Goal: Task Accomplishment & Management: Complete application form

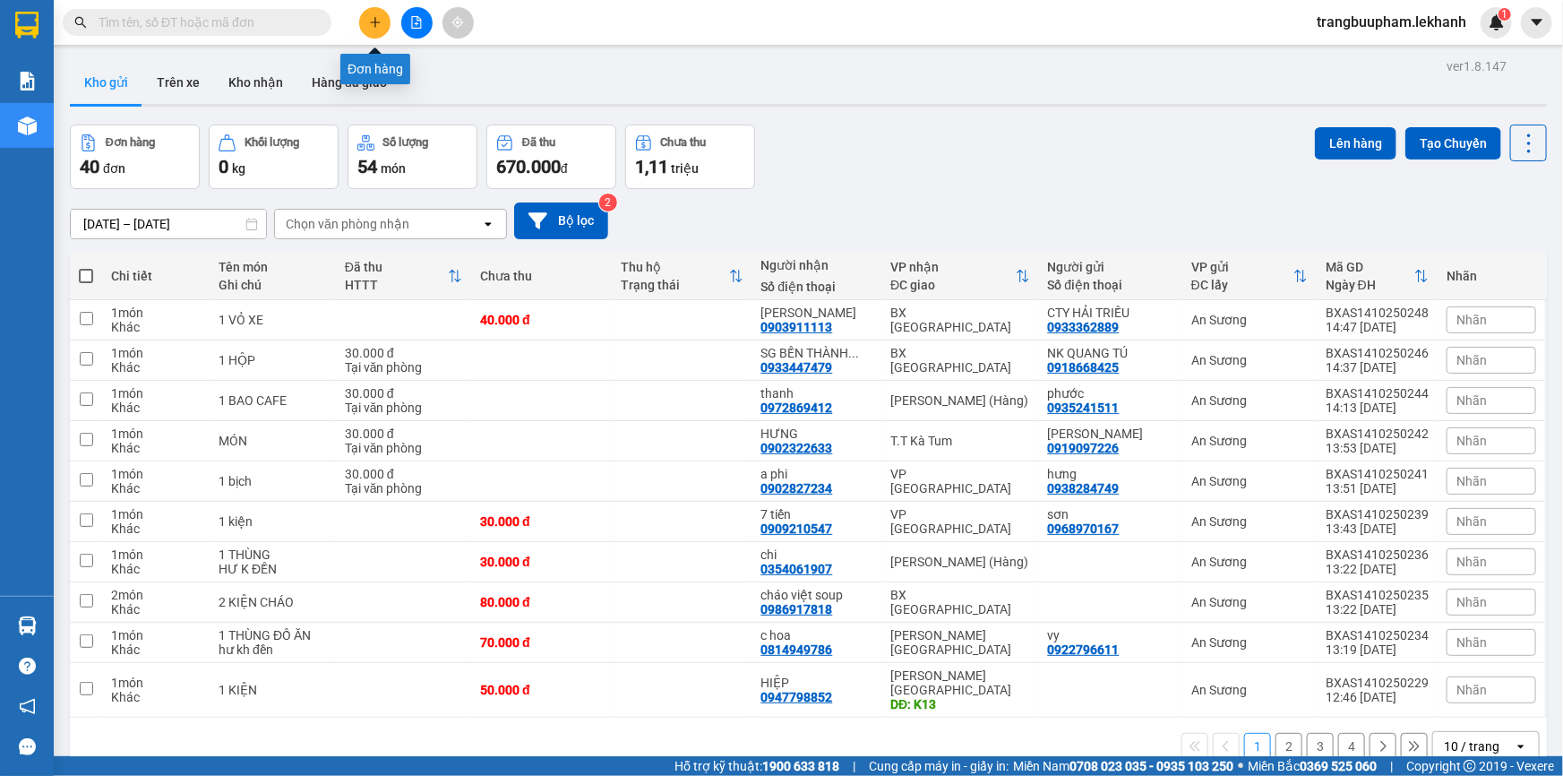
click at [376, 29] on button at bounding box center [374, 22] width 31 height 31
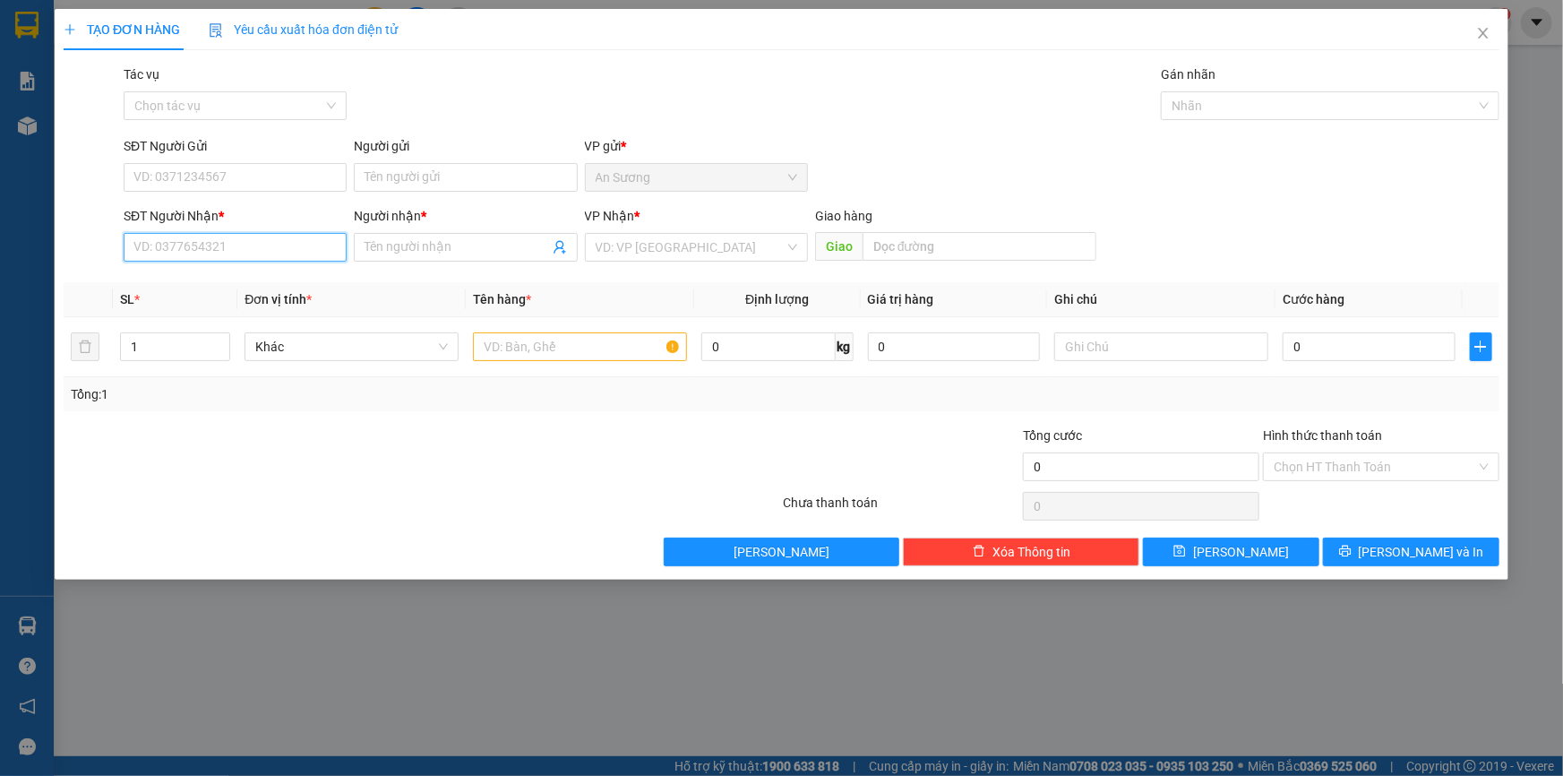
drag, startPoint x: 214, startPoint y: 251, endPoint x: 223, endPoint y: 208, distance: 43.9
click at [217, 246] on input "SĐT Người Nhận *" at bounding box center [235, 247] width 223 height 29
type input "0898777459"
click at [240, 287] on div "0898777459 - MỸ" at bounding box center [235, 283] width 202 height 20
type input "MỸ"
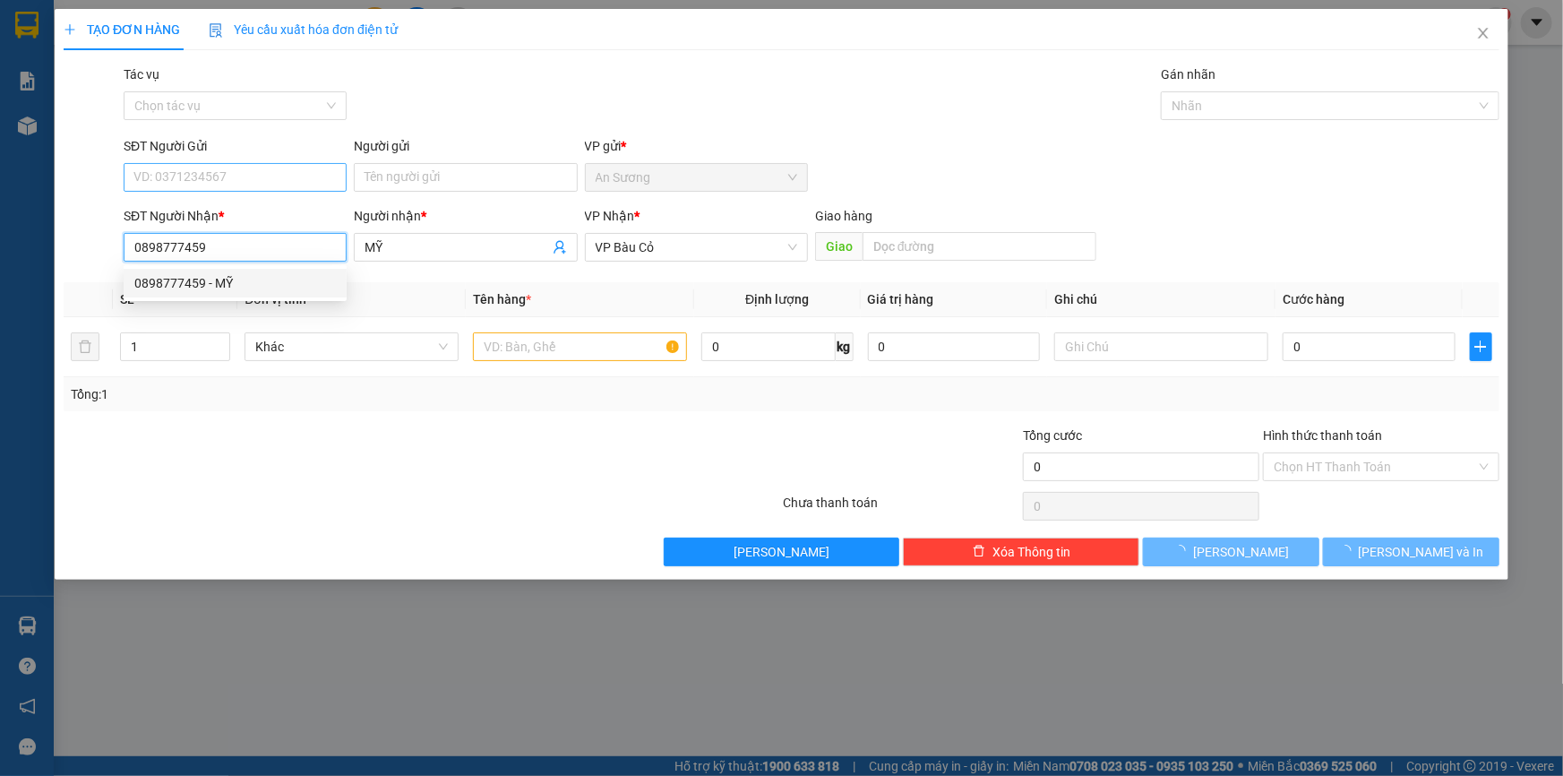
type input "50.000"
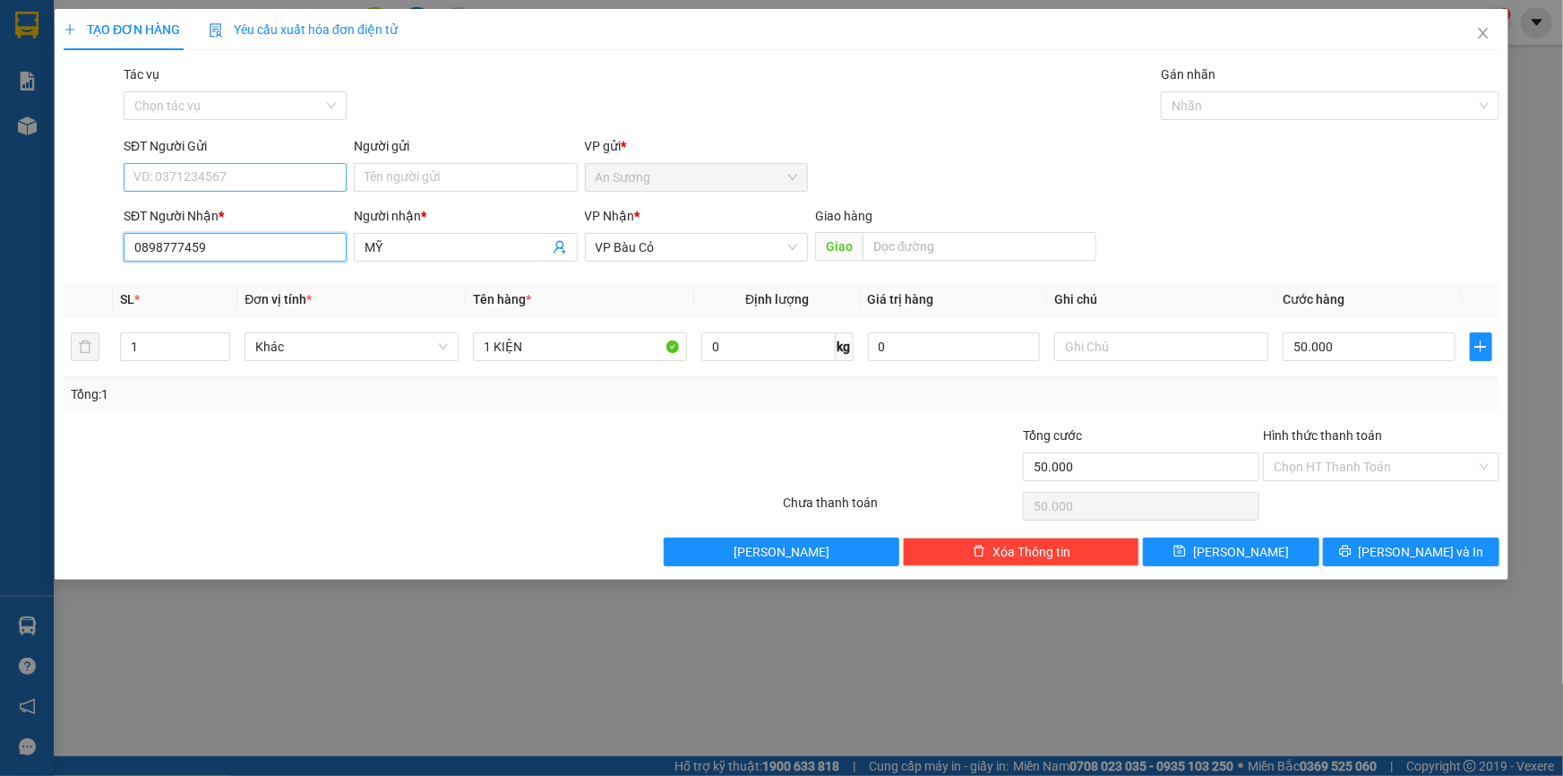
type input "0898777459"
click at [270, 179] on input "SĐT Người Gửi" at bounding box center [235, 177] width 223 height 29
type input "0904584079"
click at [279, 204] on div "0904584079 - OANH" at bounding box center [235, 213] width 202 height 20
type input "OANH"
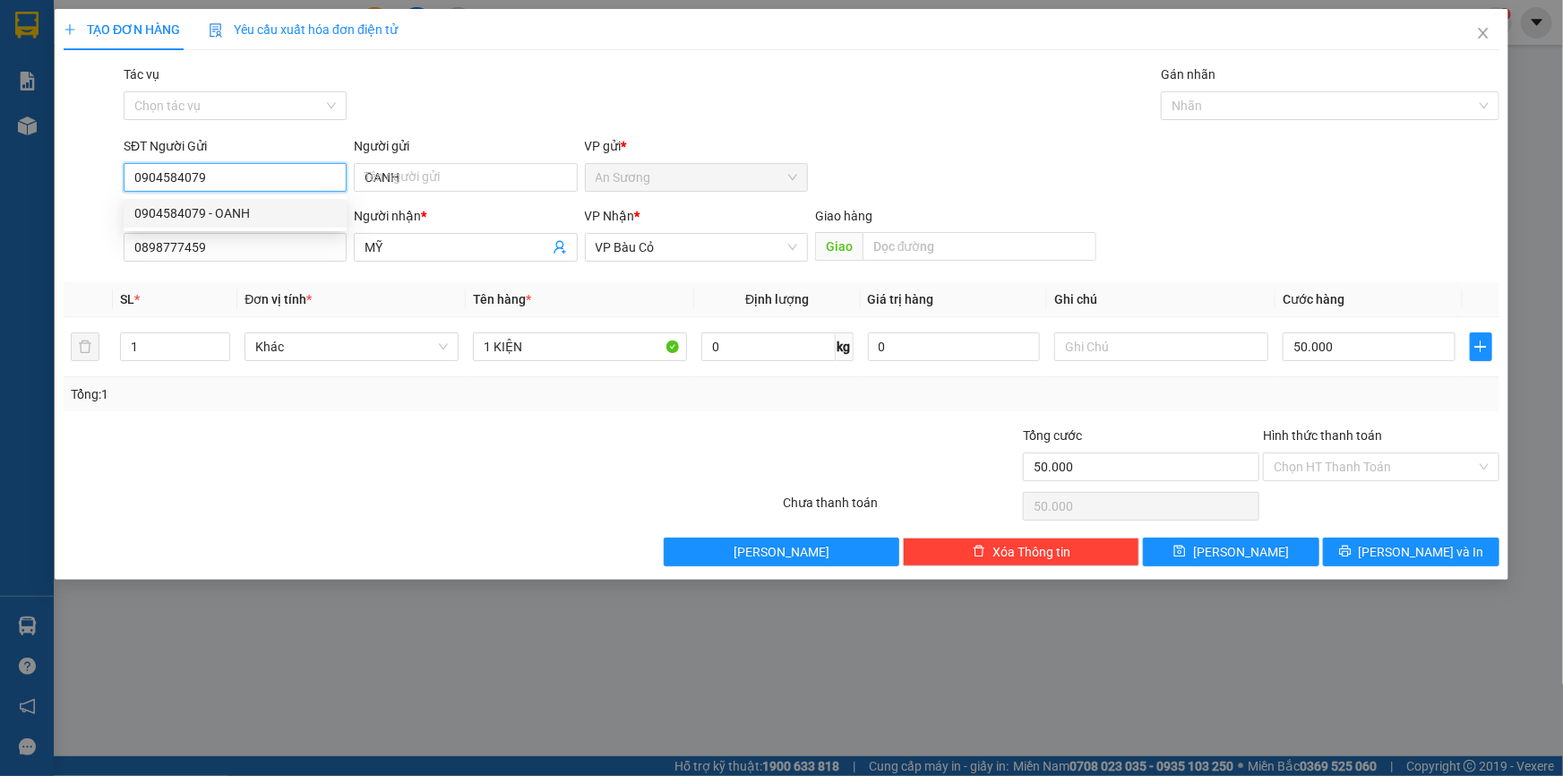
type input "200.000"
type input "0904584079"
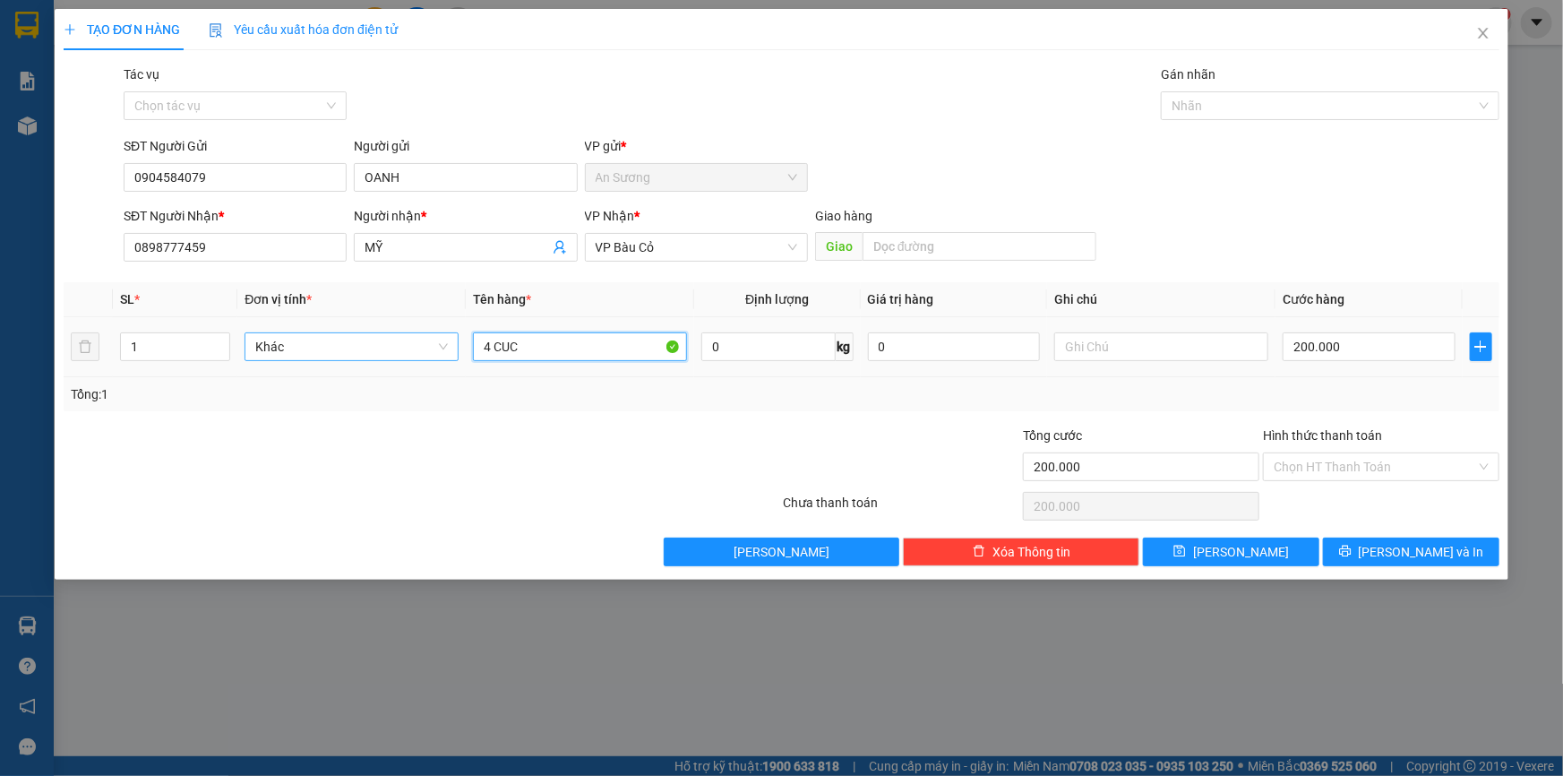
drag, startPoint x: 537, startPoint y: 352, endPoint x: 429, endPoint y: 337, distance: 109.4
click at [432, 344] on tr "1 Khác 4 CUC 0 kg 0 200.000" at bounding box center [782, 347] width 1436 height 60
type input "1 kiện"
click at [1369, 348] on input "200.000" at bounding box center [1369, 346] width 173 height 29
type input "0"
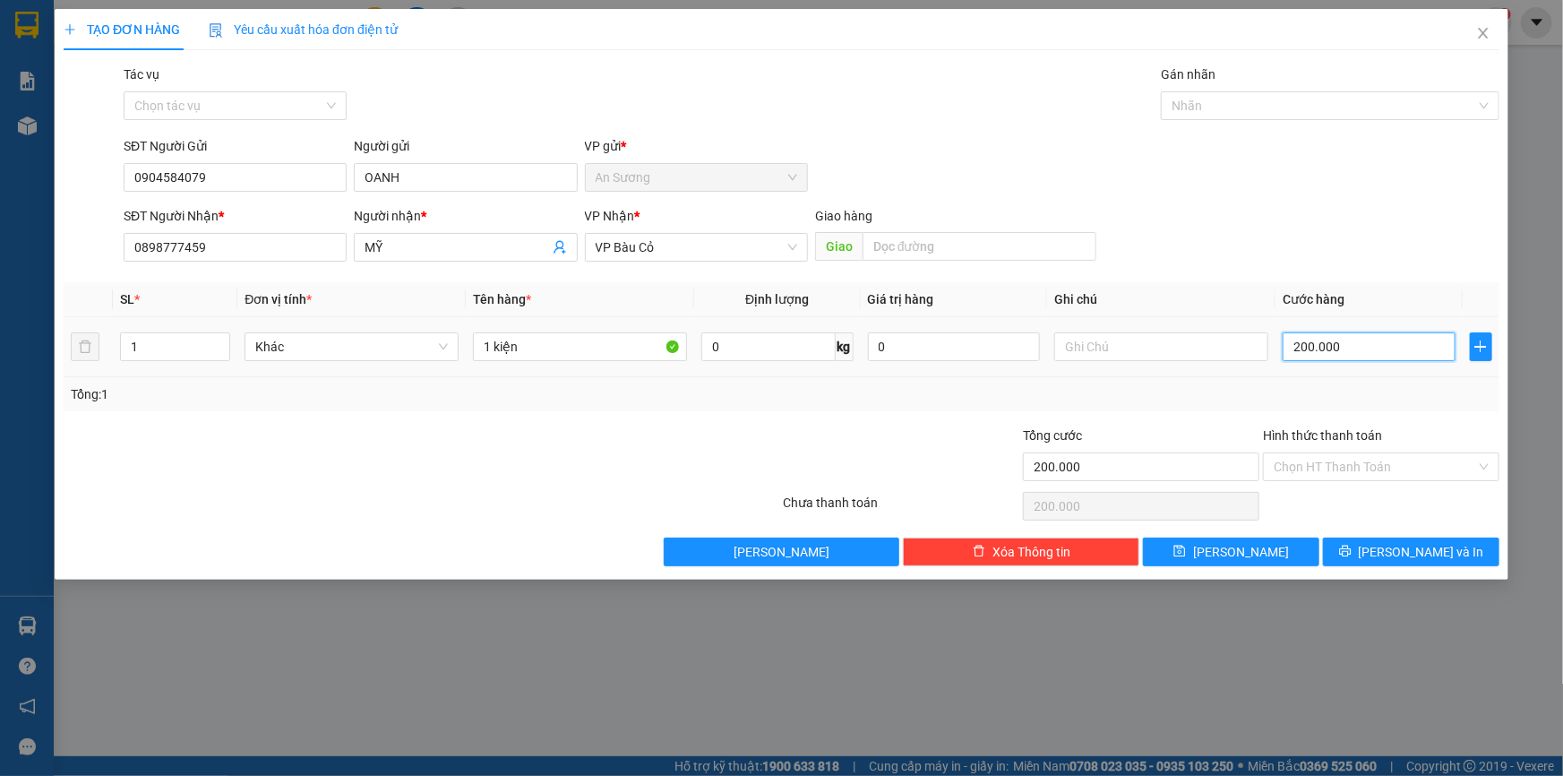
type input "0"
type input "4"
type input "04"
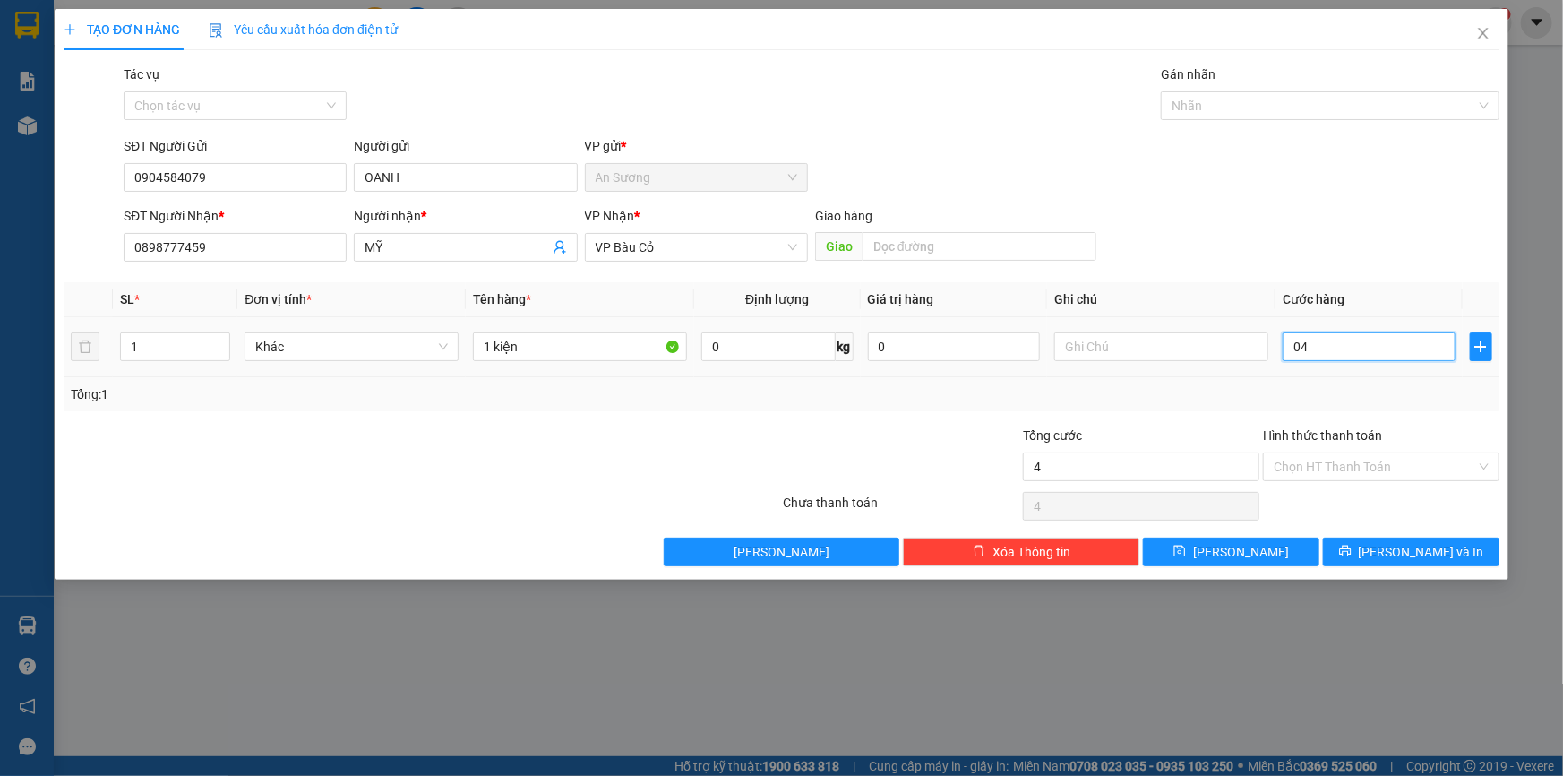
type input "40"
type input "040"
type input "40.000"
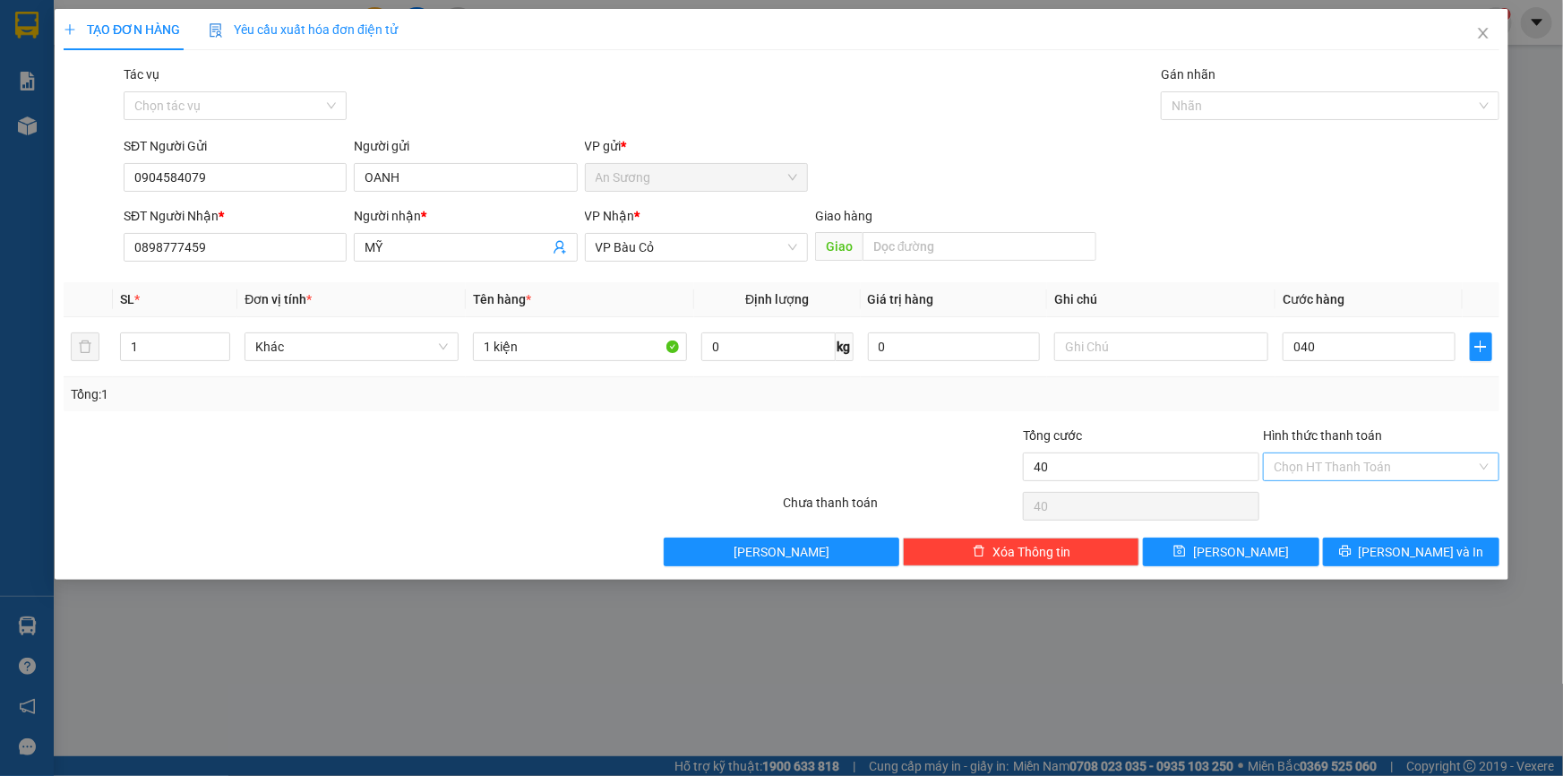
type input "40.000"
click at [1378, 457] on input "Hình thức thanh toán" at bounding box center [1375, 466] width 202 height 27
drag, startPoint x: 1360, startPoint y: 486, endPoint x: 1361, endPoint y: 502, distance: 15.3
click at [1360, 491] on div "Tại văn phòng" at bounding box center [1381, 501] width 236 height 29
type input "0"
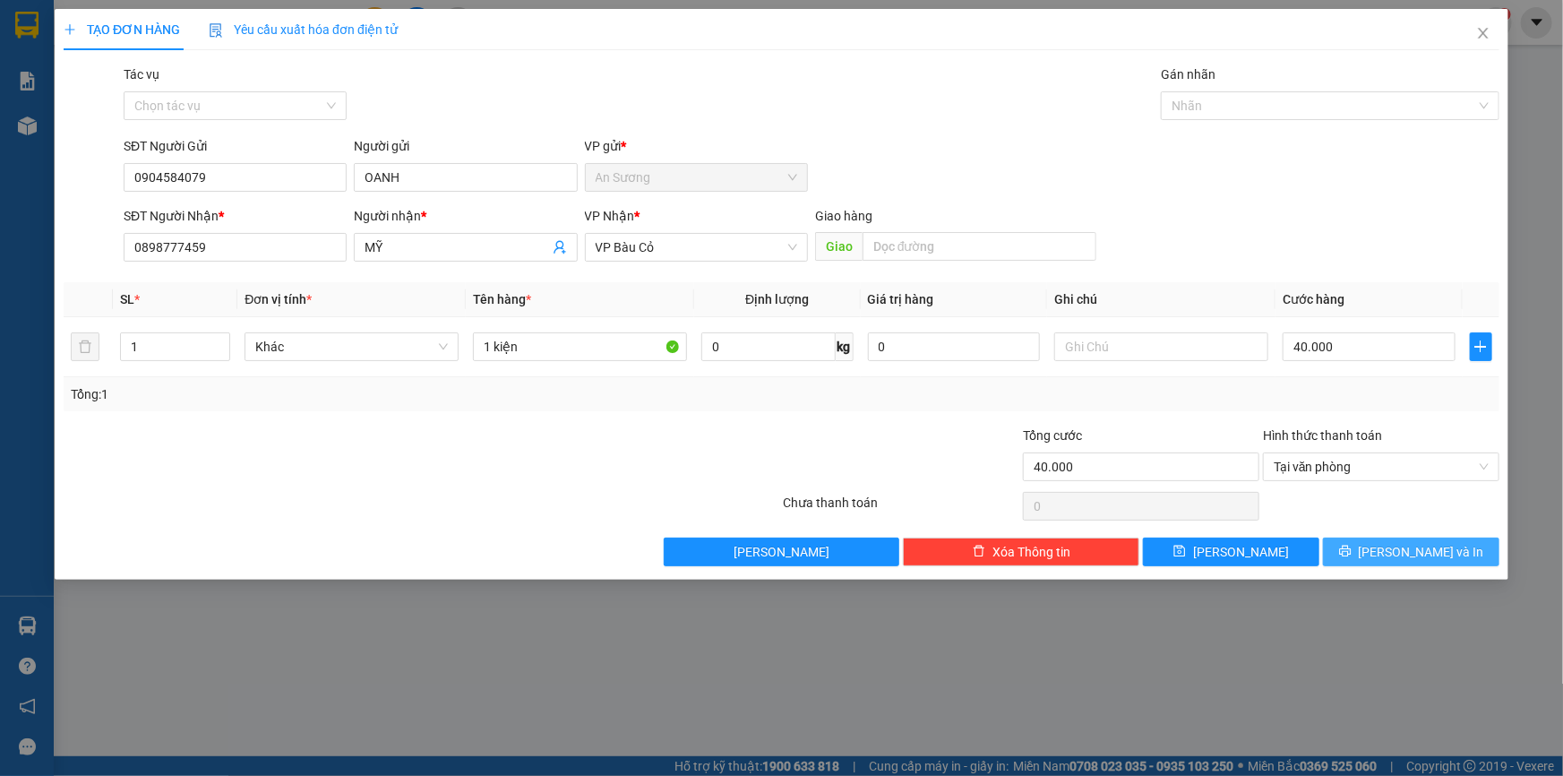
click at [1391, 549] on button "[PERSON_NAME] và In" at bounding box center [1411, 551] width 176 height 29
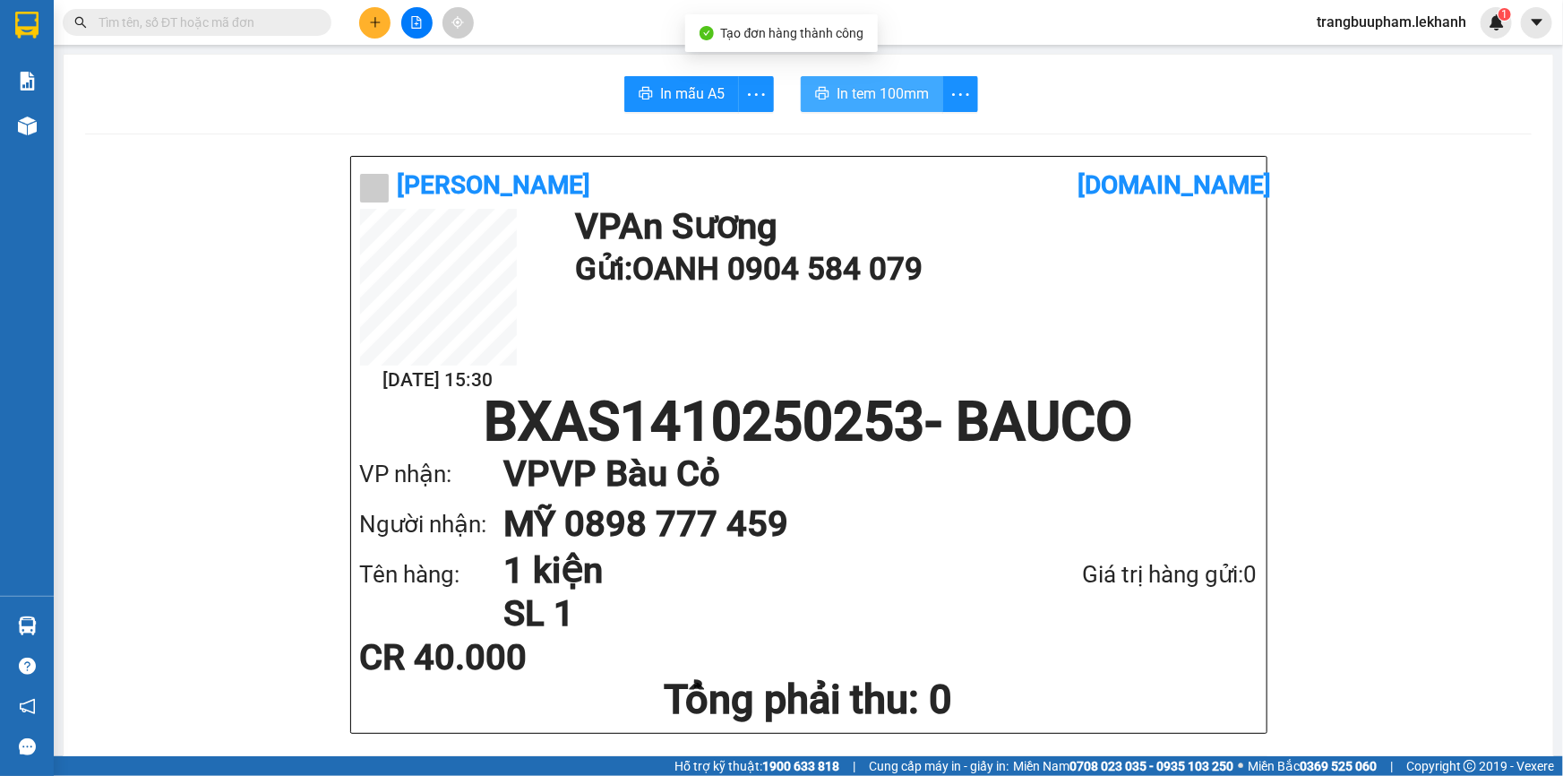
click at [905, 107] on button "In tem 100mm" at bounding box center [872, 94] width 142 height 36
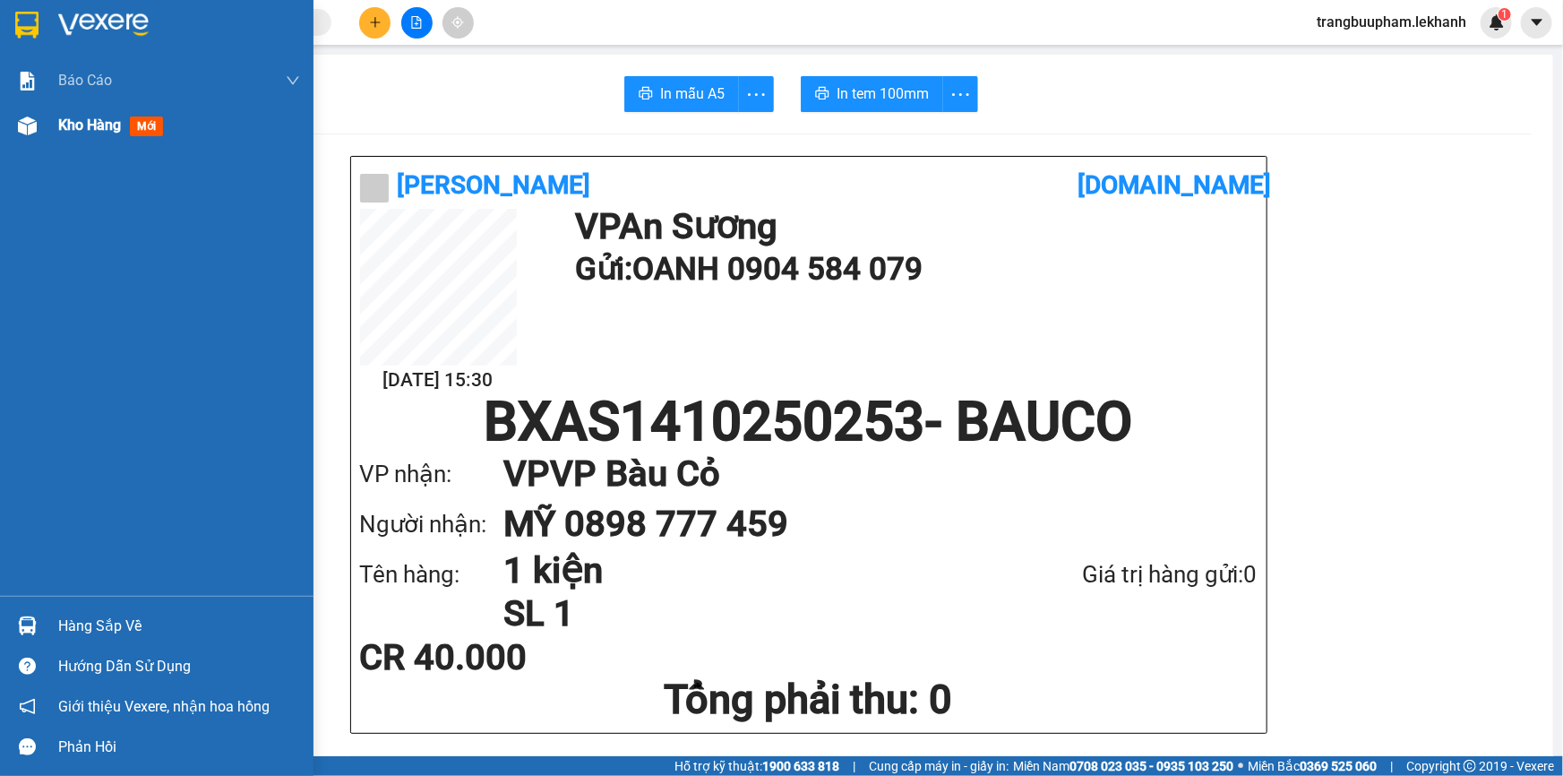
click at [110, 135] on div "Kho hàng mới" at bounding box center [114, 125] width 112 height 22
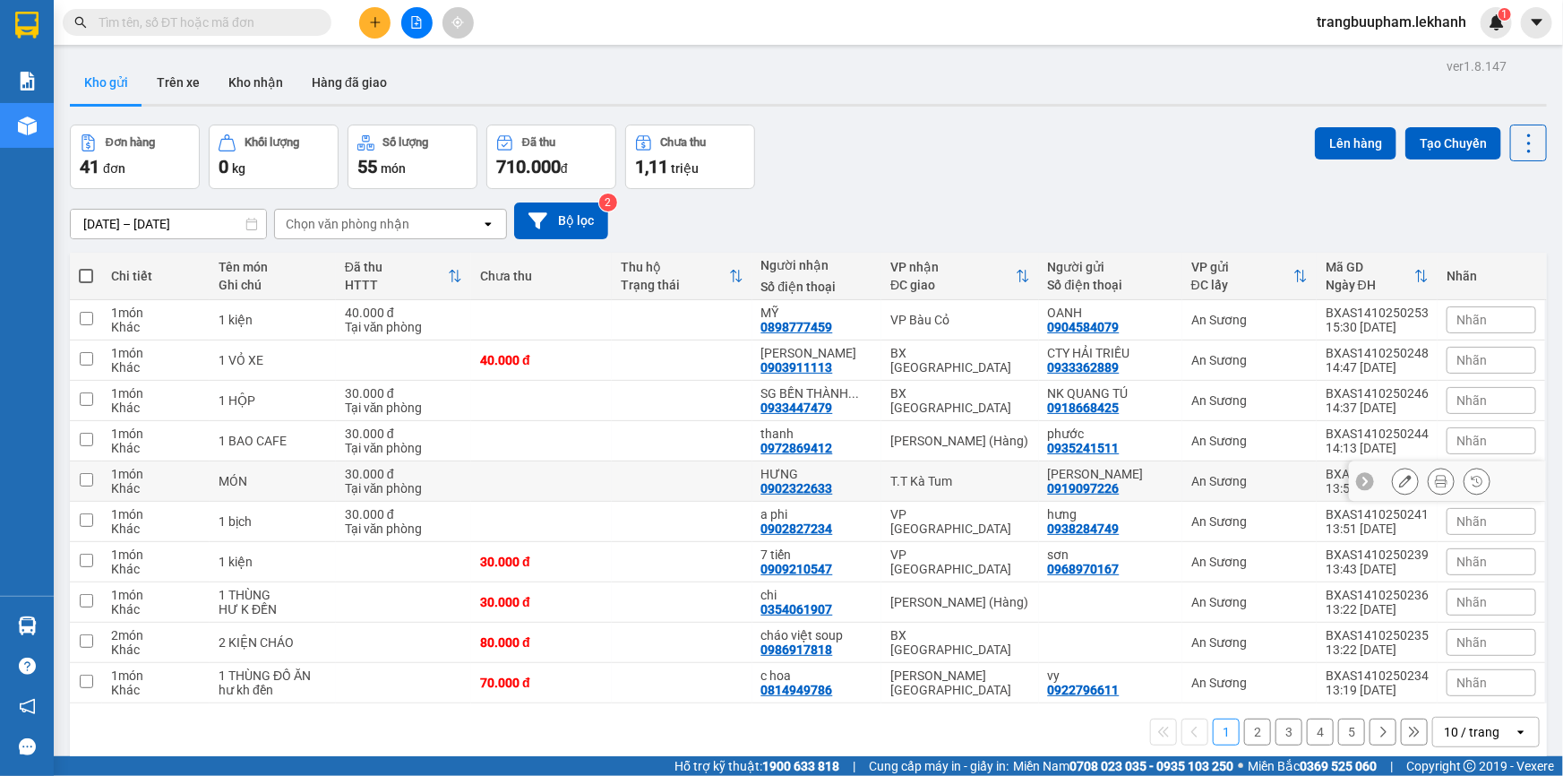
click at [711, 473] on td at bounding box center [682, 481] width 141 height 40
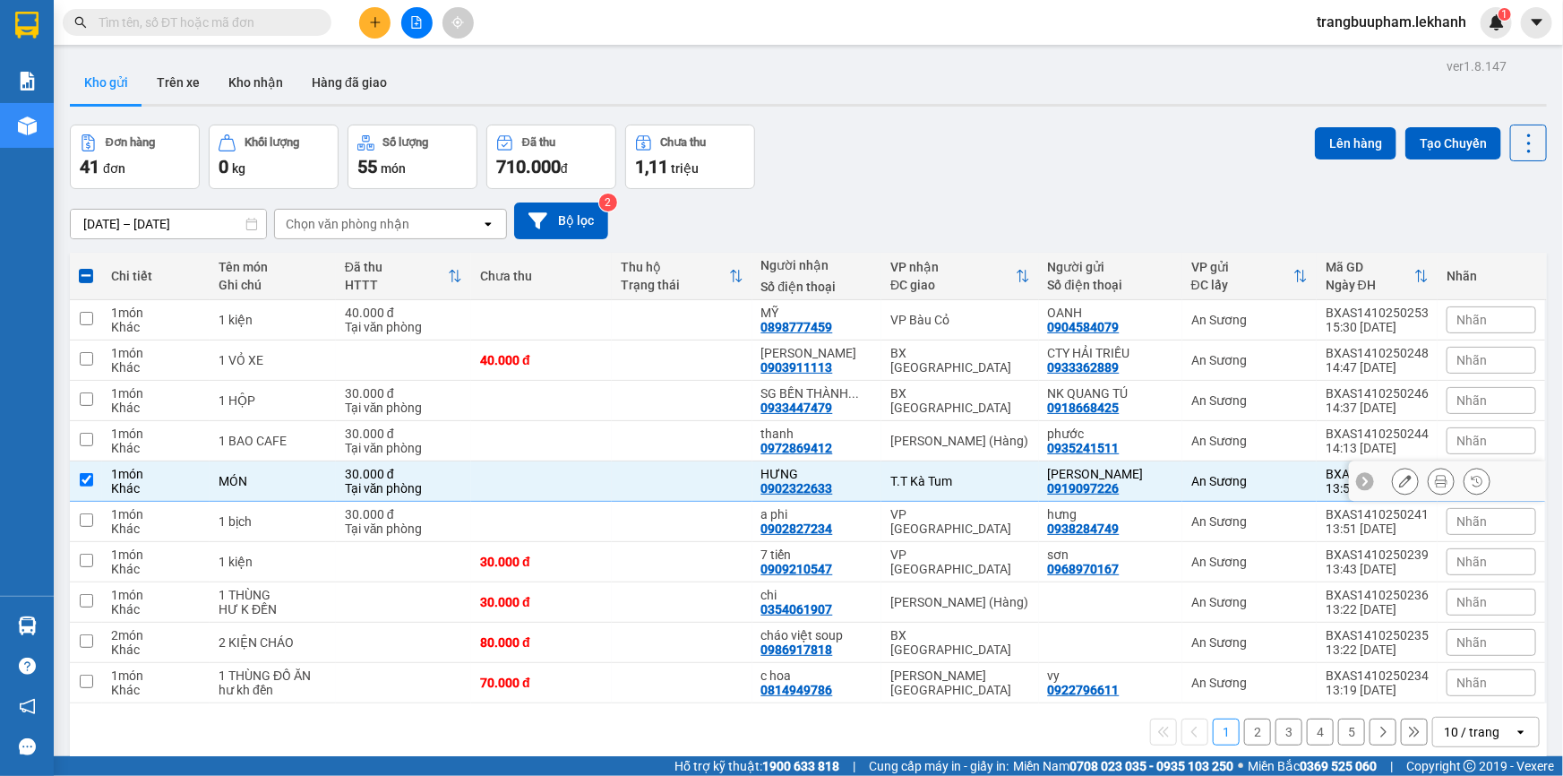
click at [893, 483] on td "T.T Kà Tum" at bounding box center [959, 481] width 157 height 40
checkbox input "false"
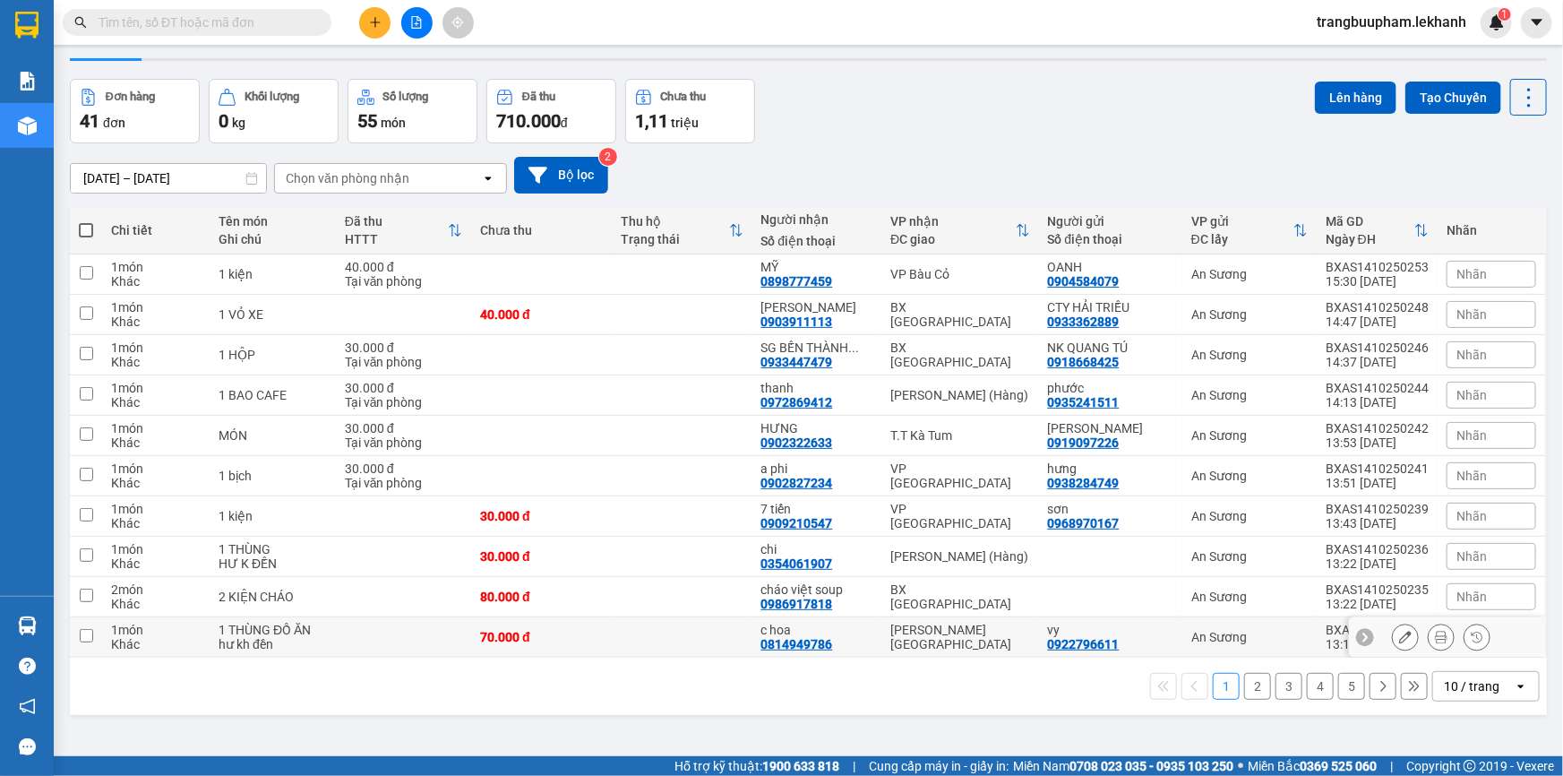
scroll to position [82, 0]
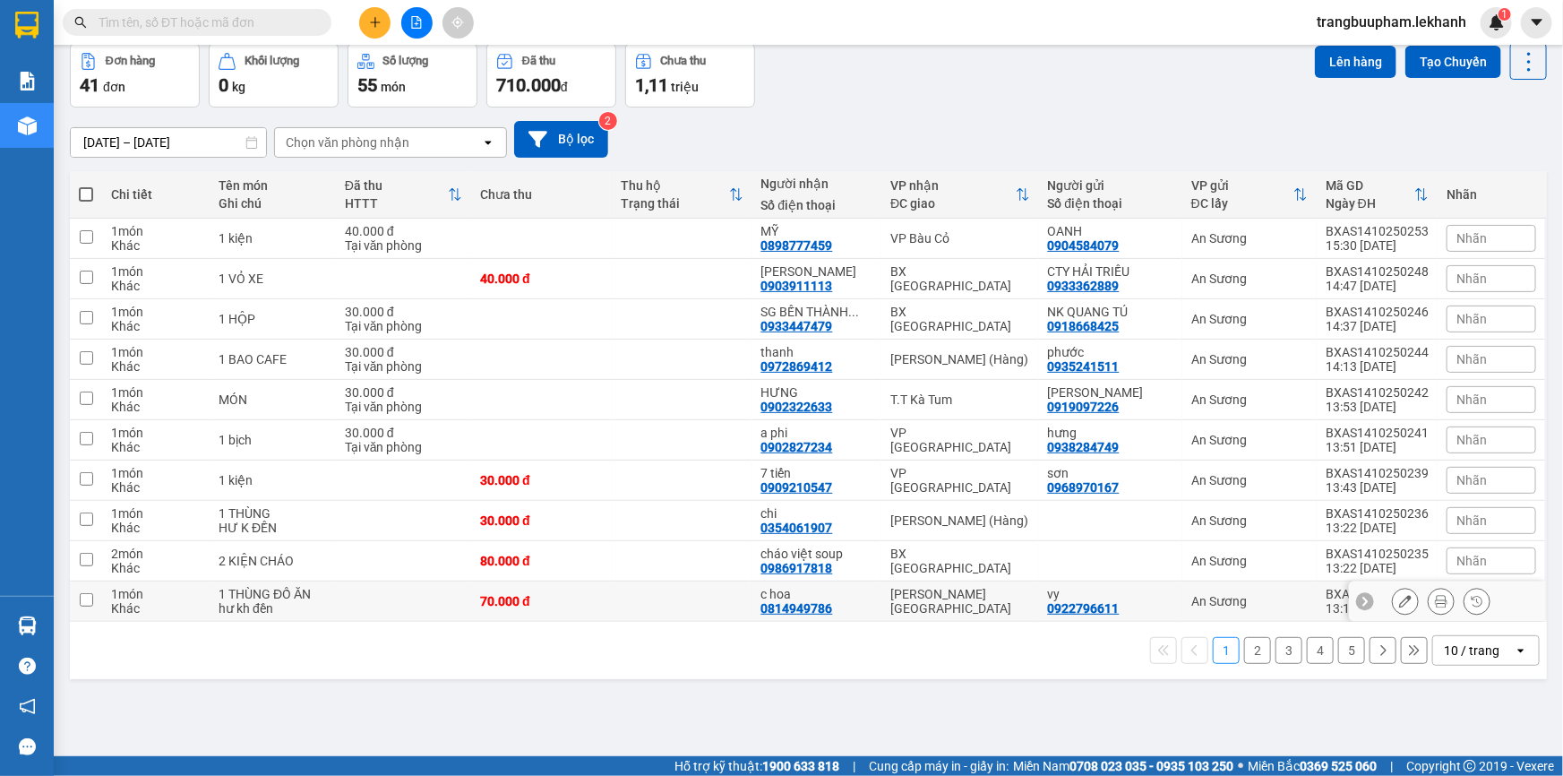
click at [735, 603] on td at bounding box center [682, 601] width 141 height 40
checkbox input "true"
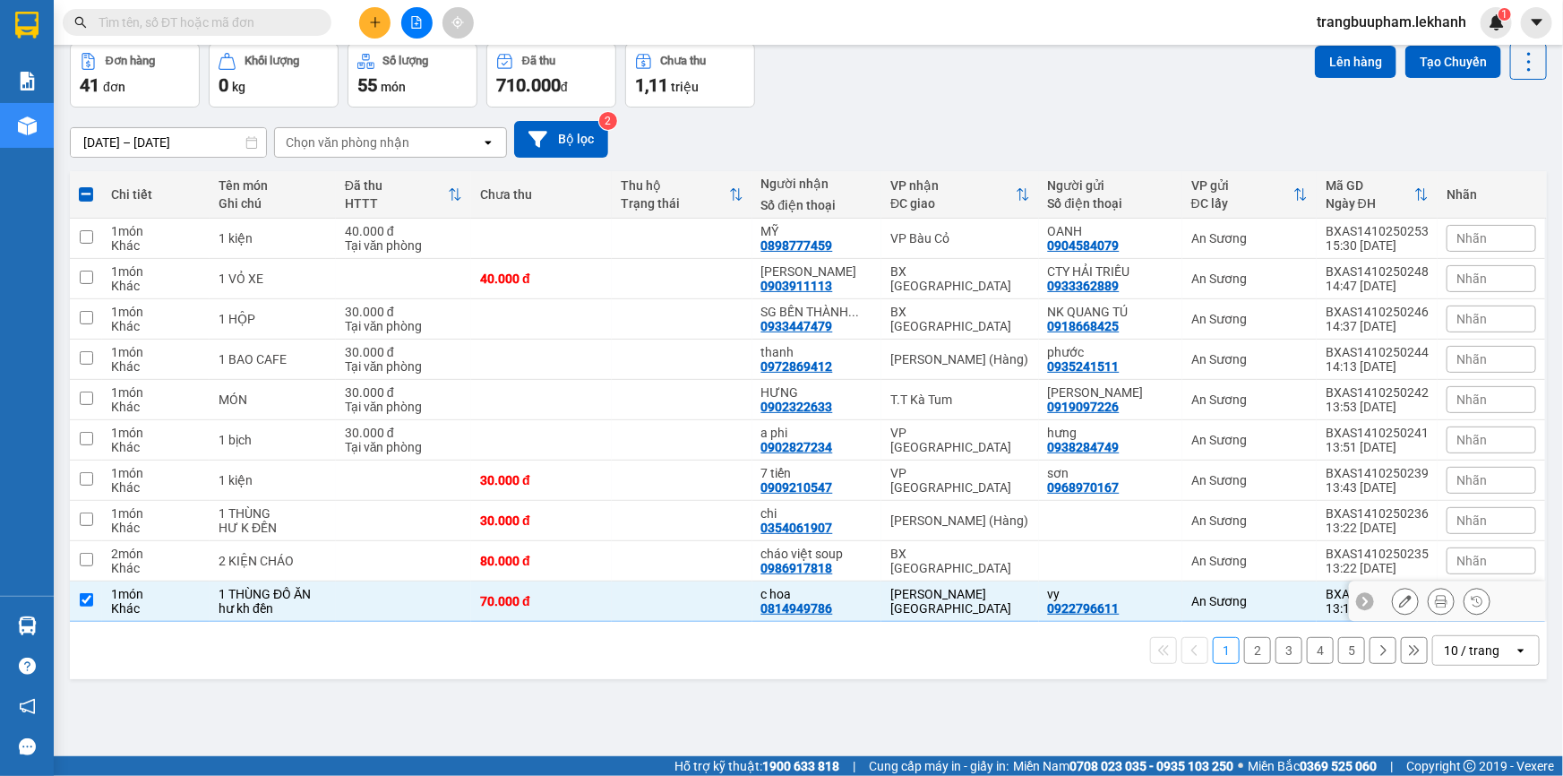
click at [1440, 599] on button at bounding box center [1441, 601] width 25 height 31
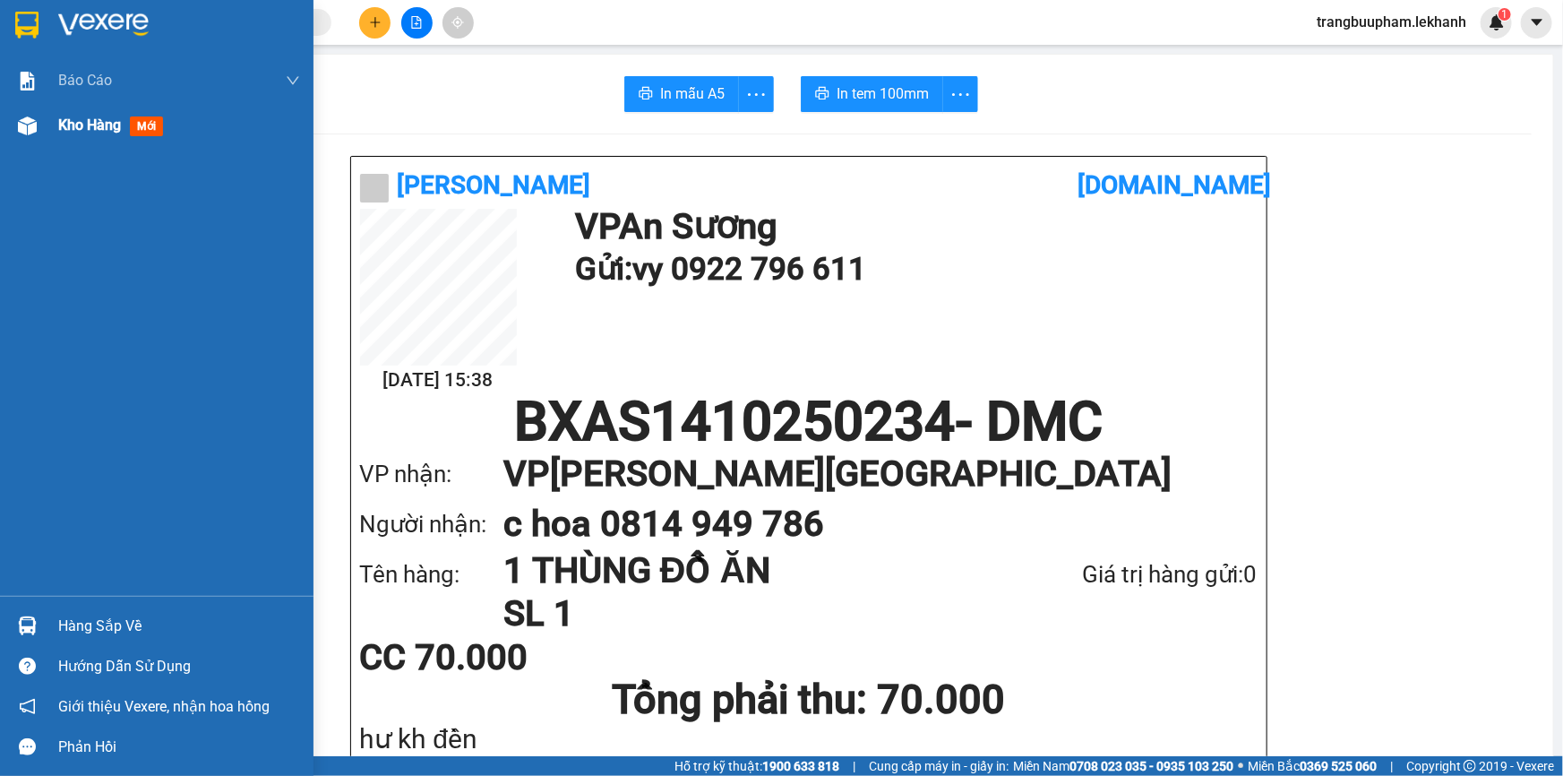
click at [101, 119] on span "Kho hàng" at bounding box center [89, 124] width 63 height 17
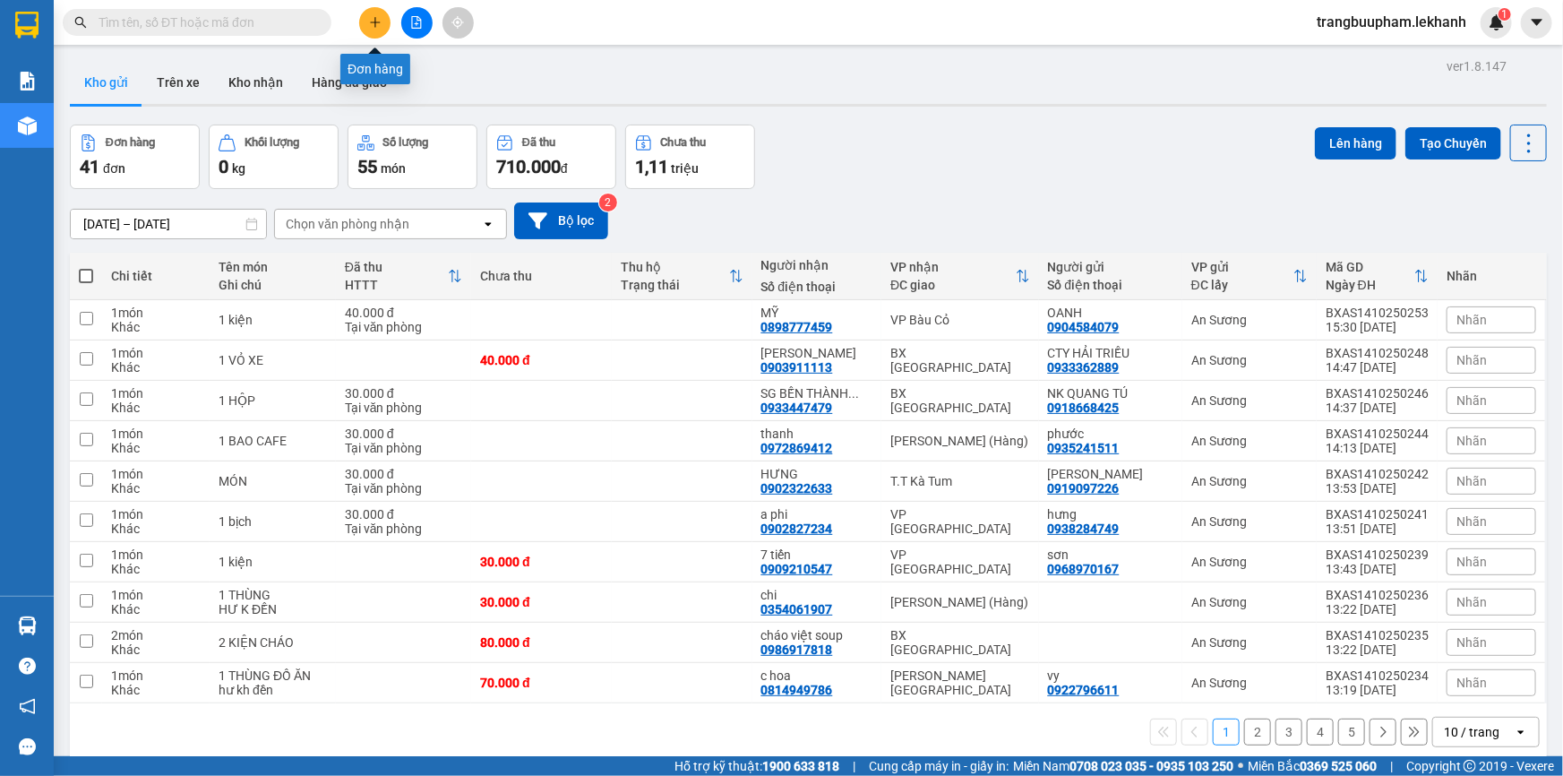
click at [375, 21] on icon "plus" at bounding box center [375, 21] width 10 height 1
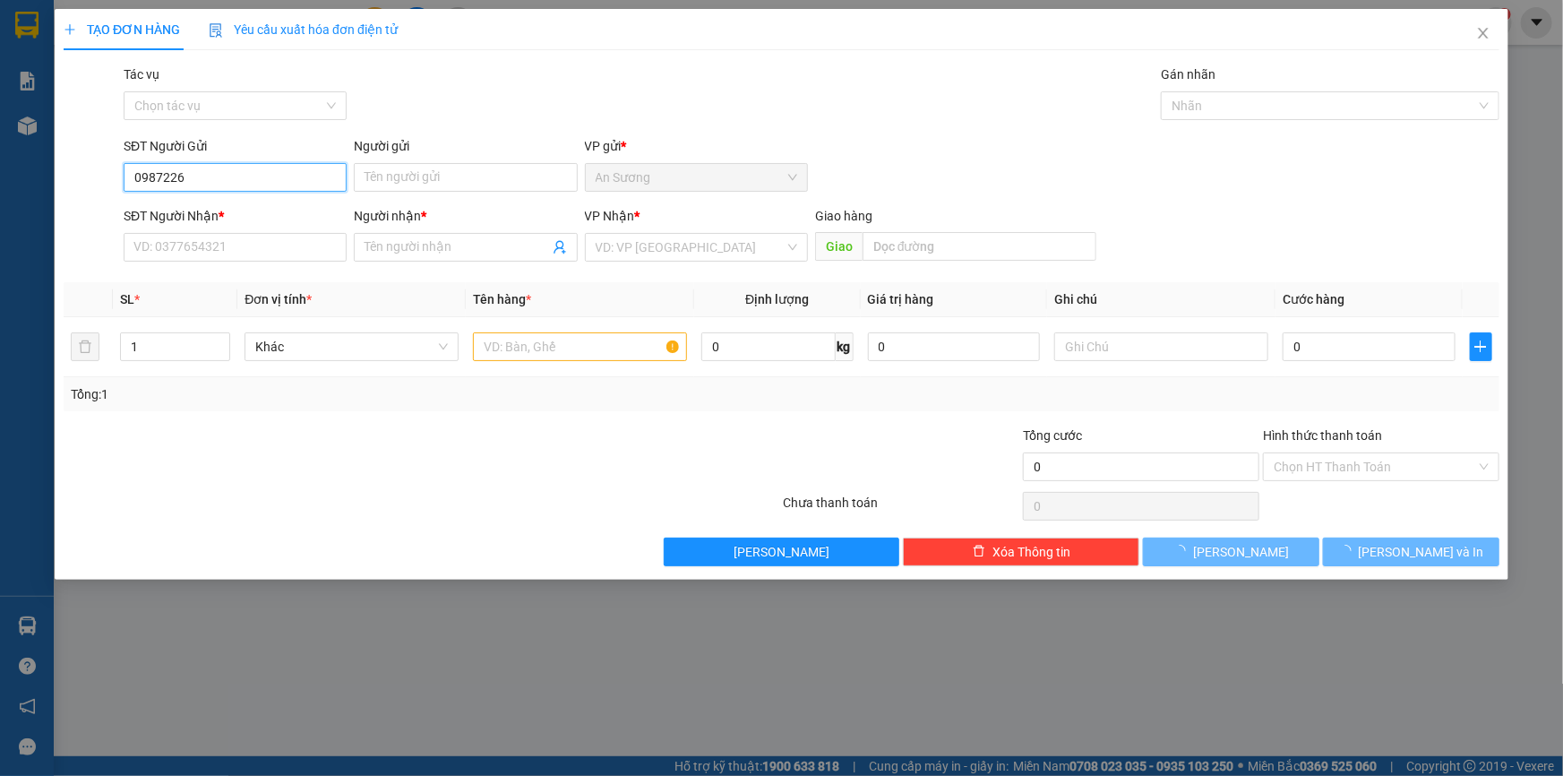
type input "09872266"
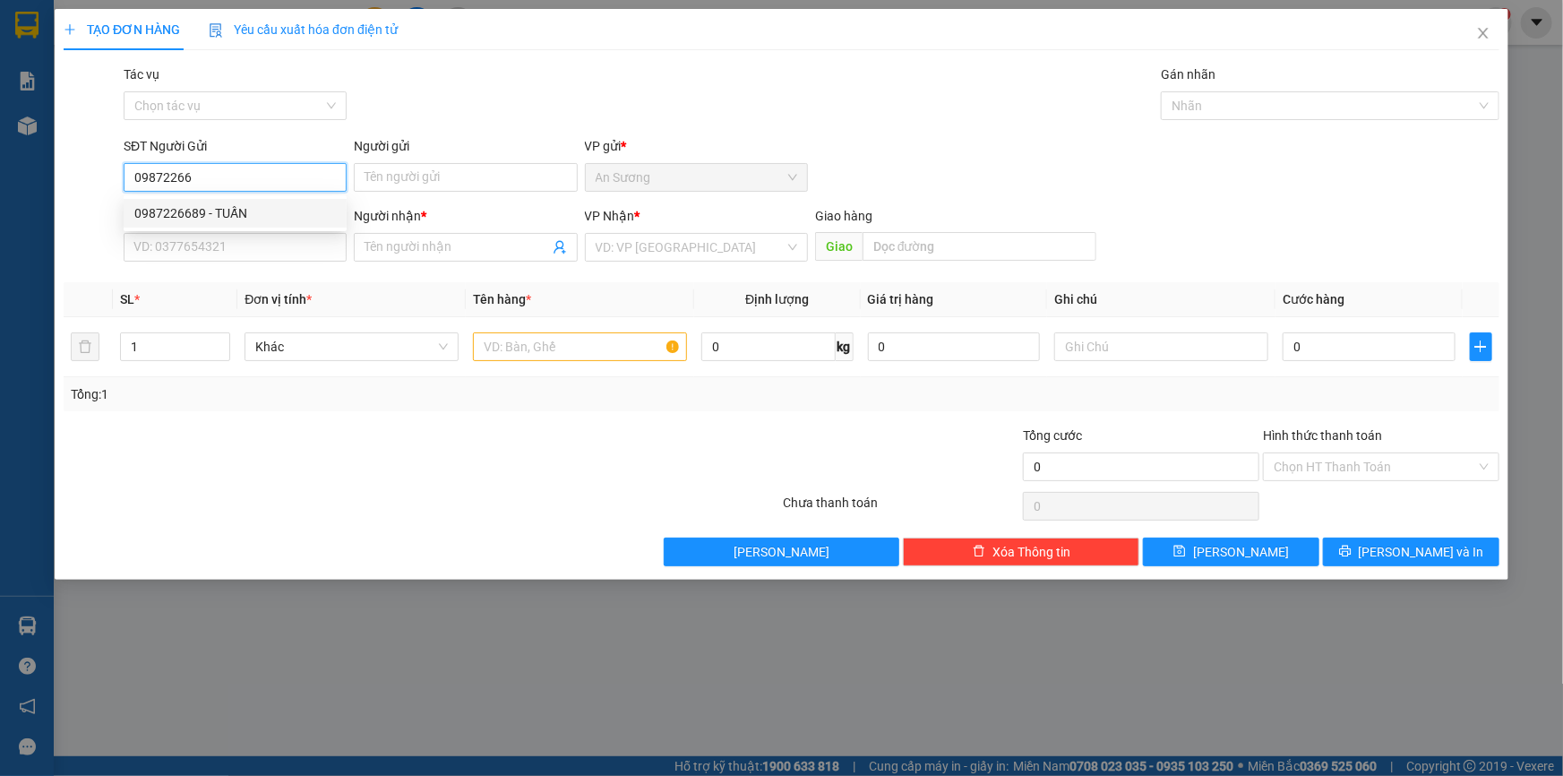
drag, startPoint x: 226, startPoint y: 176, endPoint x: 76, endPoint y: 166, distance: 150.0
click at [76, 166] on div "SĐT Người Gửi 09872266 Người gửi Tên người gửi VP gửi * [PERSON_NAME]" at bounding box center [781, 167] width 1439 height 63
type input "0987226689"
click at [402, 174] on input "Người gửi" at bounding box center [465, 177] width 223 height 29
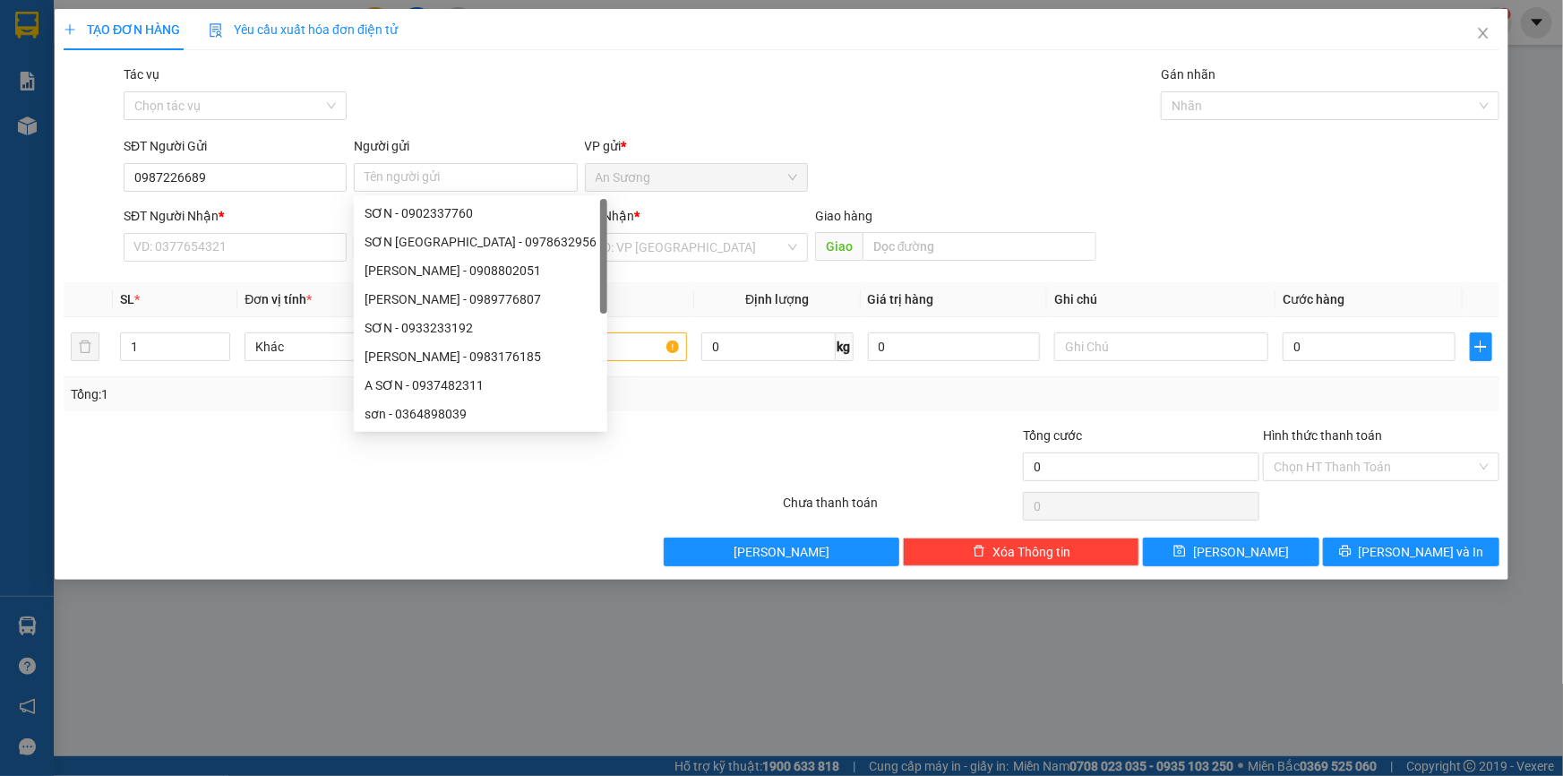
drag, startPoint x: 283, startPoint y: 198, endPoint x: 277, endPoint y: 213, distance: 16.5
click at [279, 212] on form "SĐT Người Gửi 0987226689 Người gửi Tên người gửi VP gửi * [PERSON_NAME] Người N…" at bounding box center [782, 202] width 1436 height 133
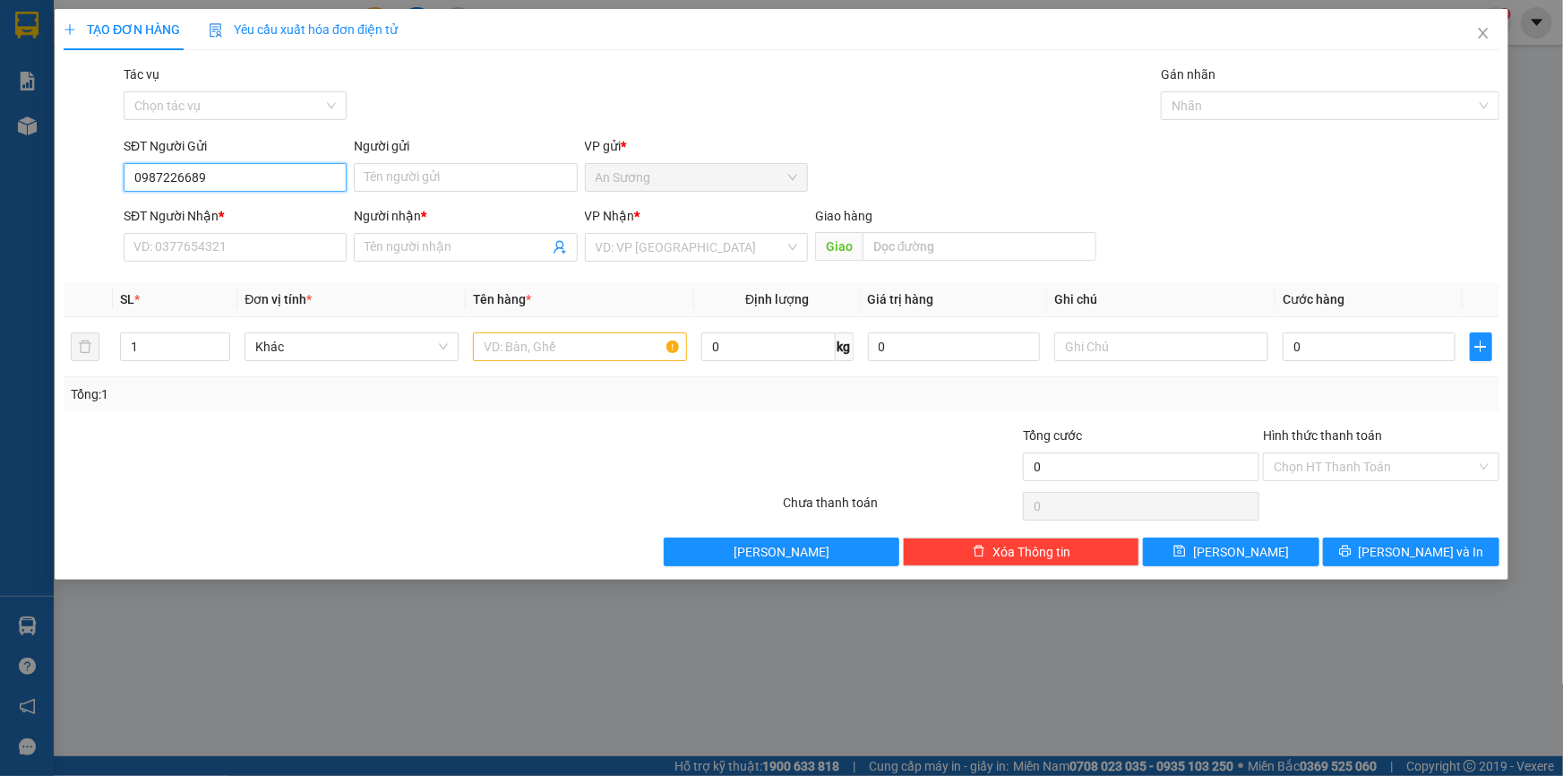
click at [262, 191] on input "0987226689" at bounding box center [235, 177] width 223 height 29
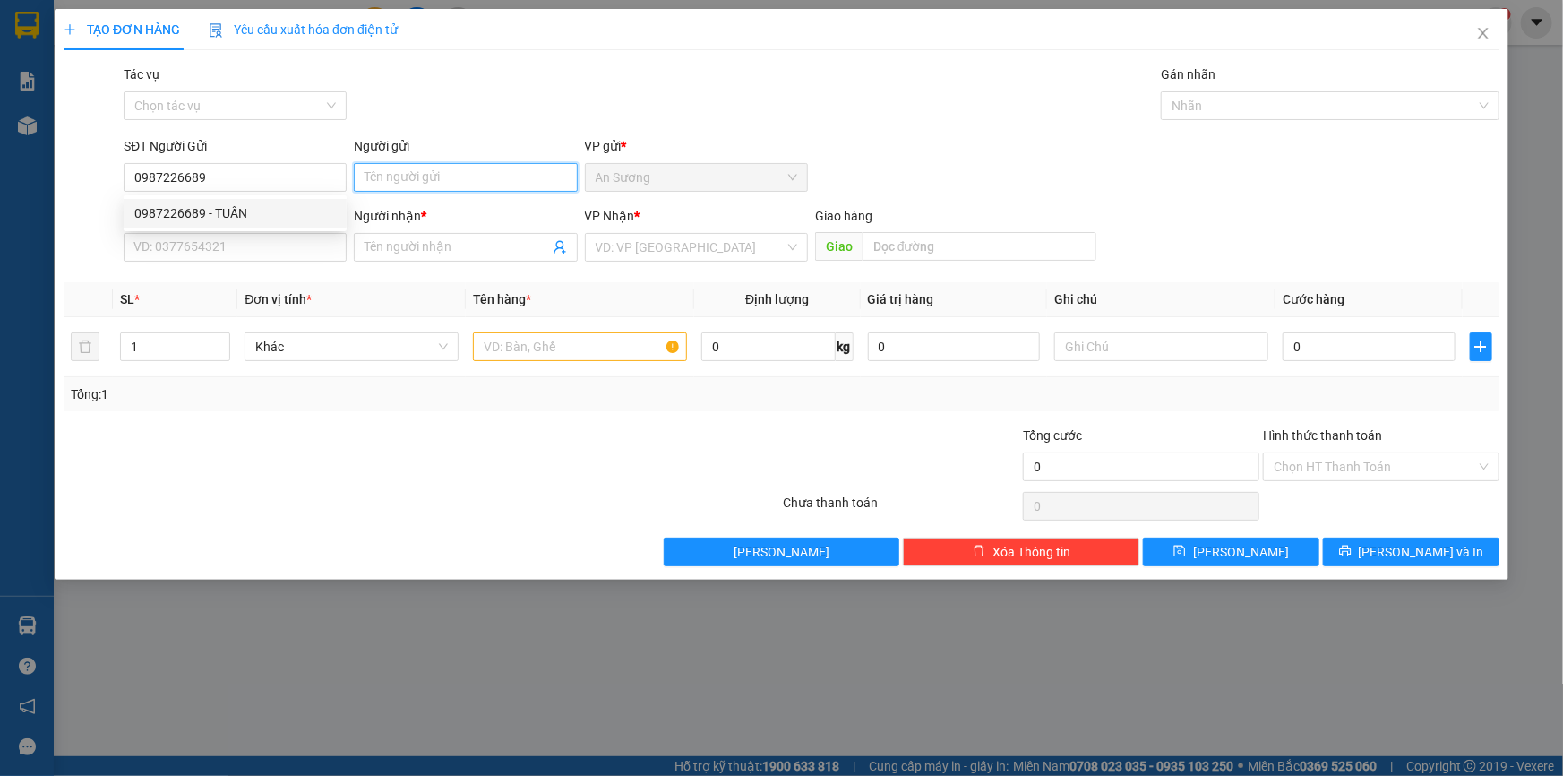
click at [421, 179] on input "Người gửi" at bounding box center [465, 177] width 223 height 29
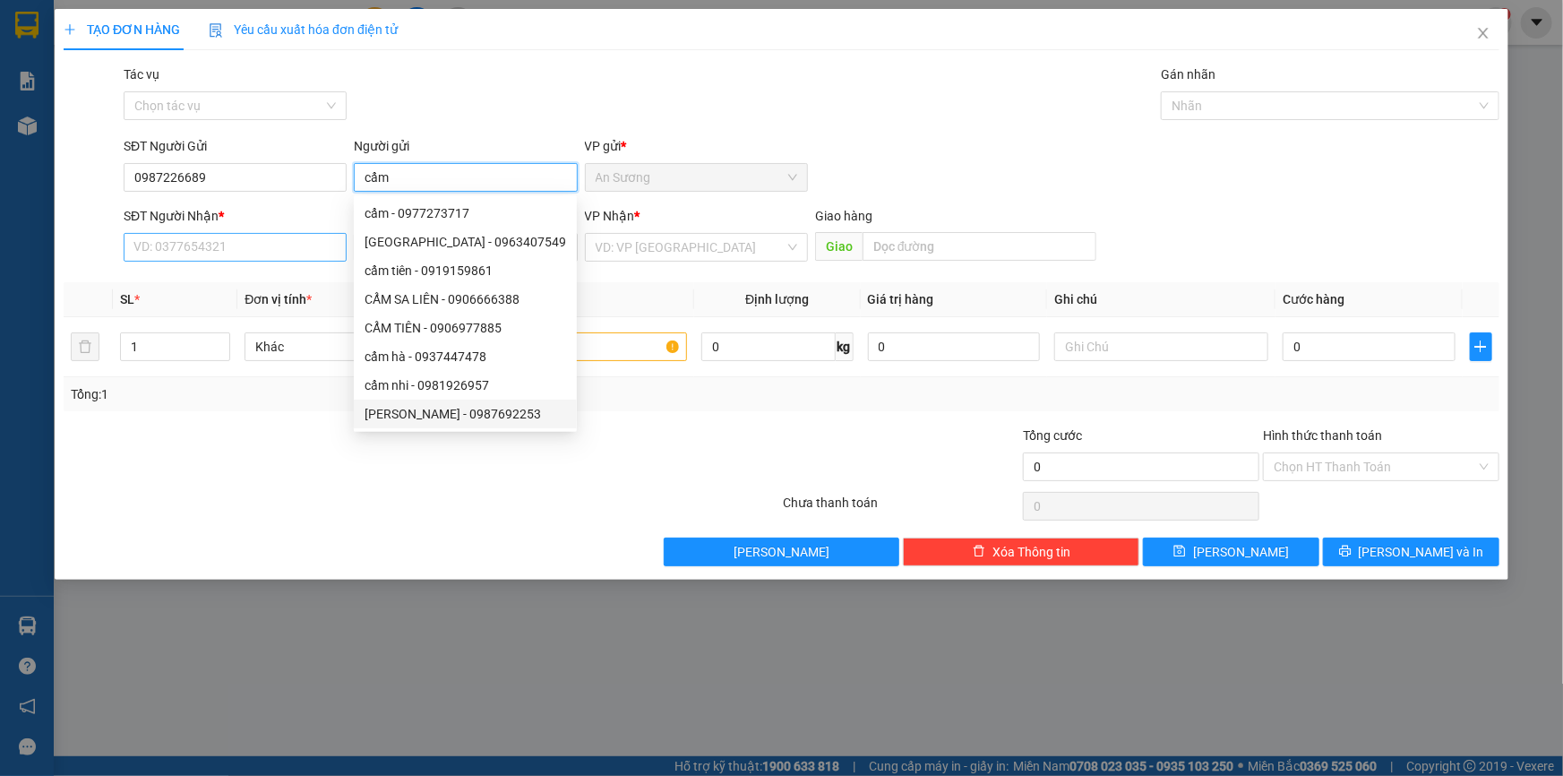
type input "cẩm"
click at [237, 250] on input "SĐT Người Nhận *" at bounding box center [235, 247] width 223 height 29
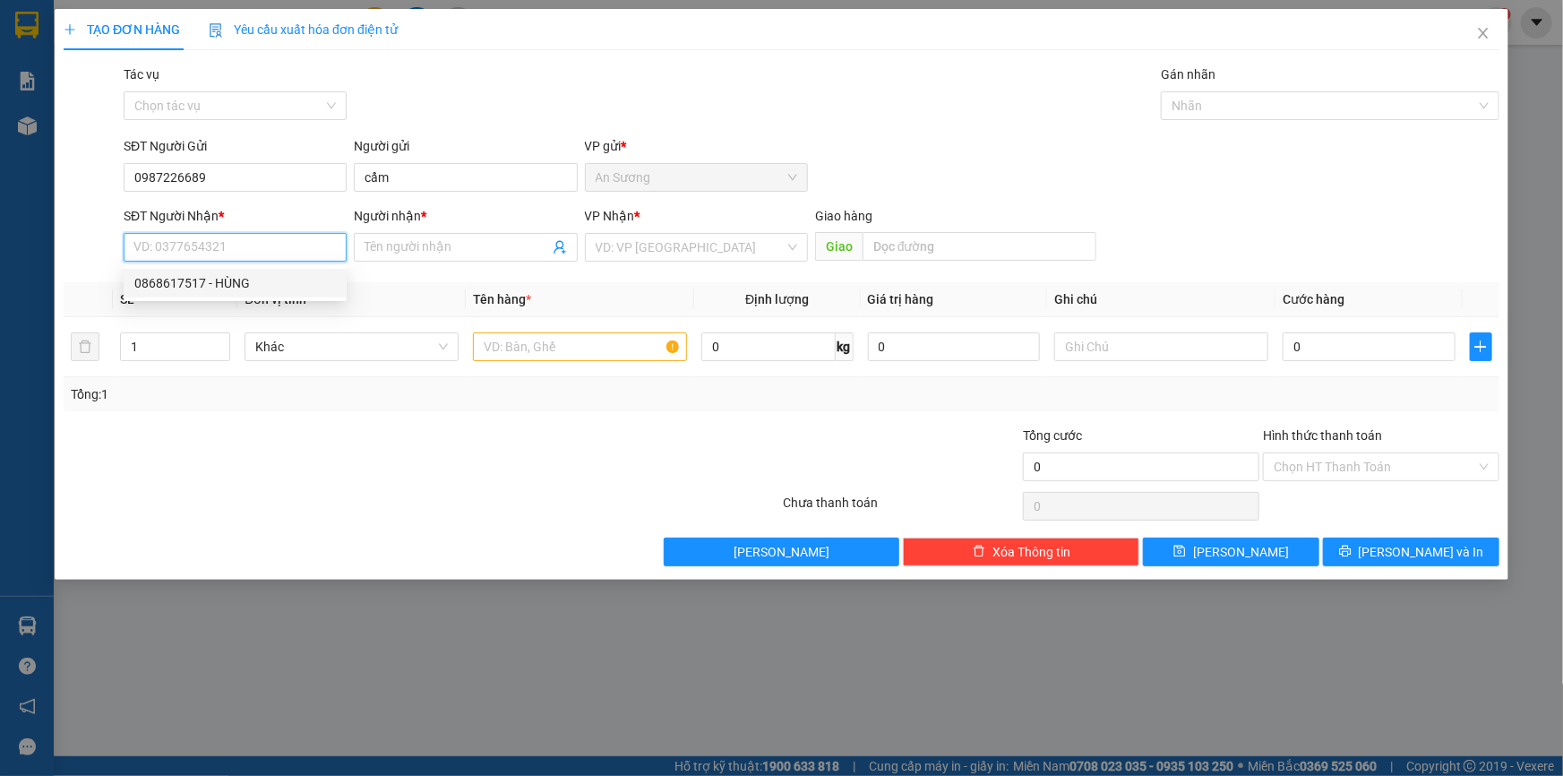
click at [234, 281] on div "0868617517 - HÙNG" at bounding box center [235, 283] width 202 height 20
type input "0868617517"
type input "HÙNG"
type input "30.000"
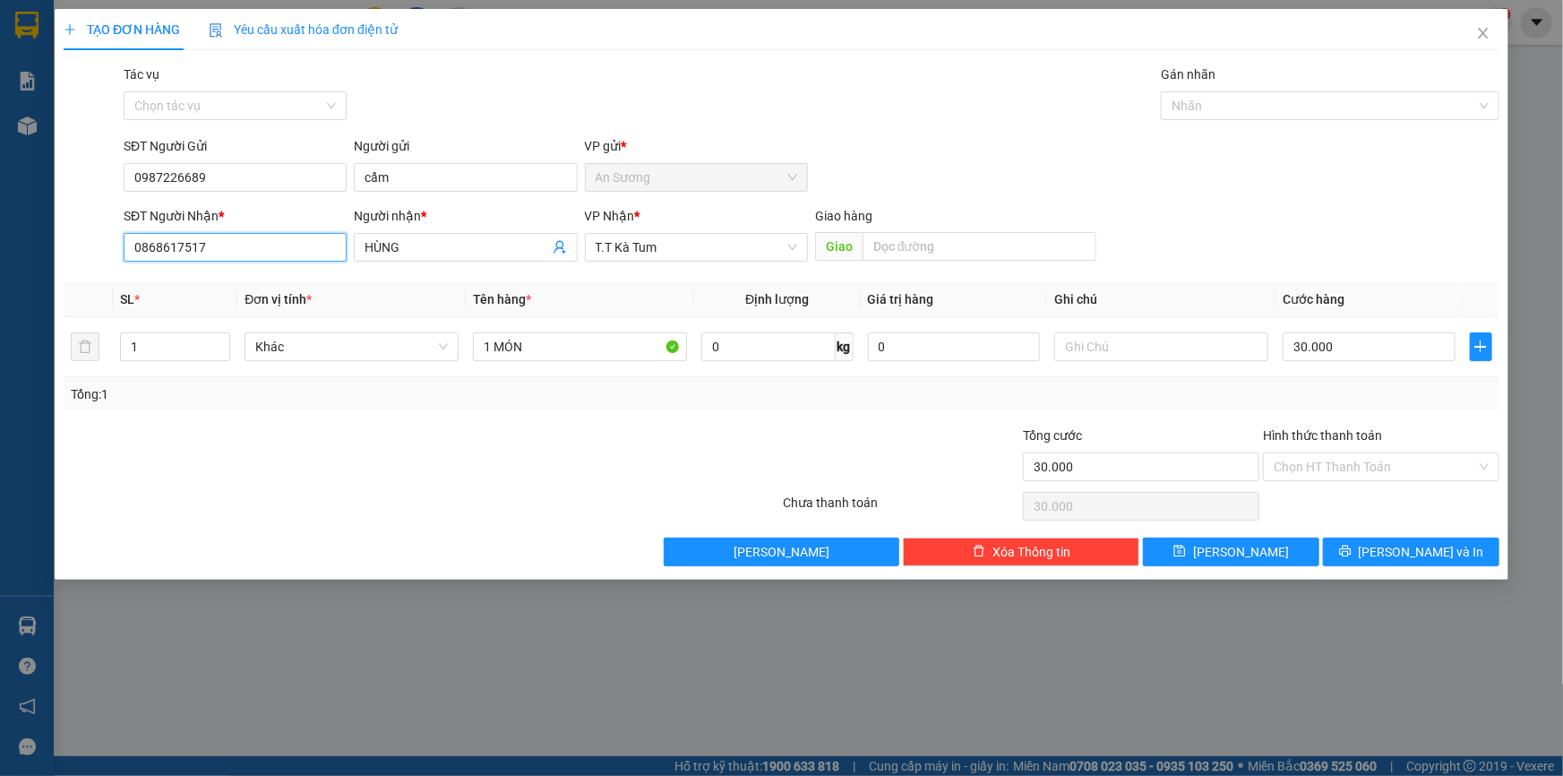
drag, startPoint x: 243, startPoint y: 245, endPoint x: 0, endPoint y: 238, distance: 242.8
click at [0, 238] on div "TẠO ĐƠN HÀNG Yêu cầu xuất hóa đơn điện tử Transit Pickup Surcharge Ids Transit …" at bounding box center [781, 388] width 1563 height 776
type input "0"
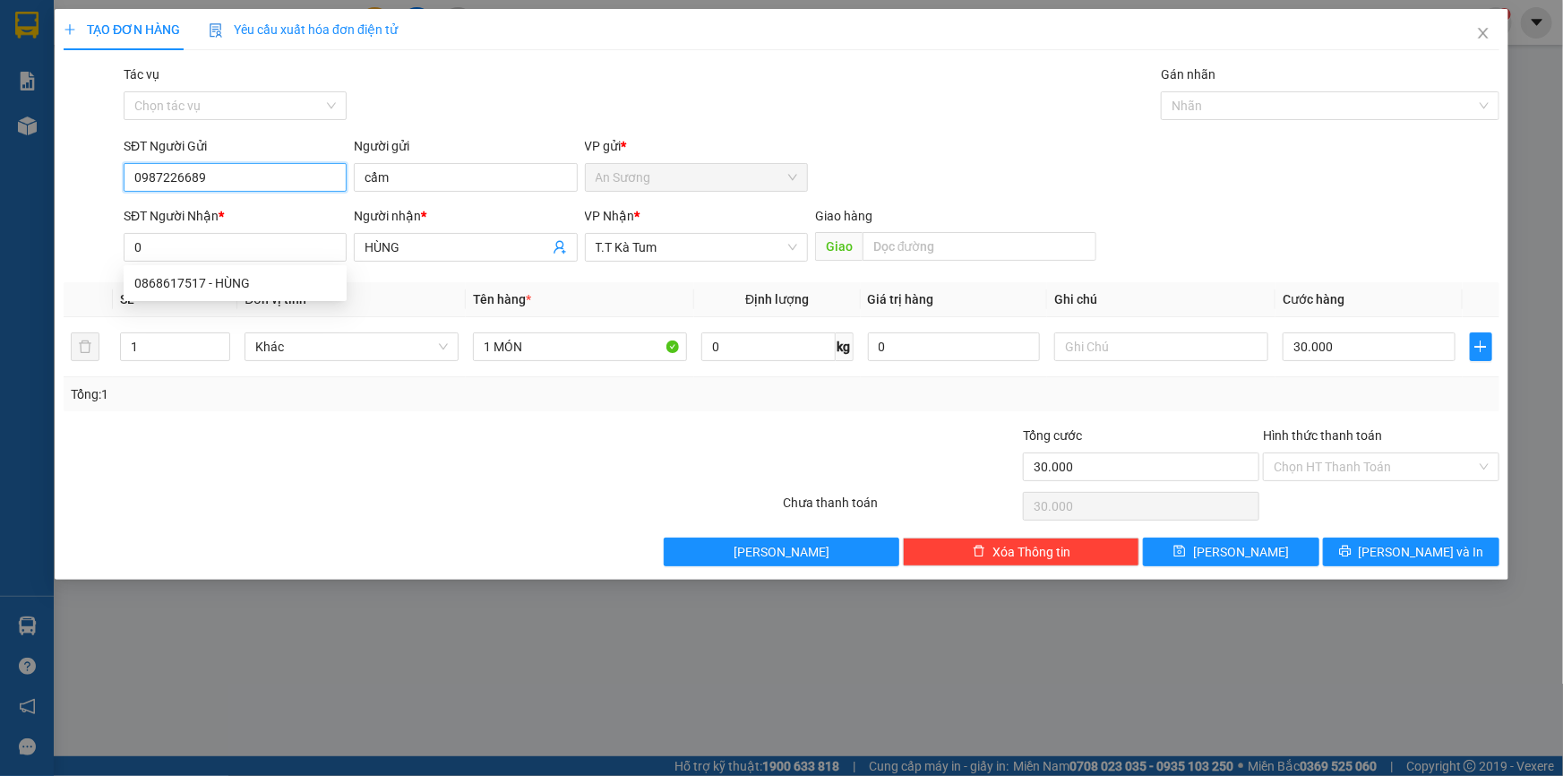
click at [313, 179] on input "0987226689" at bounding box center [235, 177] width 223 height 29
click at [253, 218] on div "0987226689 - TUẤN" at bounding box center [235, 213] width 202 height 20
type input "TUẤN"
click at [259, 253] on input "0" at bounding box center [235, 247] width 223 height 29
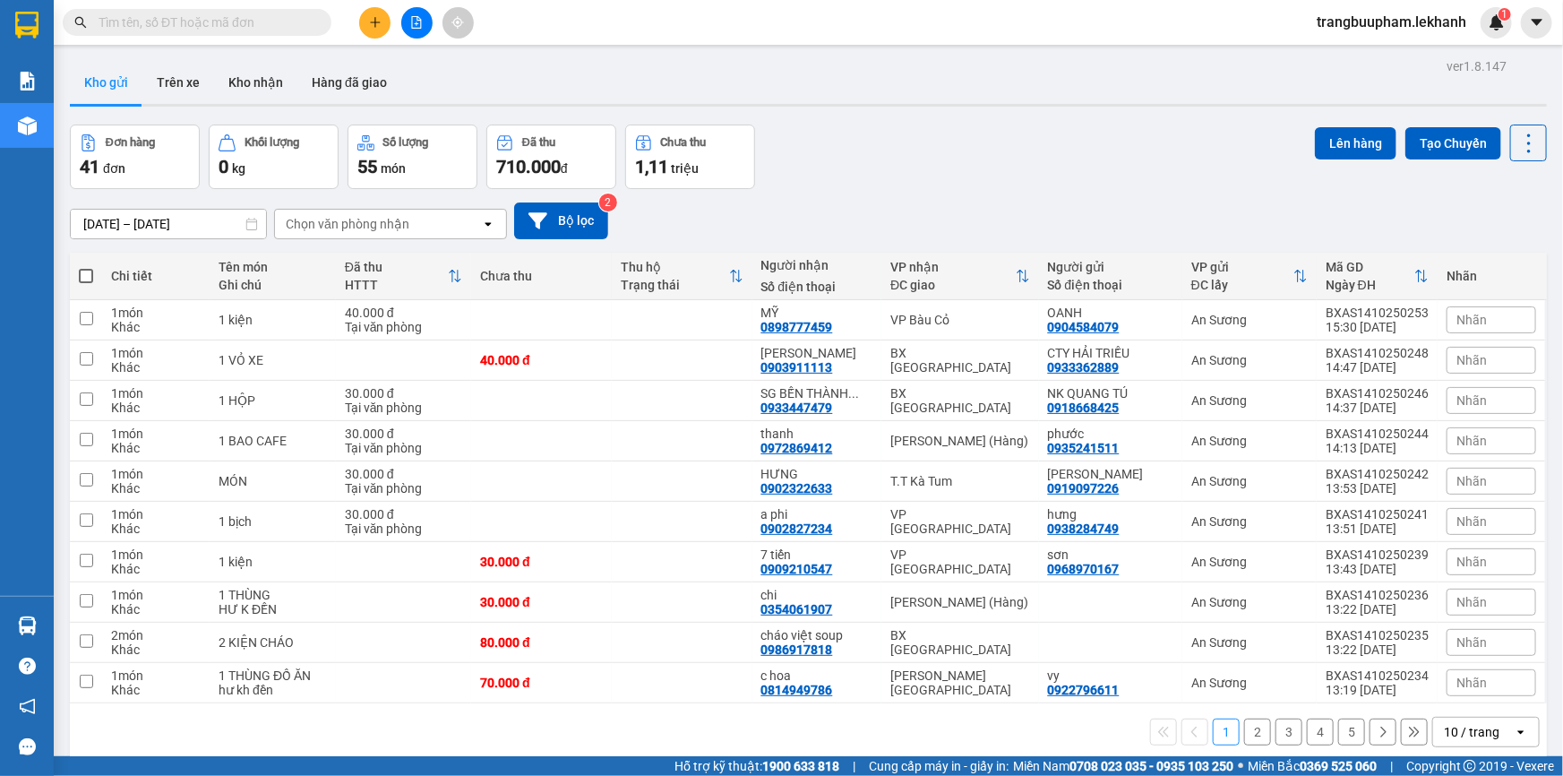
click at [374, 32] on button at bounding box center [374, 22] width 31 height 31
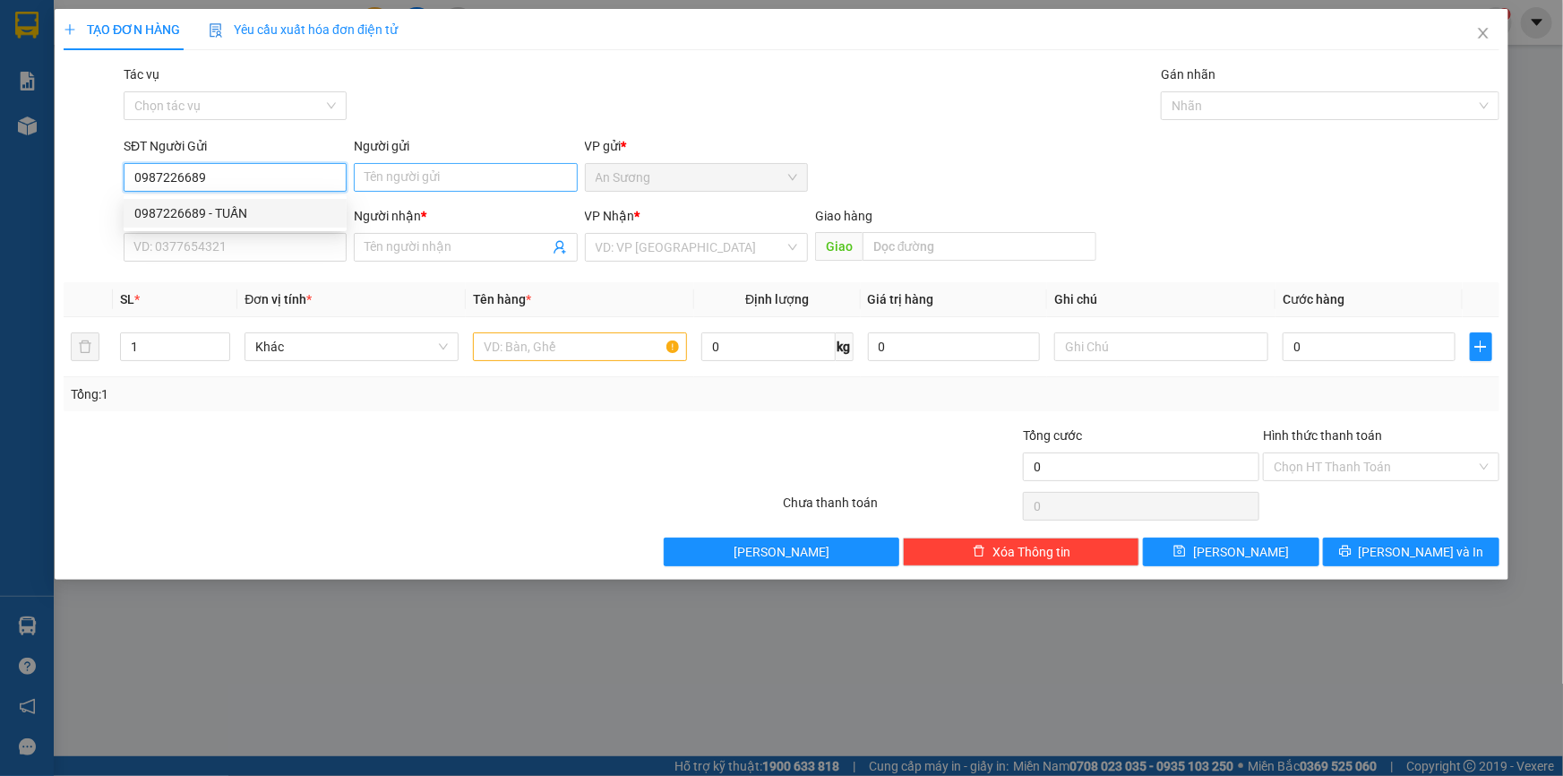
type input "0987226689"
click at [388, 173] on input "Người gửi" at bounding box center [465, 177] width 223 height 29
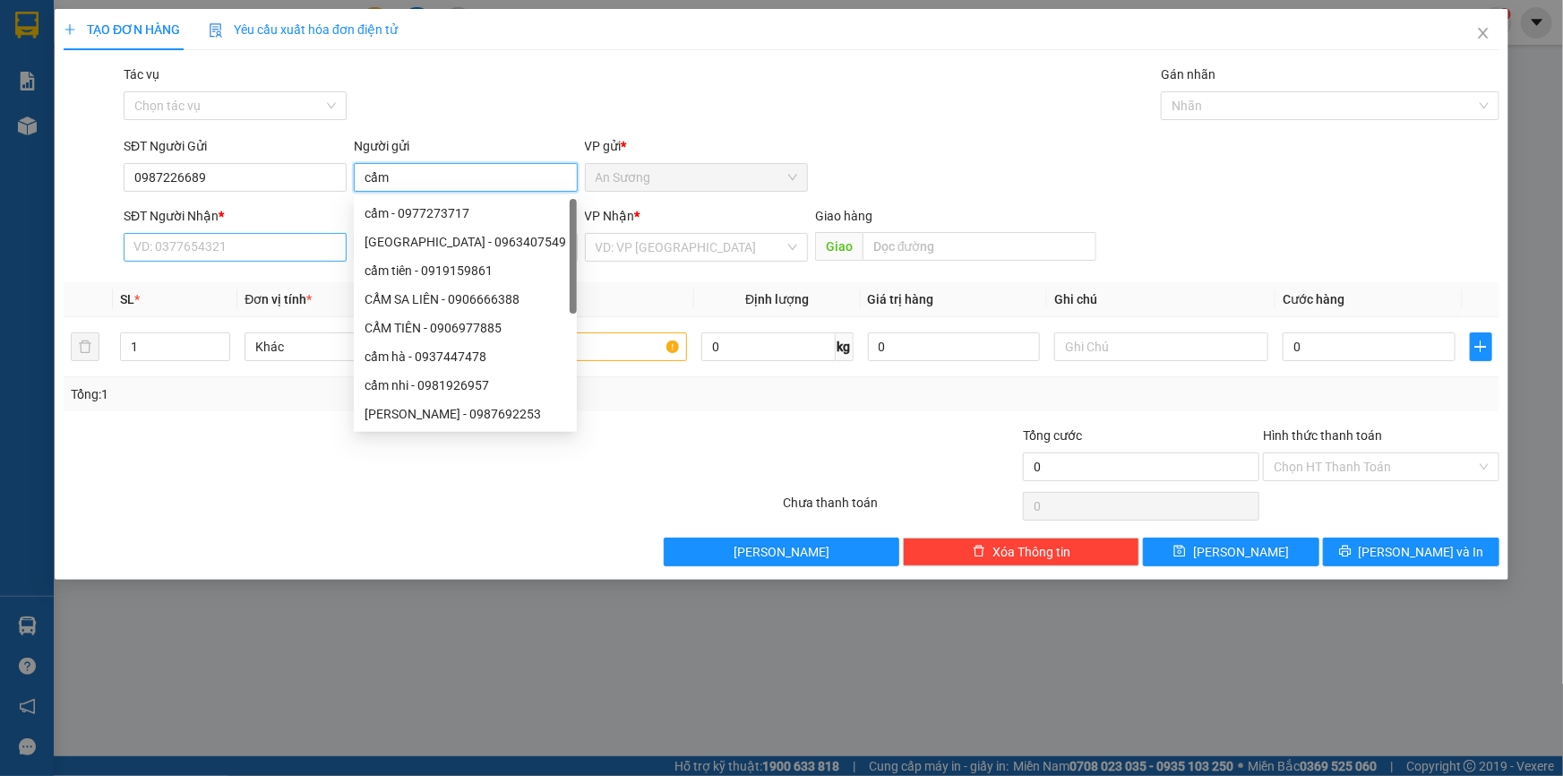
type input "cẩm"
click at [227, 245] on input "SĐT Người Nhận *" at bounding box center [235, 247] width 223 height 29
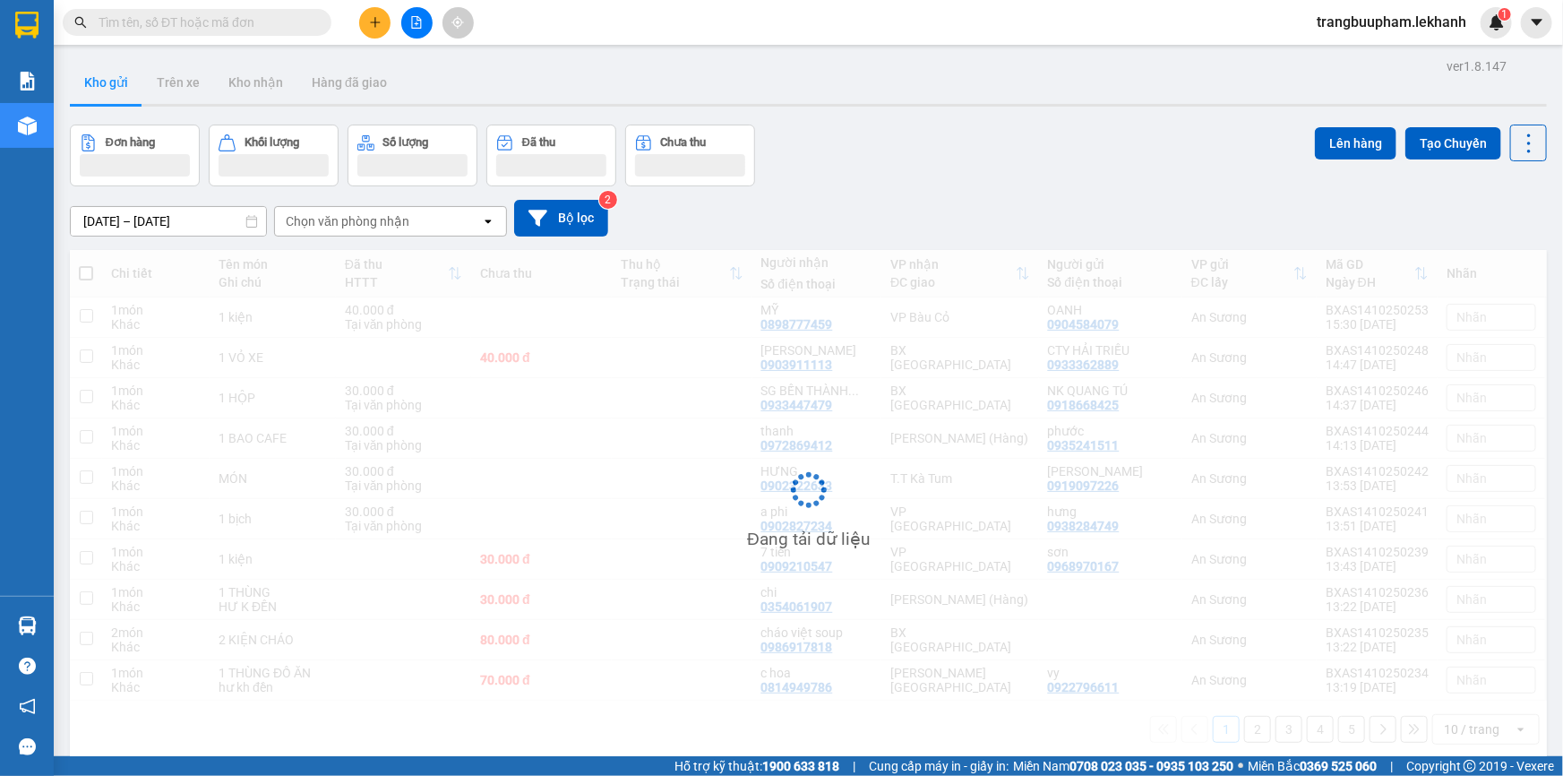
click at [199, 29] on input "text" at bounding box center [204, 23] width 211 height 20
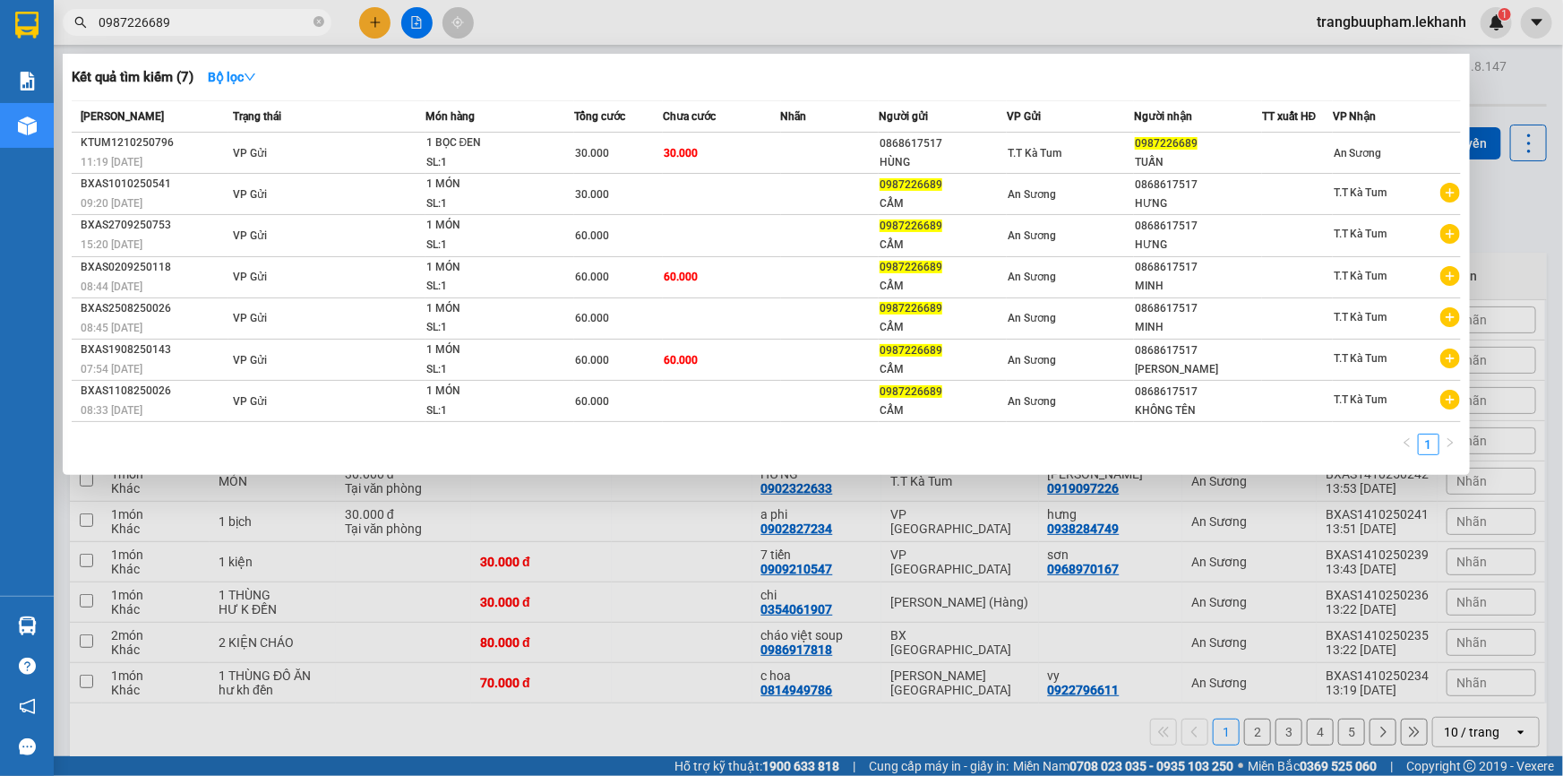
type input "0987226689"
click at [386, 23] on div at bounding box center [781, 388] width 1563 height 776
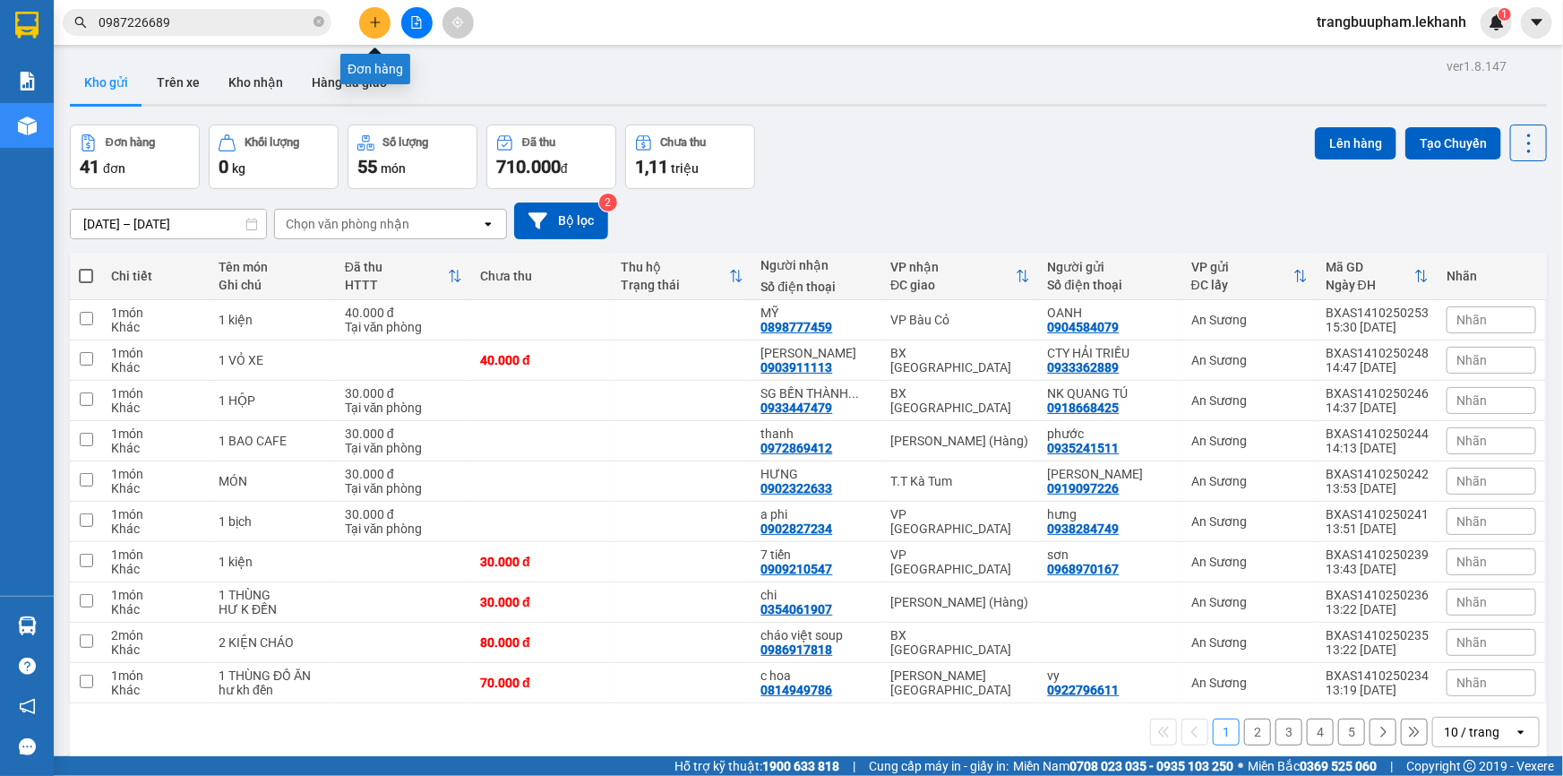
click at [377, 27] on icon "plus" at bounding box center [375, 22] width 13 height 13
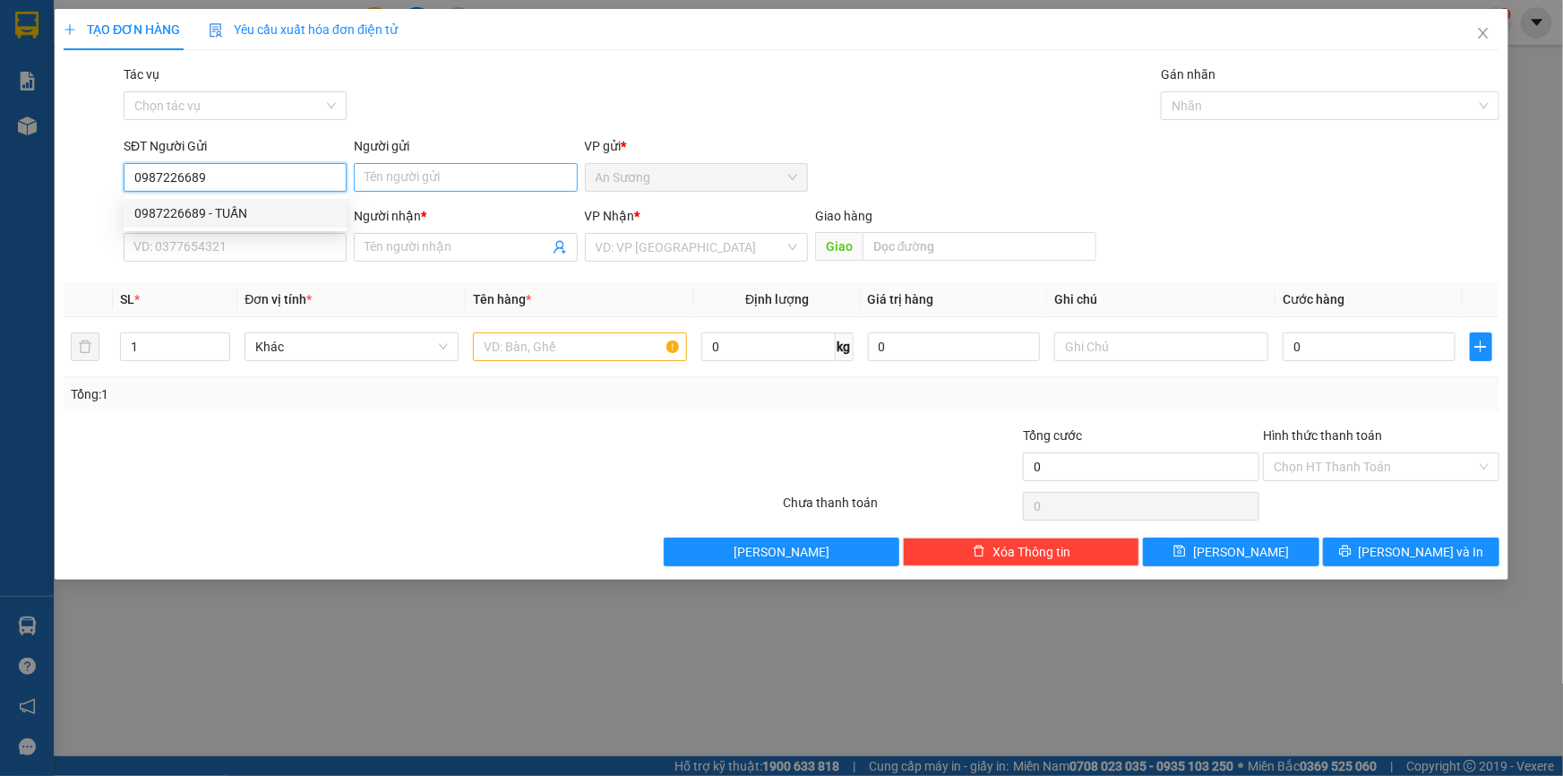
type input "0987226689"
click at [379, 183] on input "Người gửi" at bounding box center [465, 177] width 223 height 29
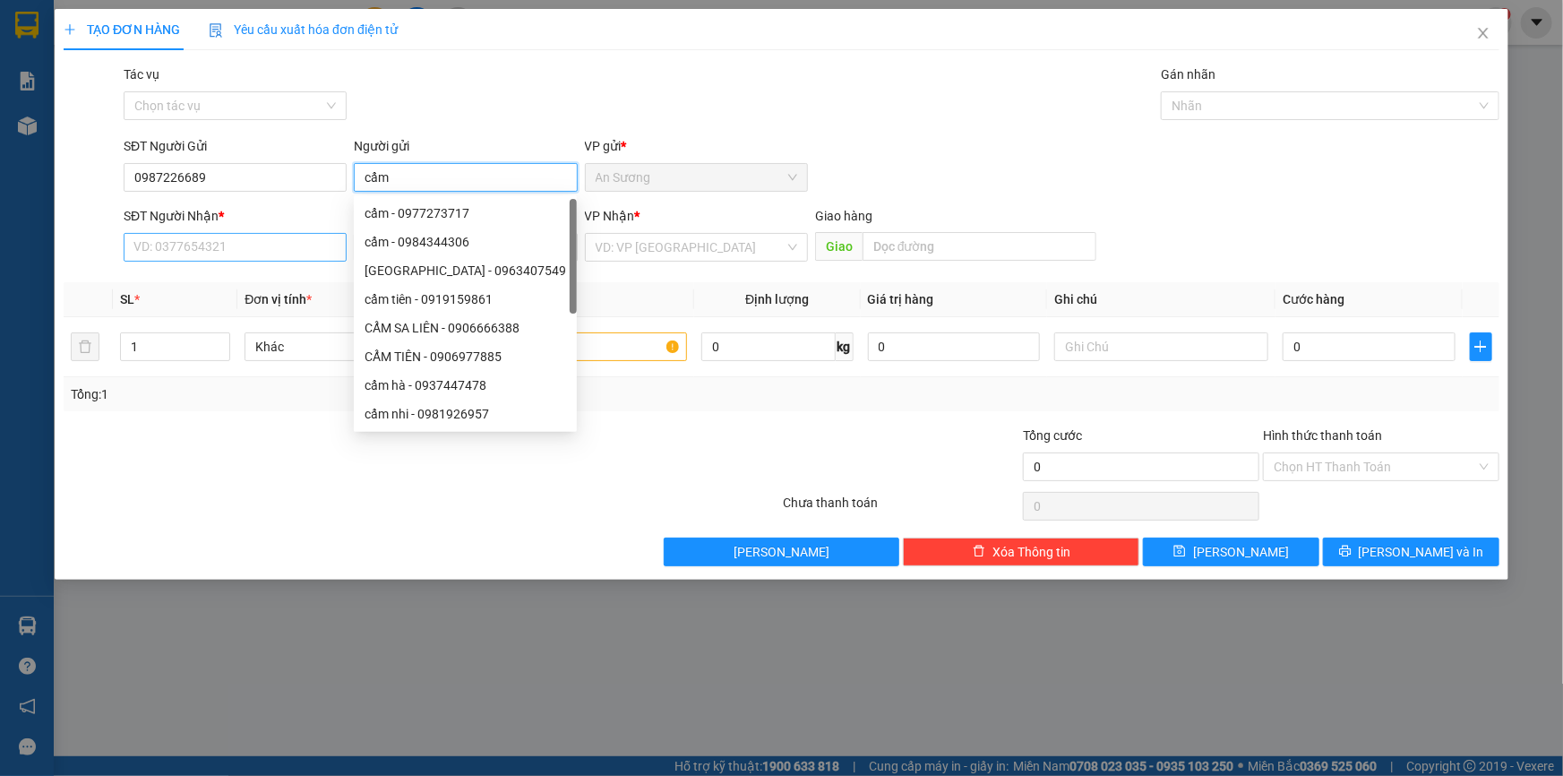
type input "cẩm"
click at [268, 257] on input "SĐT Người Nhận *" at bounding box center [235, 247] width 223 height 29
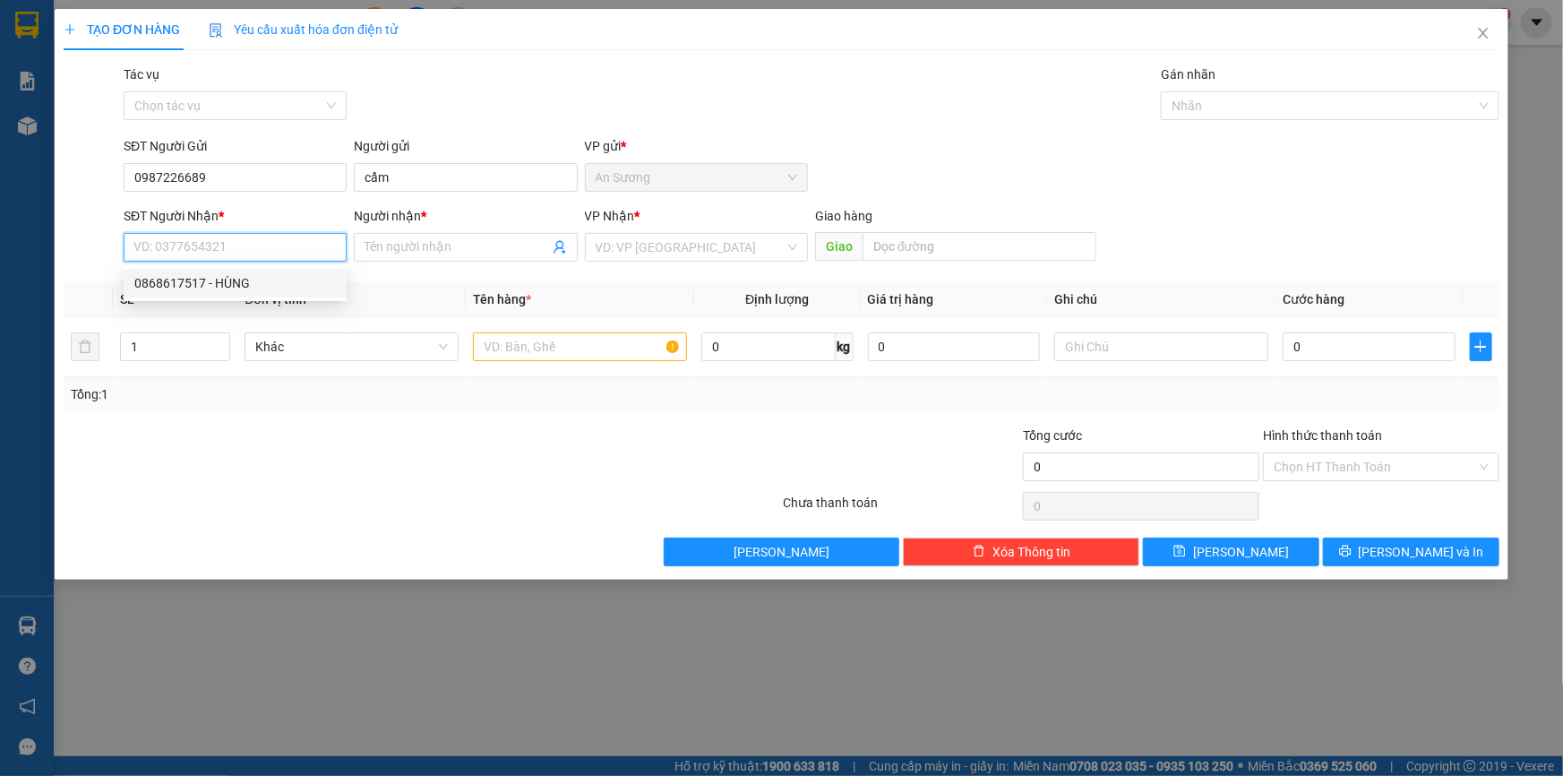
click at [252, 271] on div "0868617517 - HÙNG" at bounding box center [235, 283] width 223 height 29
type input "0868617517"
type input "HÙNG"
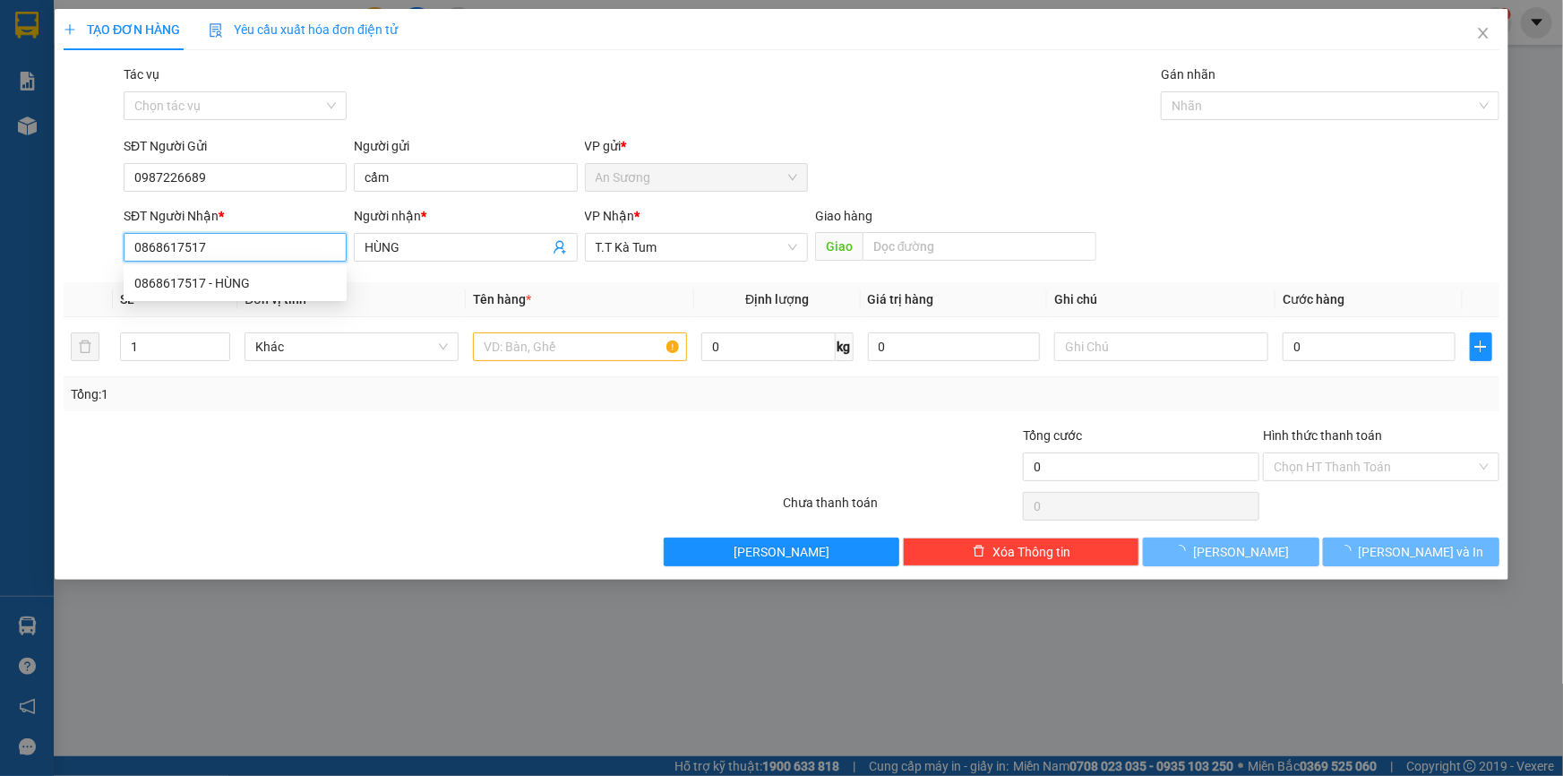
type input "30.000"
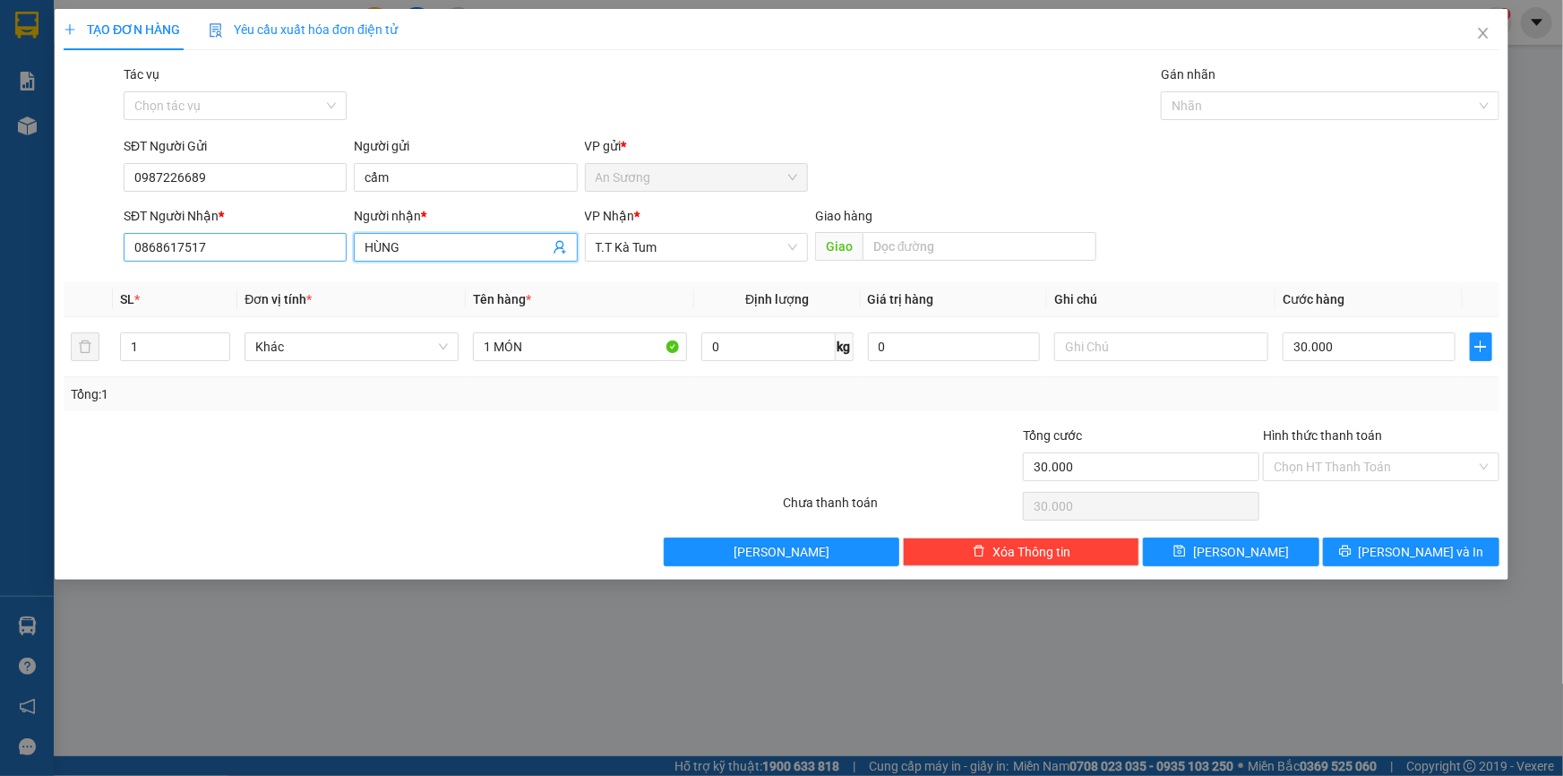
drag, startPoint x: 425, startPoint y: 243, endPoint x: 150, endPoint y: 235, distance: 275.1
click at [150, 235] on div "SĐT Người Nhận * 0868617517 Người nhận * HÙNG HÙNG VP Nhận * T.T Kà Tum Giao …" at bounding box center [811, 237] width 1383 height 63
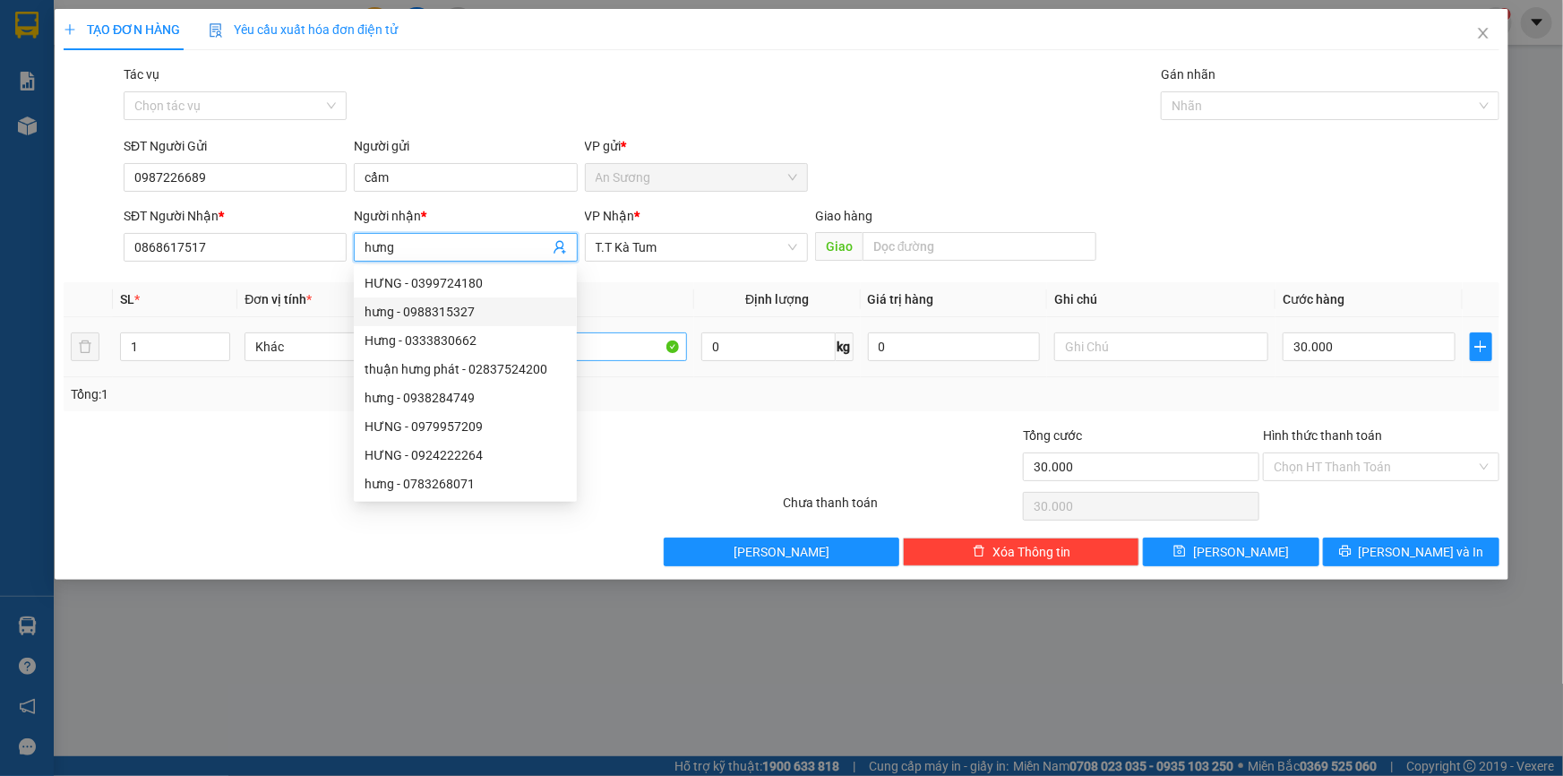
type input "hưng"
click at [658, 339] on input "1 MÓN" at bounding box center [580, 346] width 214 height 29
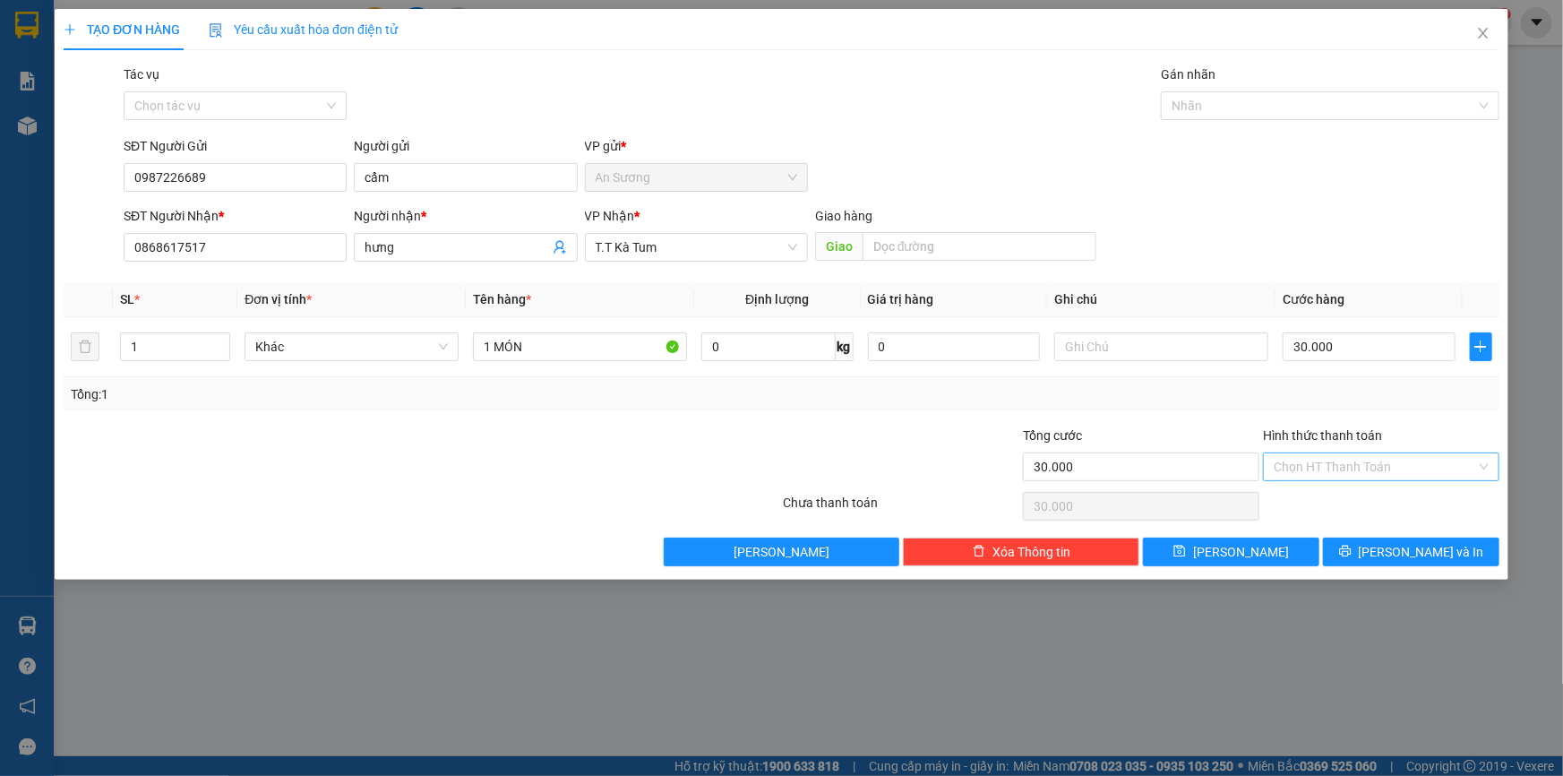
click at [1373, 470] on input "Hình thức thanh toán" at bounding box center [1375, 466] width 202 height 27
click at [1335, 508] on div "Tại văn phòng" at bounding box center [1381, 502] width 215 height 20
type input "0"
click at [1412, 558] on span "[PERSON_NAME] và In" at bounding box center [1421, 552] width 125 height 20
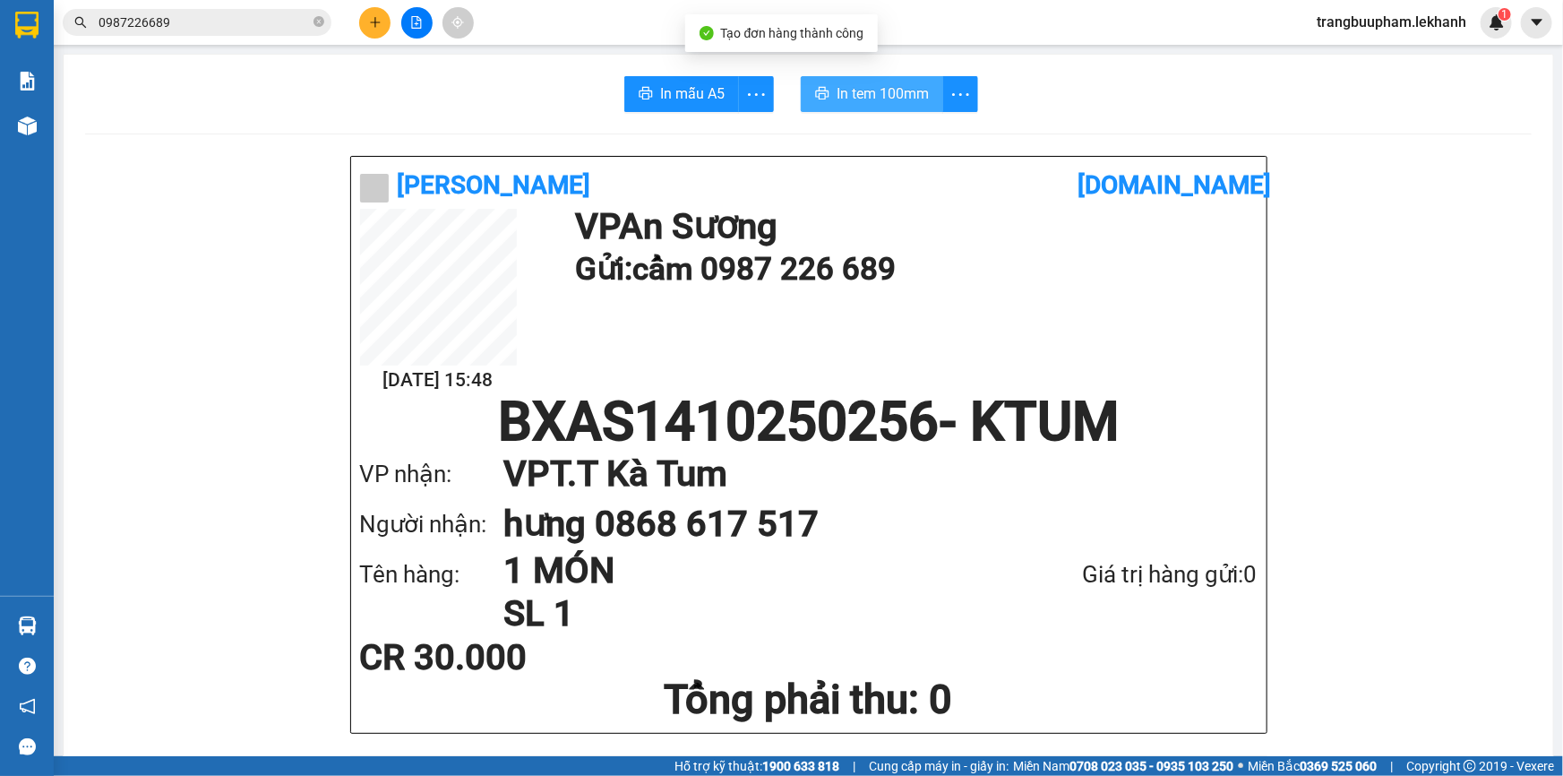
click at [845, 82] on span "In tem 100mm" at bounding box center [883, 93] width 92 height 22
click at [369, 16] on icon "plus" at bounding box center [375, 22] width 13 height 13
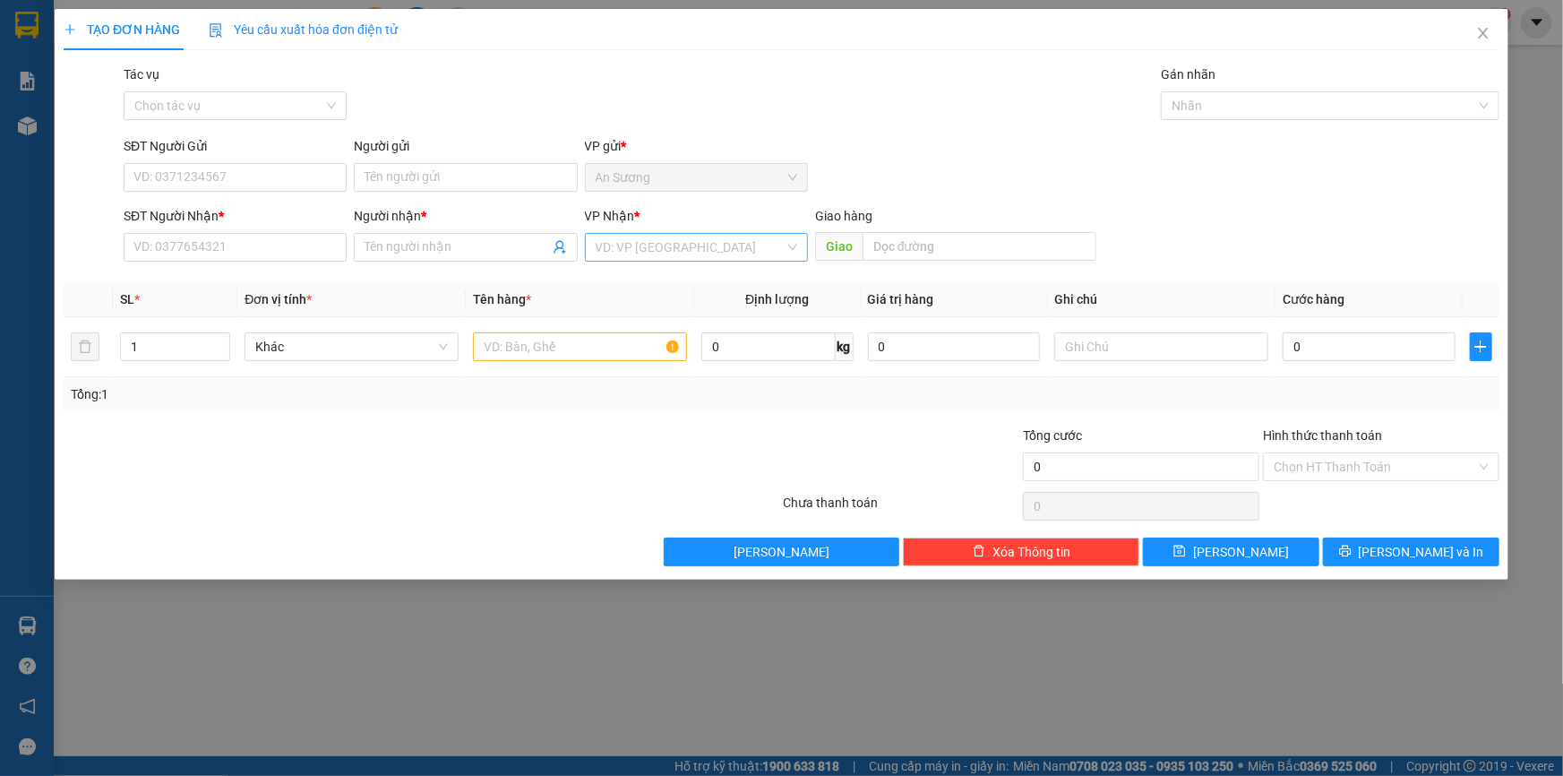
click at [609, 239] on input "search" at bounding box center [690, 247] width 189 height 27
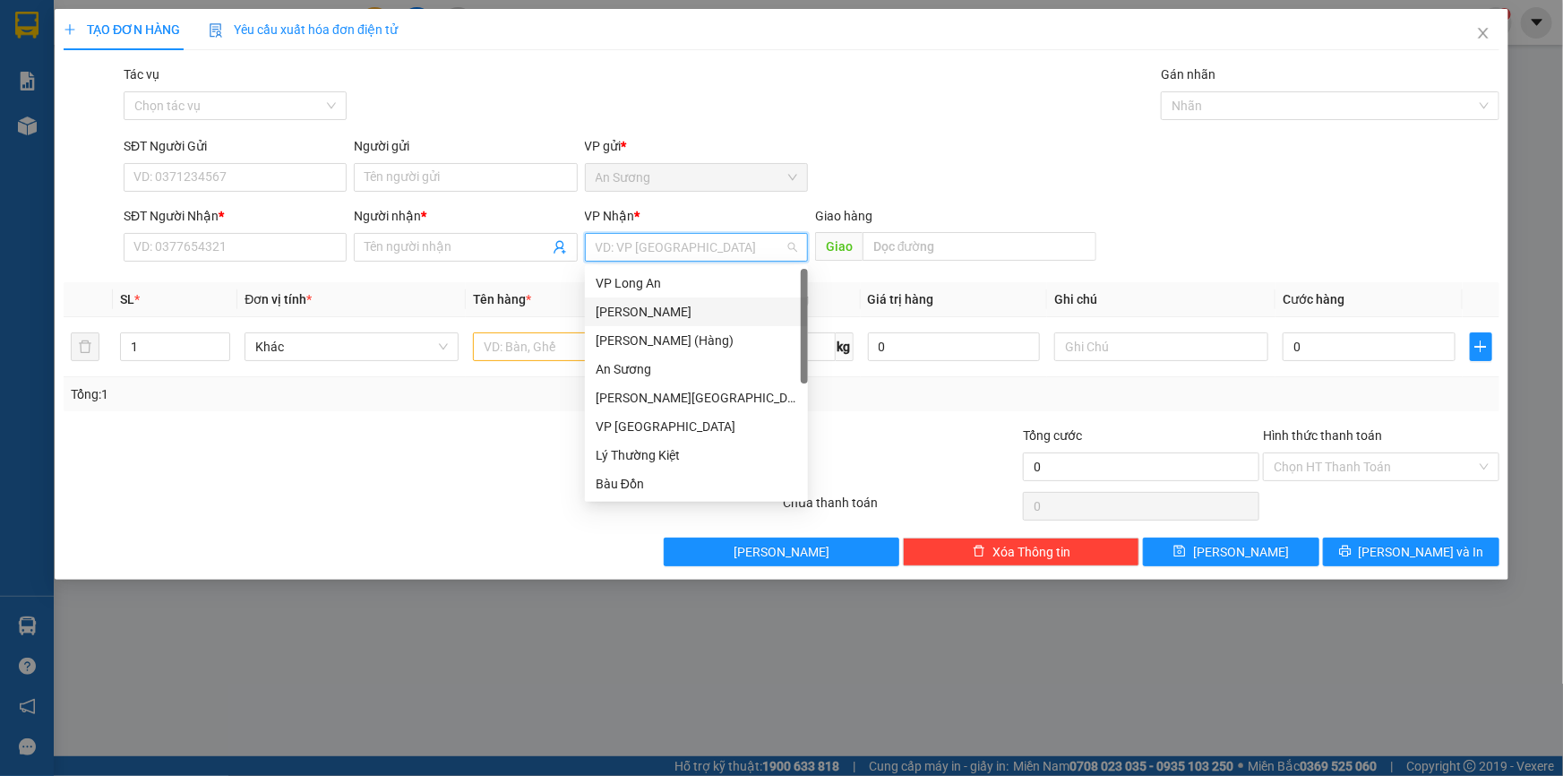
scroll to position [135, 0]
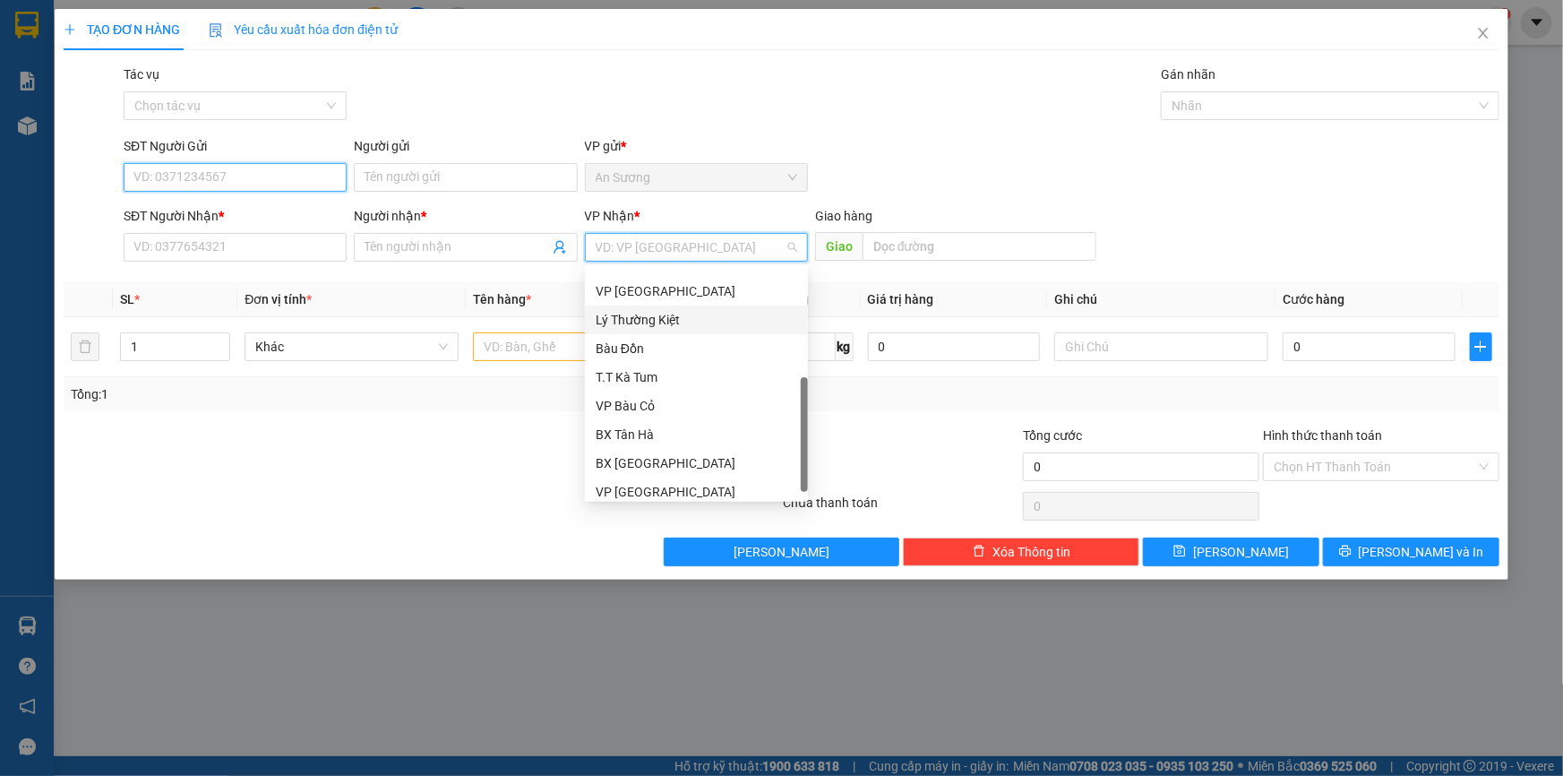
click at [265, 174] on input "SĐT Người Gửi" at bounding box center [235, 177] width 223 height 29
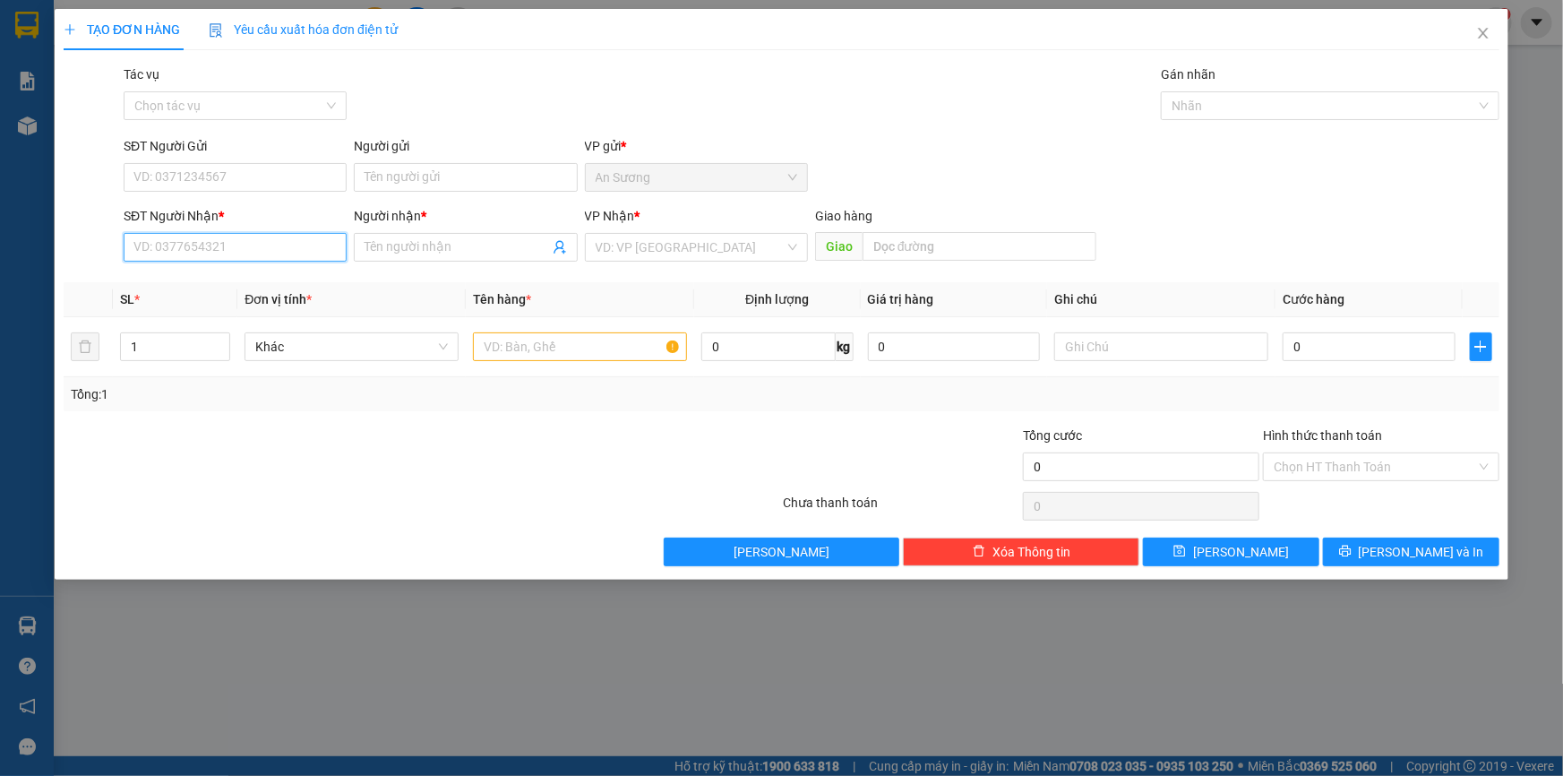
click at [140, 249] on input "SĐT Người Nhận *" at bounding box center [235, 247] width 223 height 29
type input "0982524196"
click at [401, 239] on input "Người nhận *" at bounding box center [457, 247] width 184 height 20
type input "c tơ"
click at [296, 168] on input "SĐT Người Gửi" at bounding box center [235, 177] width 223 height 29
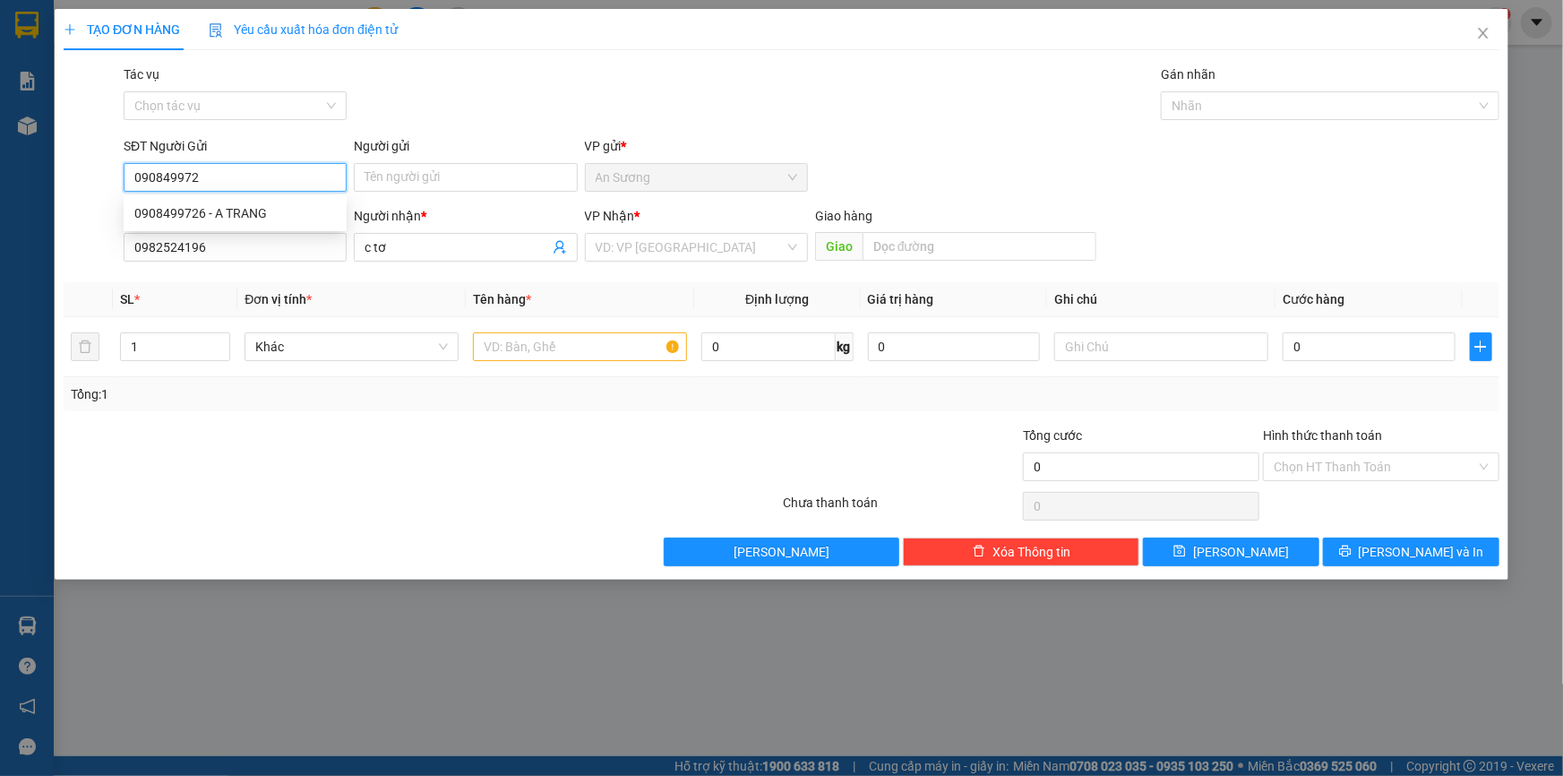
type input "0908499726"
click at [275, 215] on div "0908499726 - A TRANG" at bounding box center [235, 213] width 202 height 20
type input "A TRANG"
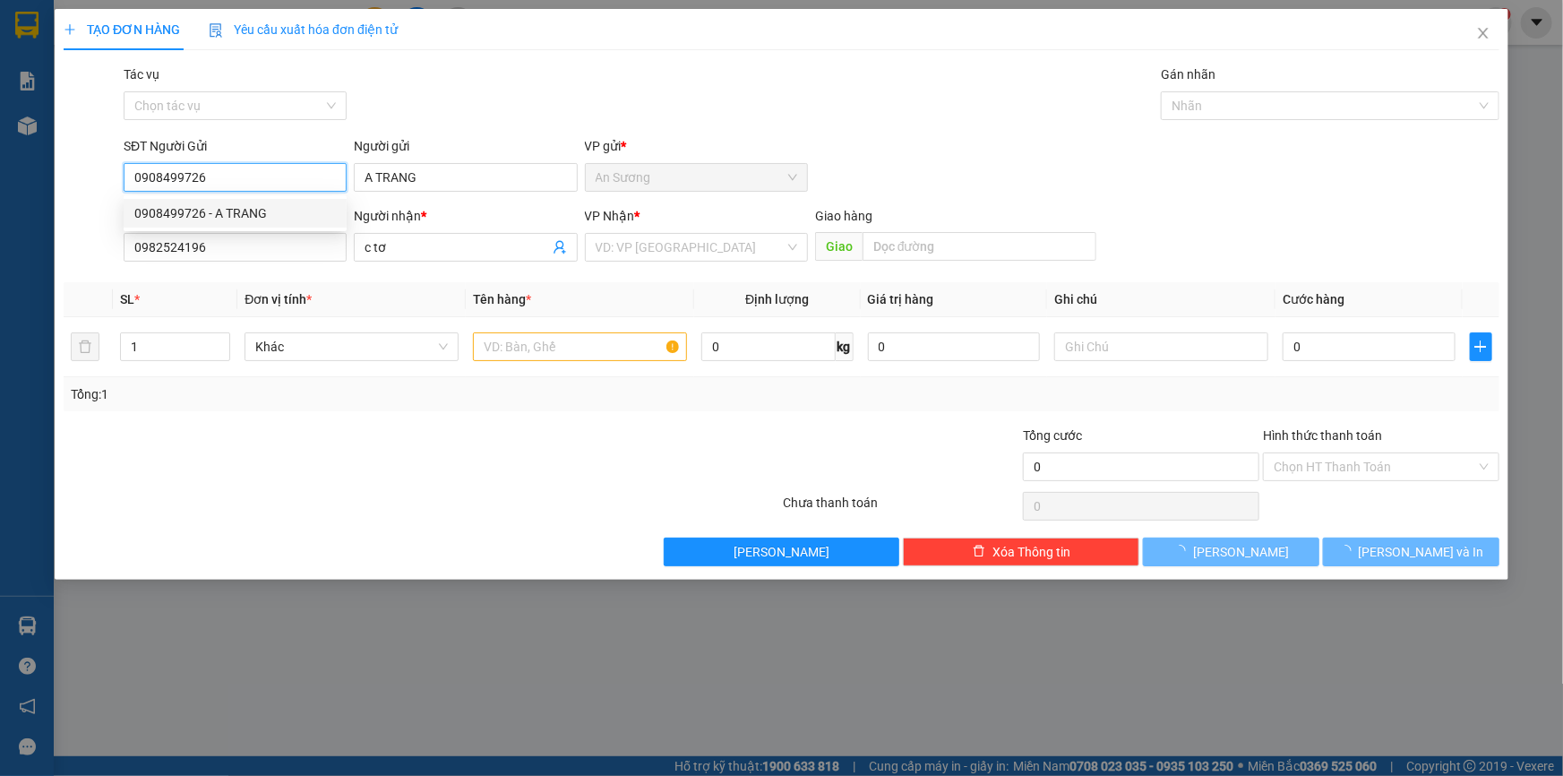
type input "100.000"
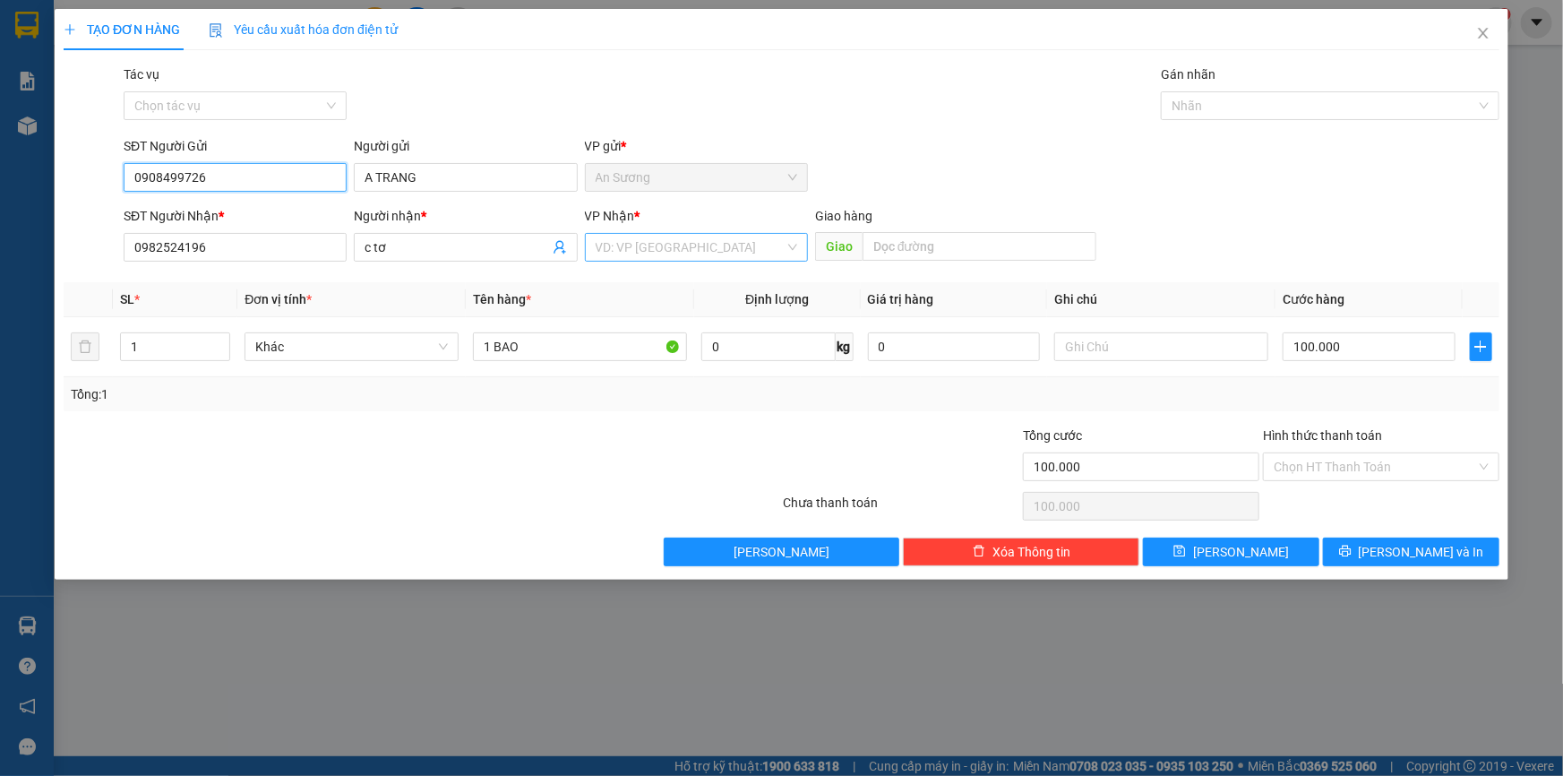
type input "0908499726"
click at [628, 254] on input "search" at bounding box center [690, 247] width 189 height 27
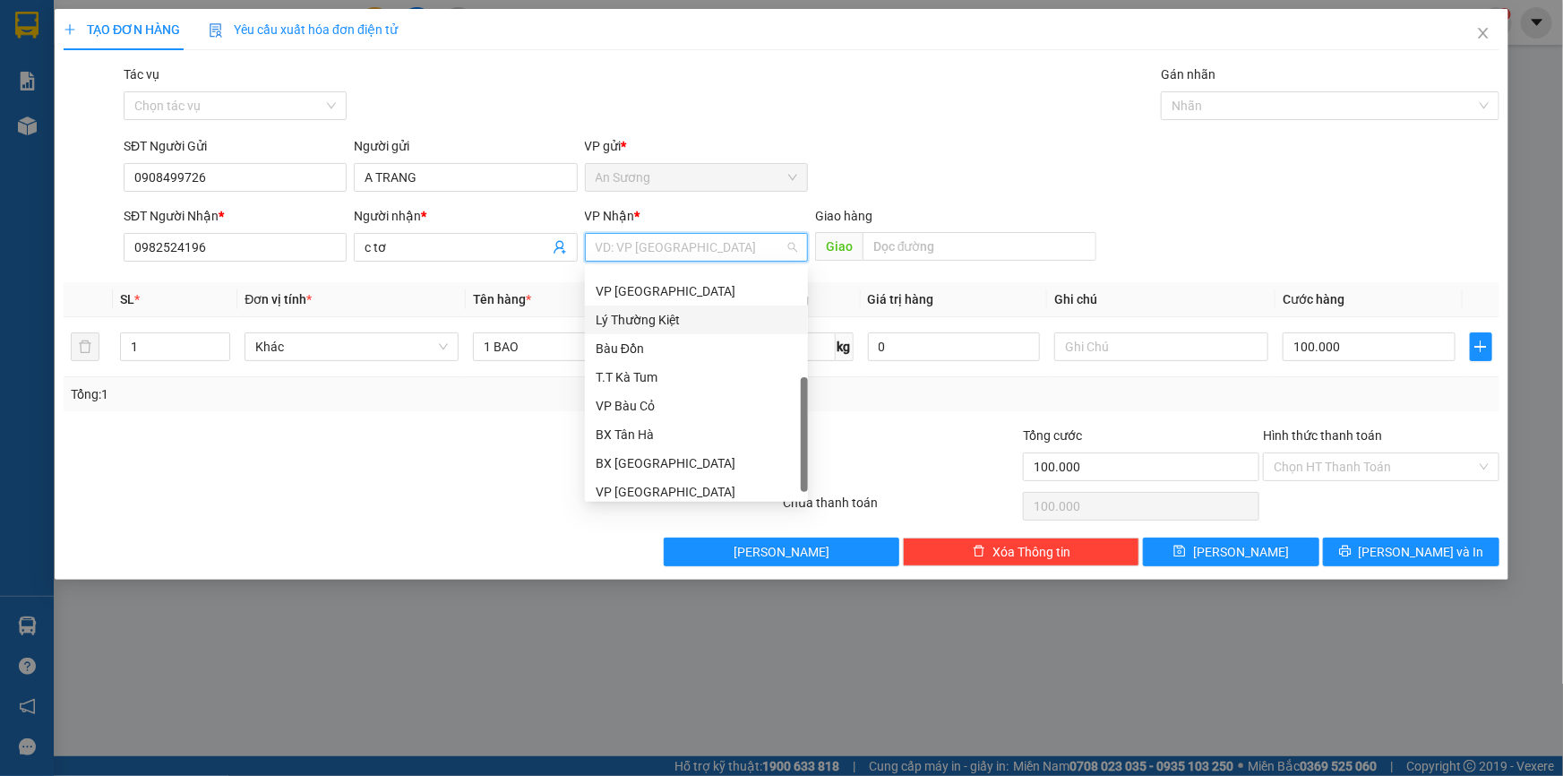
scroll to position [143, 0]
click at [681, 370] on div "T.T Kà Tum" at bounding box center [697, 369] width 202 height 20
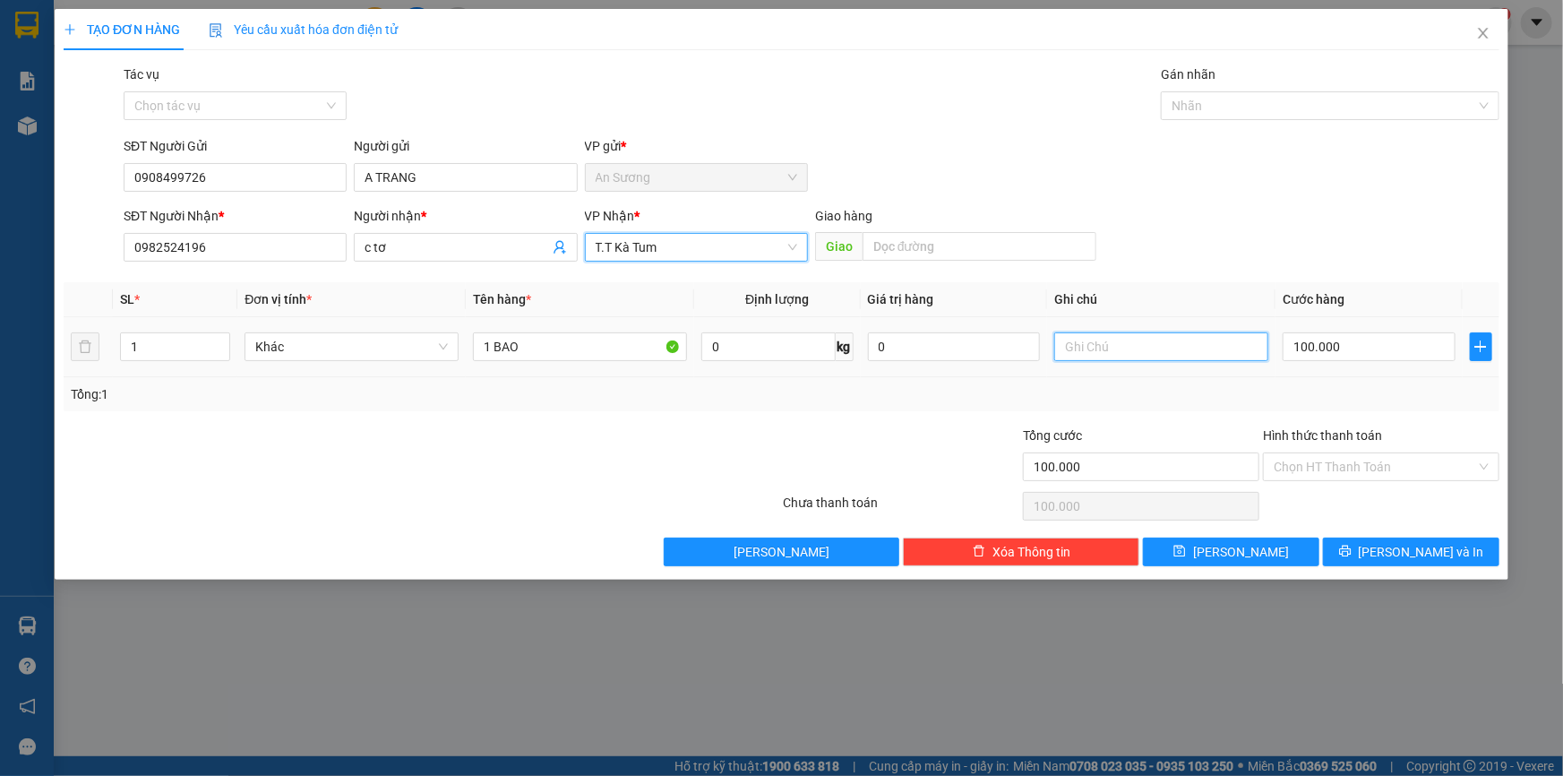
click at [1072, 346] on input "text" at bounding box center [1161, 346] width 214 height 29
type input "mai xe tải giao tân hội"
click at [1361, 478] on input "Hình thức thanh toán" at bounding box center [1375, 466] width 202 height 27
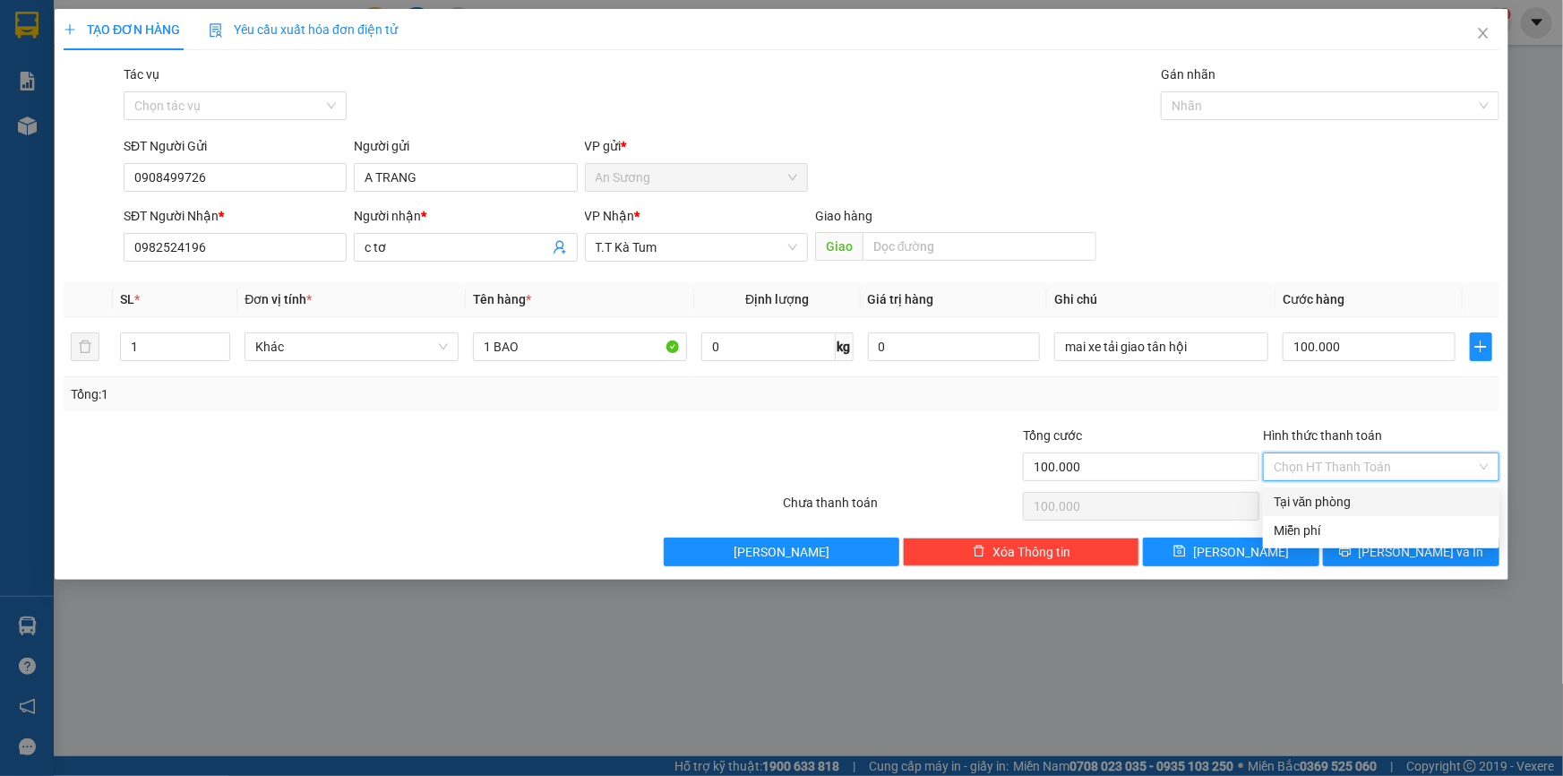
click at [1361, 498] on div "Tại văn phòng" at bounding box center [1381, 502] width 215 height 20
type input "0"
click at [1403, 546] on span "[PERSON_NAME] và In" at bounding box center [1421, 552] width 125 height 20
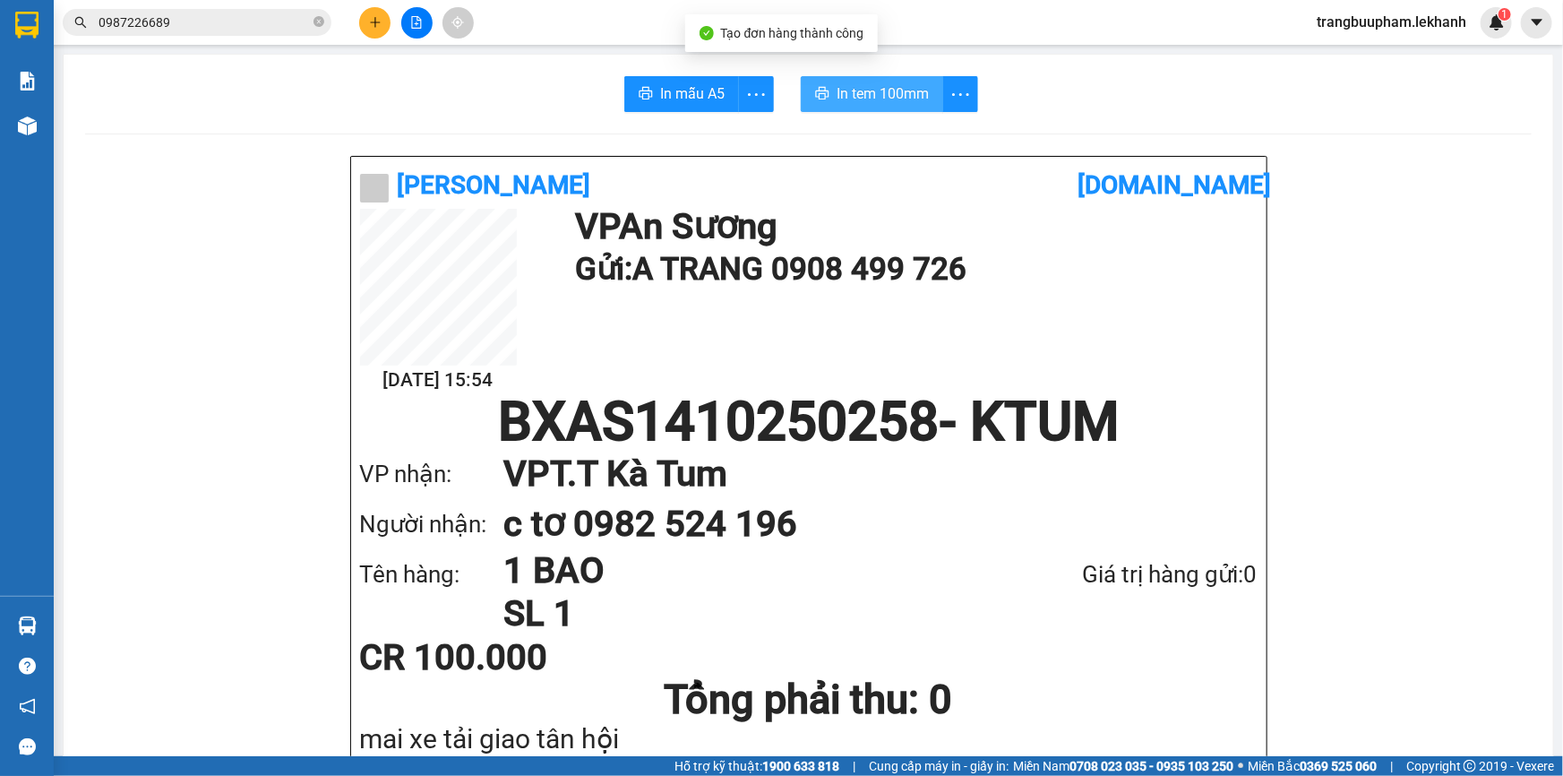
click at [894, 83] on span "In tem 100mm" at bounding box center [883, 93] width 92 height 22
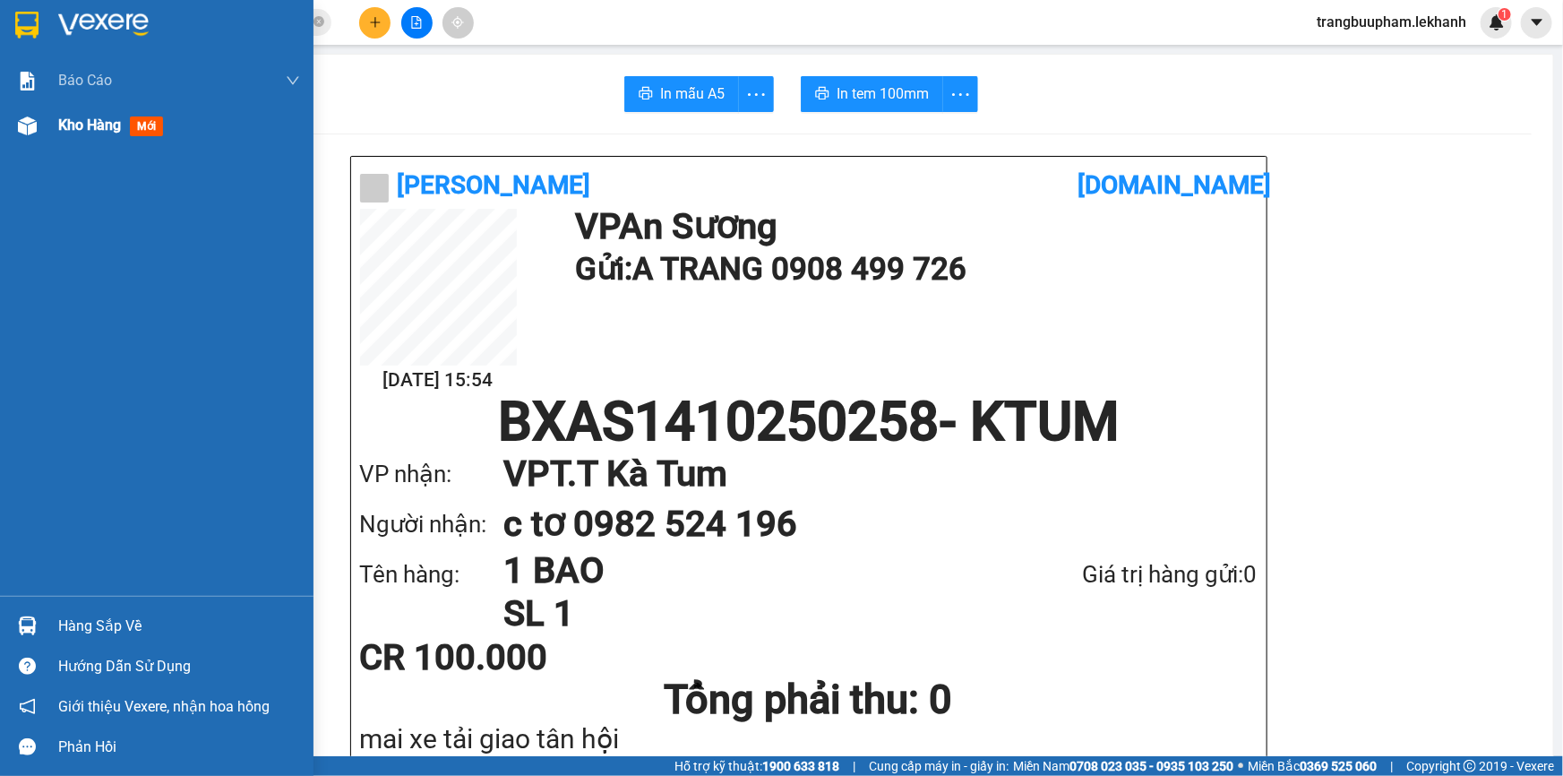
click at [95, 127] on span "Kho hàng" at bounding box center [89, 124] width 63 height 17
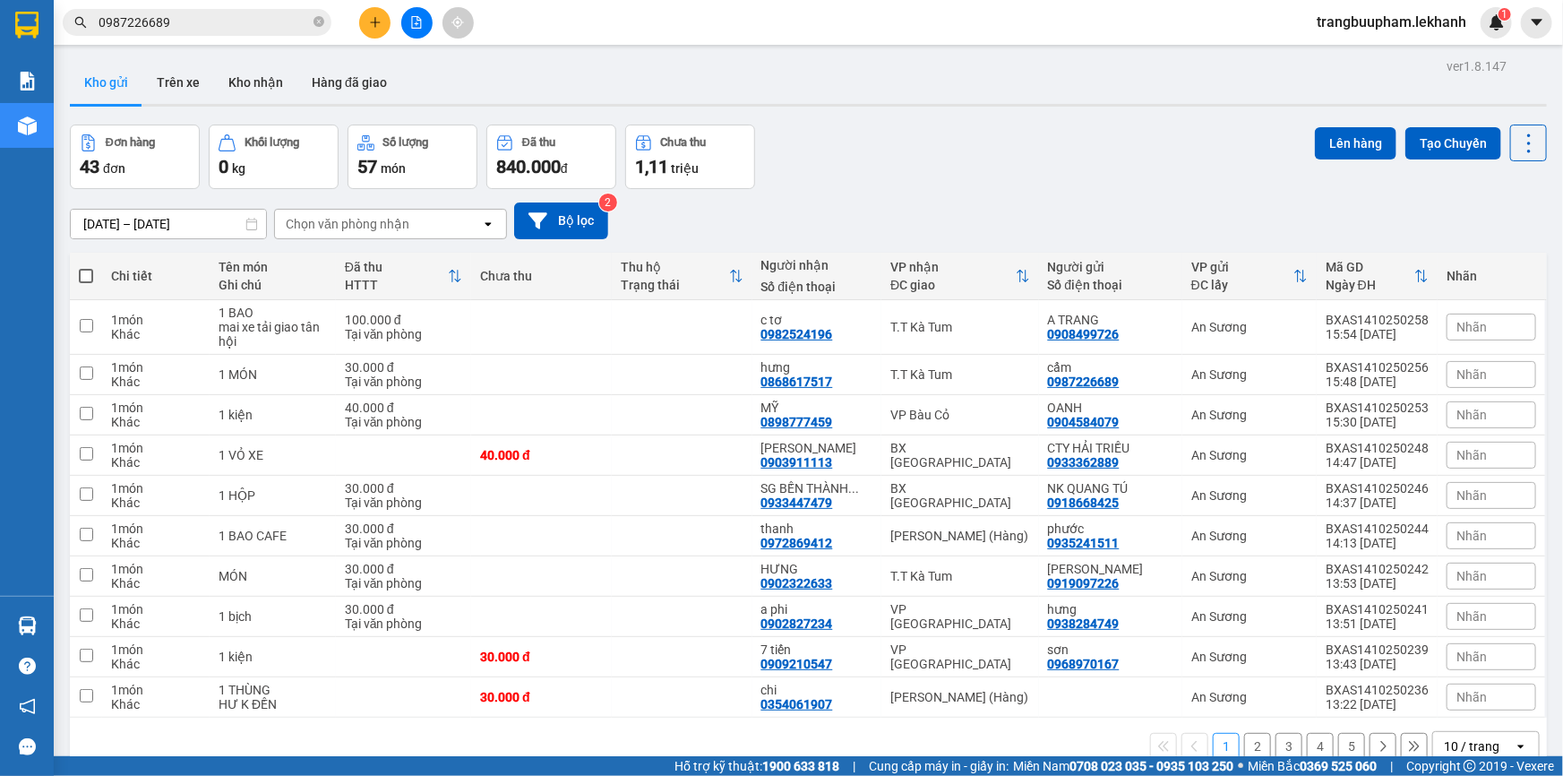
click at [378, 30] on button at bounding box center [374, 22] width 31 height 31
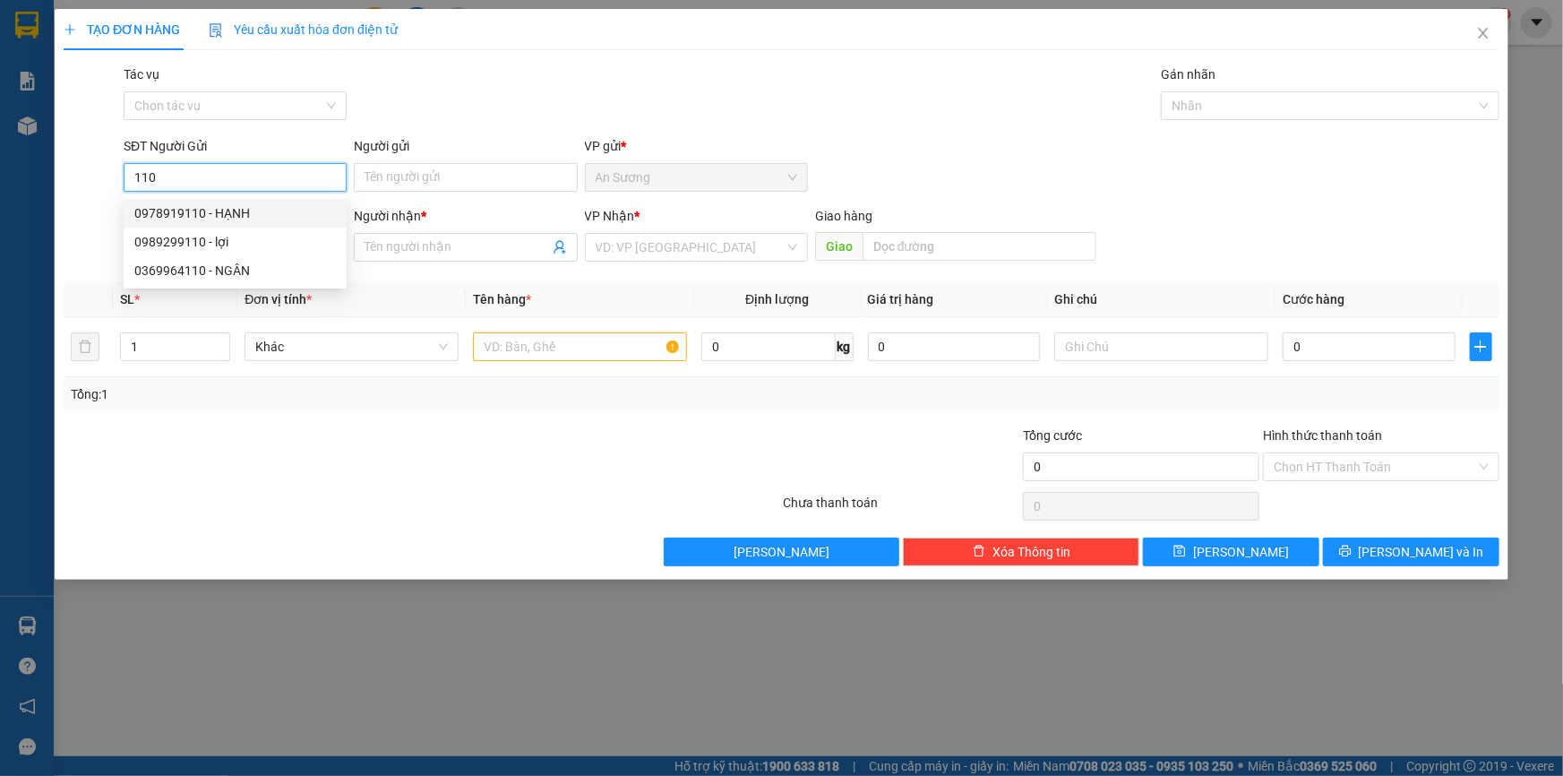
drag, startPoint x: 188, startPoint y: 180, endPoint x: 109, endPoint y: 200, distance: 81.2
click at [110, 200] on form "SĐT Người Gửi 110 Người gửi Tên người gửi VP gửi * [PERSON_NAME] Người Nhận * V…" at bounding box center [782, 202] width 1436 height 133
click at [265, 242] on div "0915999010 - LABO ĐÔNG THẠNH" at bounding box center [235, 242] width 202 height 20
type input "0915999010"
type input "LABO ĐÔNG THẠNH"
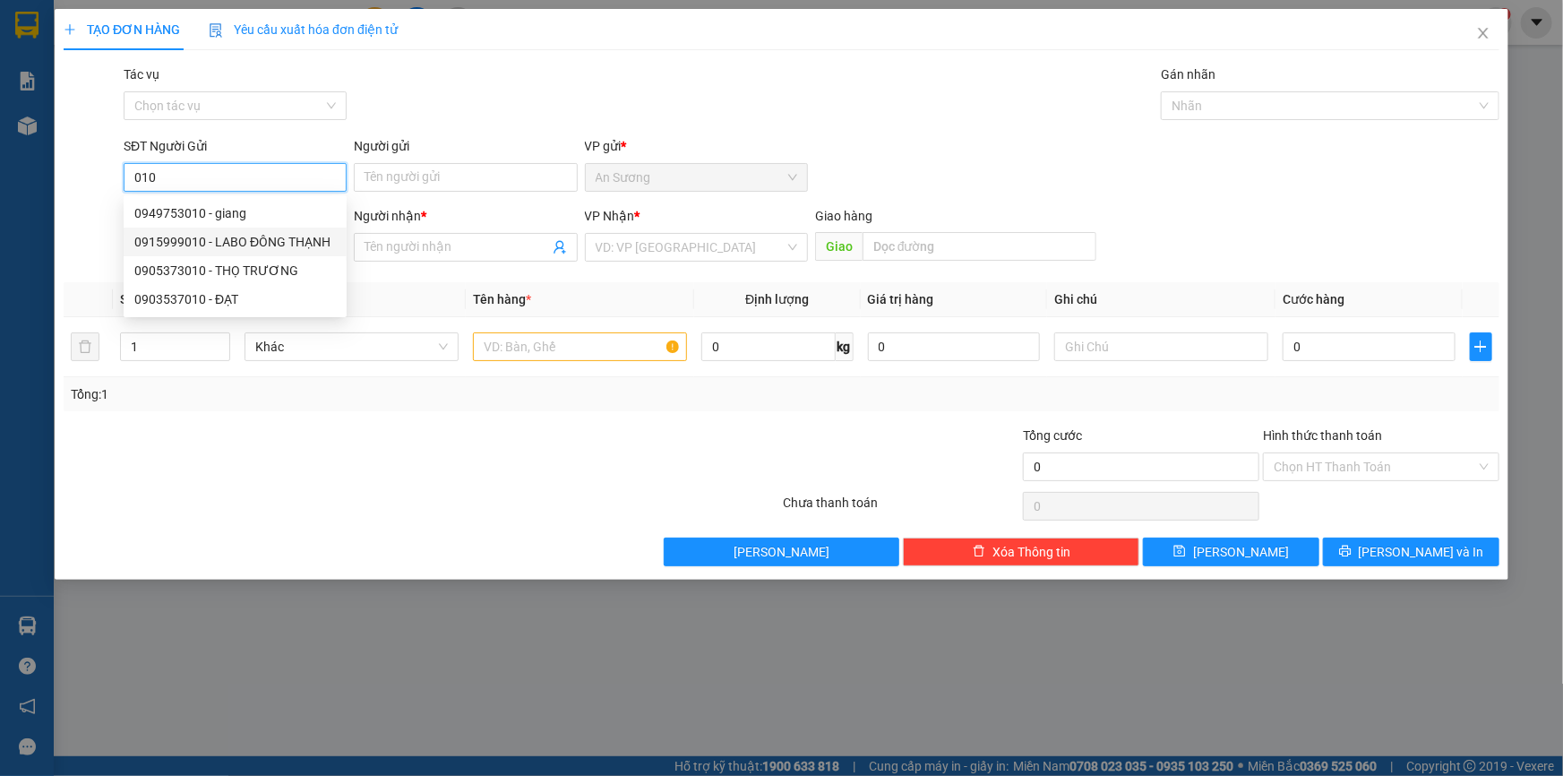
type input "0976627422"
type input "NHA KHOA SÀI GÒN [GEOGRAPHIC_DATA]"
type input "30.000"
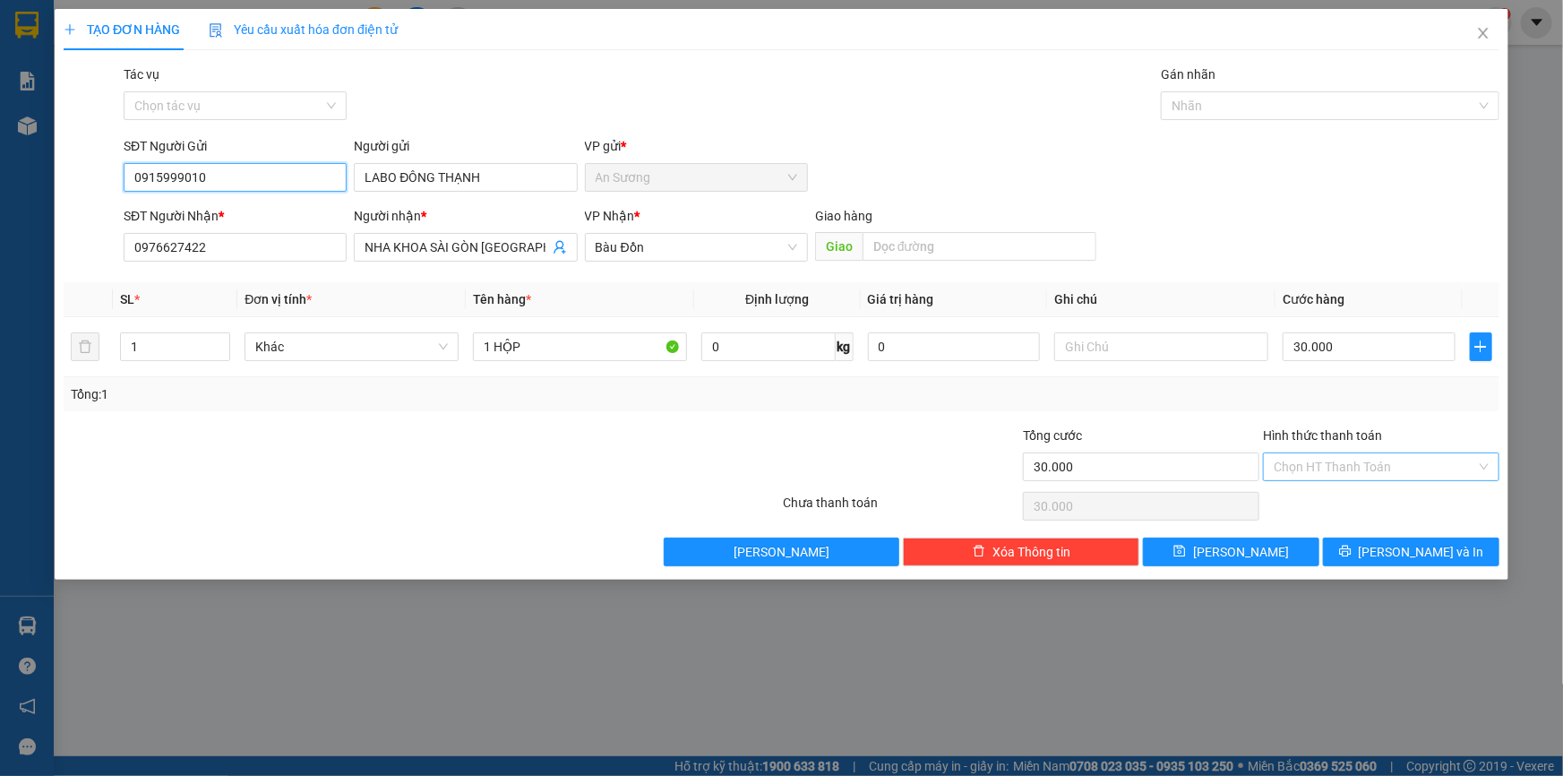
type input "0915999010"
click at [1415, 475] on input "Hình thức thanh toán" at bounding box center [1375, 466] width 202 height 27
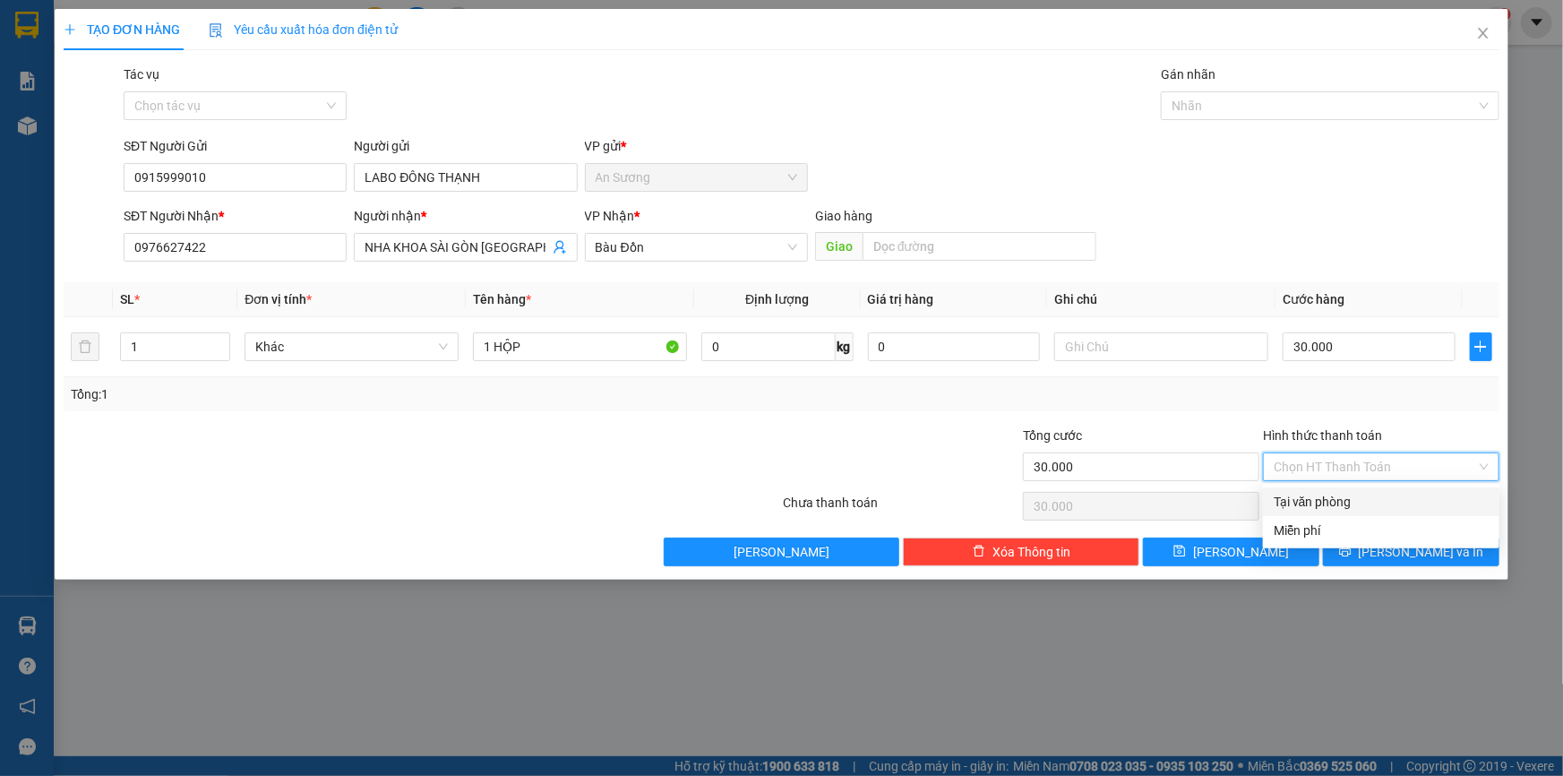
click at [1394, 493] on div "Tại văn phòng" at bounding box center [1381, 502] width 215 height 20
type input "0"
click at [1405, 544] on span "[PERSON_NAME] và In" at bounding box center [1421, 552] width 125 height 20
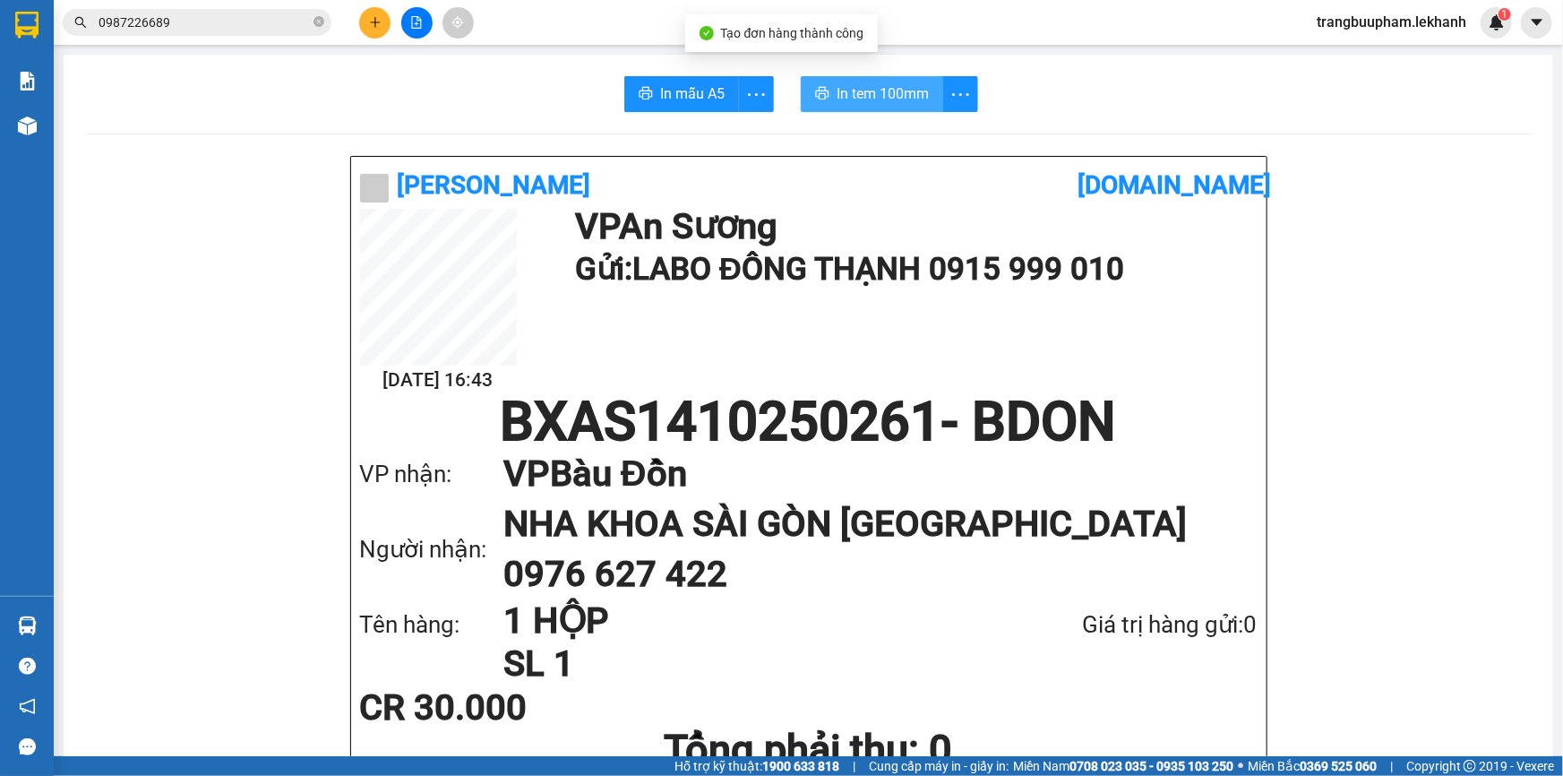
click at [877, 102] on span "In tem 100mm" at bounding box center [883, 93] width 92 height 22
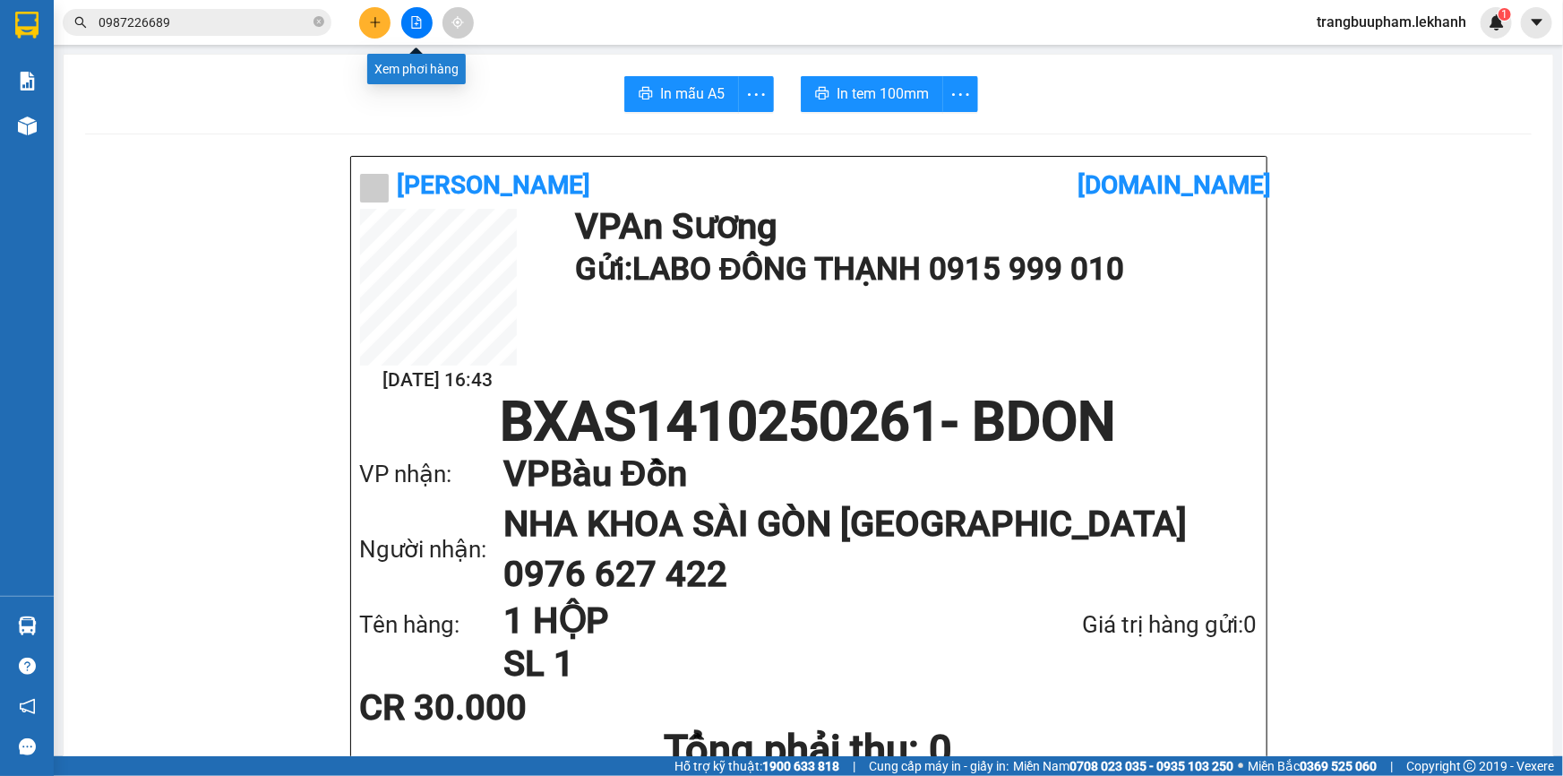
click at [367, 19] on button at bounding box center [374, 22] width 31 height 31
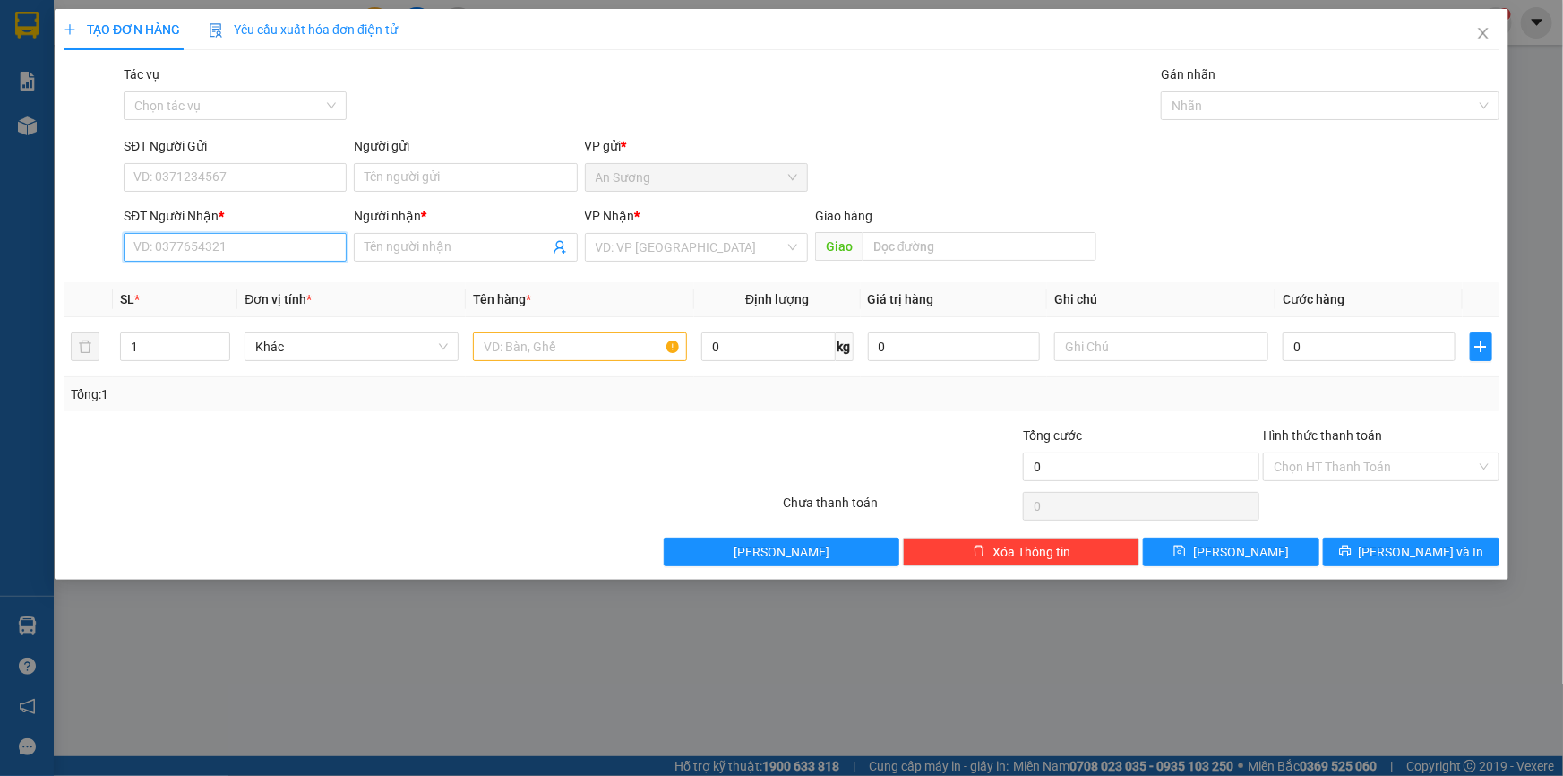
click at [219, 251] on input "SĐT Người Nhận *" at bounding box center [235, 247] width 223 height 29
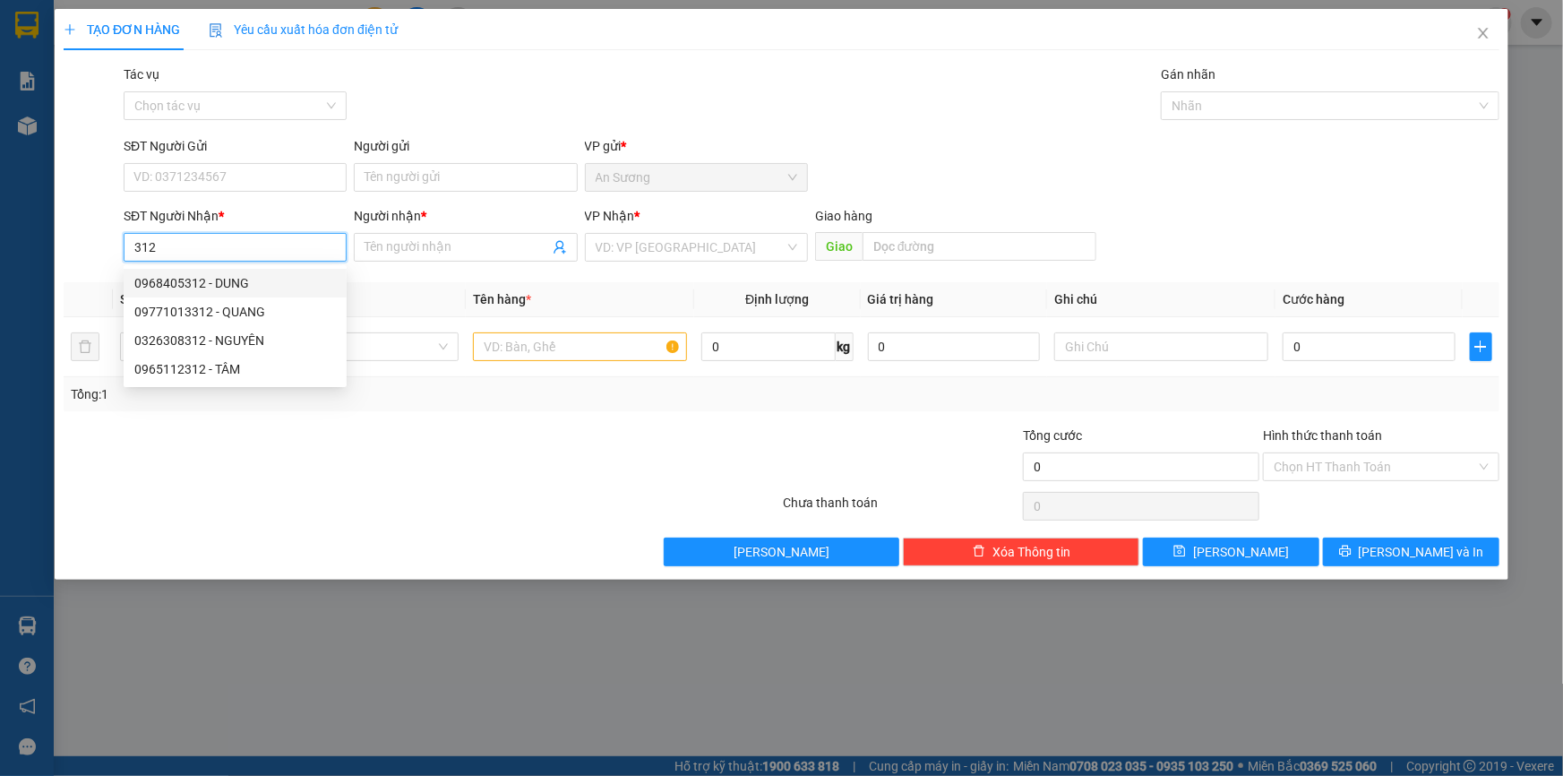
click at [232, 287] on div "0968405312 - DUNG" at bounding box center [235, 283] width 202 height 20
type input "0968405312"
type input "DUNG"
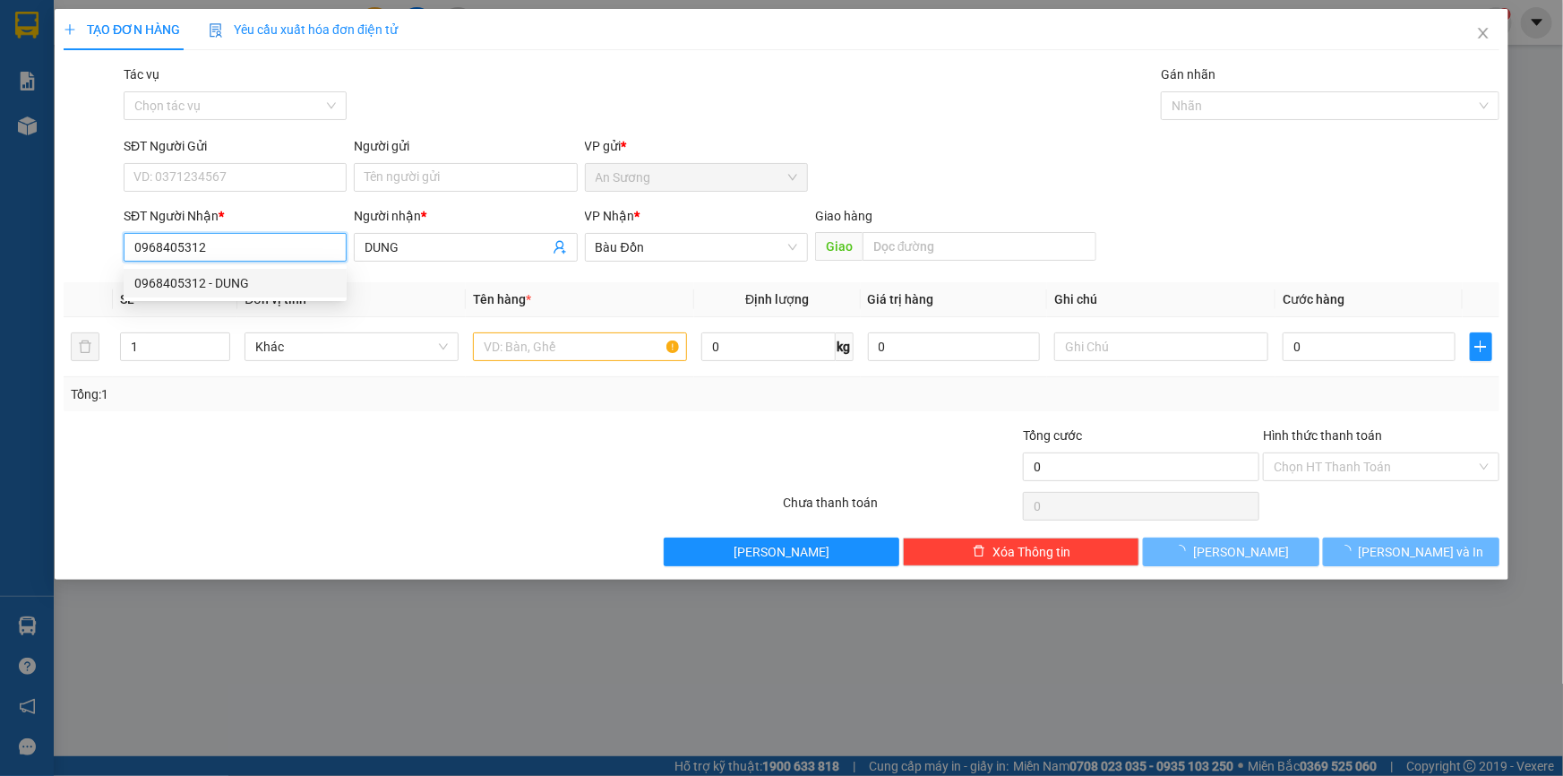
type input "450.000"
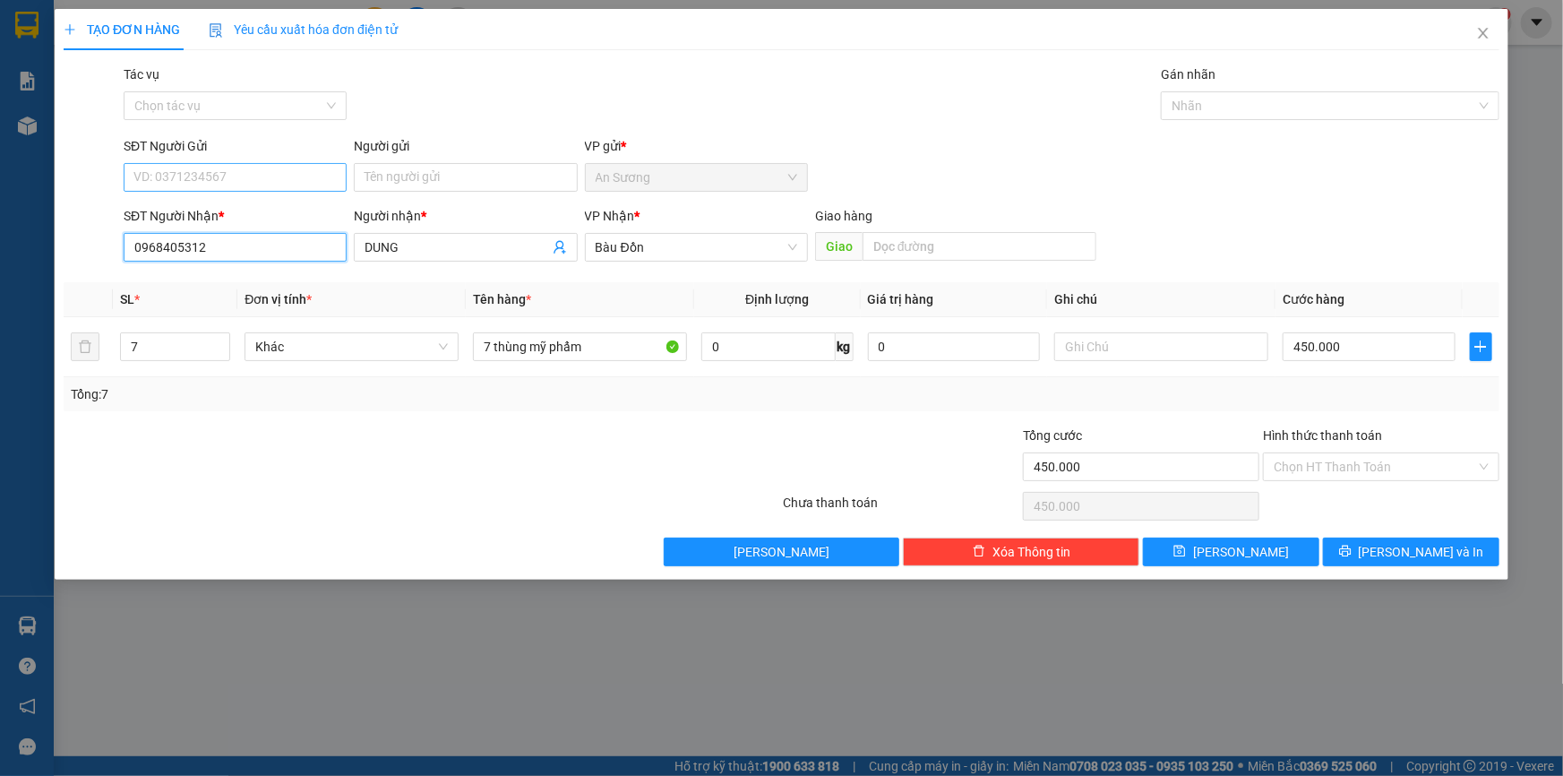
type input "0968405312"
click at [256, 174] on input "SĐT Người Gửi" at bounding box center [235, 177] width 223 height 29
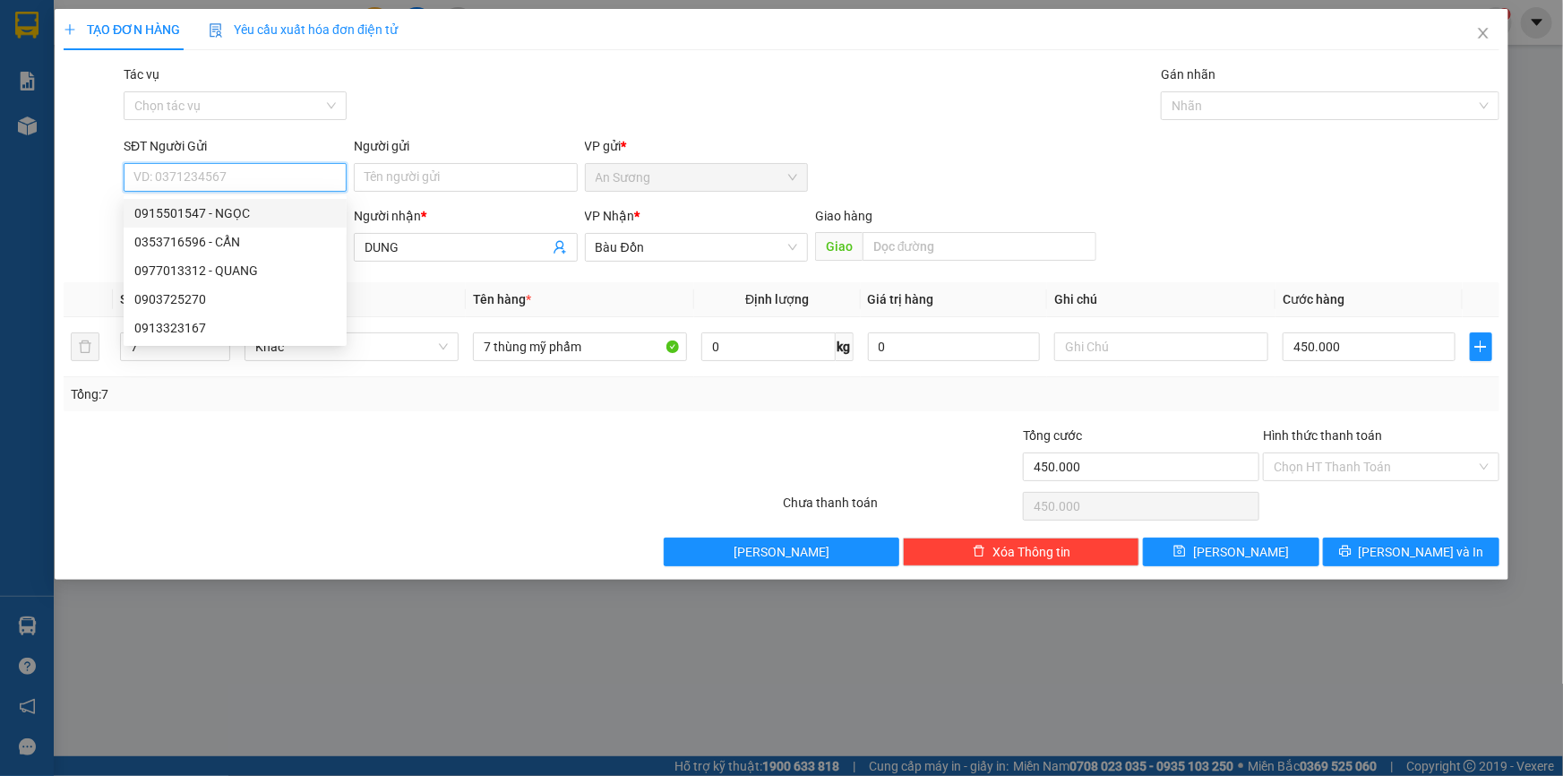
click at [247, 219] on div "0915501547 - NGỌC" at bounding box center [235, 213] width 202 height 20
type input "0915501547"
type input "NGỌC"
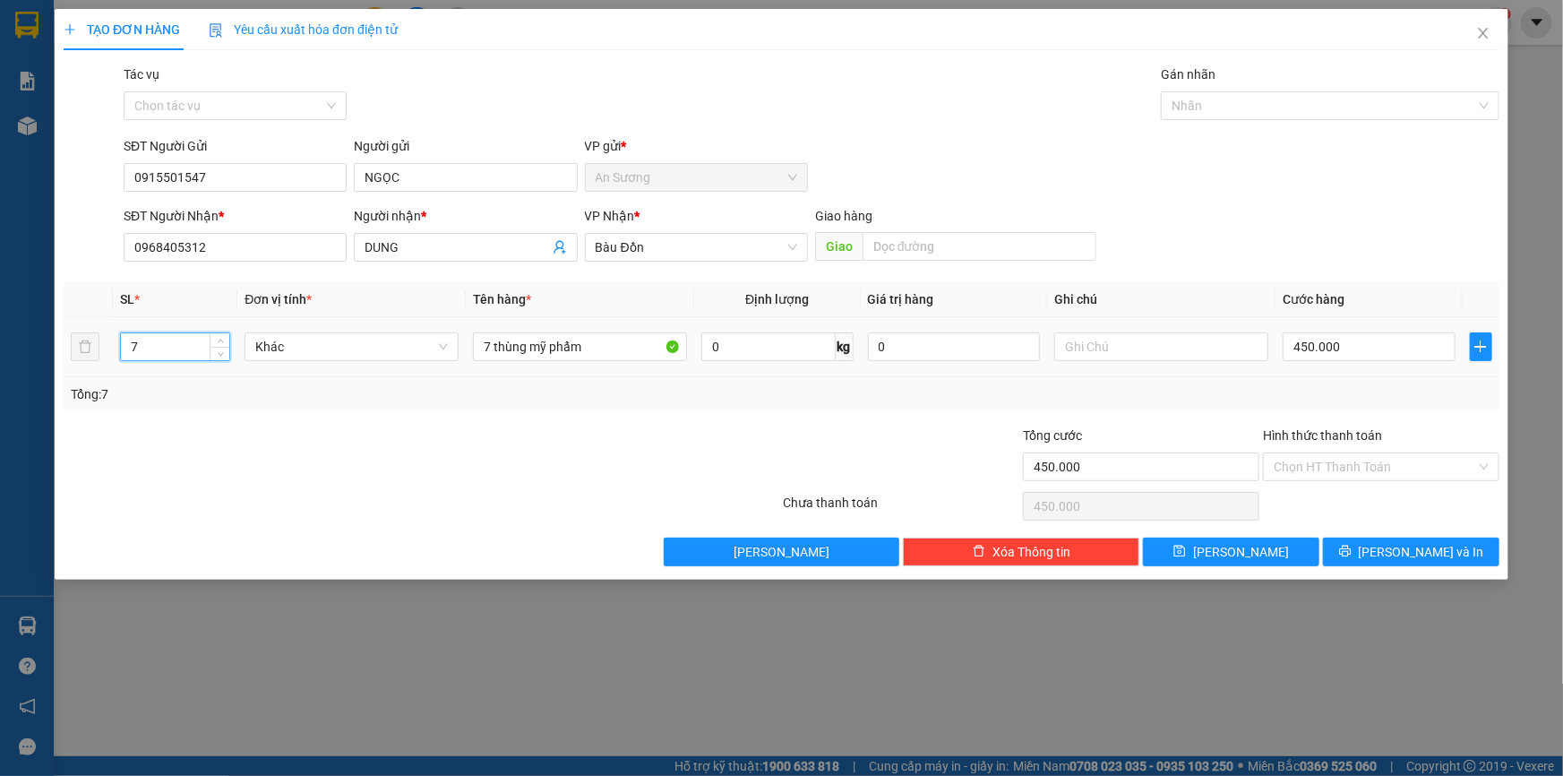
click at [131, 349] on input "7" at bounding box center [175, 346] width 108 height 27
click at [132, 349] on input "7" at bounding box center [175, 346] width 108 height 27
type input "5"
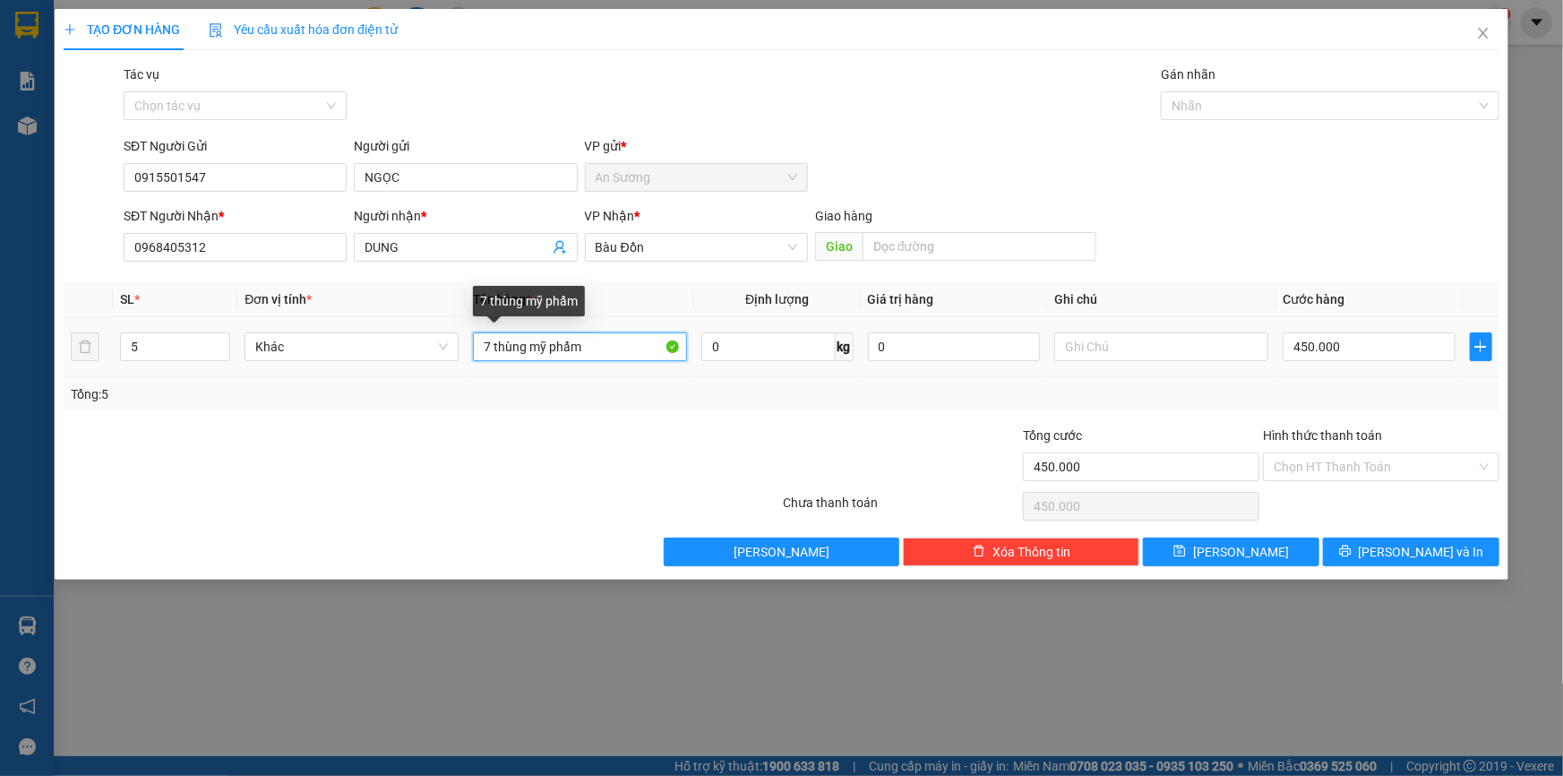
drag, startPoint x: 598, startPoint y: 343, endPoint x: 342, endPoint y: 367, distance: 257.3
click at [348, 374] on tr "5 Khác 7 thùng mỹ phẩm 0 kg 0 450.000" at bounding box center [782, 347] width 1436 height 60
type input "5 thùng mỹ phẩm"
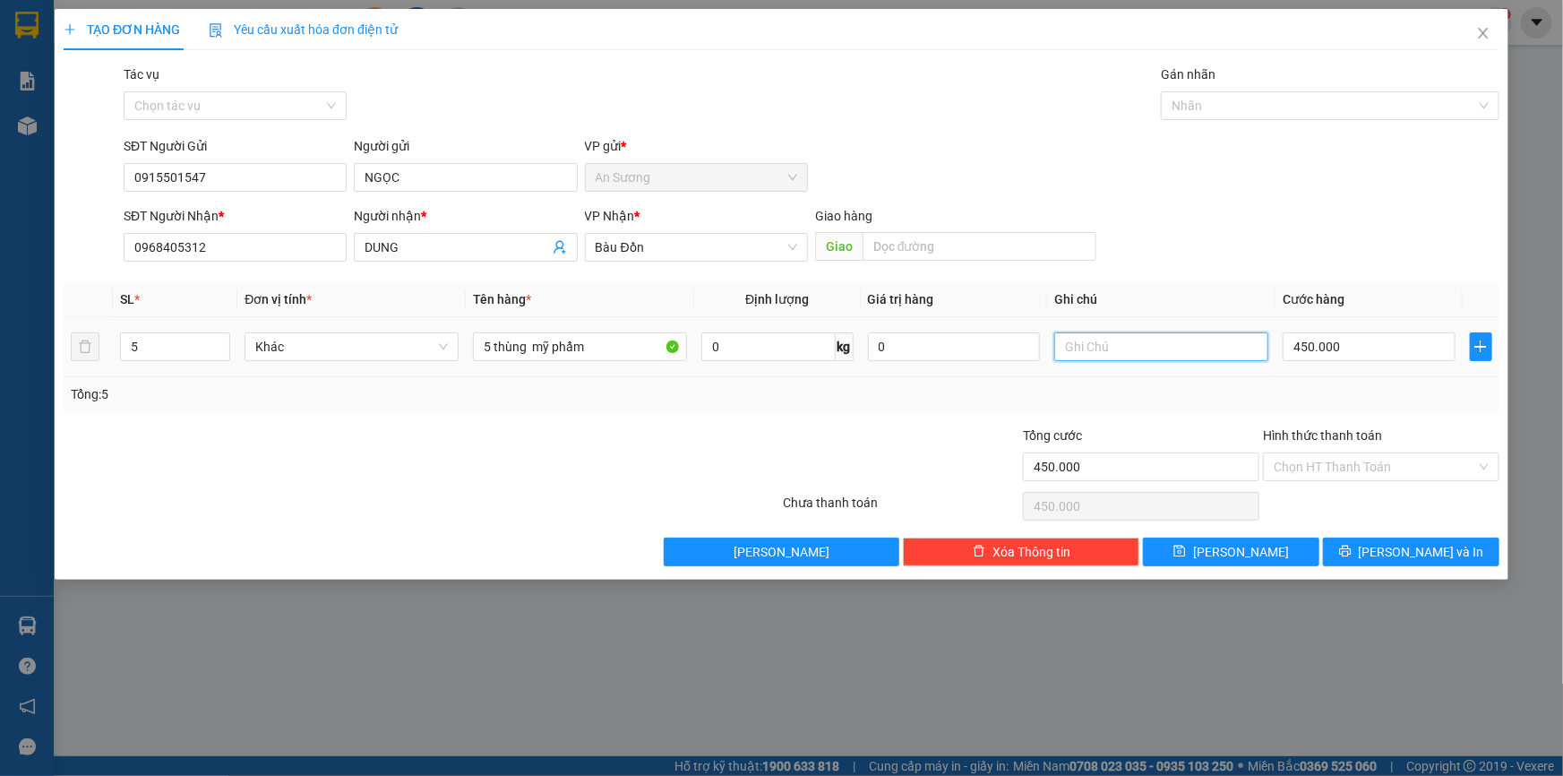
click at [1164, 351] on input "text" at bounding box center [1161, 346] width 214 height 29
type input "mai nhận"
click at [1358, 356] on input "450.000" at bounding box center [1369, 346] width 173 height 29
type input "3"
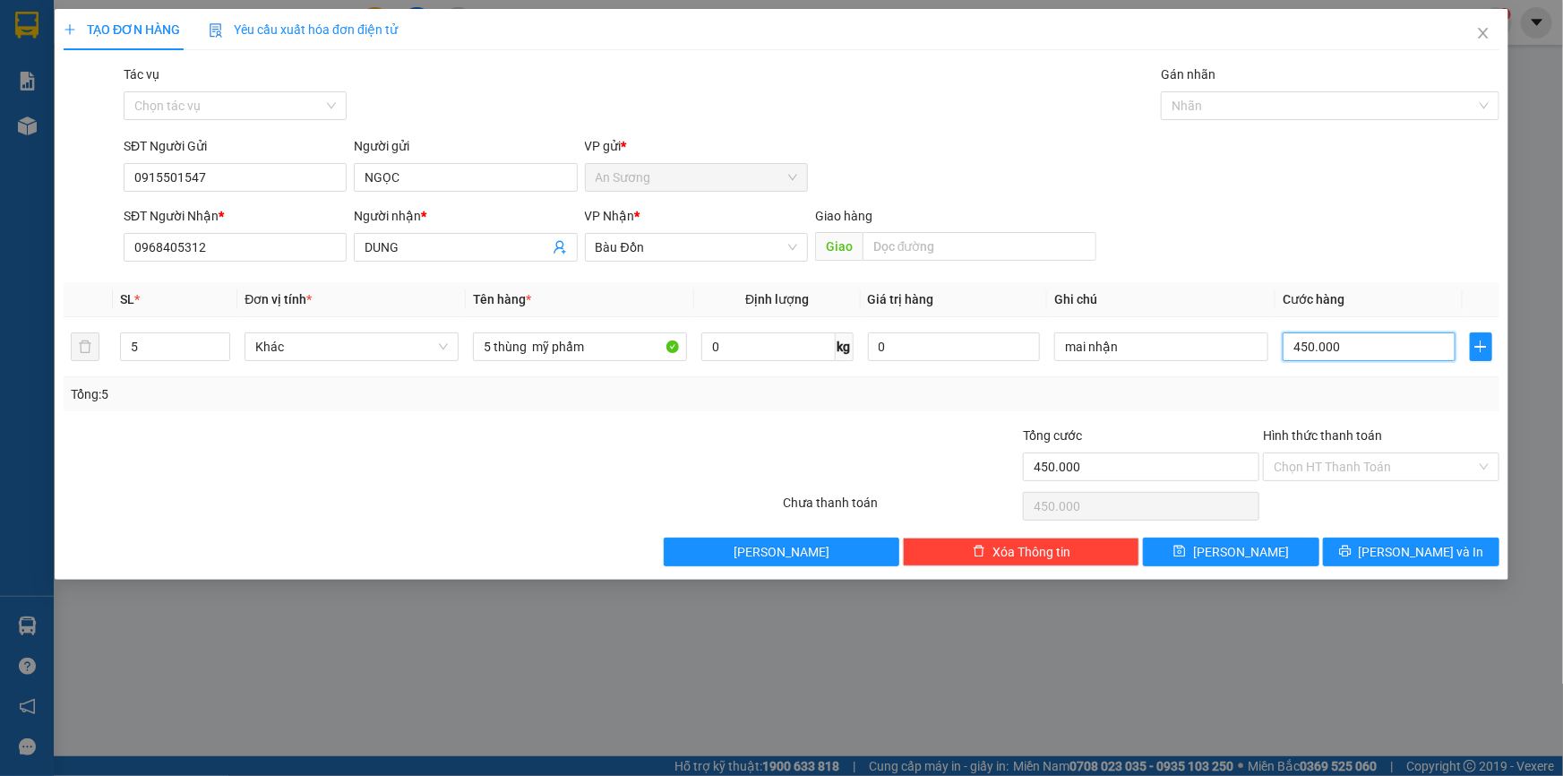
type input "3"
type input "35"
type input "350"
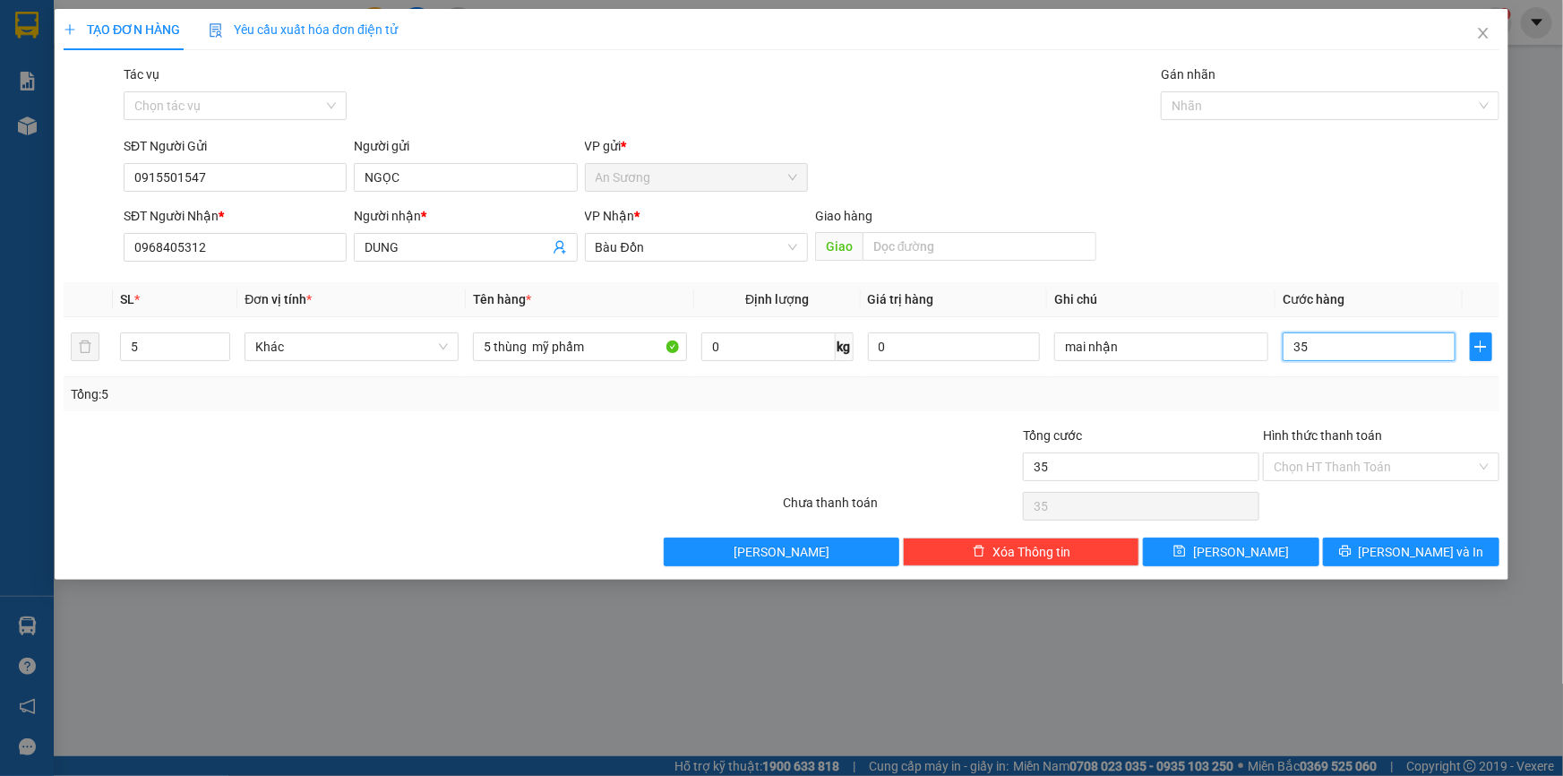
type input "350"
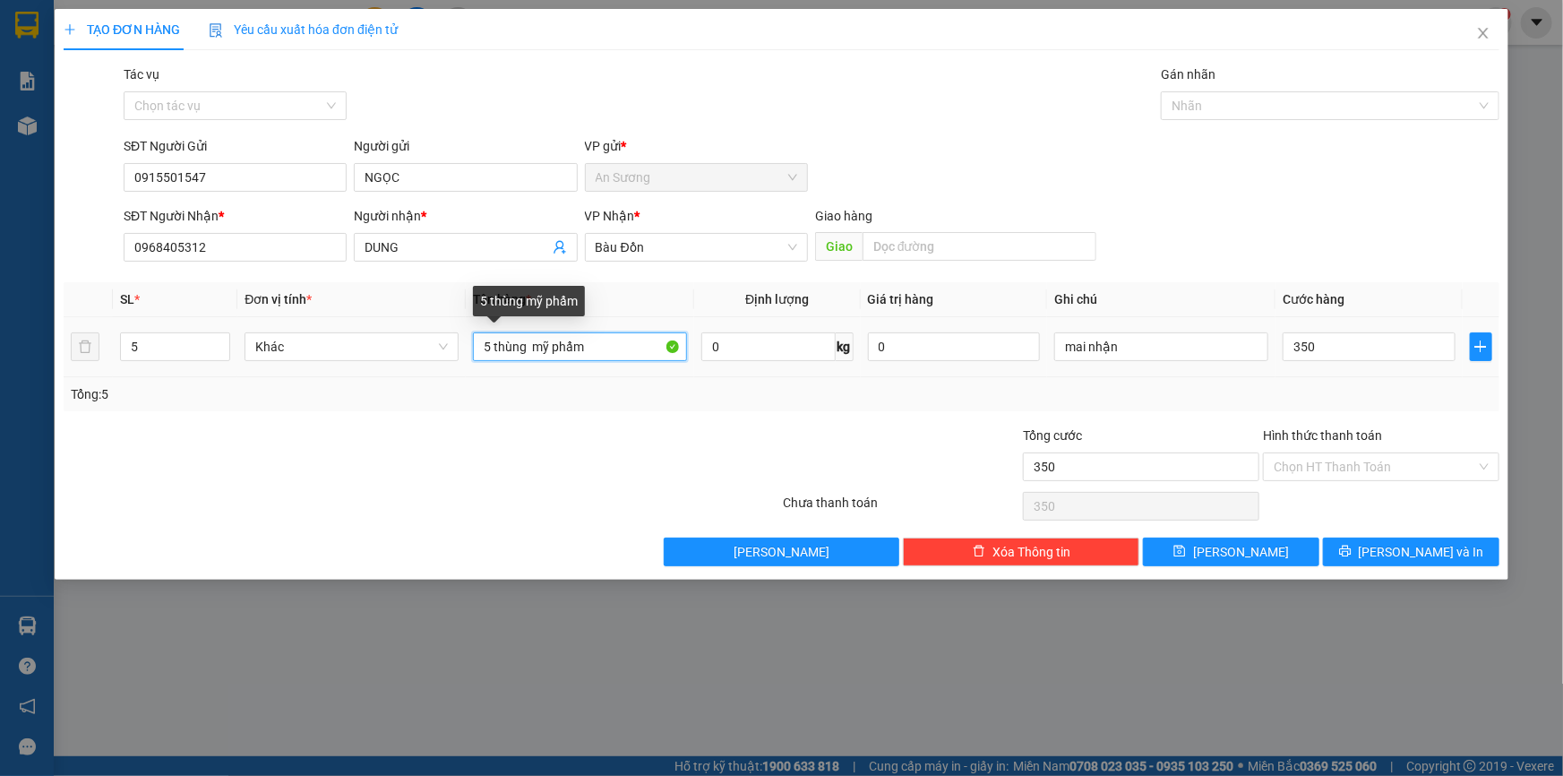
type input "350.000"
drag, startPoint x: 626, startPoint y: 352, endPoint x: 222, endPoint y: 368, distance: 404.3
click at [222, 368] on tr "5 Khác 5 thùng mỹ phẩm 0 kg 0 mai nhận 350.000" at bounding box center [782, 347] width 1436 height 60
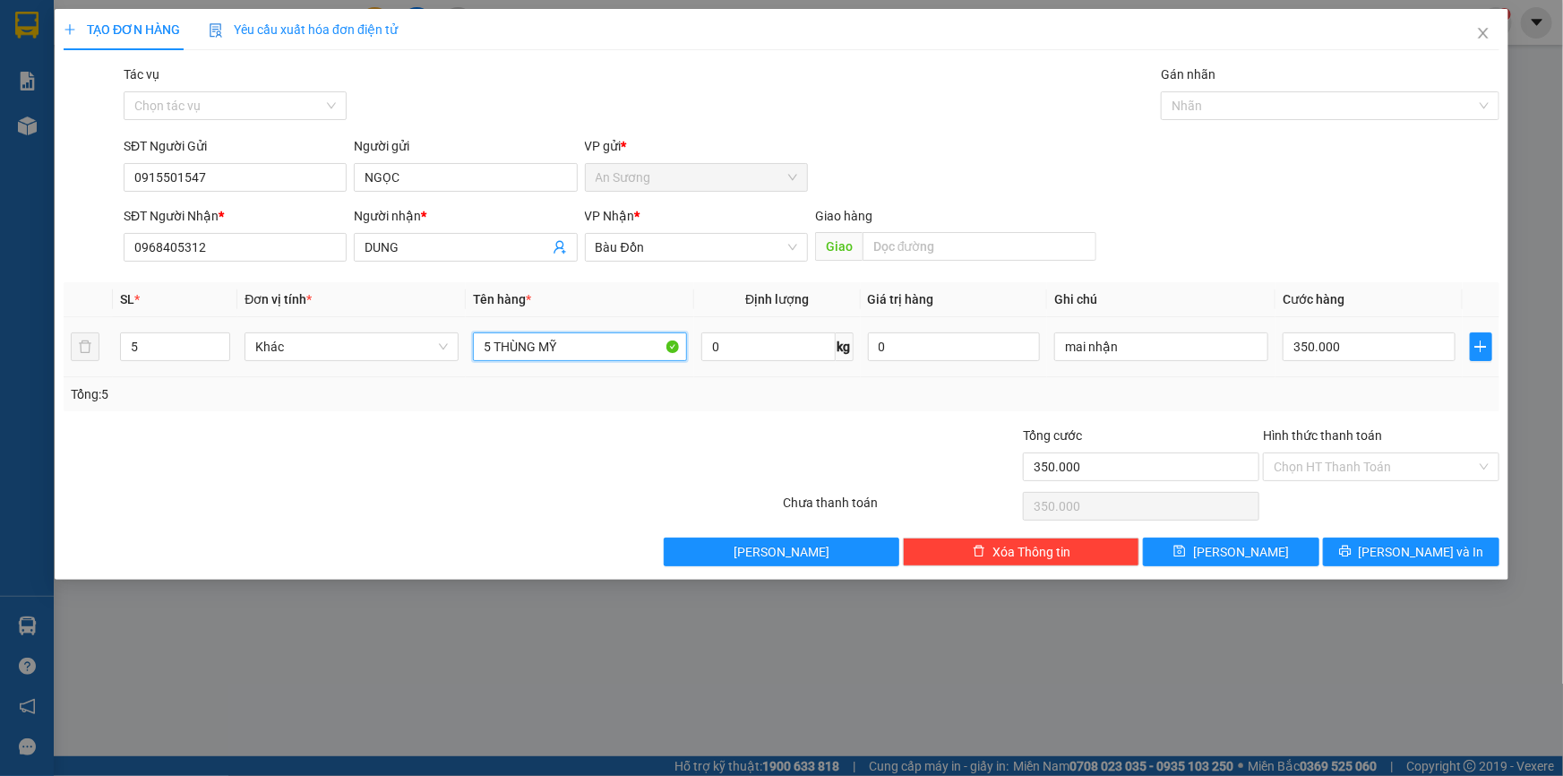
type input "5 THÙNG MỸ"
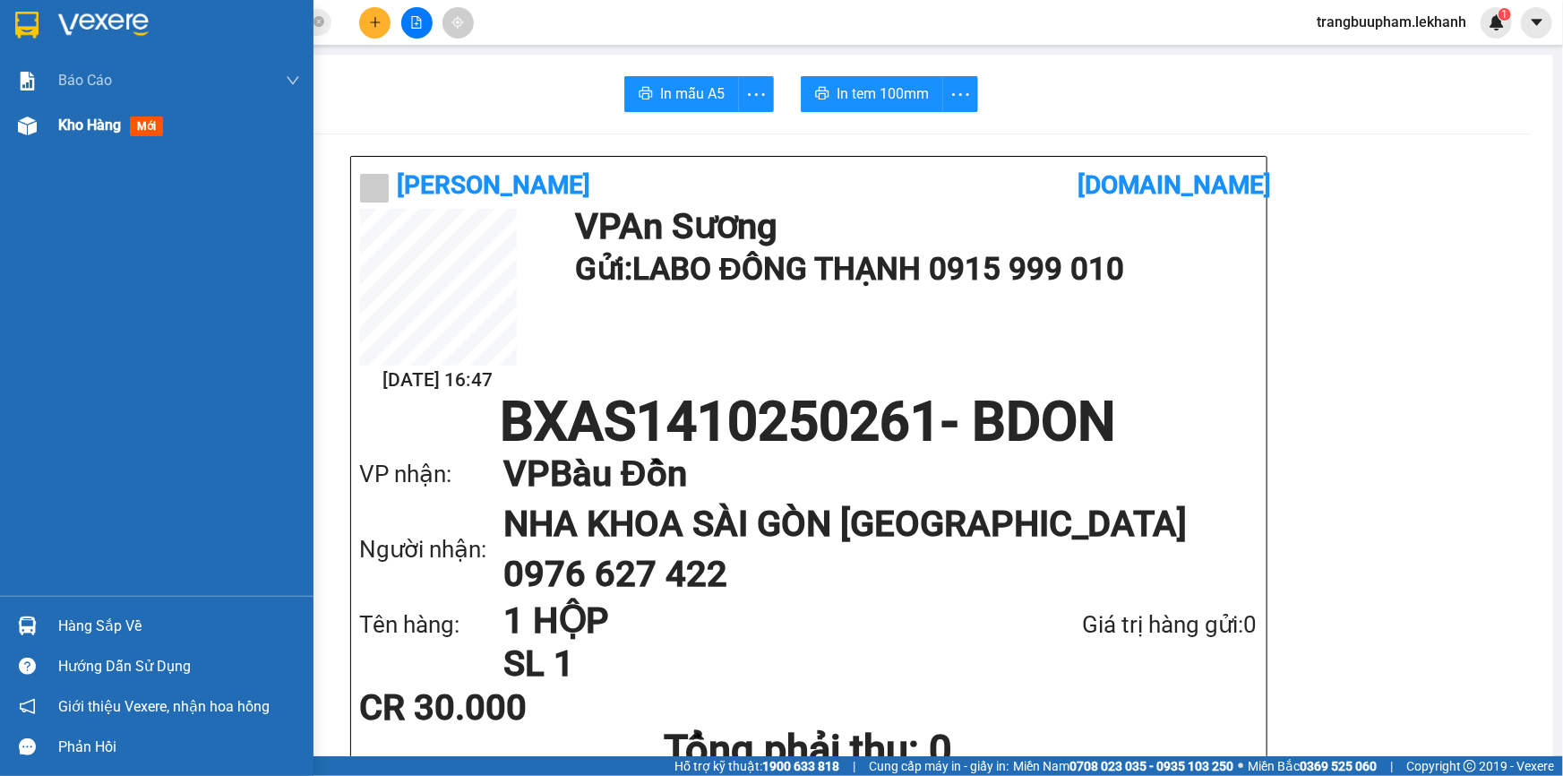
click at [139, 125] on span "mới" at bounding box center [146, 126] width 33 height 20
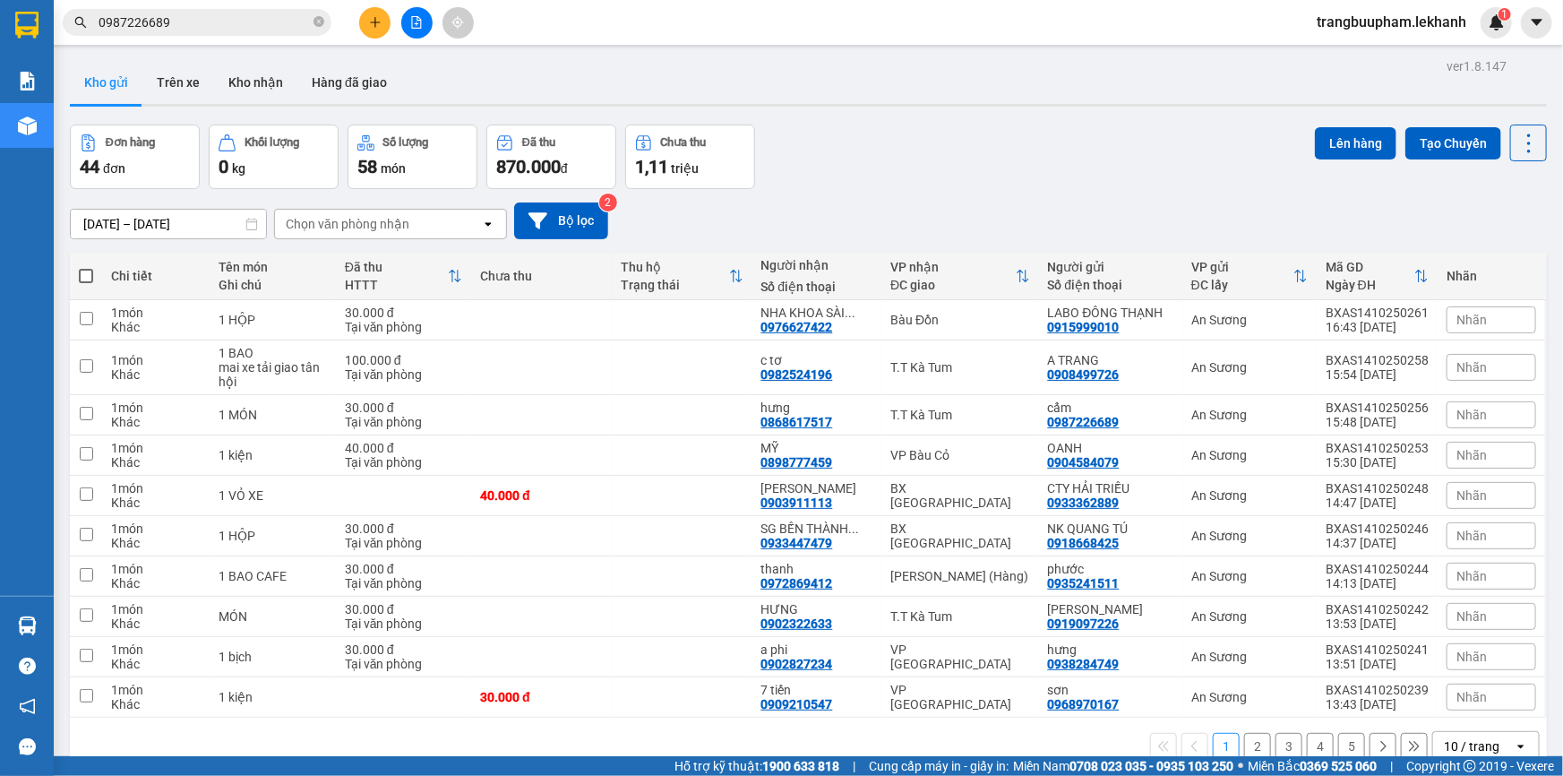
click at [378, 27] on icon "plus" at bounding box center [375, 22] width 13 height 13
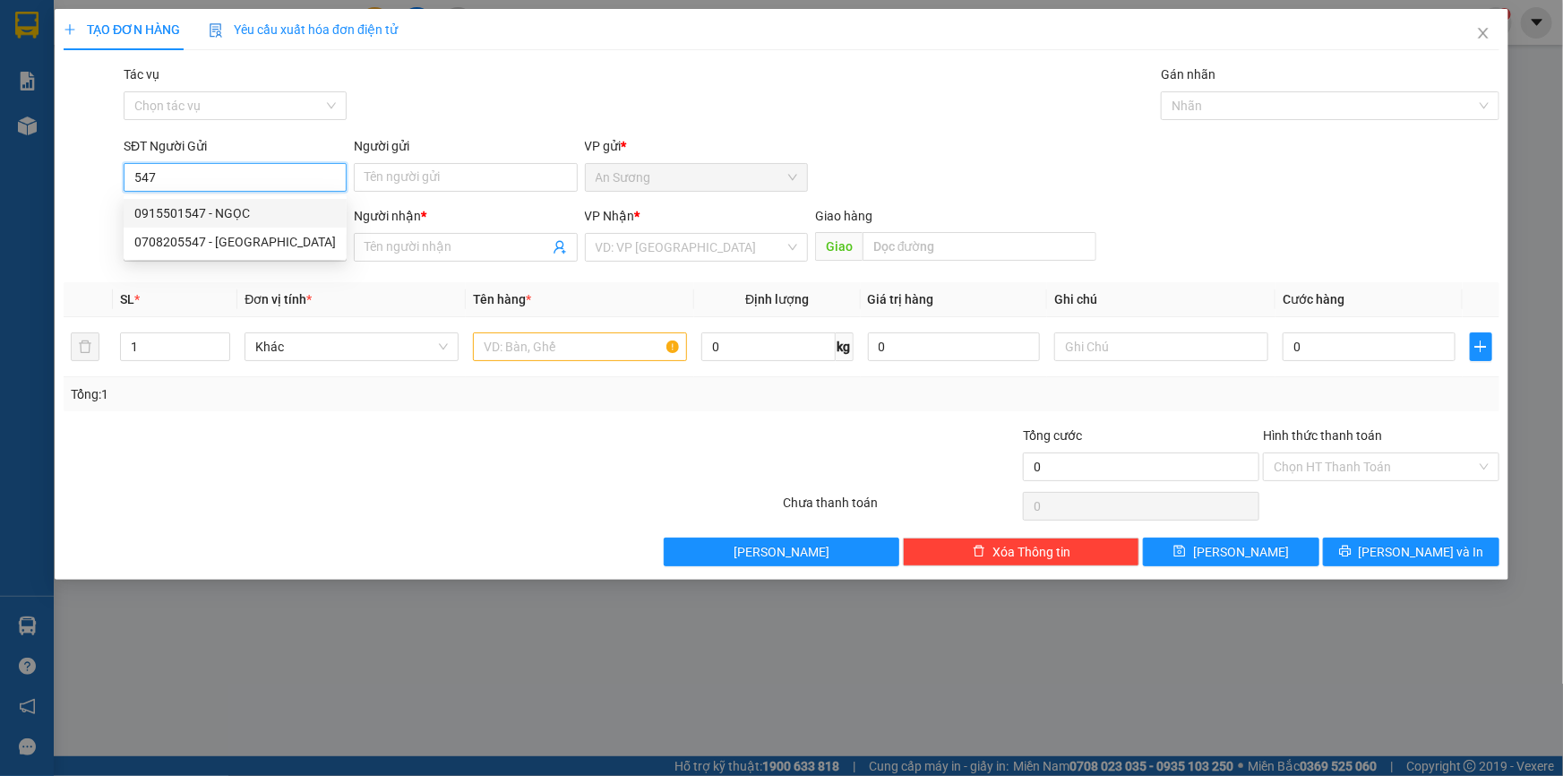
drag, startPoint x: 245, startPoint y: 217, endPoint x: 253, endPoint y: 207, distance: 12.2
click at [245, 217] on div "0915501547 - NGỌC" at bounding box center [235, 213] width 202 height 20
click at [245, 218] on div "0915501547 - NGỌC" at bounding box center [235, 213] width 202 height 20
type input "0915501547"
type input "NGỌC"
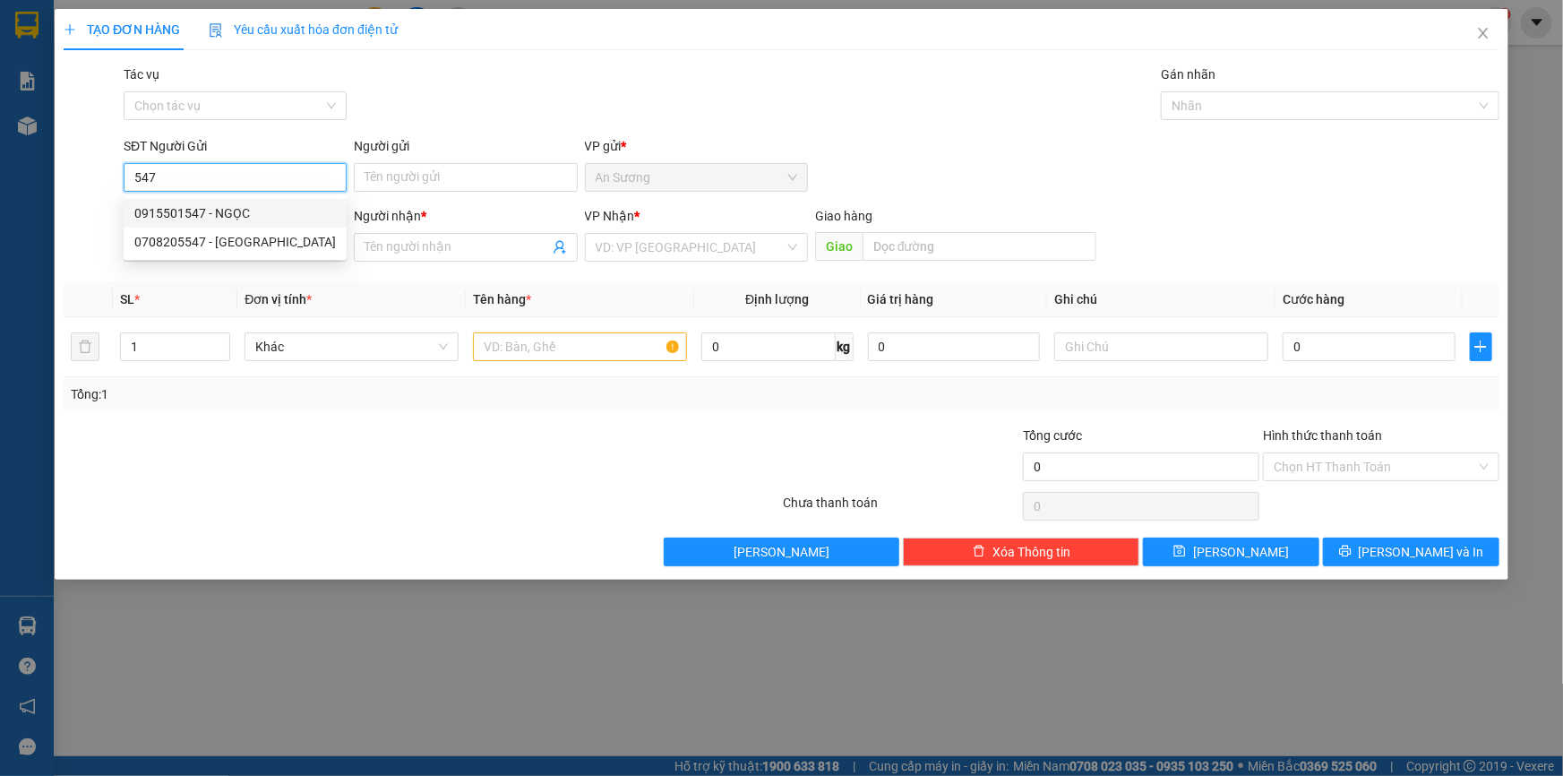
type input "0968405312"
type input "DUNG"
type input "450.000"
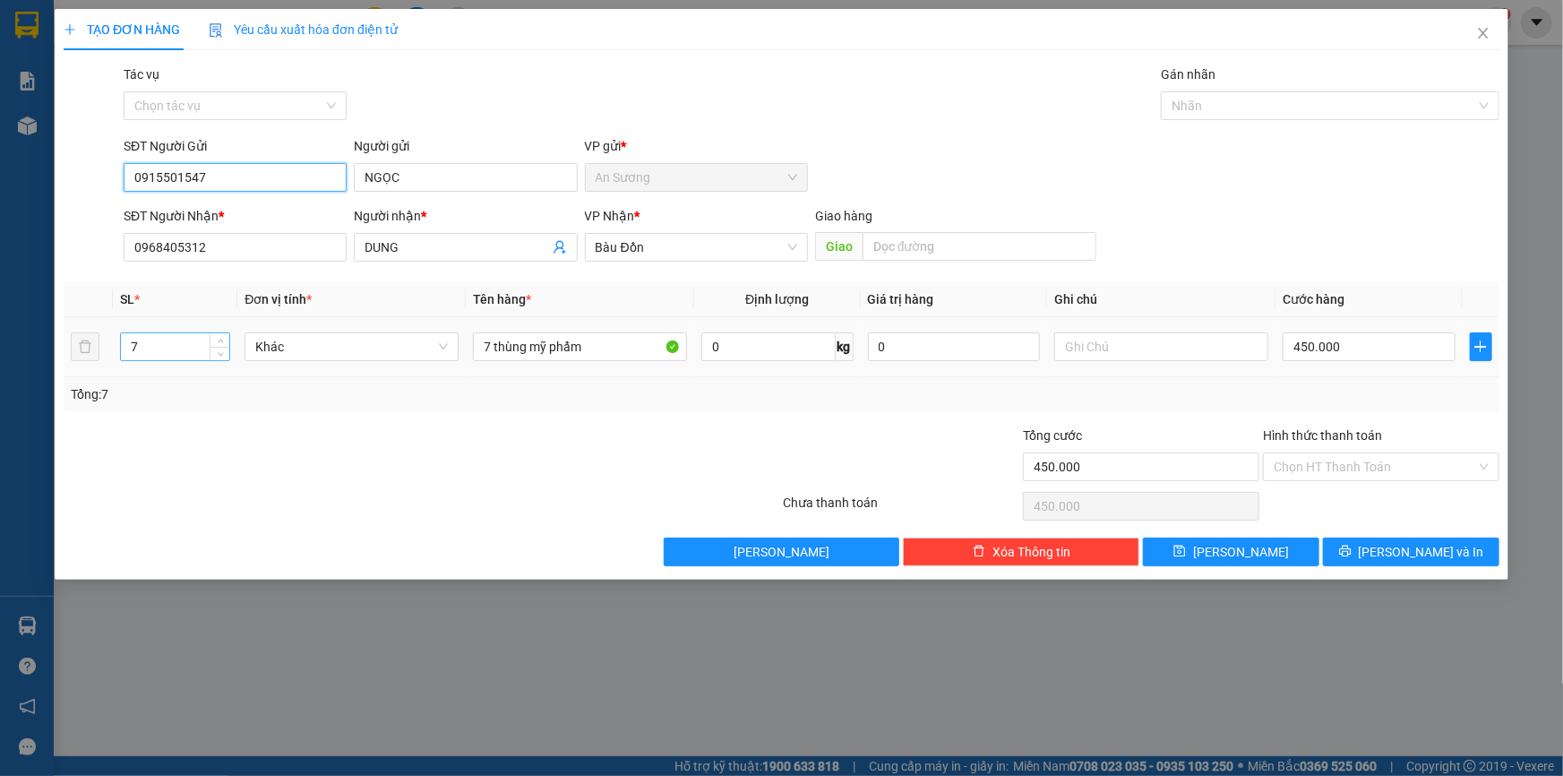
type input "0915501547"
drag, startPoint x: 159, startPoint y: 358, endPoint x: 106, endPoint y: 356, distance: 52.9
click at [106, 356] on tr "7 Khác 7 thùng mỹ phẩm 0 kg 0 450.000" at bounding box center [782, 347] width 1436 height 60
type input "5"
drag, startPoint x: 572, startPoint y: 361, endPoint x: 56, endPoint y: 356, distance: 515.9
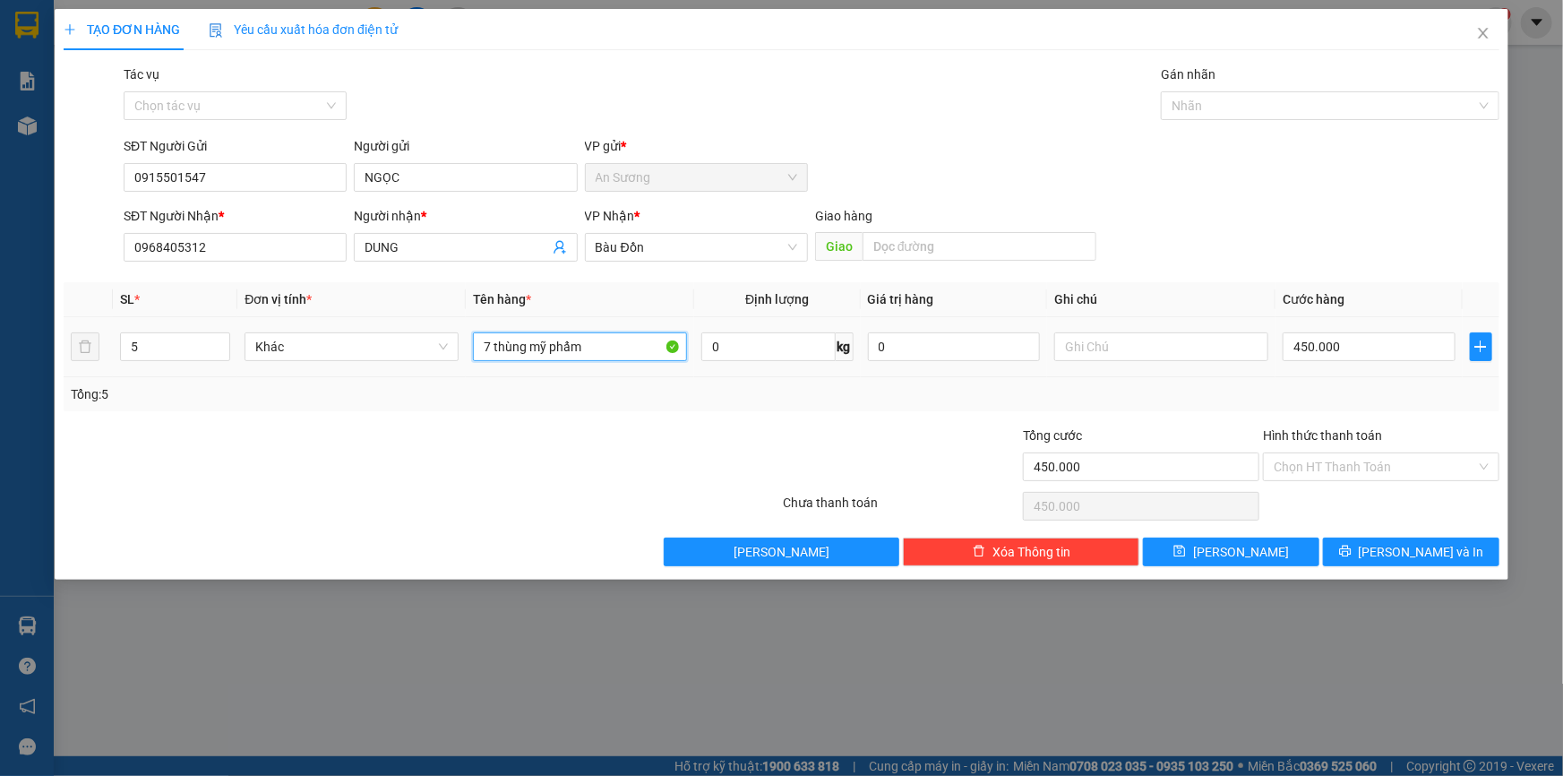
click at [61, 360] on div "TẠO ĐƠN HÀNG Yêu cầu xuất hóa đơn điện tử Transit Pickup Surcharge Ids Transit …" at bounding box center [782, 294] width 1454 height 571
type input "5 THÙNG MỸ PHẨM"
click at [1140, 349] on input "text" at bounding box center [1161, 346] width 214 height 29
type input "MAI NHẬN"
drag, startPoint x: 1393, startPoint y: 349, endPoint x: 1370, endPoint y: 331, distance: 28.7
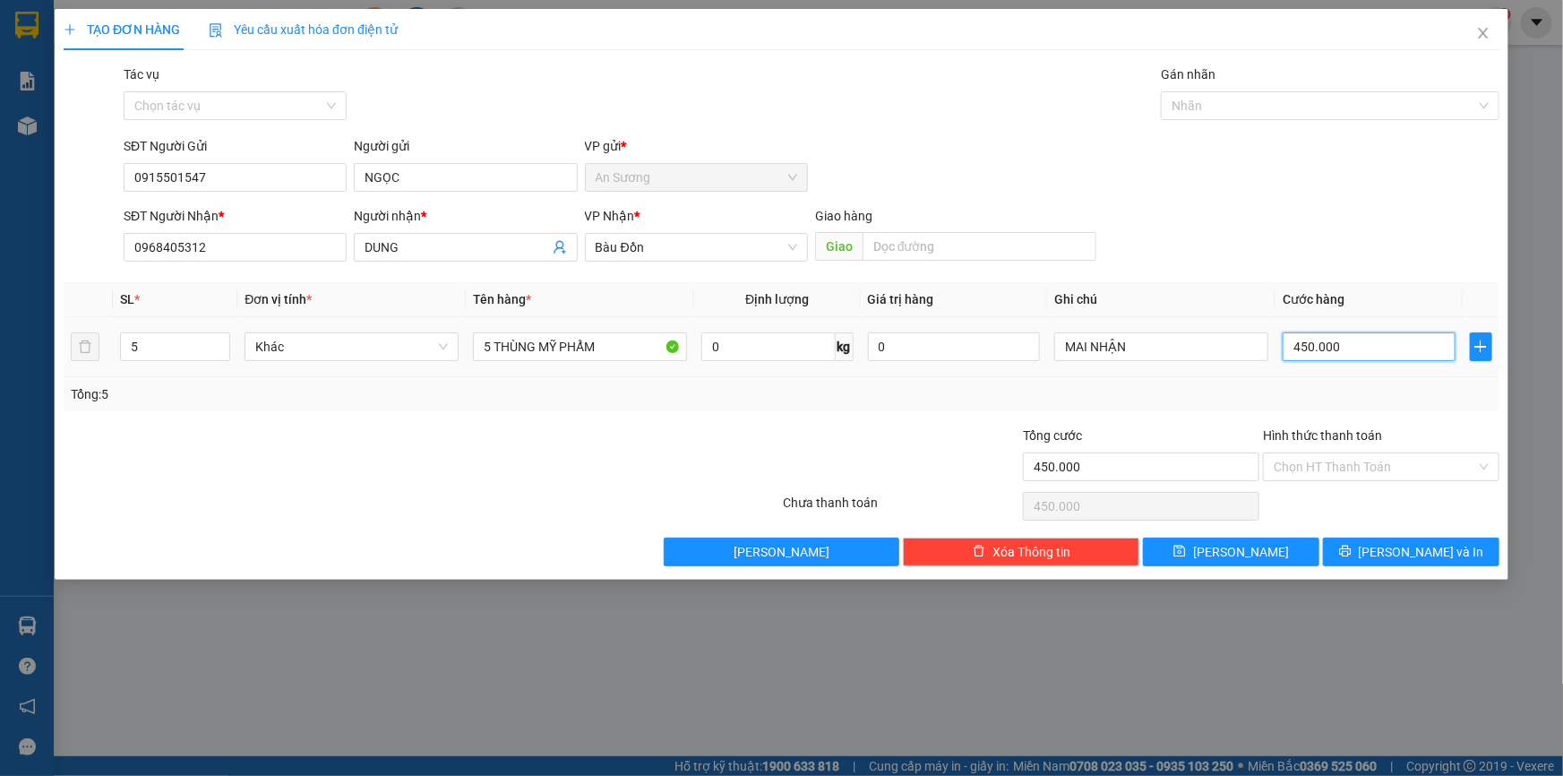
click at [1390, 350] on input "450.000" at bounding box center [1369, 346] width 173 height 29
type input "3"
type input "35"
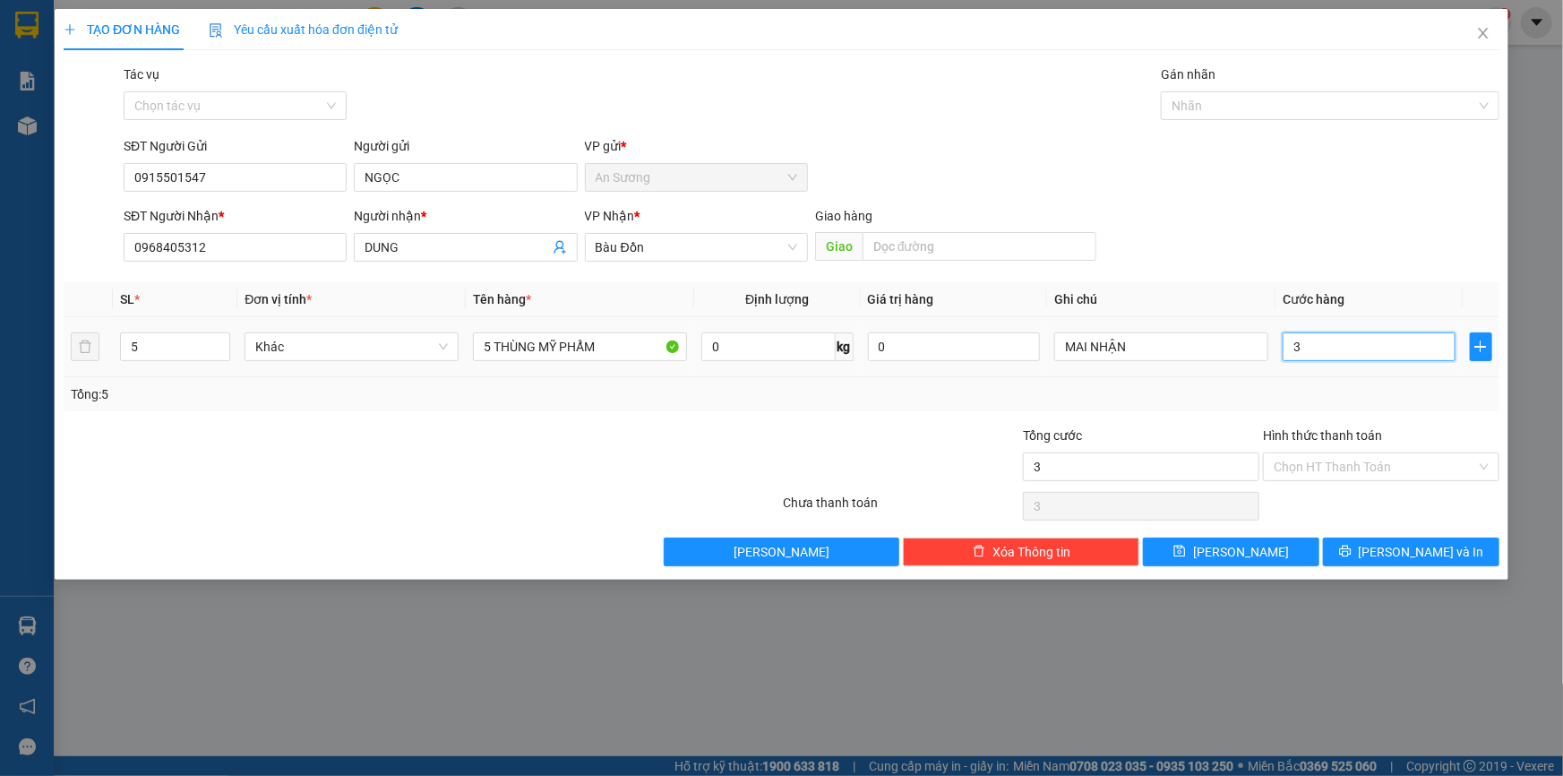
type input "35"
type input "350"
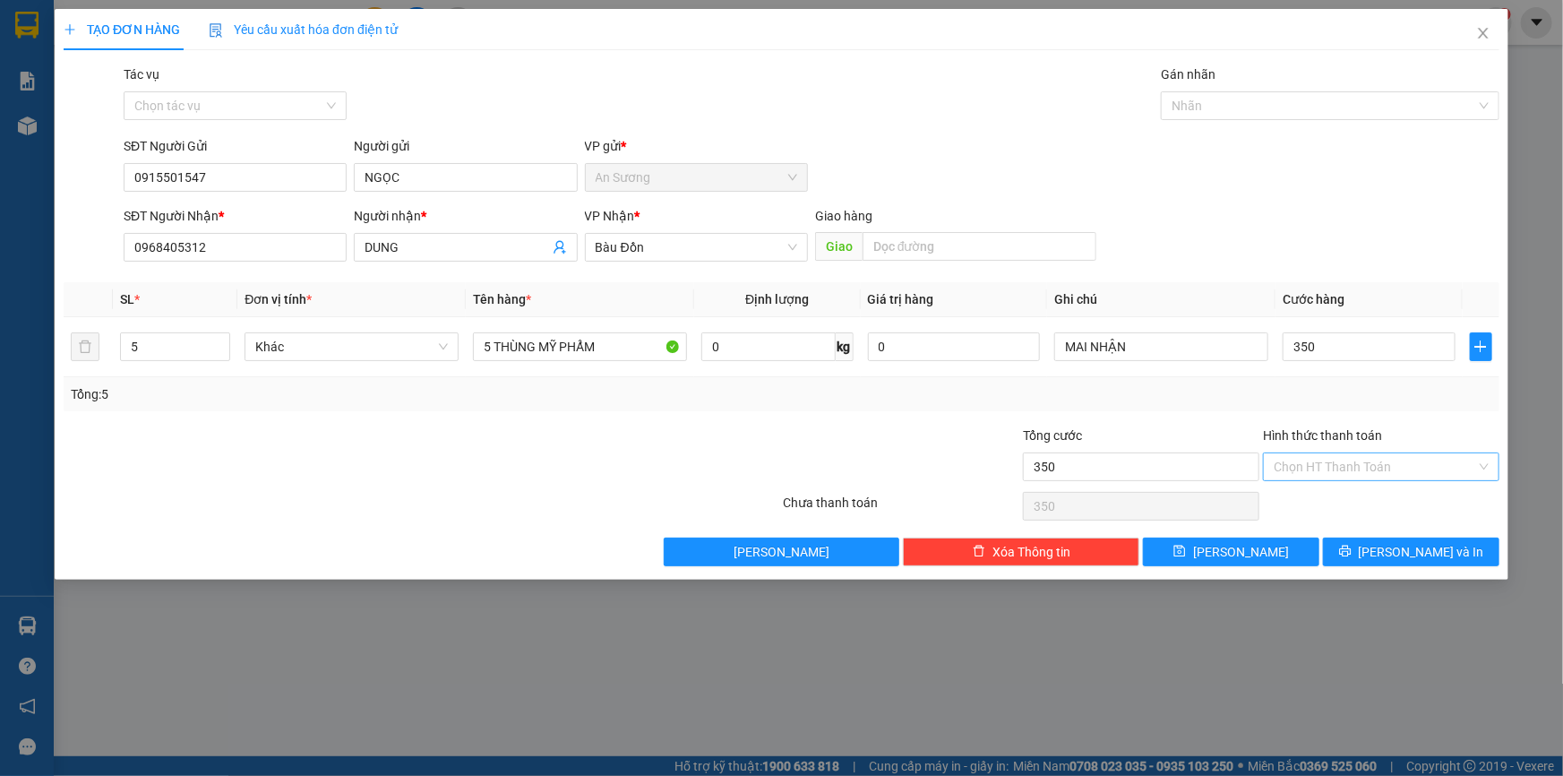
type input "350.000"
click at [1350, 469] on input "Hình thức thanh toán" at bounding box center [1375, 466] width 202 height 27
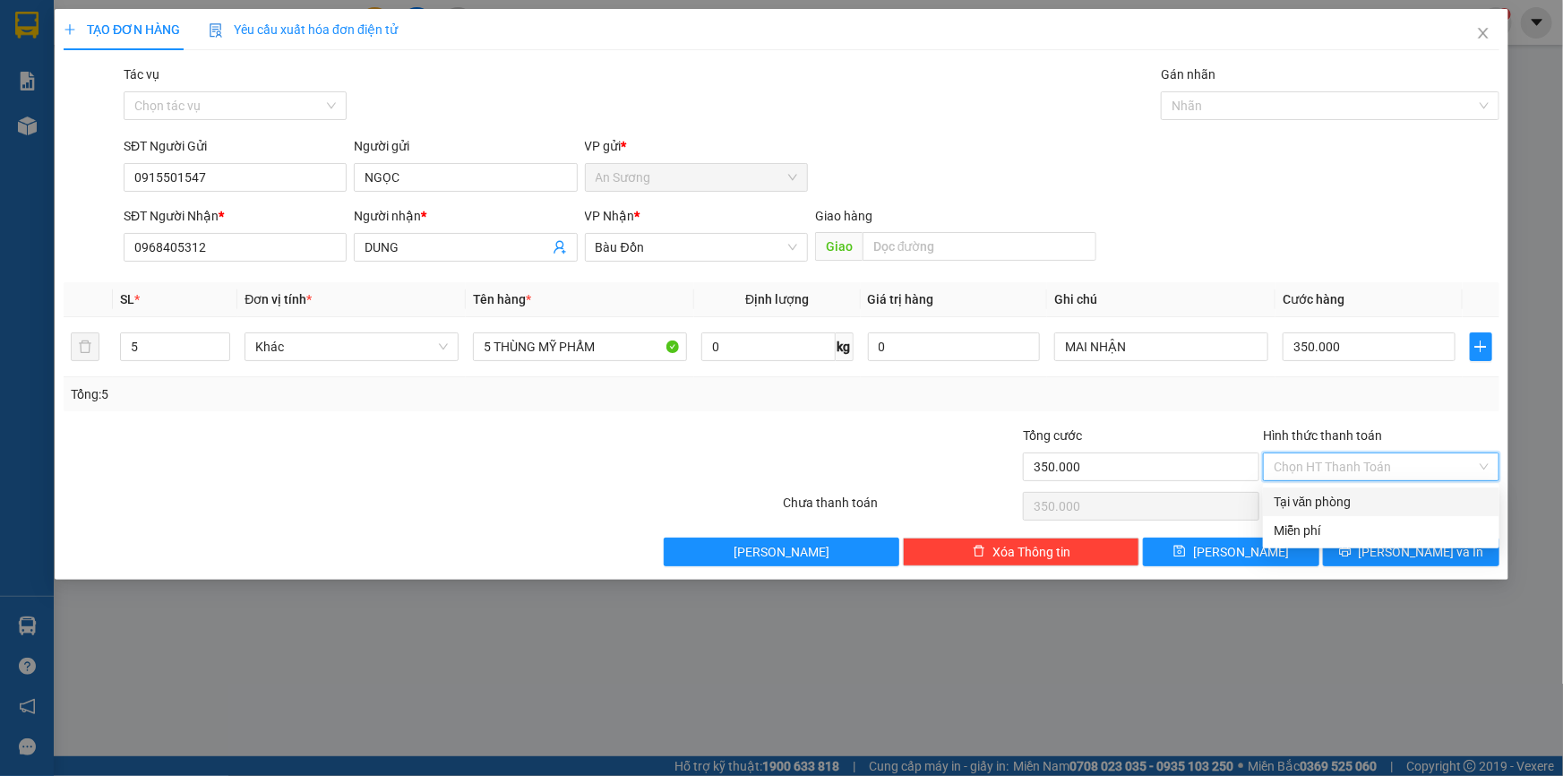
click at [1326, 494] on div "Tại văn phòng" at bounding box center [1381, 502] width 215 height 20
click at [1409, 564] on button "[PERSON_NAME] và In" at bounding box center [1411, 551] width 176 height 29
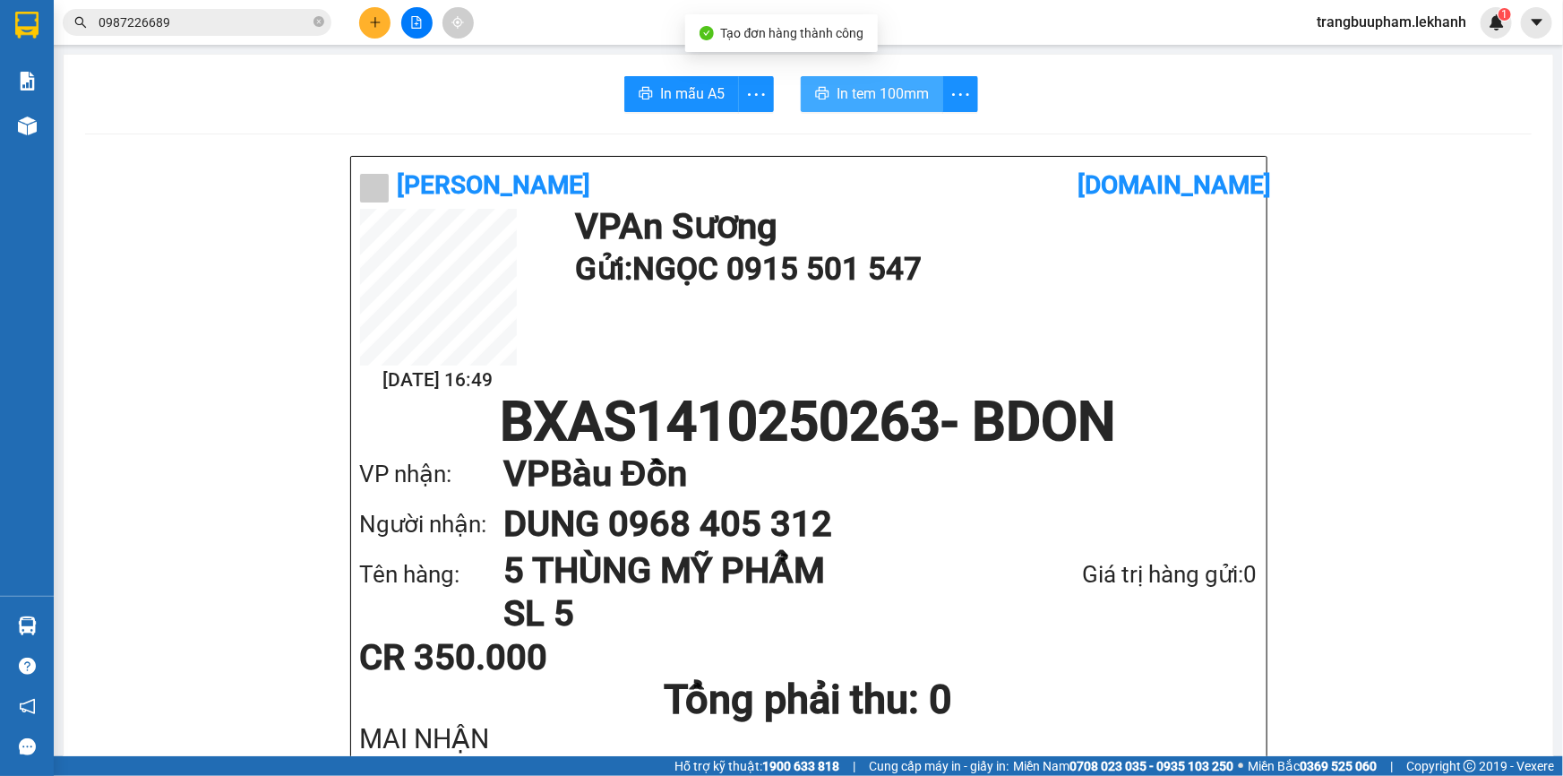
click at [837, 101] on span "In tem 100mm" at bounding box center [883, 93] width 92 height 22
click at [376, 10] on button at bounding box center [374, 22] width 31 height 31
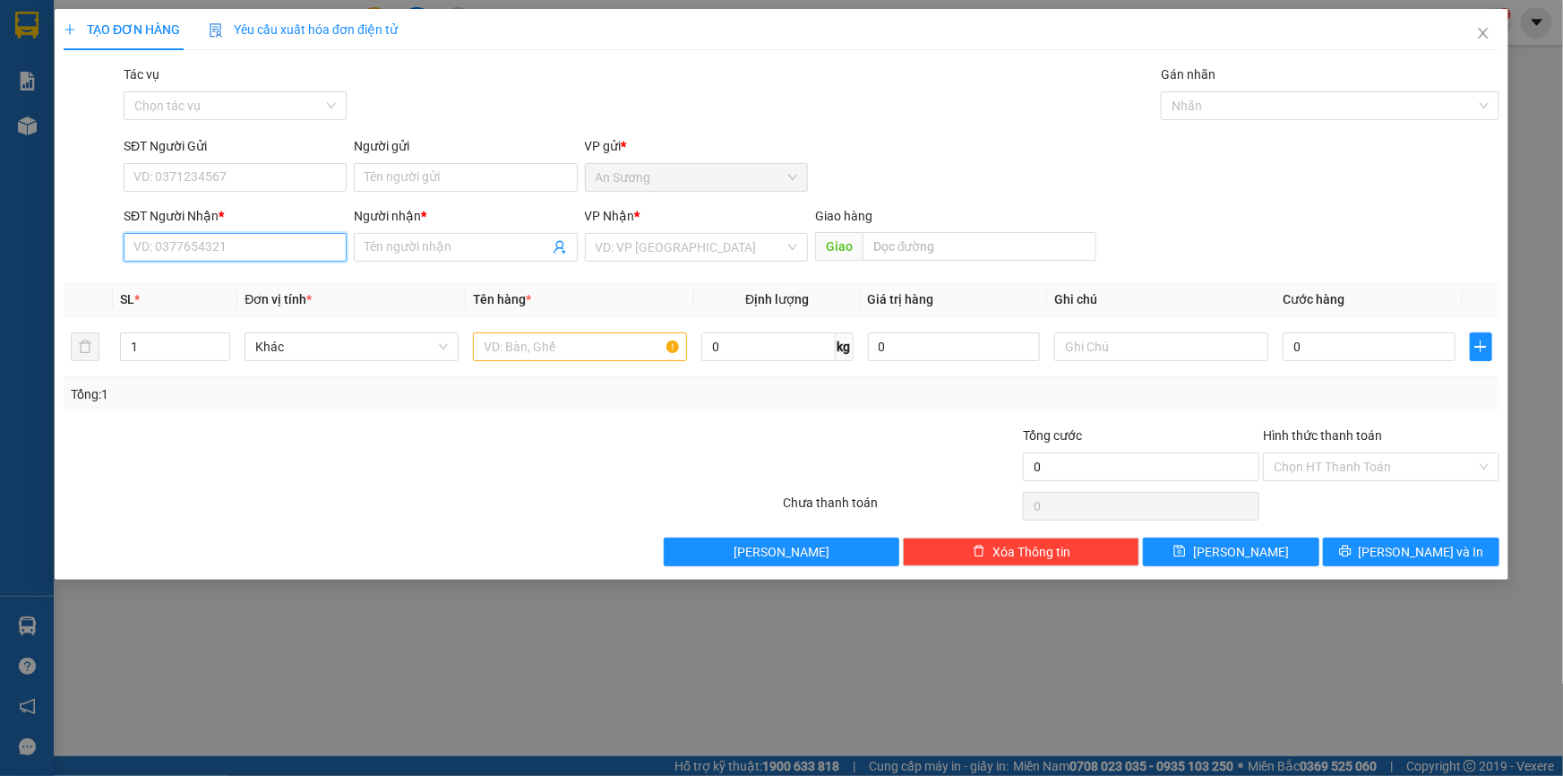
click at [254, 238] on input "SĐT Người Nhận *" at bounding box center [235, 247] width 223 height 29
type input "0961699258"
click at [393, 257] on span at bounding box center [465, 247] width 223 height 29
type input "[PERSON_NAME]"
click at [246, 167] on input "SĐT Người Gửi" at bounding box center [235, 177] width 223 height 29
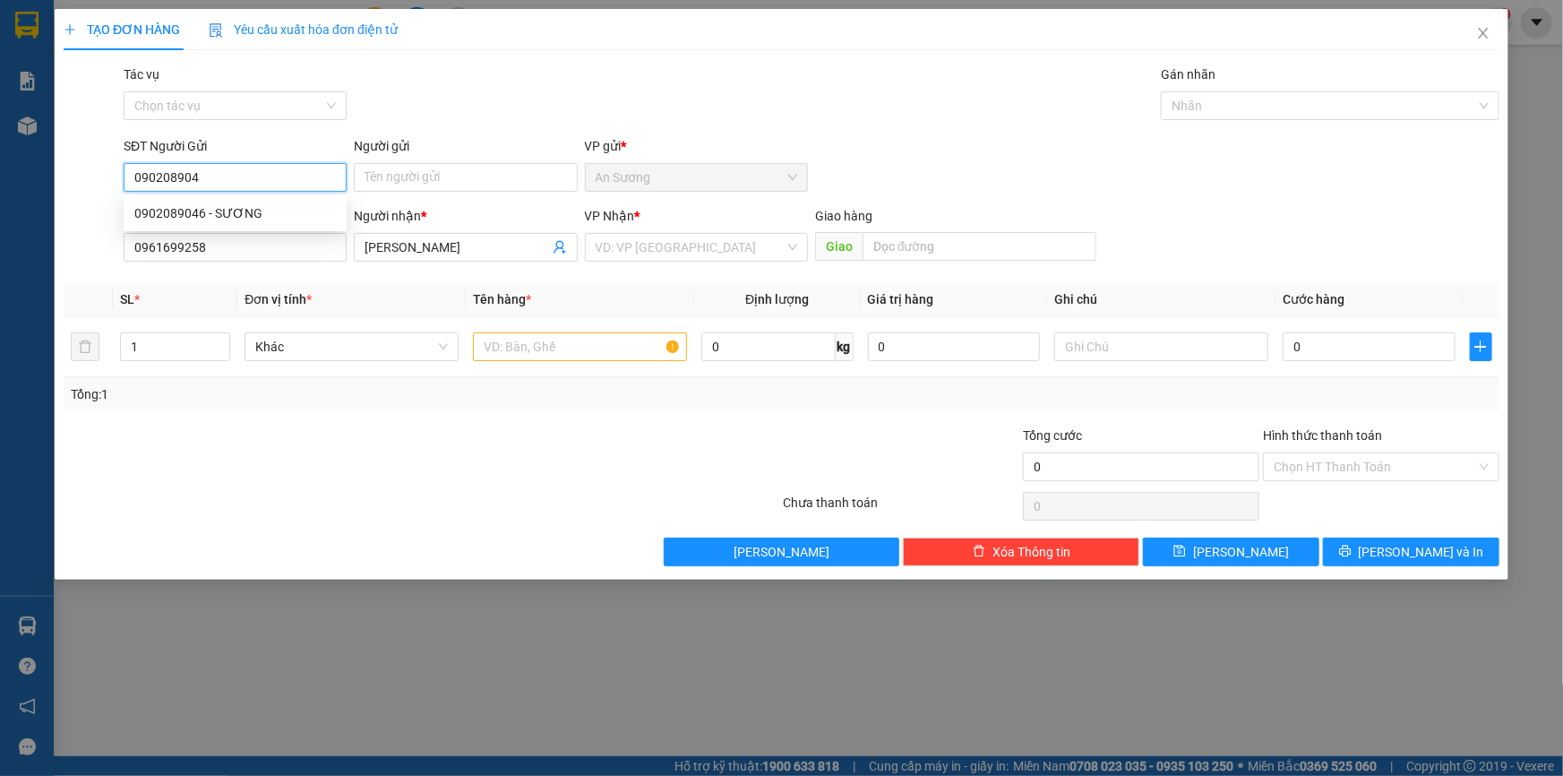
type input "0902089046"
click at [242, 216] on div "0902089046 - SƯƠNG" at bounding box center [235, 213] width 202 height 20
type input "SƯƠNG"
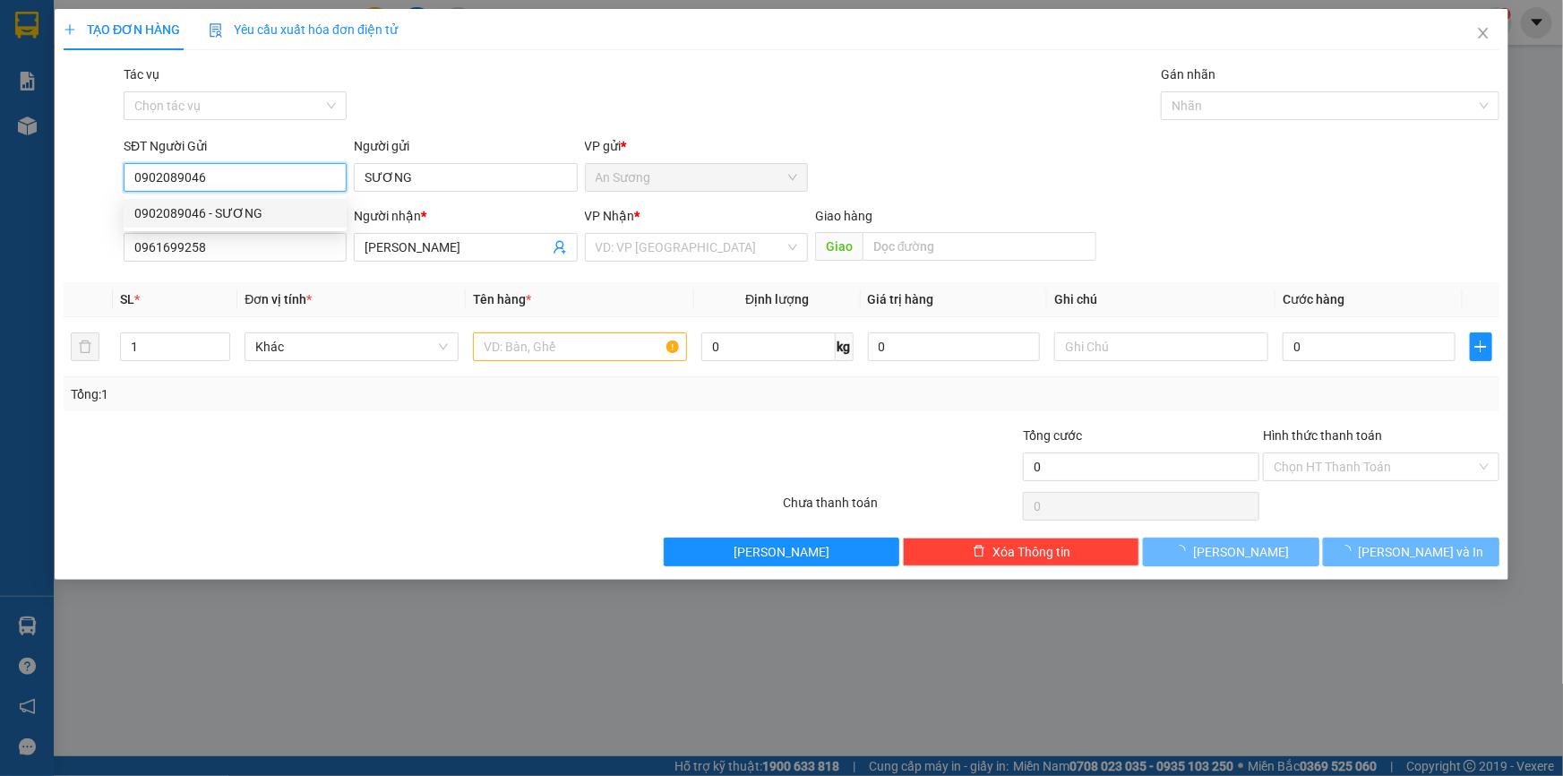
type input "50.000"
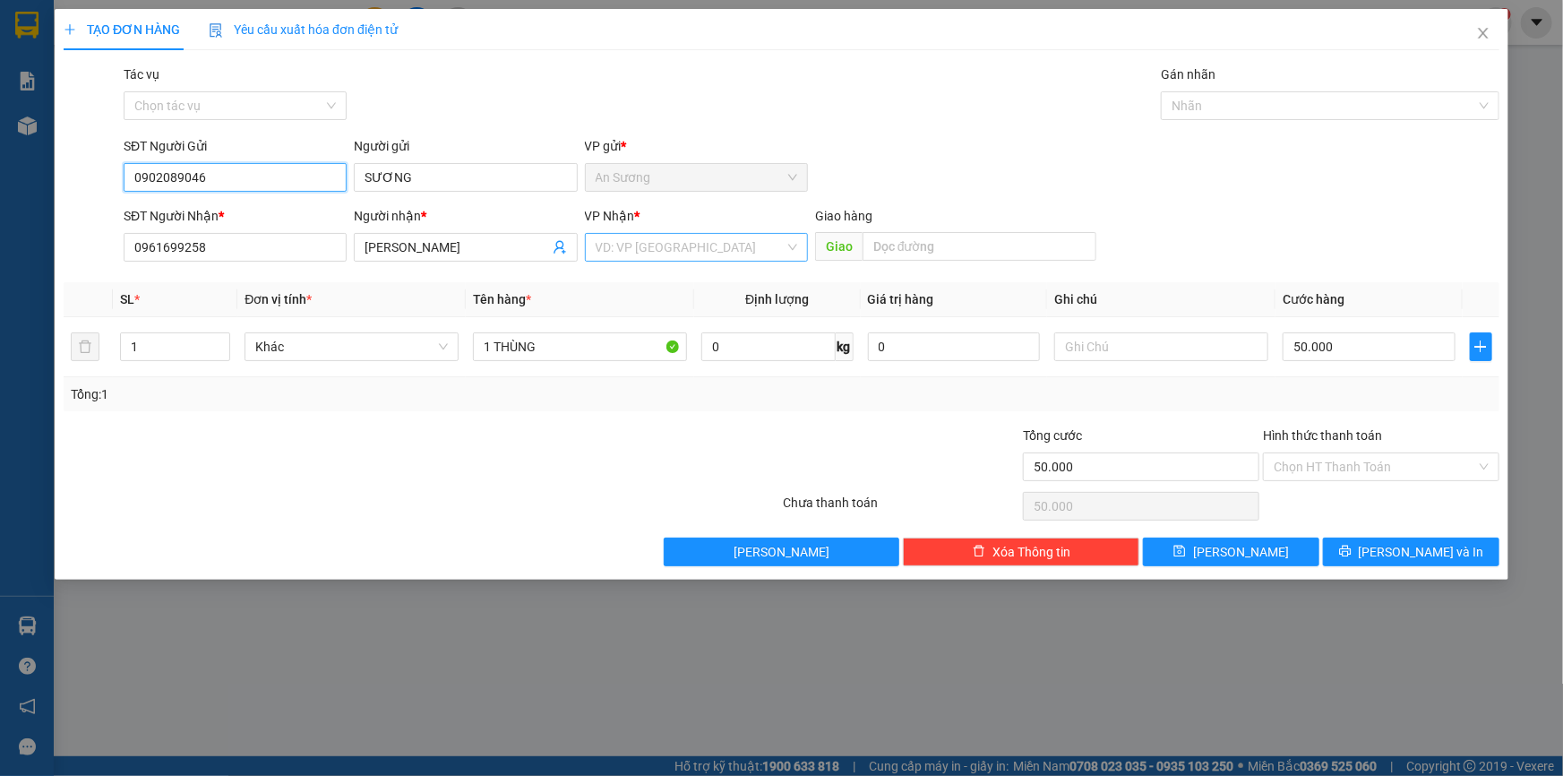
type input "0902089046"
click at [673, 257] on input "search" at bounding box center [690, 247] width 189 height 27
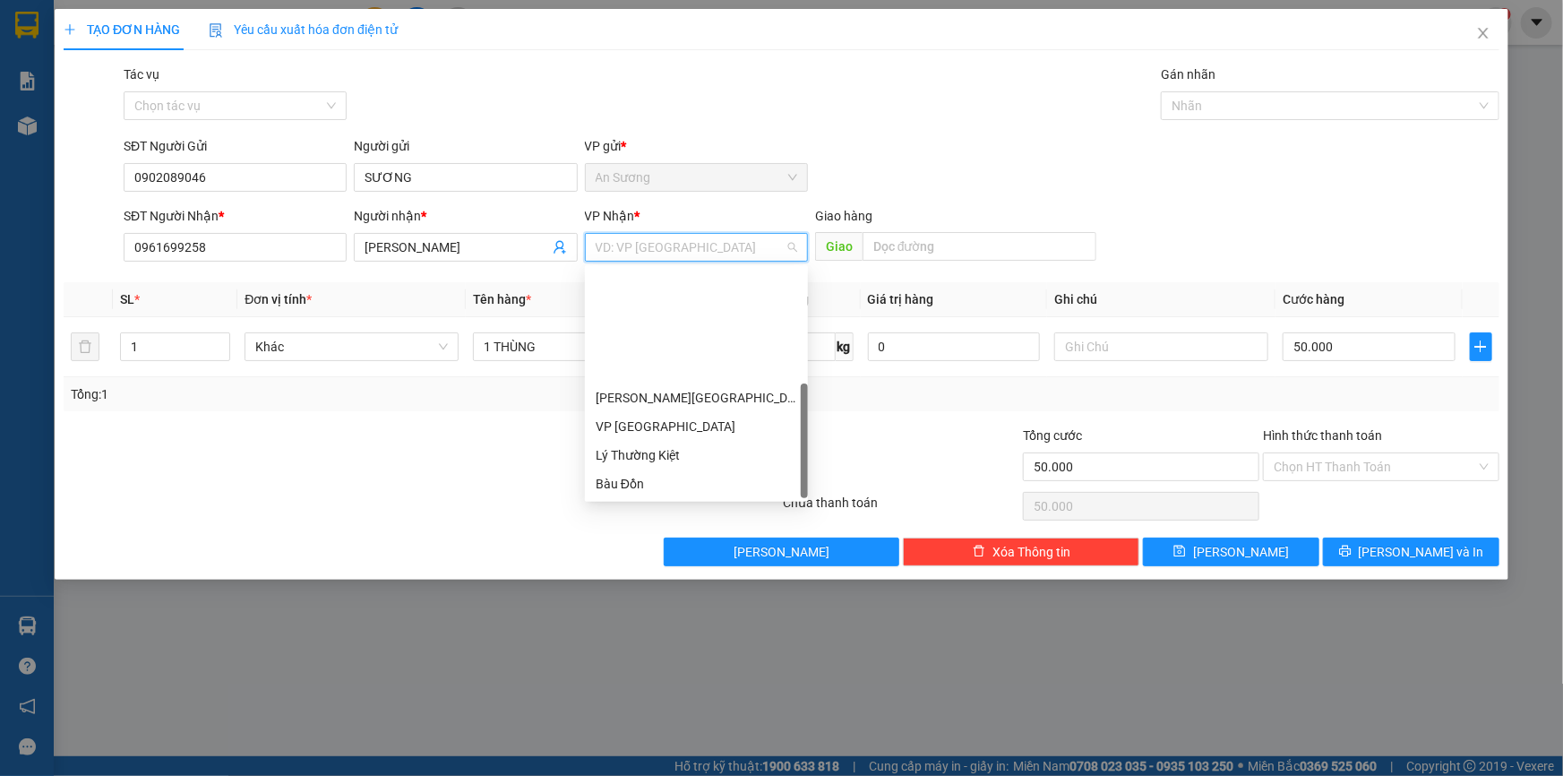
click at [669, 502] on div "T.T Kà Tum" at bounding box center [697, 512] width 202 height 20
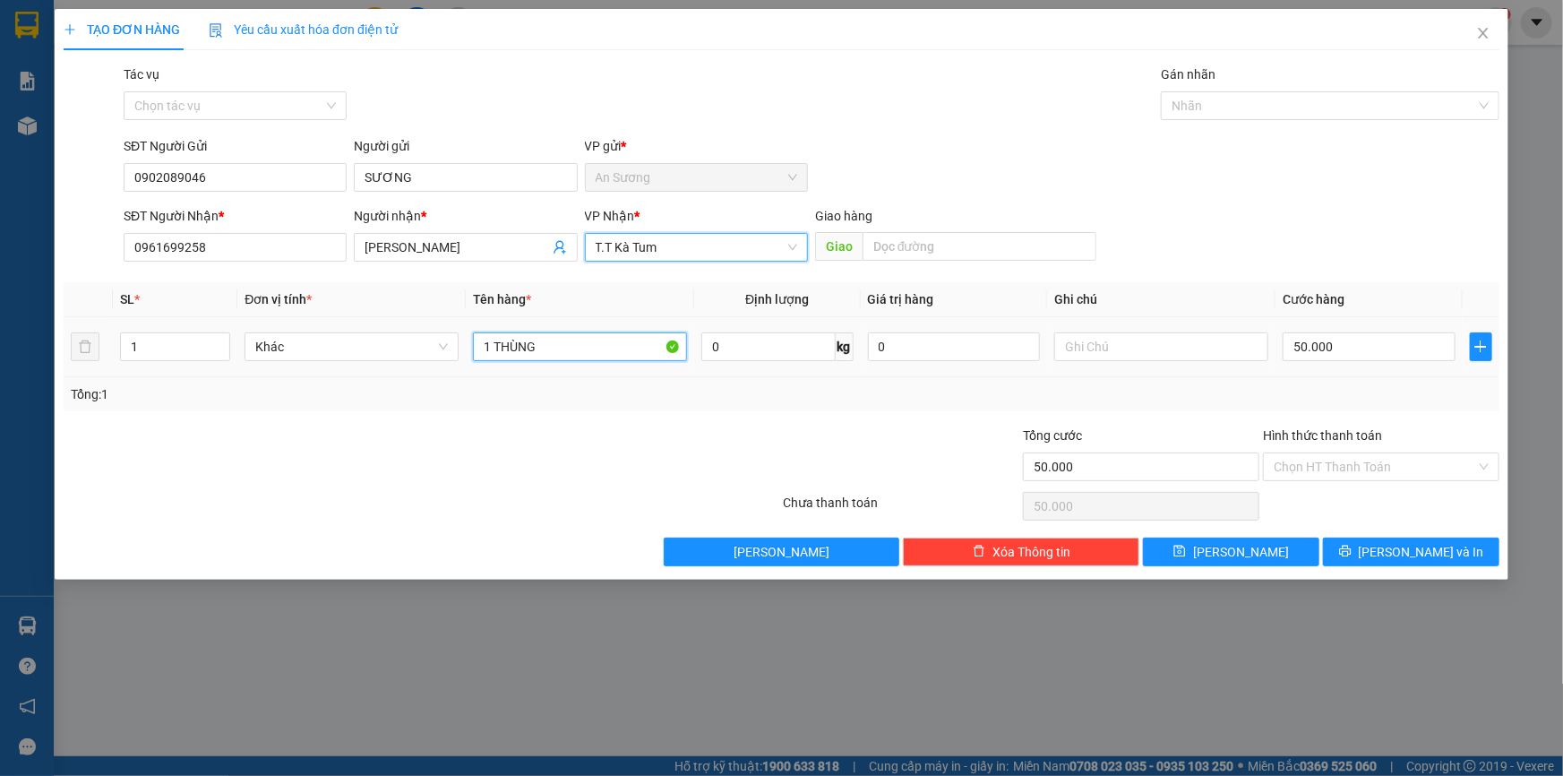
click at [574, 348] on input "1 THÙNG" at bounding box center [580, 346] width 214 height 29
type input "1 THÙNG MAI NHẬN"
click at [360, 246] on span "[PERSON_NAME]" at bounding box center [465, 247] width 223 height 29
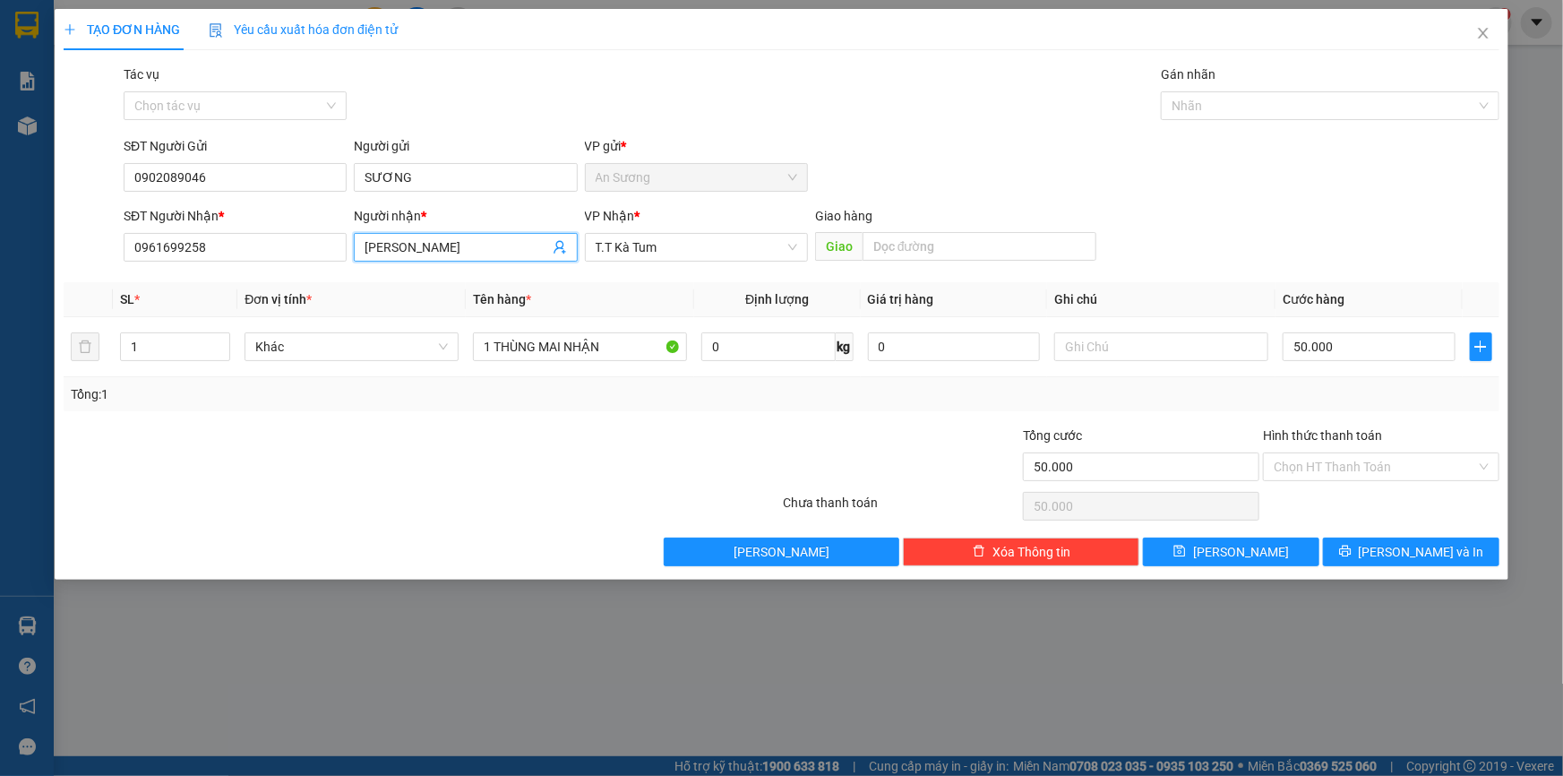
click at [365, 246] on input "[PERSON_NAME]" at bounding box center [457, 247] width 184 height 20
type input "NHÀ XE [PERSON_NAME]"
drag, startPoint x: 1344, startPoint y: 360, endPoint x: 1296, endPoint y: 291, distance: 84.2
click at [1344, 358] on input "50.000" at bounding box center [1369, 346] width 173 height 29
type input "3"
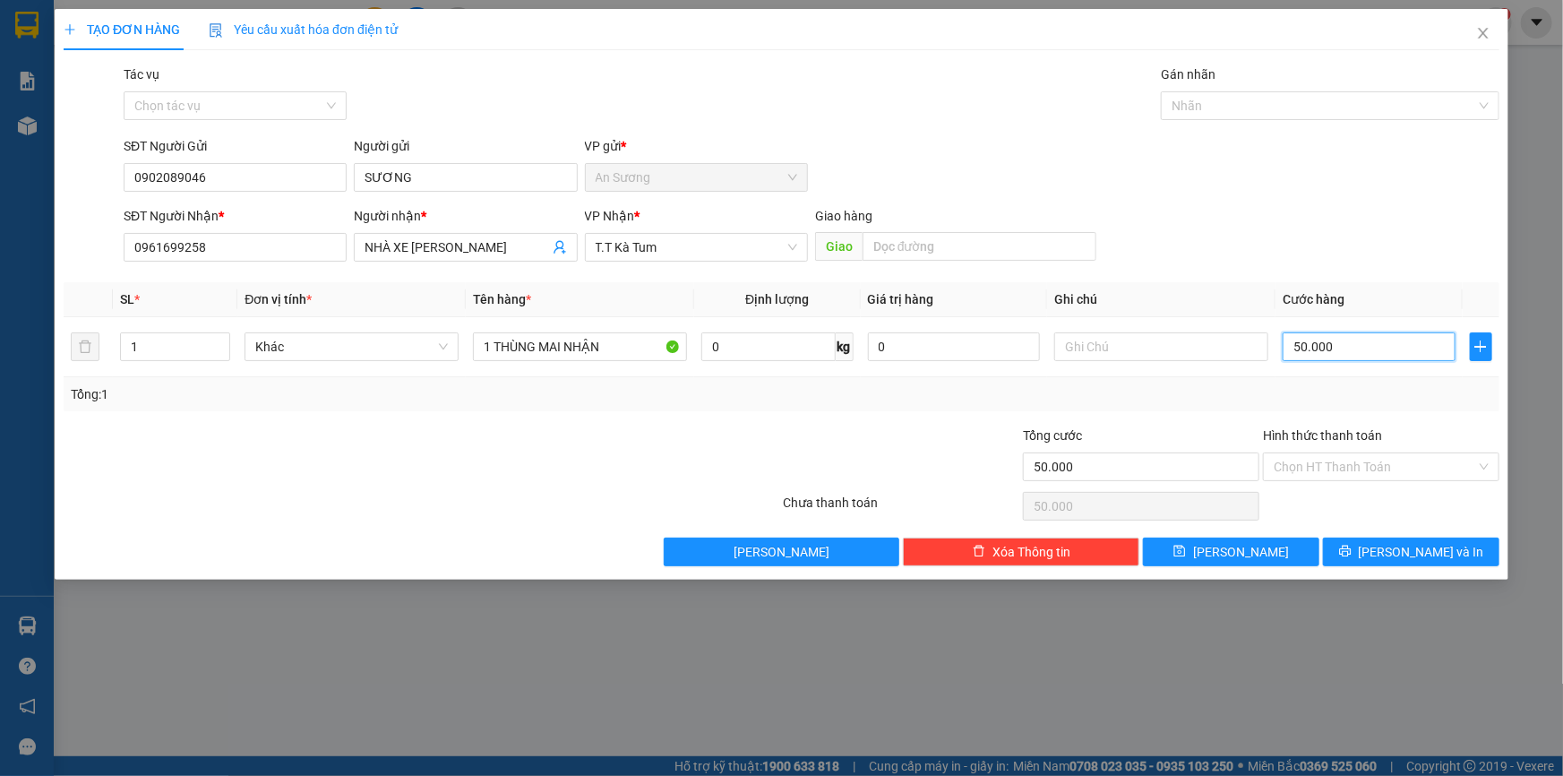
type input "3"
type input "30"
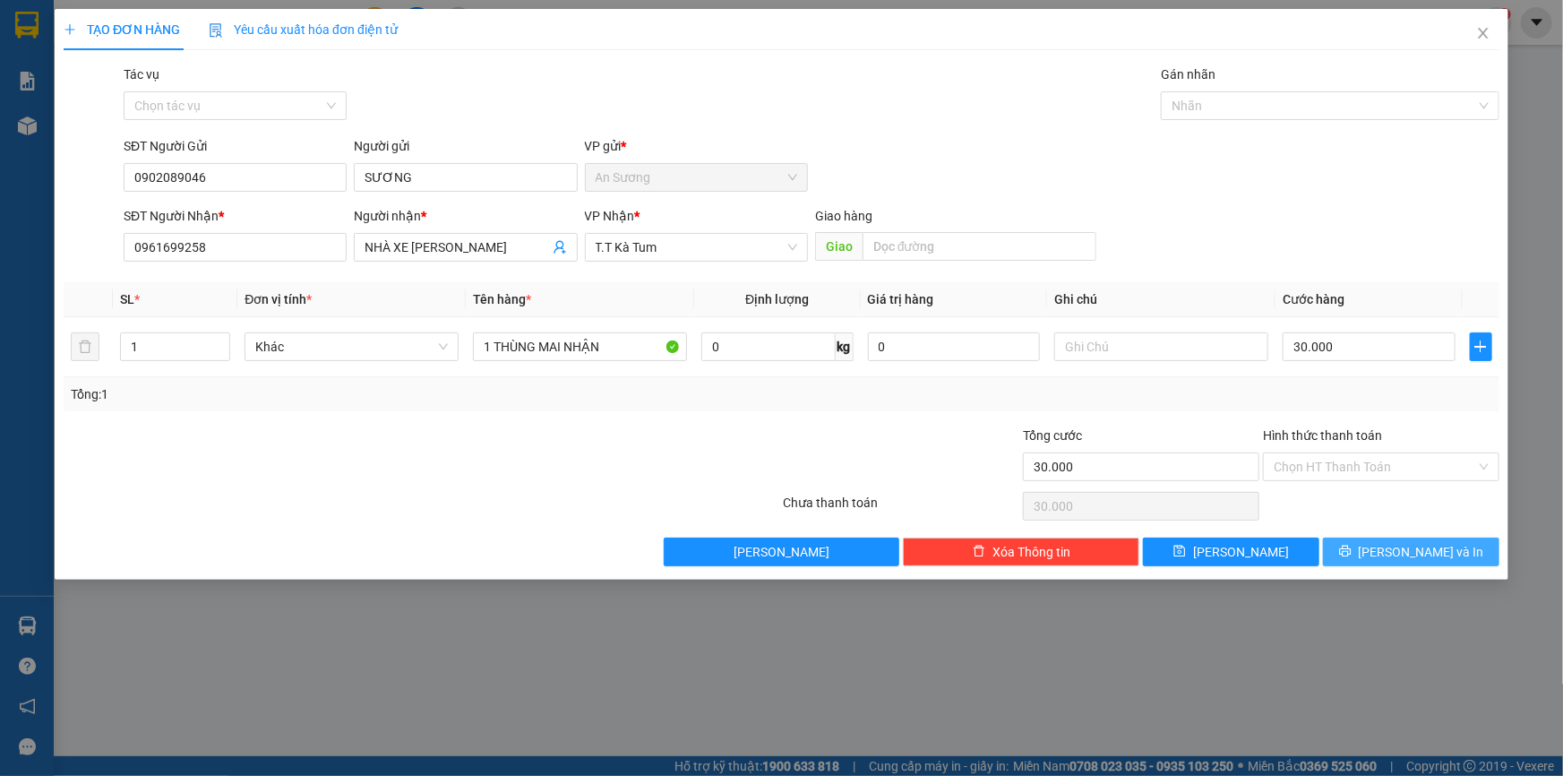
click at [1479, 562] on button "[PERSON_NAME] và In" at bounding box center [1411, 551] width 176 height 29
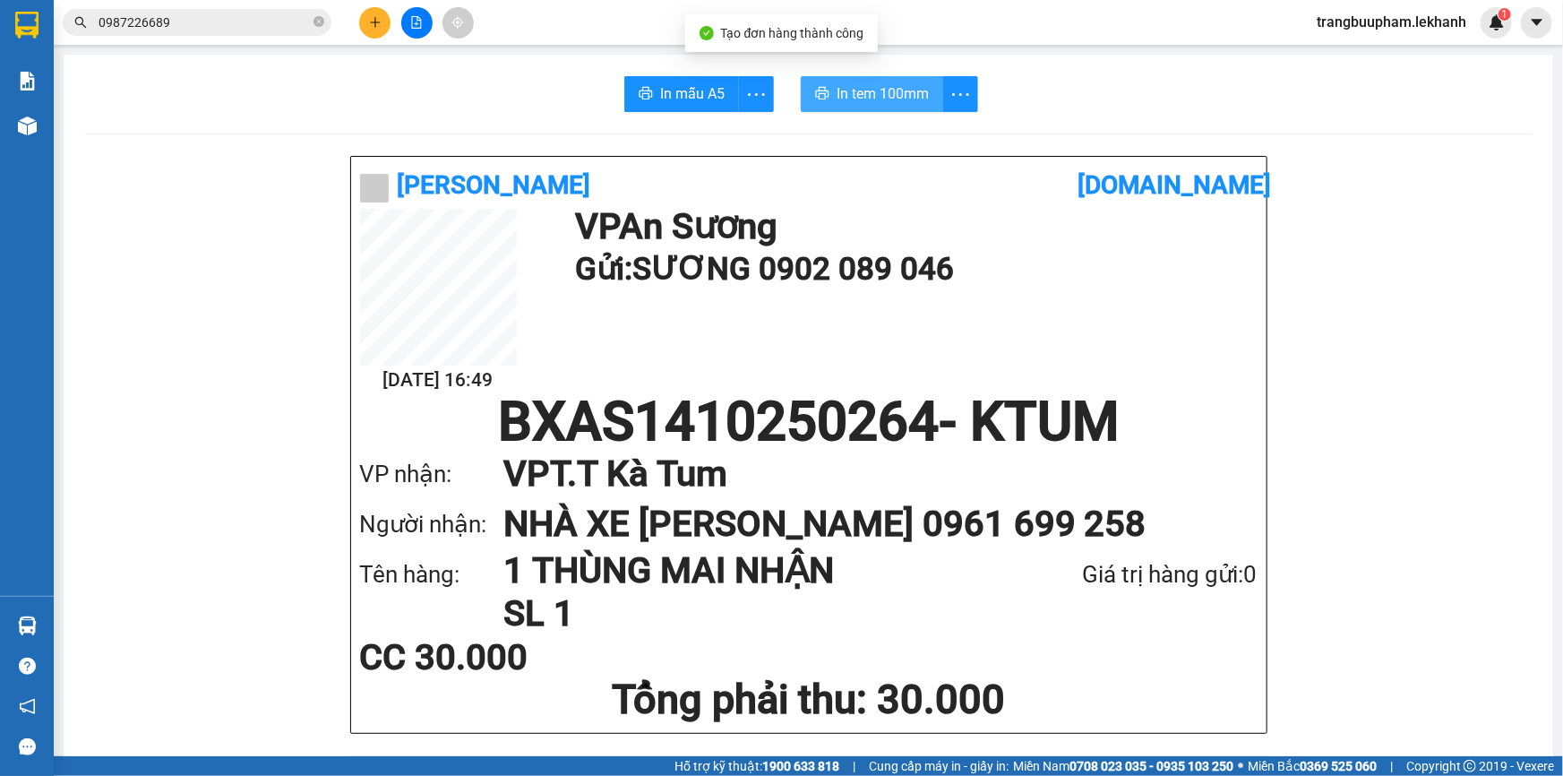
click at [861, 90] on span "In tem 100mm" at bounding box center [883, 93] width 92 height 22
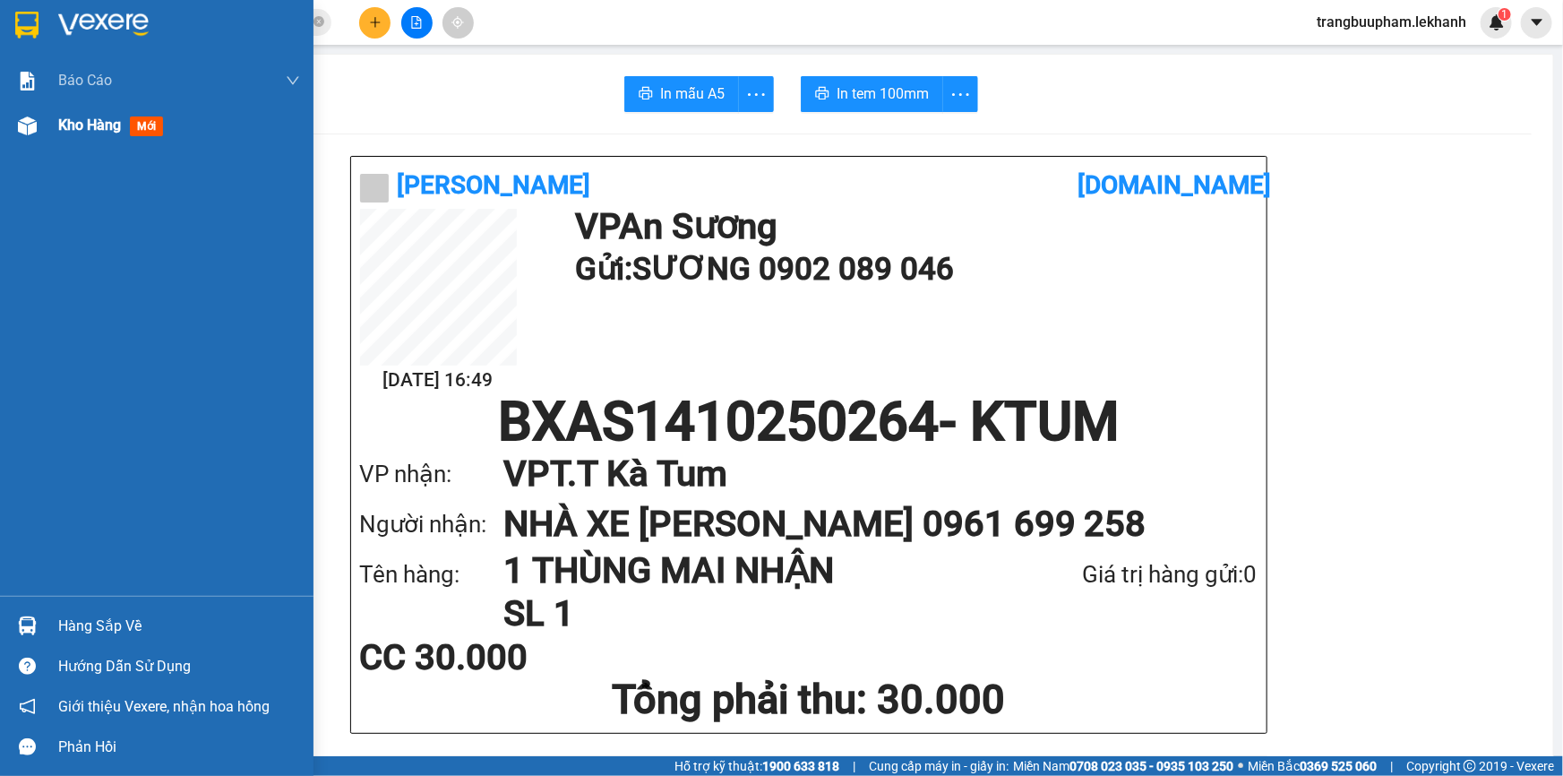
click at [127, 125] on div "Kho hàng mới" at bounding box center [114, 125] width 112 height 22
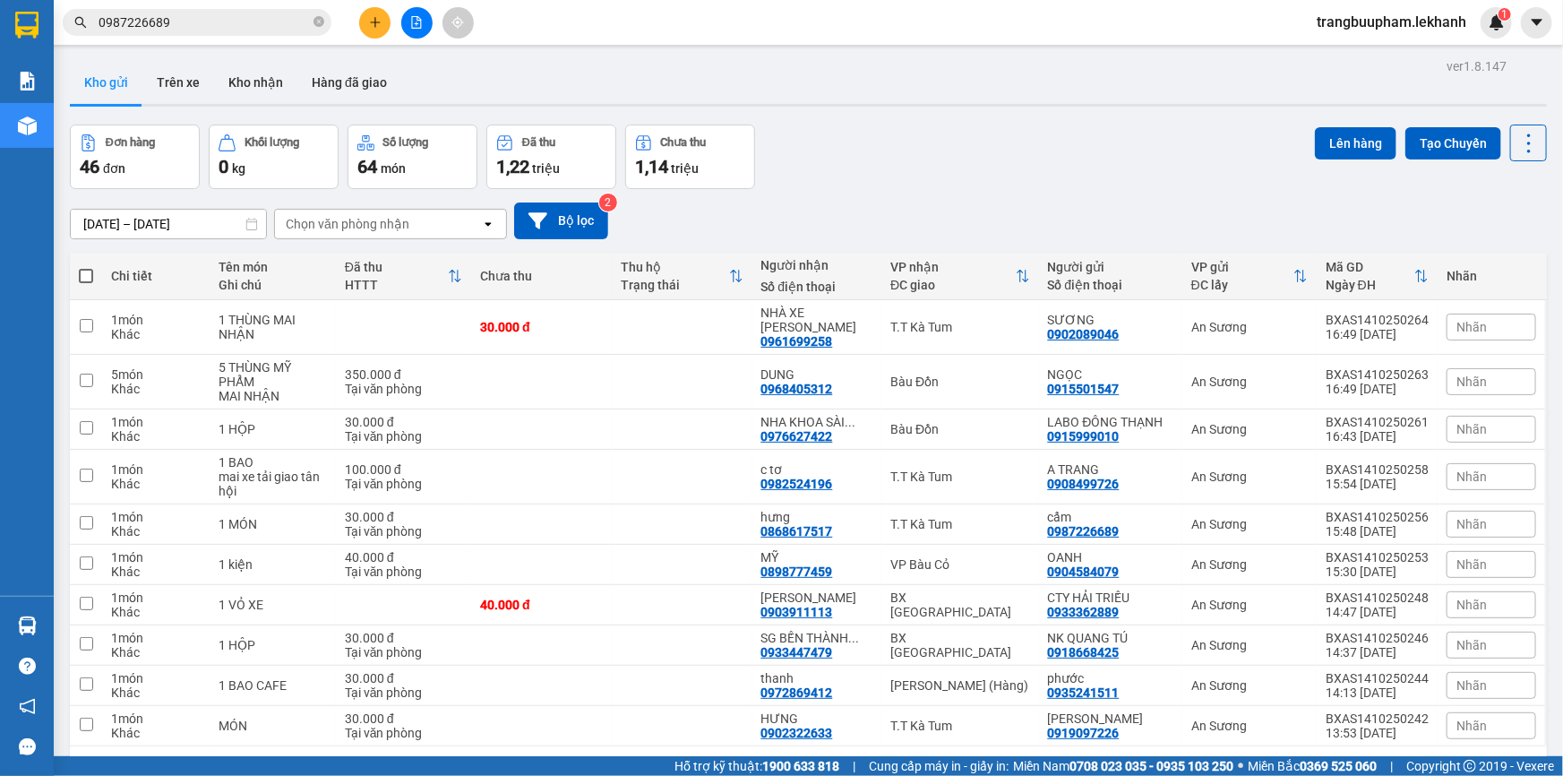
click at [715, 168] on div "1,14 triệu" at bounding box center [690, 166] width 110 height 25
click at [314, 21] on icon "close-circle" at bounding box center [318, 21] width 11 height 11
click at [379, 33] on button at bounding box center [374, 22] width 31 height 31
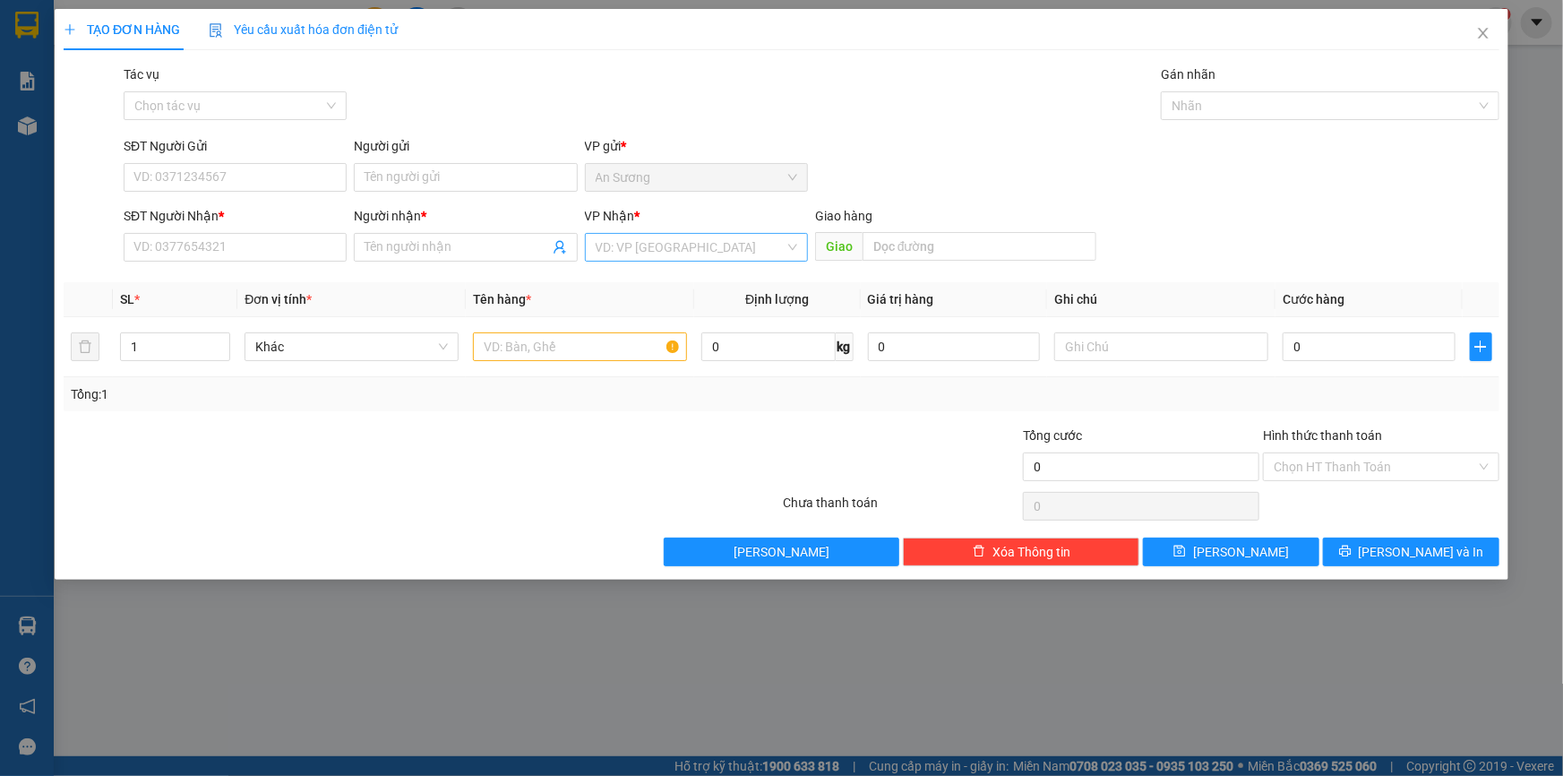
click at [699, 247] on input "search" at bounding box center [690, 247] width 189 height 27
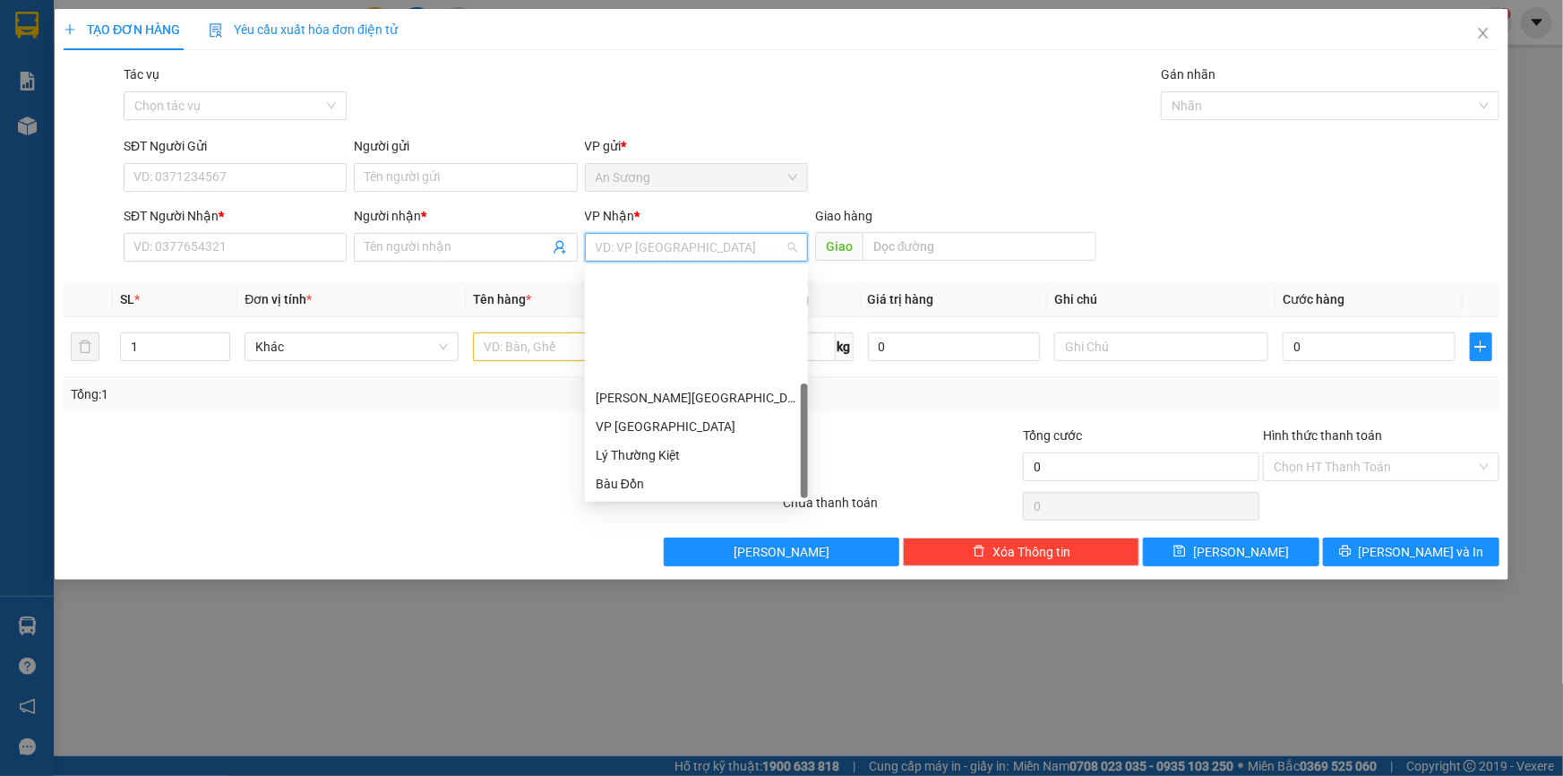
click at [670, 617] on div "VP [GEOGRAPHIC_DATA]" at bounding box center [697, 627] width 202 height 20
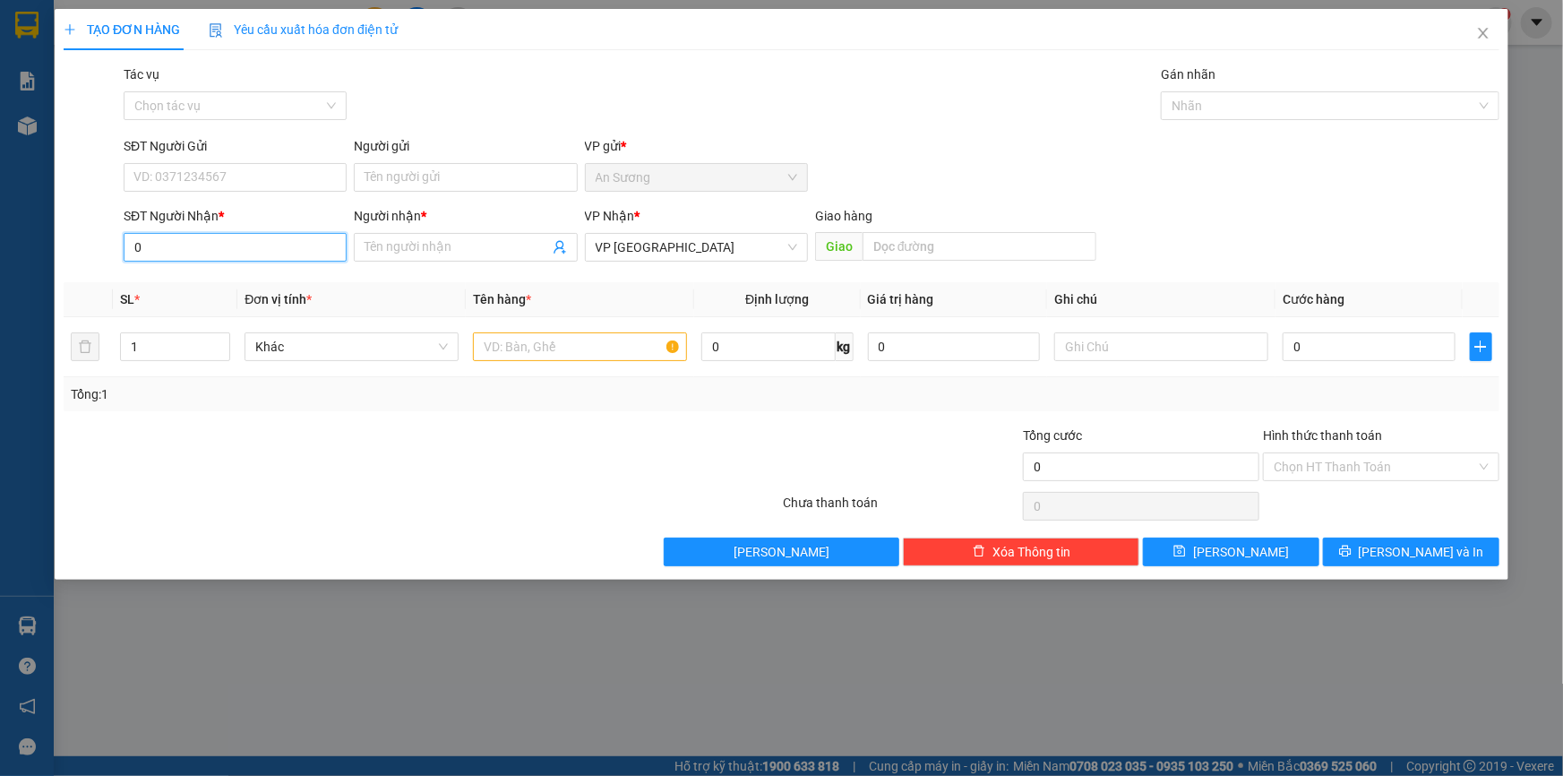
click at [268, 238] on input "0" at bounding box center [235, 247] width 223 height 29
type input "0972805301"
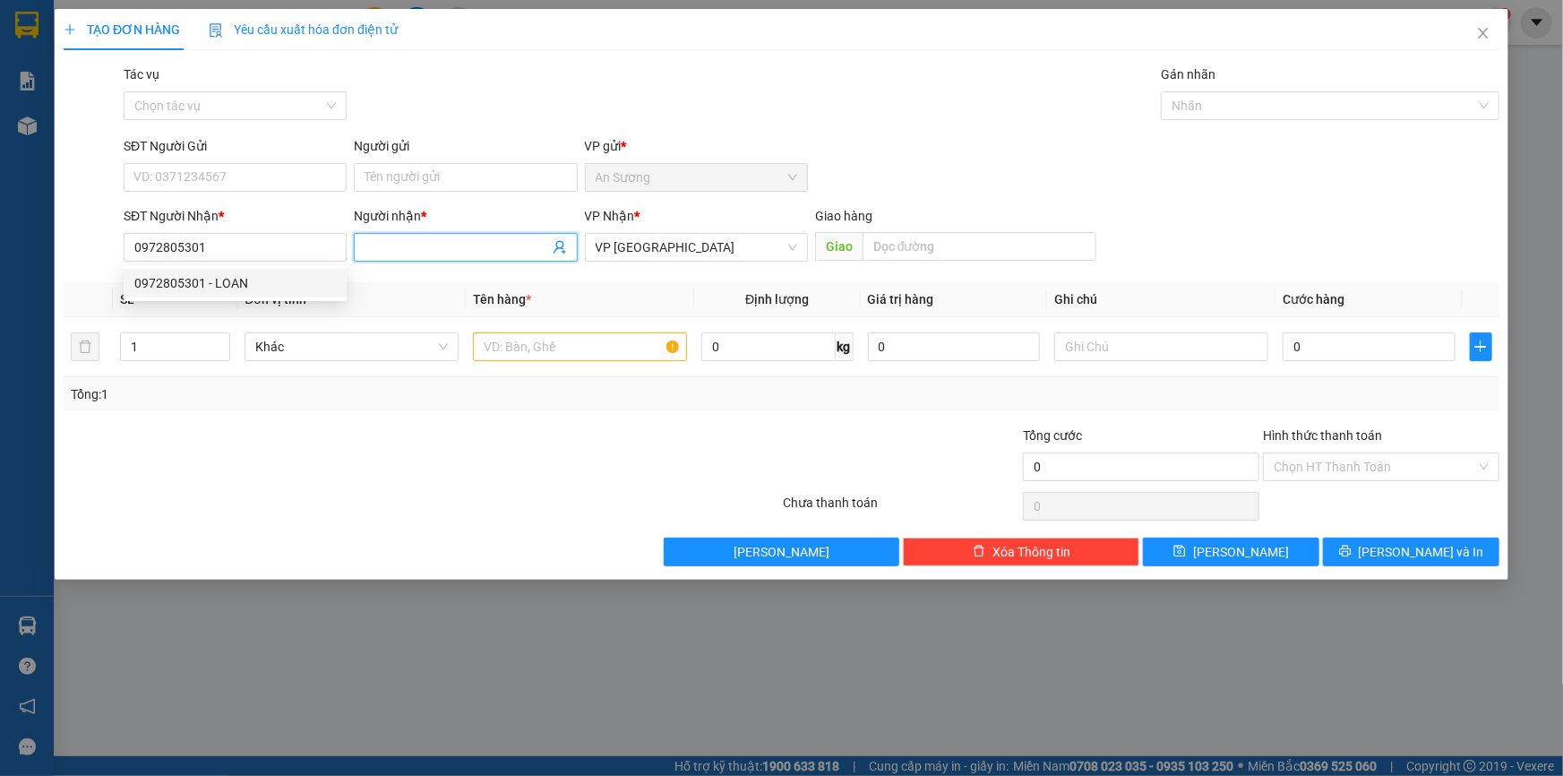
click at [388, 238] on input "Người nhận *" at bounding box center [457, 247] width 184 height 20
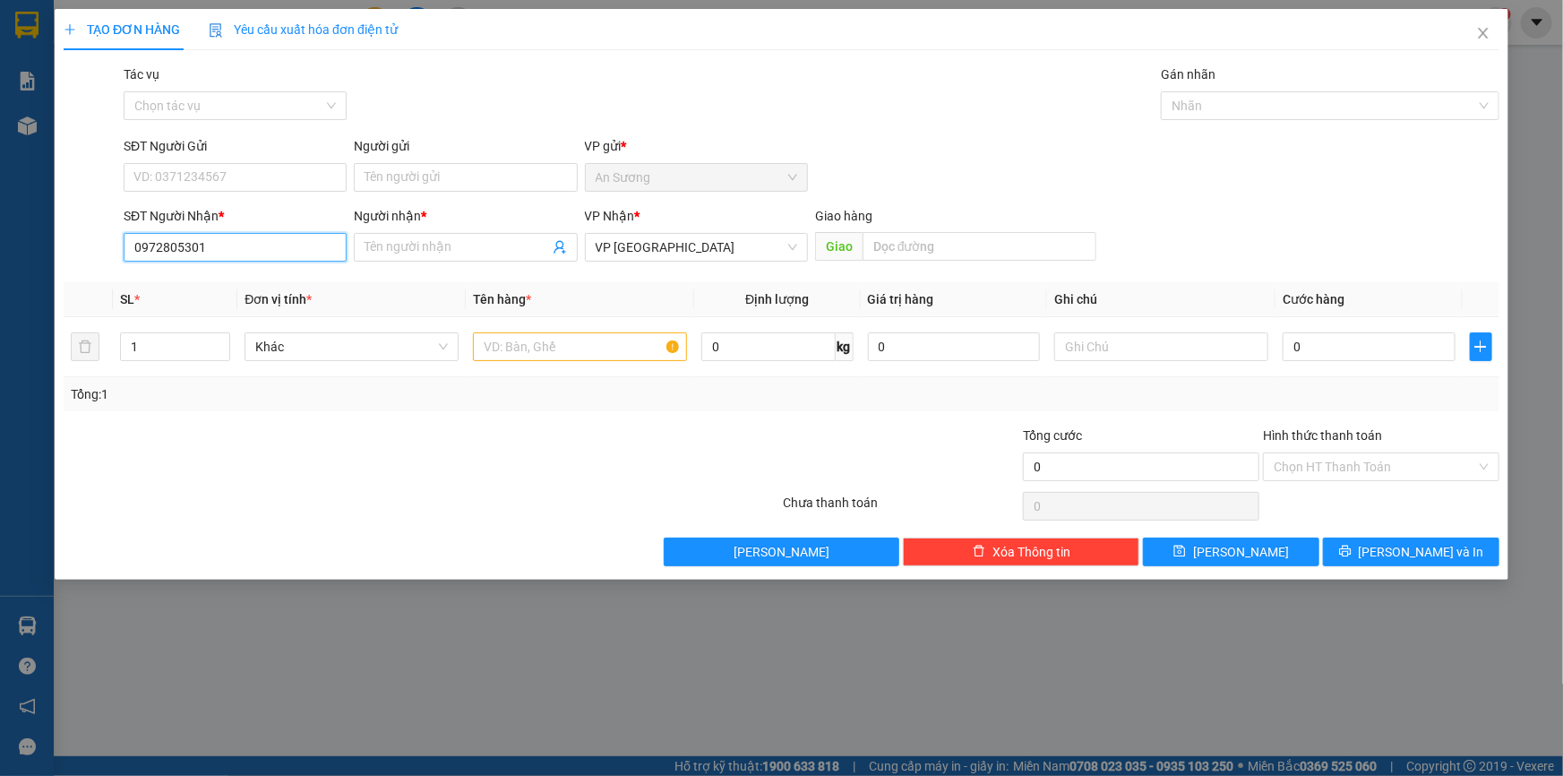
drag, startPoint x: 270, startPoint y: 241, endPoint x: 257, endPoint y: 271, distance: 33.3
click at [270, 242] on input "0972805301" at bounding box center [235, 247] width 223 height 29
click at [258, 285] on div "0972805301 - LOAN" at bounding box center [235, 283] width 202 height 20
type input "LOAN"
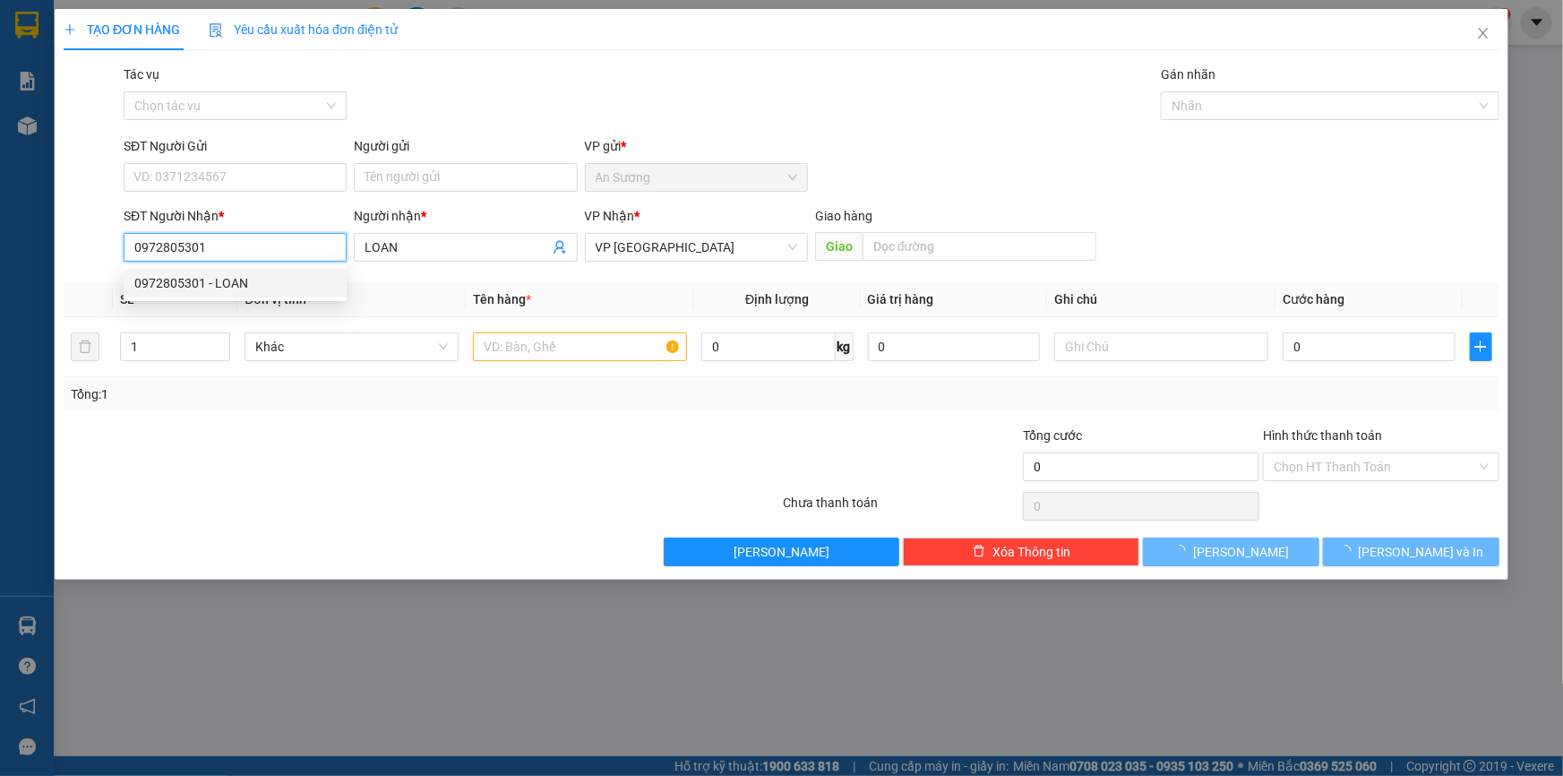
type input "60.000"
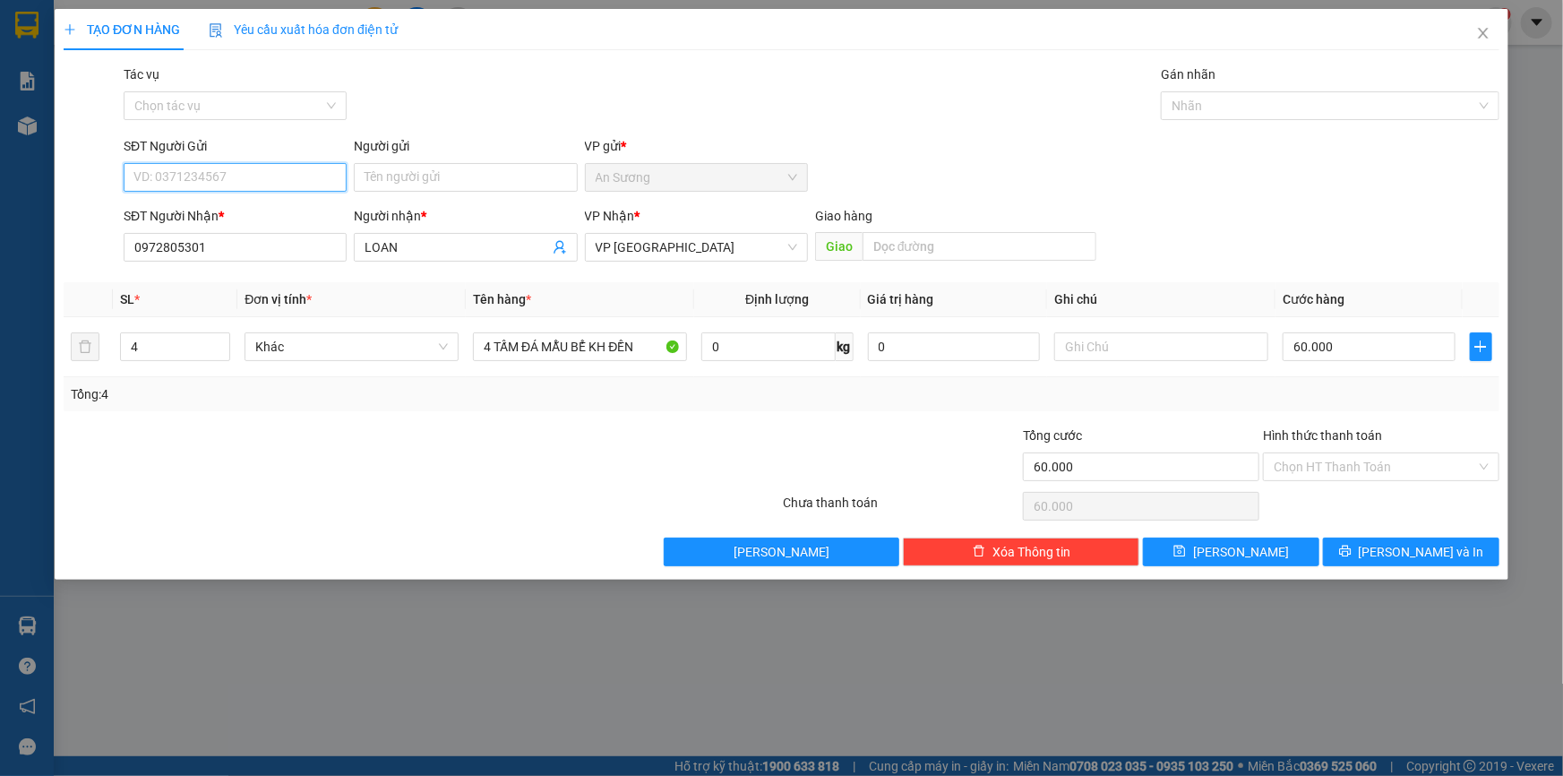
click at [260, 178] on input "SĐT Người Gửi" at bounding box center [235, 177] width 223 height 29
type input "0944685213"
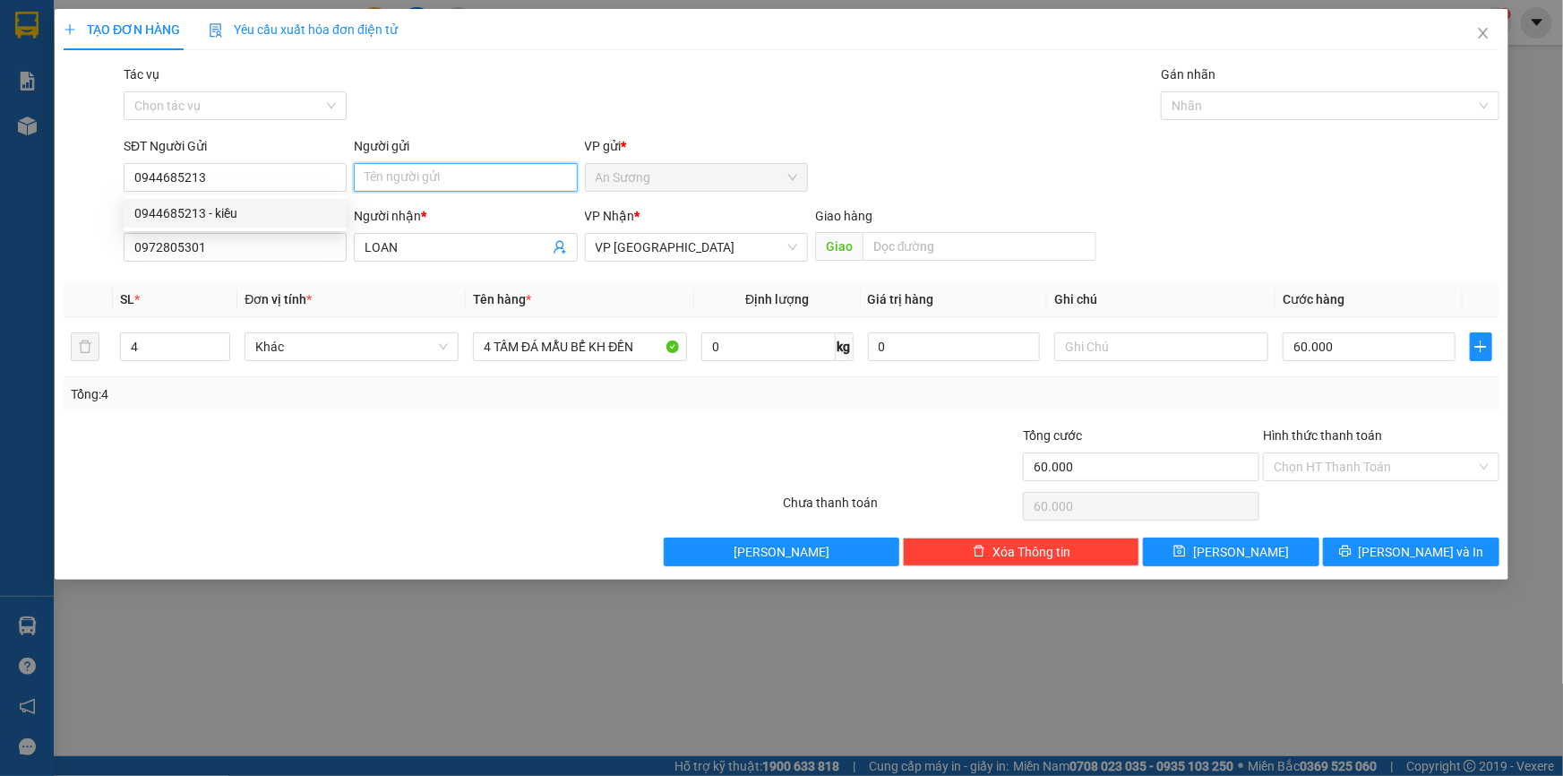
click at [486, 179] on input "Người gửi" at bounding box center [465, 177] width 223 height 29
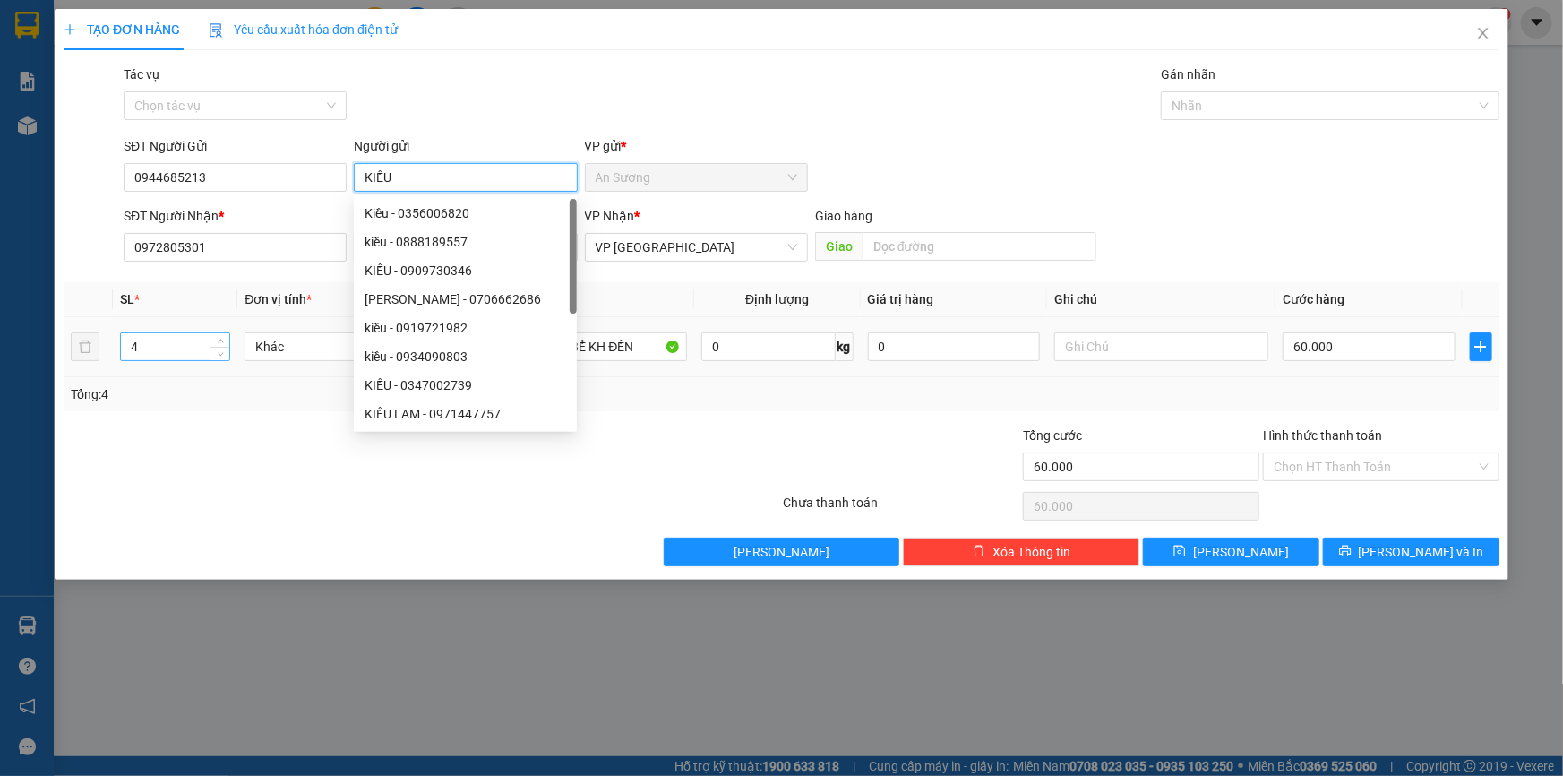
type input "KIỀU"
drag, startPoint x: 149, startPoint y: 355, endPoint x: 116, endPoint y: 358, distance: 33.3
click at [116, 358] on td "4" at bounding box center [175, 347] width 124 height 60
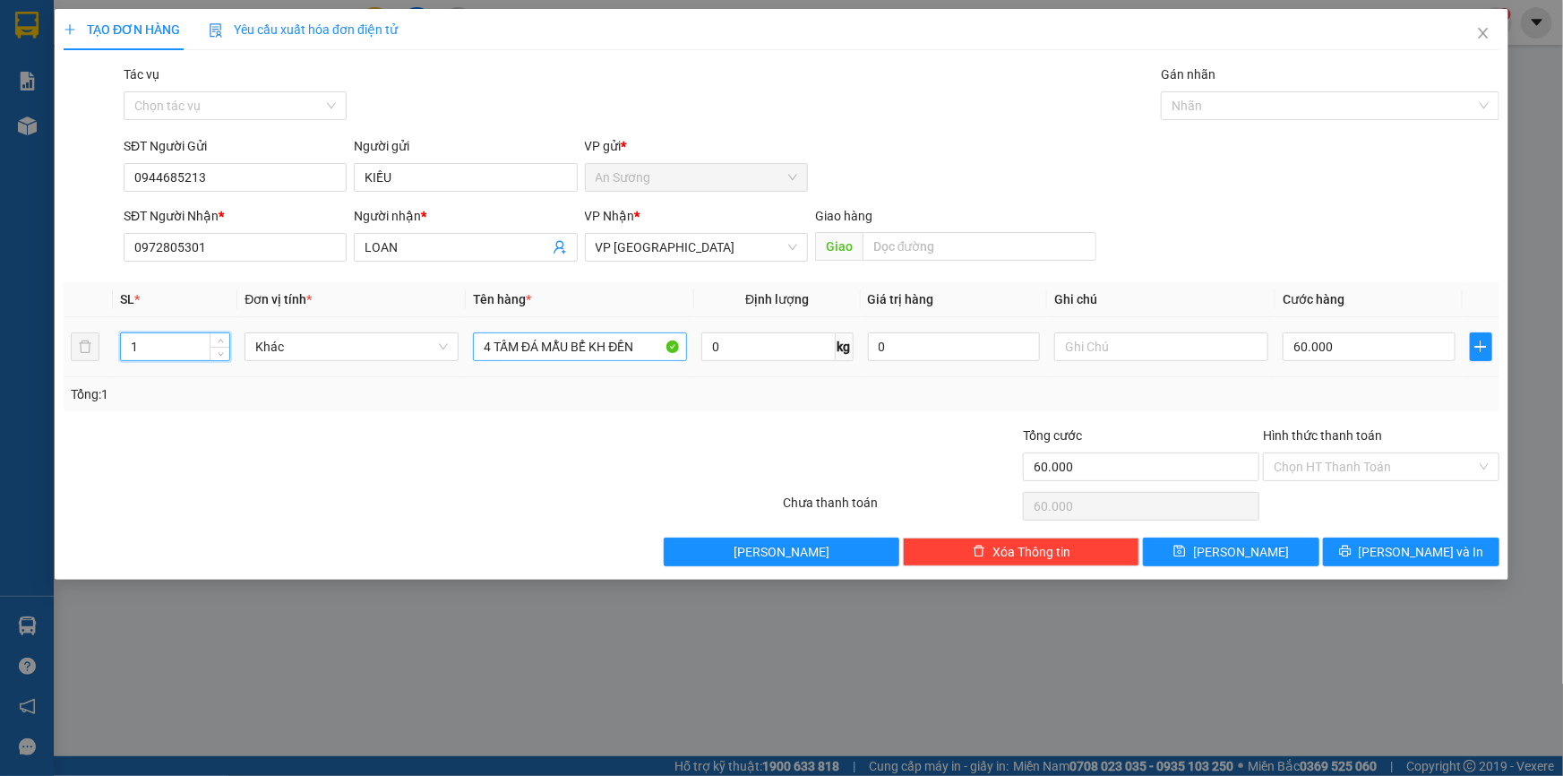
type input "1"
drag, startPoint x: 652, startPoint y: 354, endPoint x: 362, endPoint y: 58, distance: 414.2
click at [331, 310] on table "SL * Đơn vị tính * Tên hàng * Định lượng Giá trị hàng Ghi chú Cước hàng 1 Khác …" at bounding box center [782, 329] width 1436 height 95
type input "1 KIỆN BÁO MAI NHẬN"
click at [1357, 331] on div "60.000" at bounding box center [1369, 347] width 173 height 36
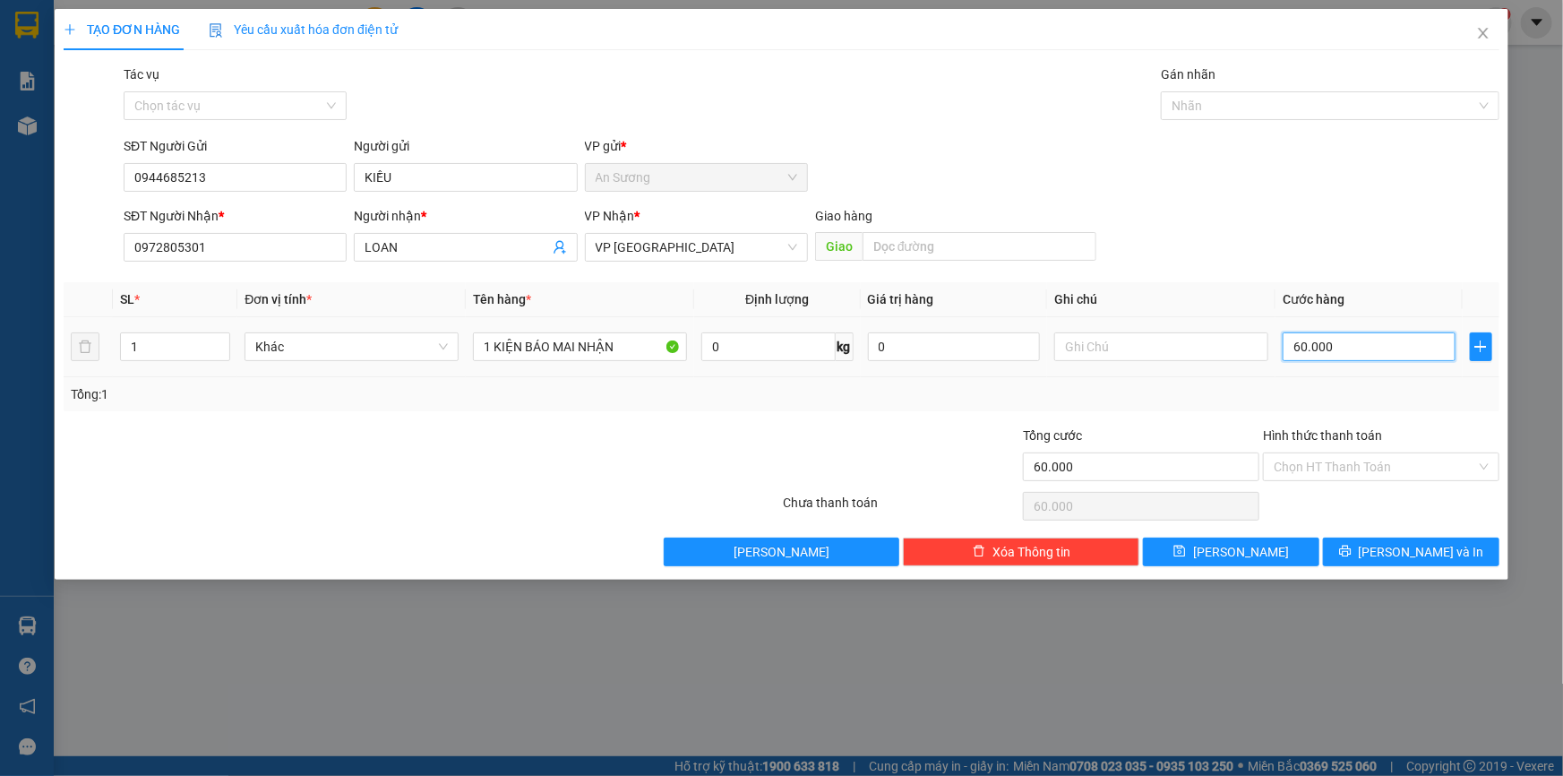
click at [1356, 332] on input "60.000" at bounding box center [1369, 346] width 173 height 29
type input "3"
type input "30"
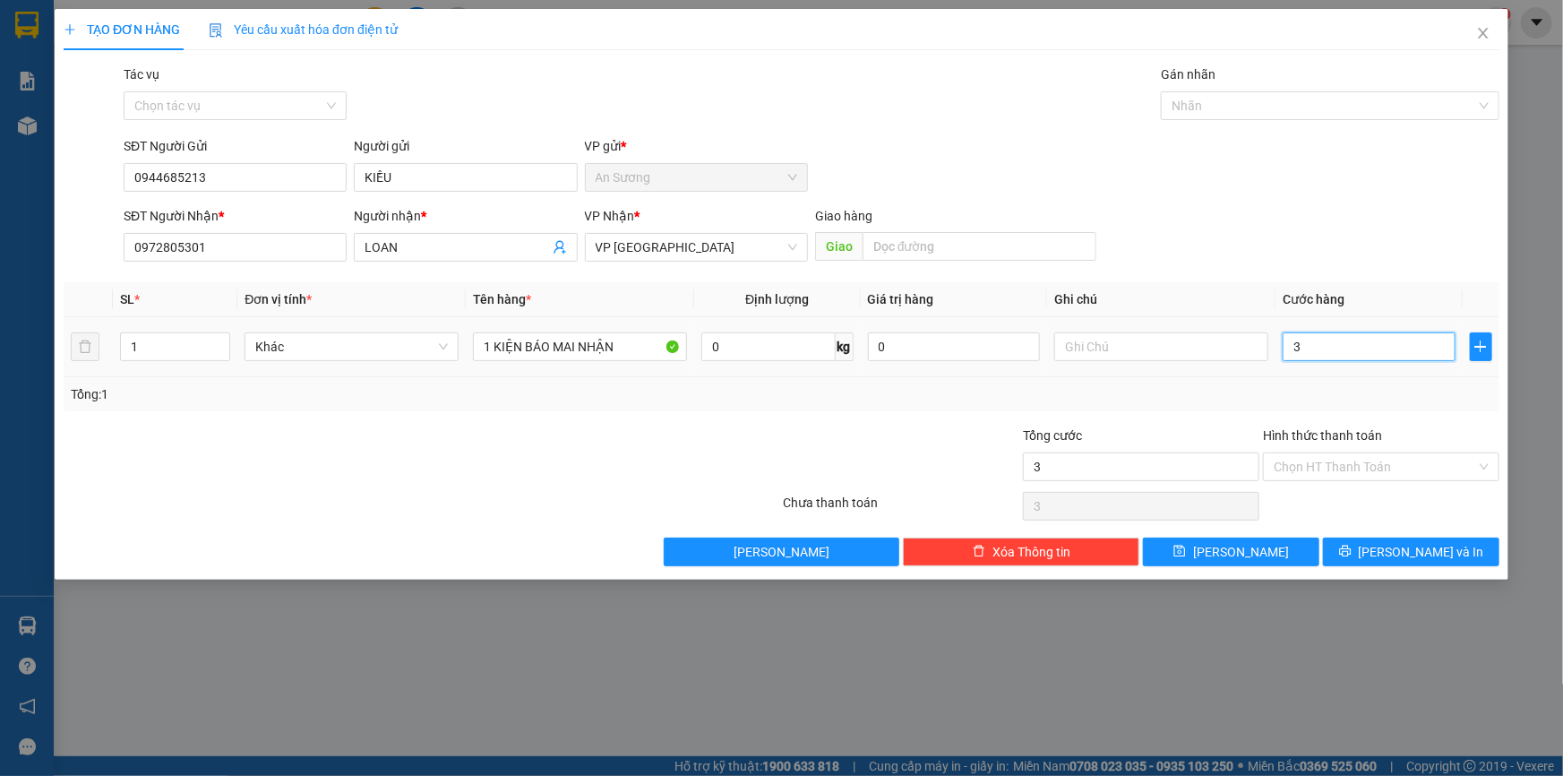
type input "30"
type input "30.000"
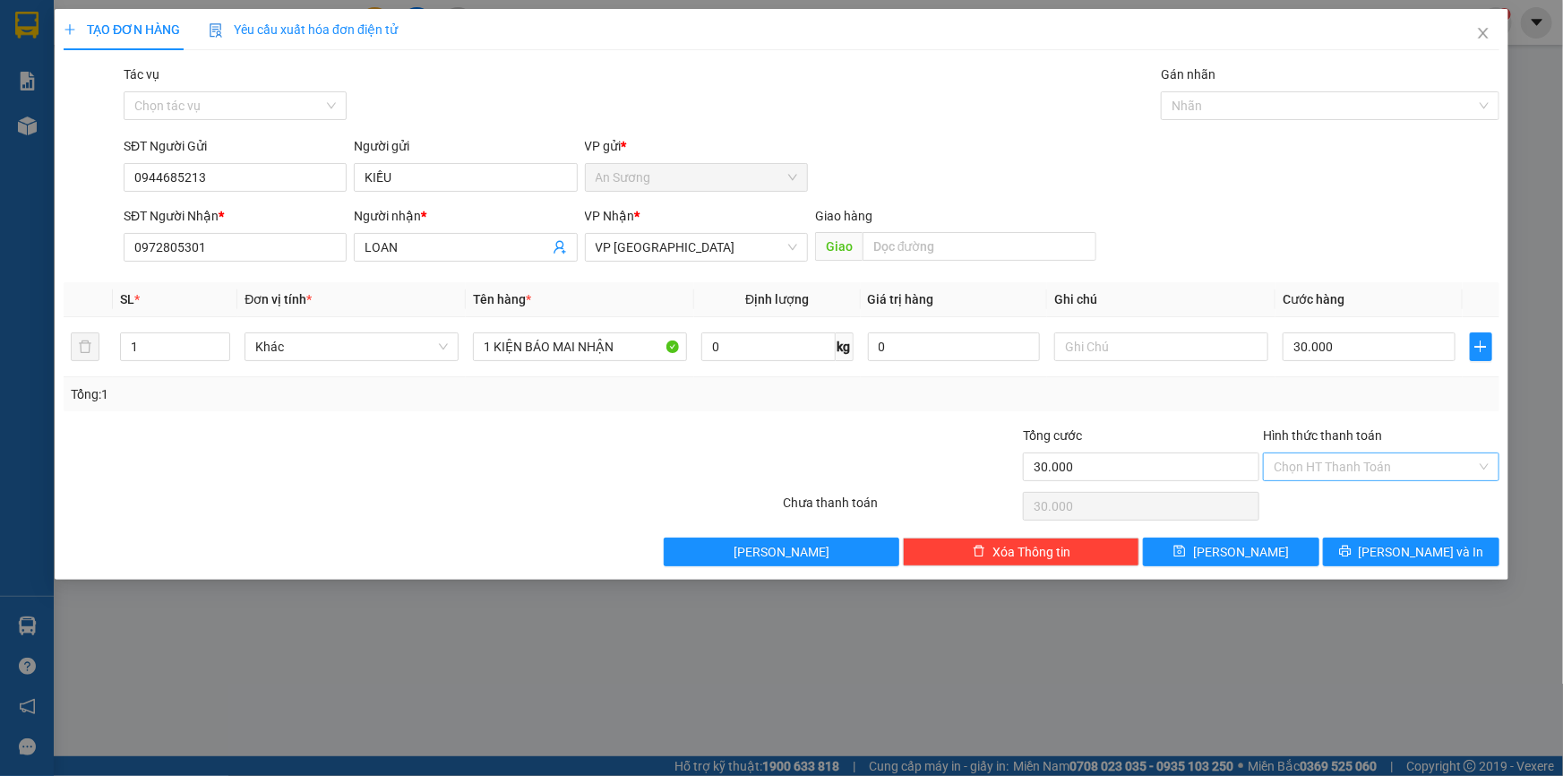
click at [1349, 468] on input "Hình thức thanh toán" at bounding box center [1375, 466] width 202 height 27
click at [1346, 502] on div "Tại văn phòng" at bounding box center [1381, 502] width 215 height 20
type input "0"
click at [1397, 555] on span "[PERSON_NAME] và In" at bounding box center [1421, 552] width 125 height 20
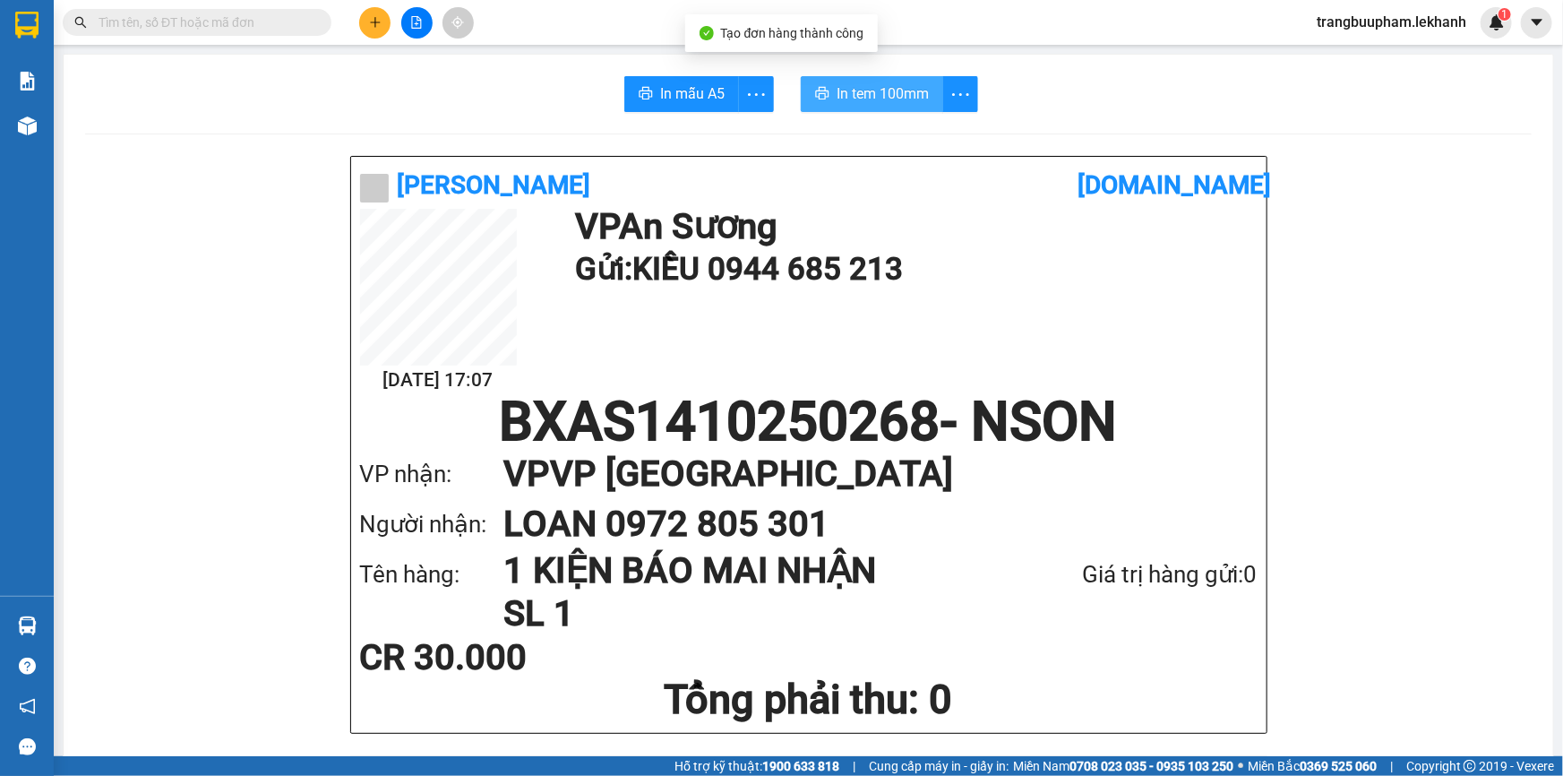
click at [873, 102] on span "In tem 100mm" at bounding box center [883, 93] width 92 height 22
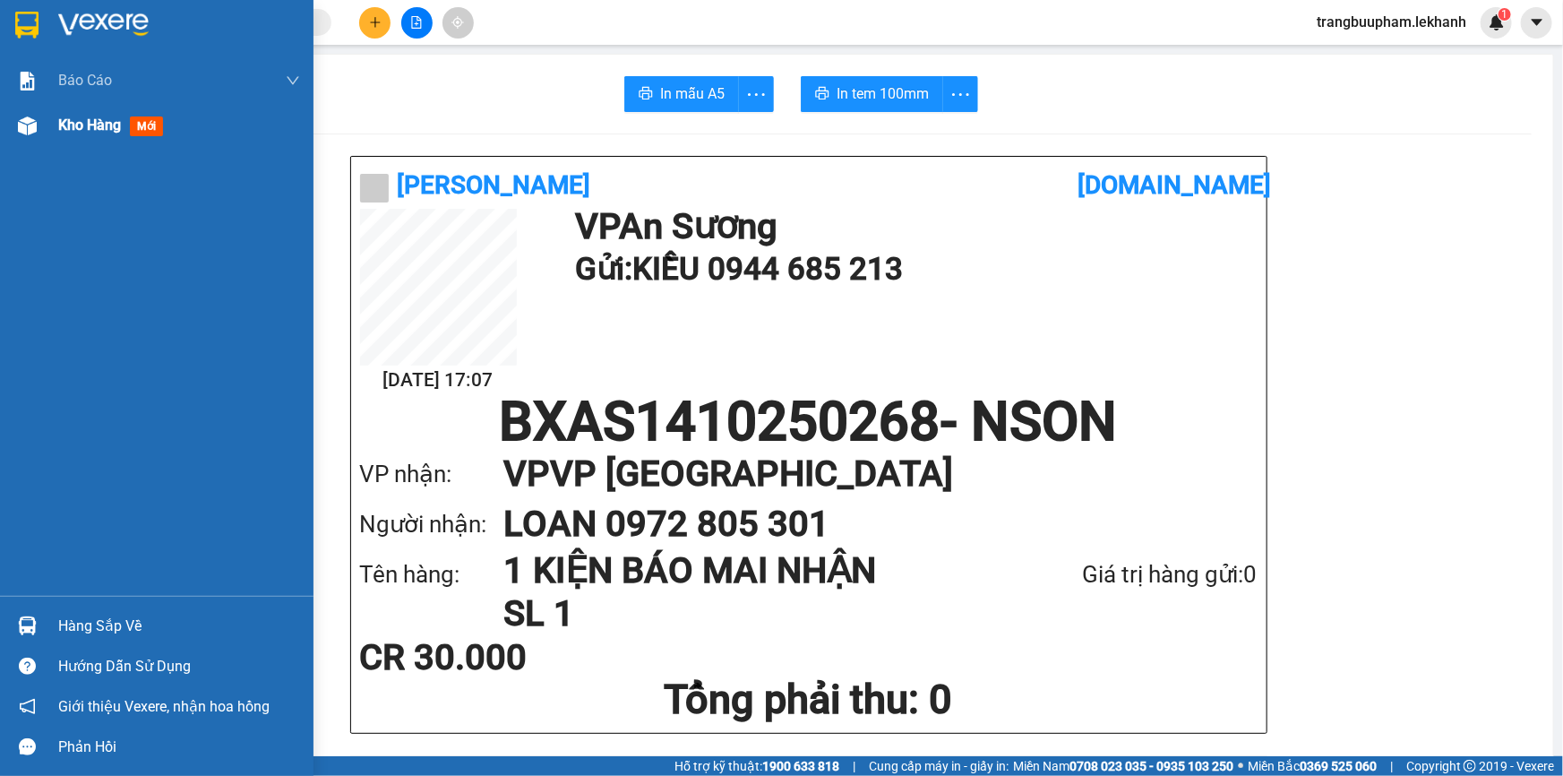
click at [40, 133] on div at bounding box center [27, 125] width 31 height 31
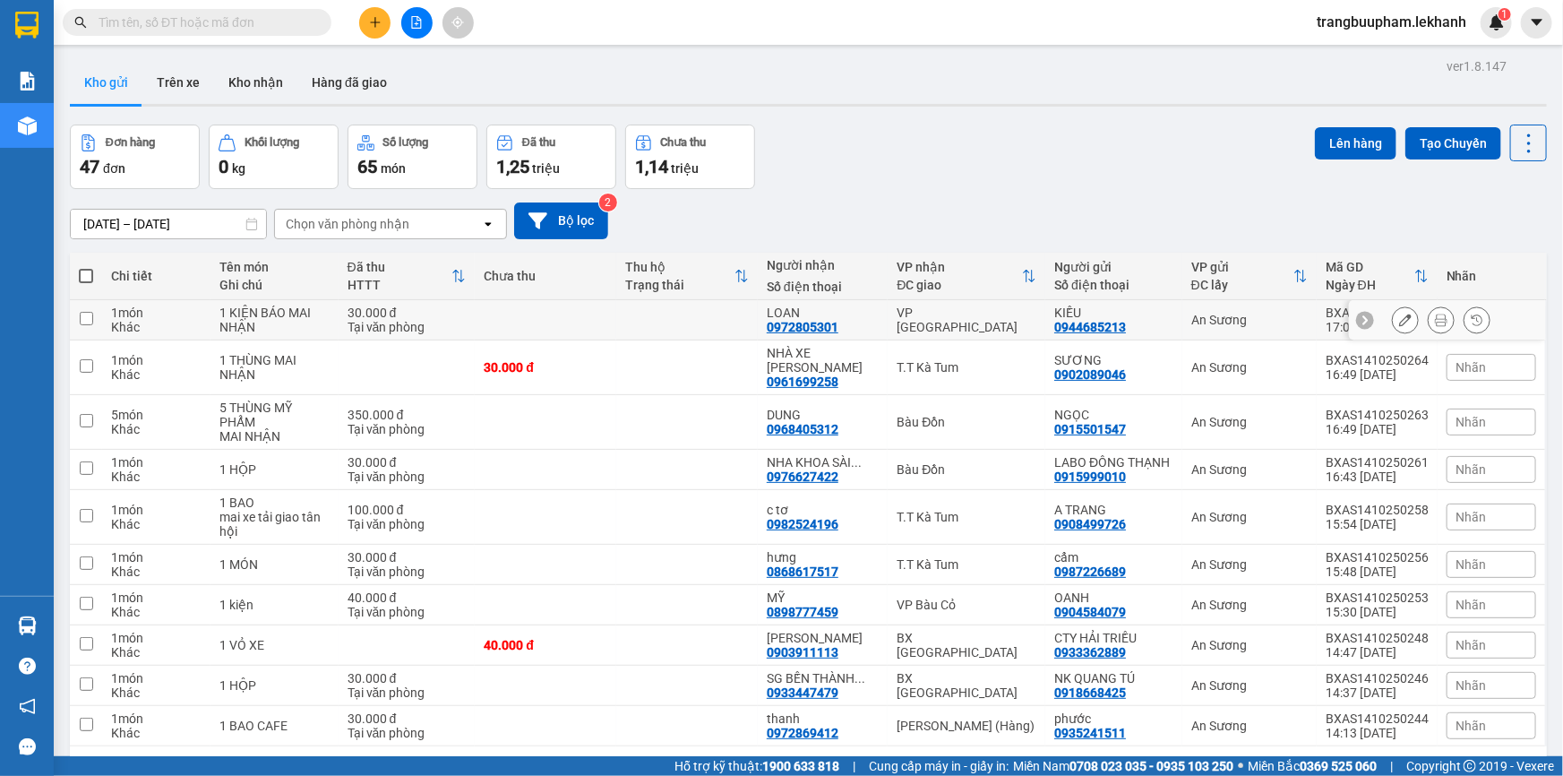
click at [675, 313] on td at bounding box center [687, 320] width 142 height 40
checkbox input "true"
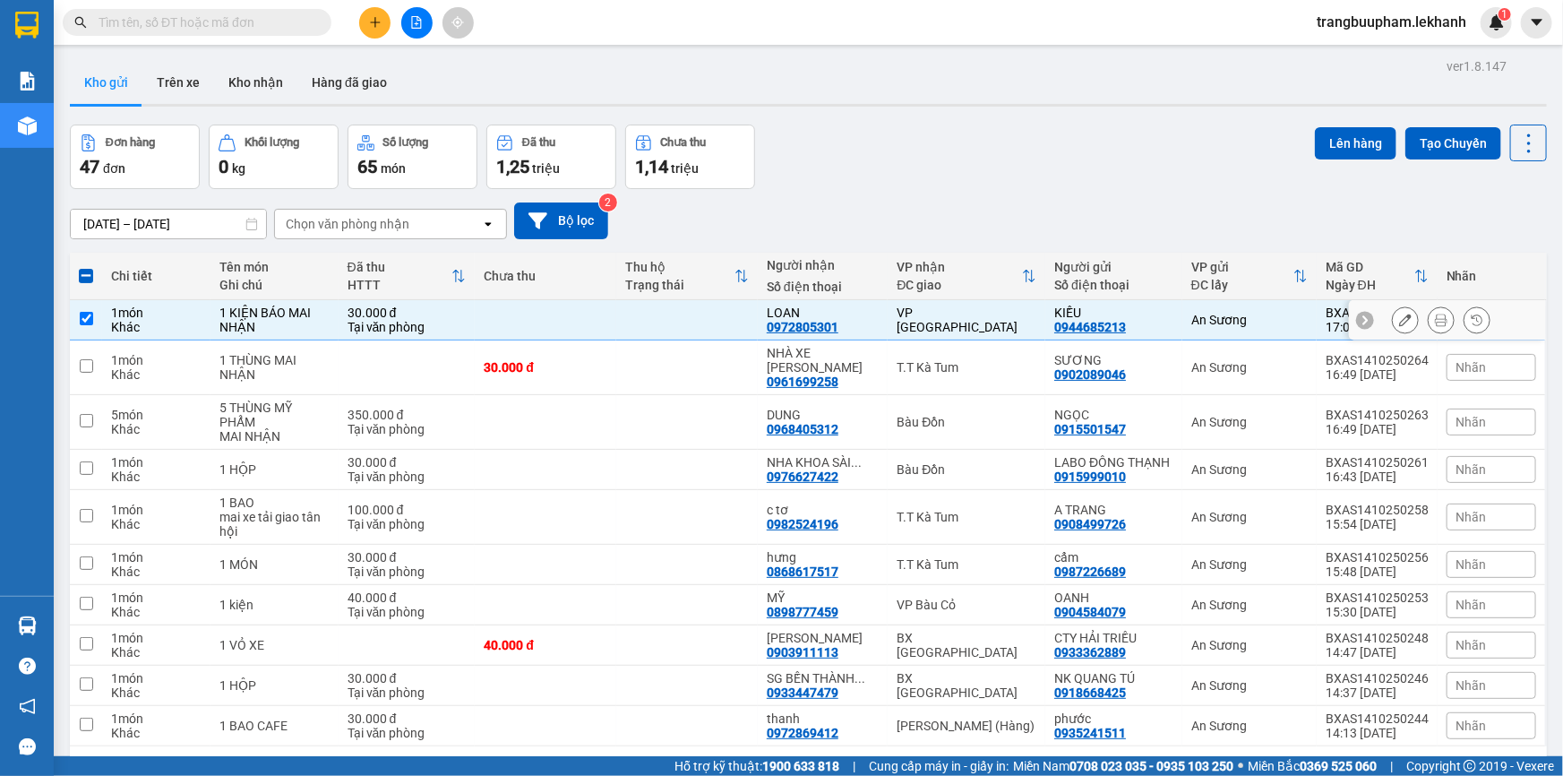
click at [1435, 322] on icon at bounding box center [1441, 319] width 13 height 13
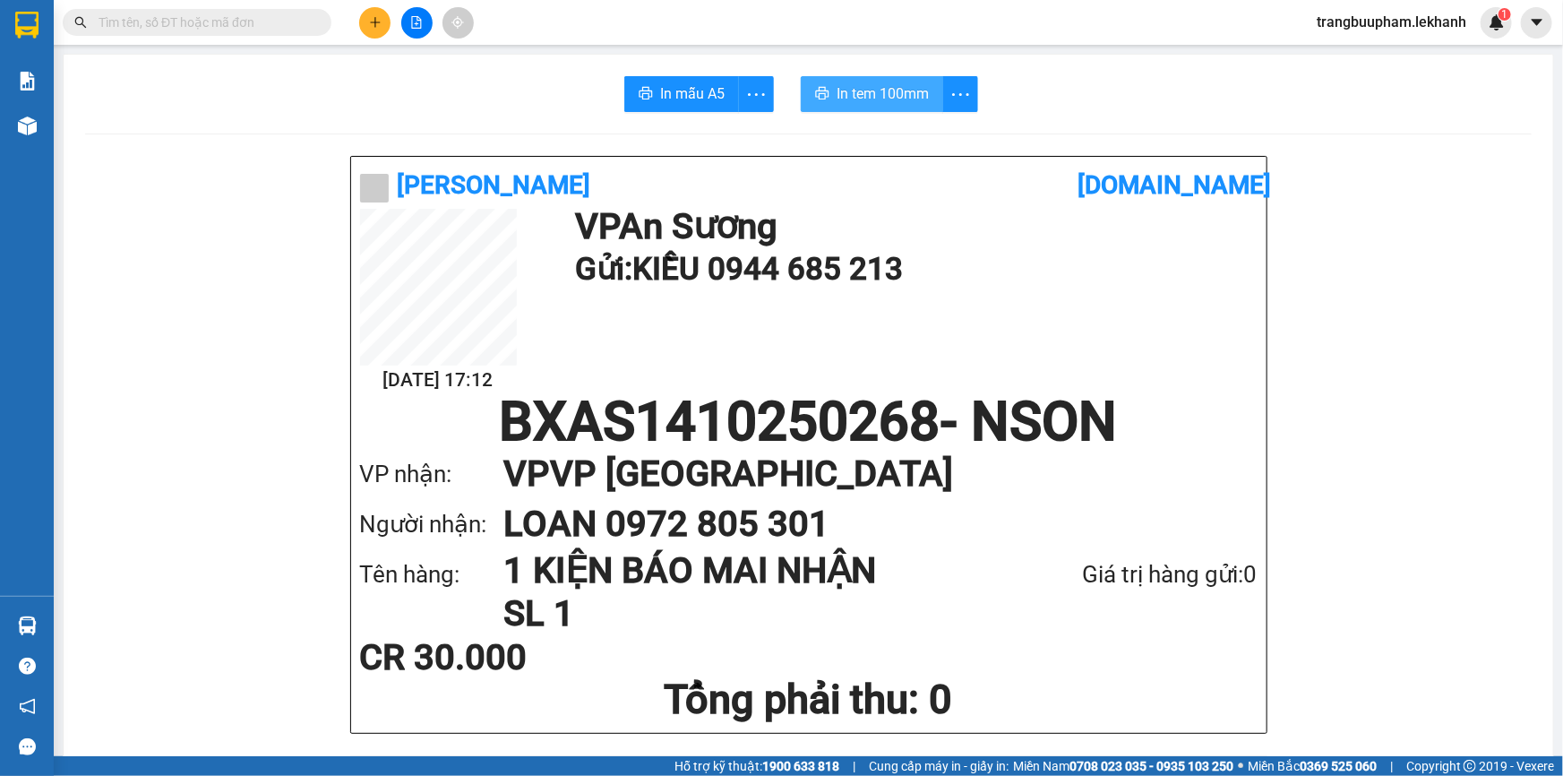
click at [904, 96] on span "In tem 100mm" at bounding box center [883, 93] width 92 height 22
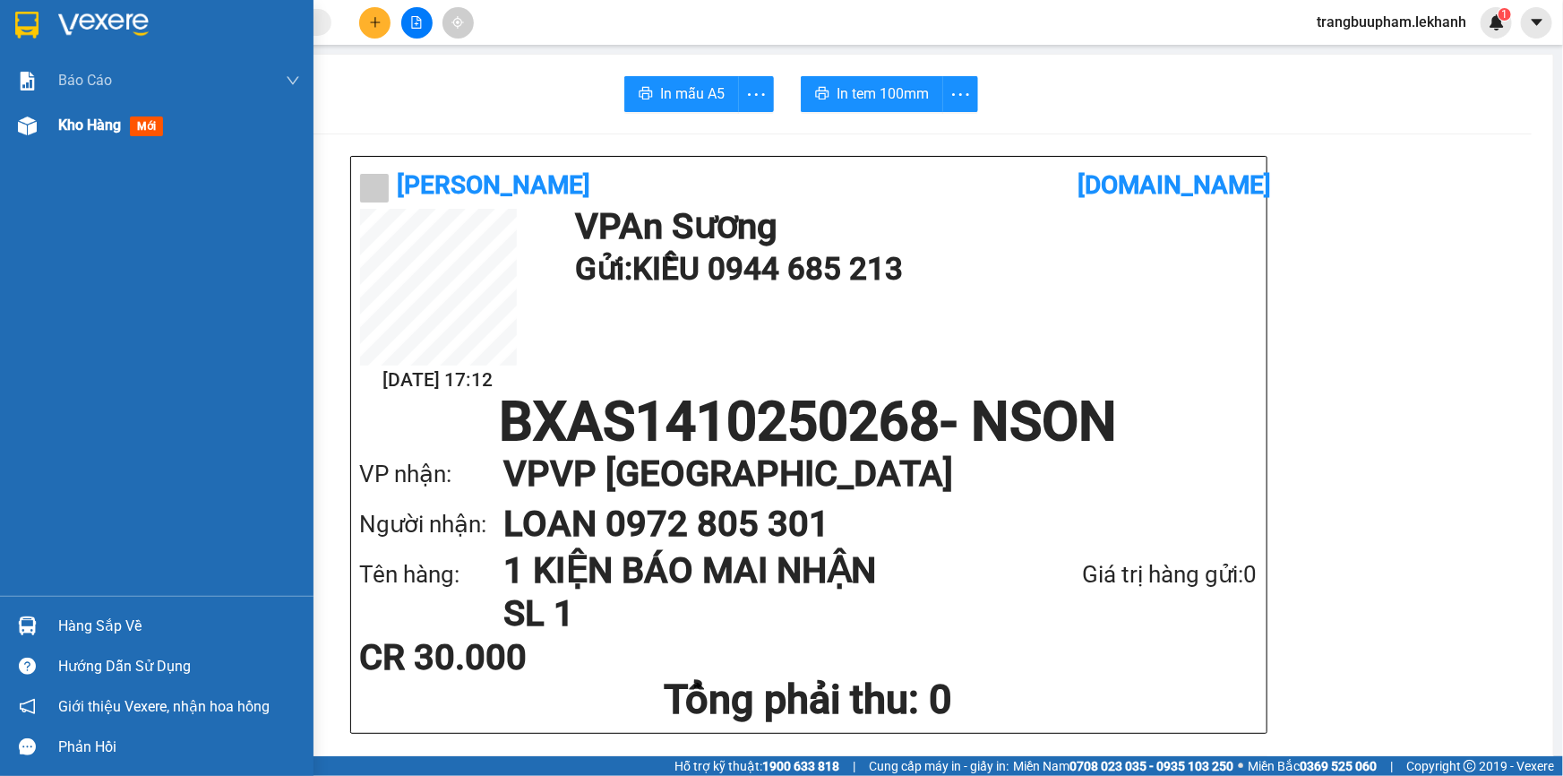
click at [73, 129] on span "Kho hàng" at bounding box center [89, 124] width 63 height 17
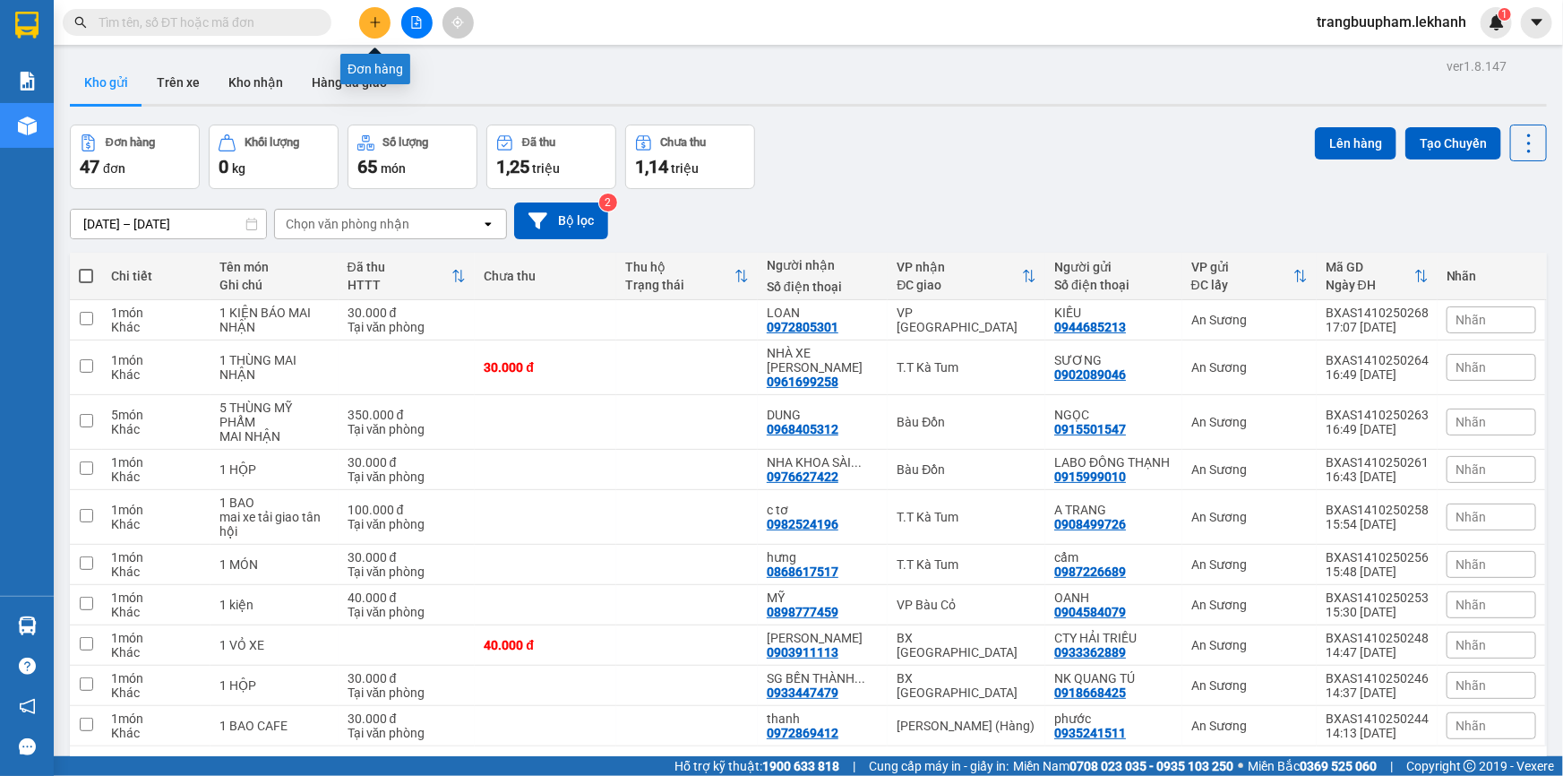
click at [379, 16] on icon "plus" at bounding box center [375, 22] width 13 height 13
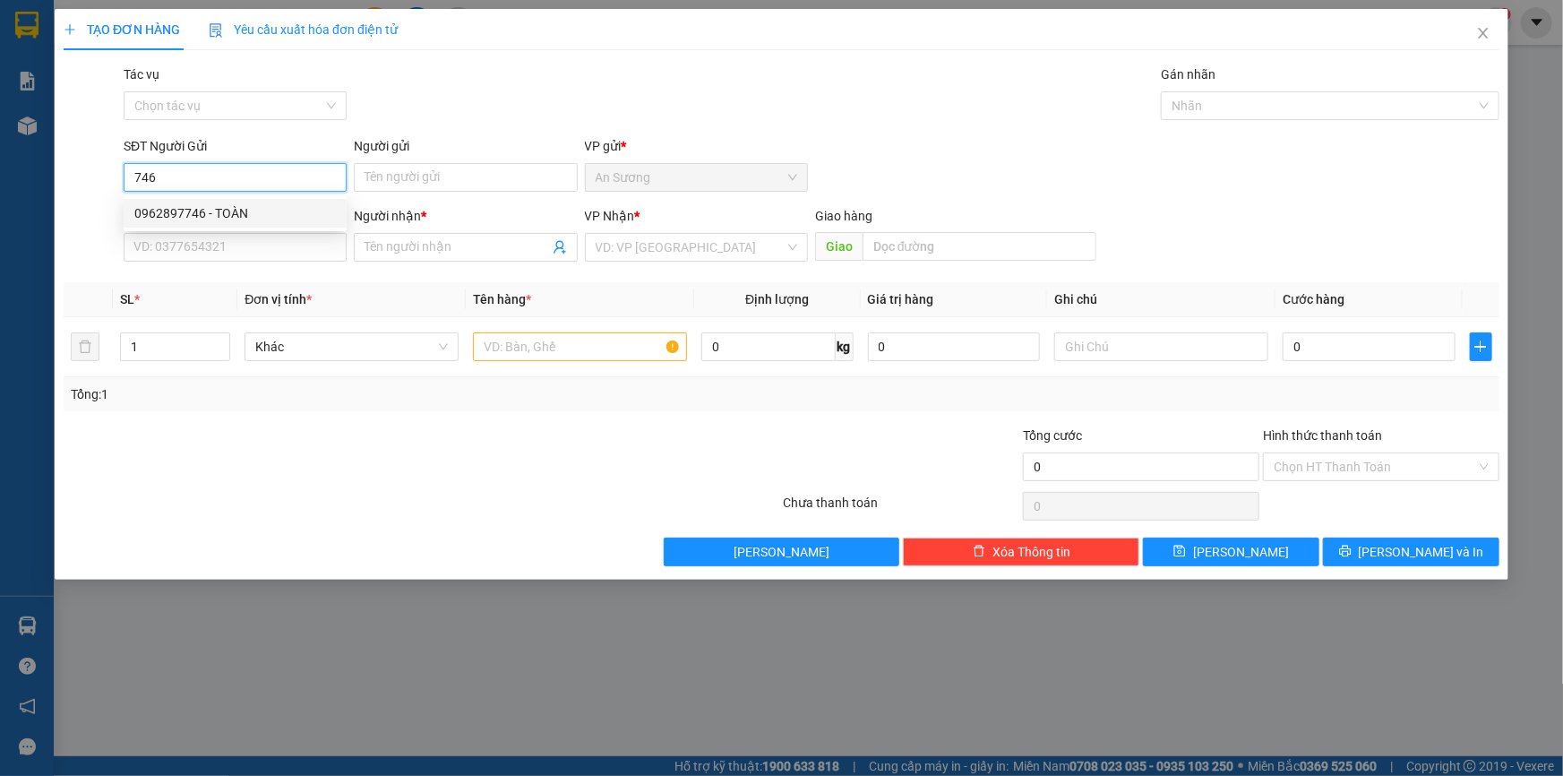
click at [230, 216] on div "0962897746 - TOÀN" at bounding box center [235, 213] width 202 height 20
type input "0962897746"
type input "TOÀN"
type input "0985589134"
type input "ĐỨC"
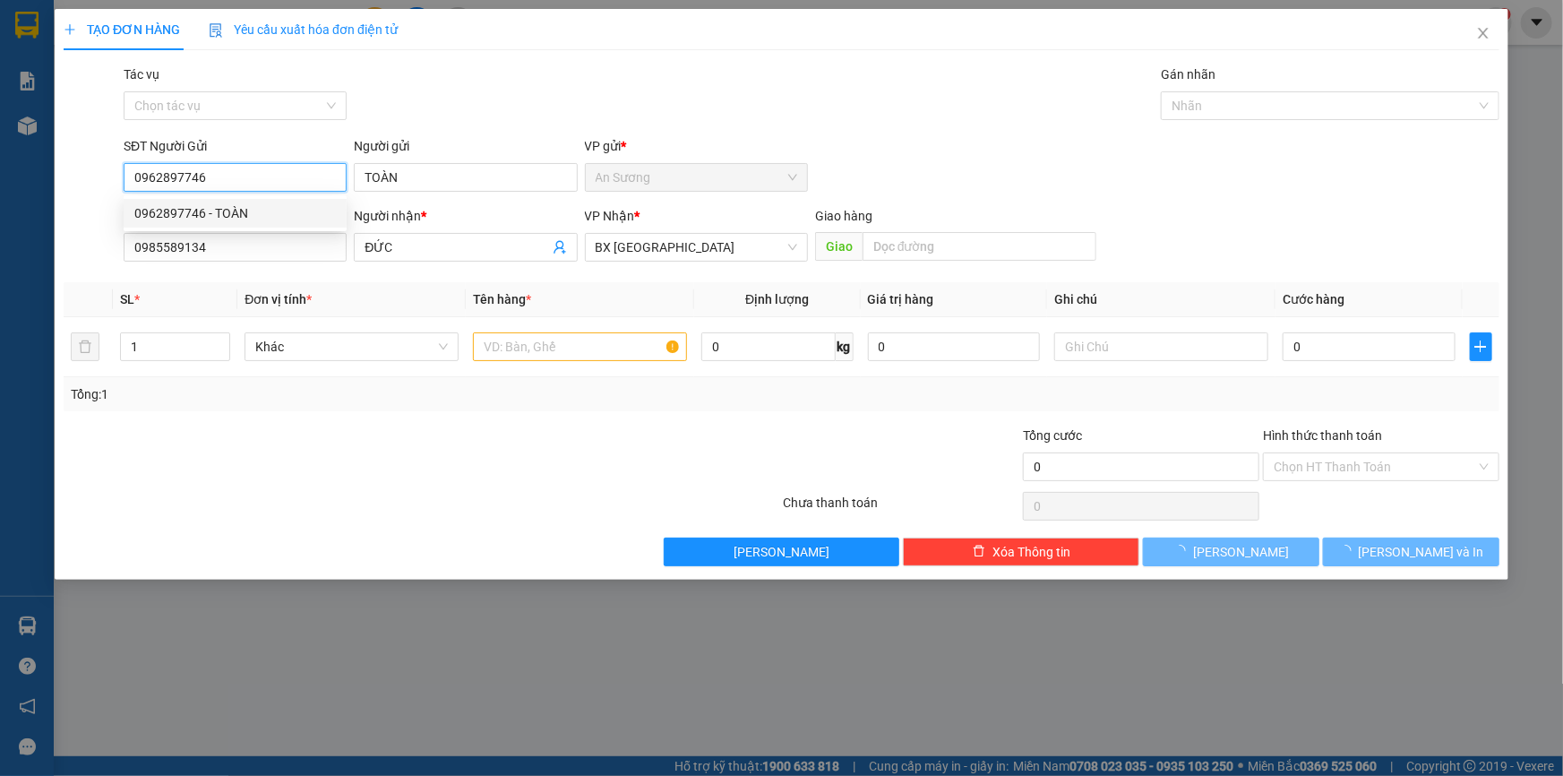
type input "30.000"
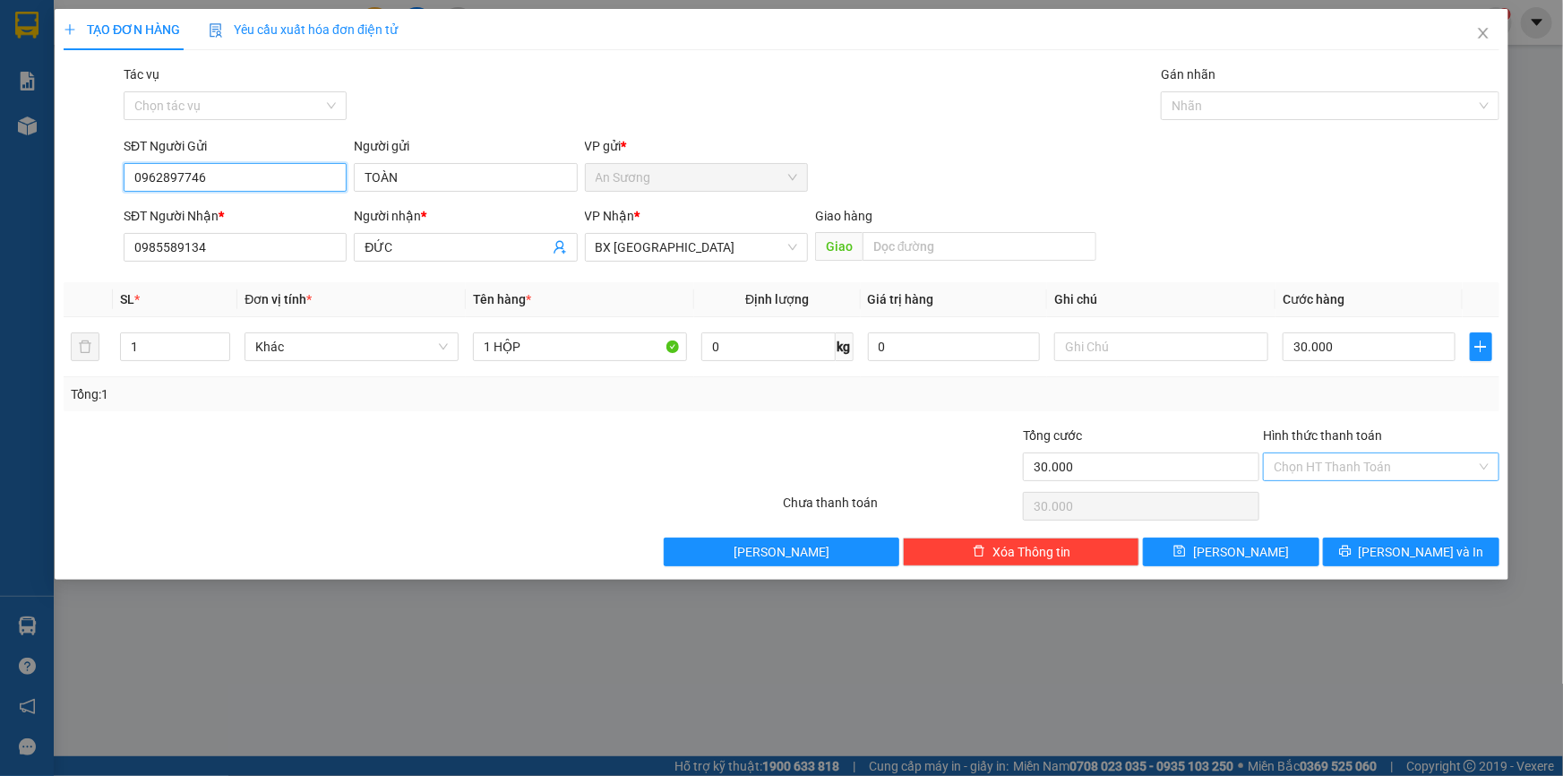
type input "0962897746"
click at [1326, 467] on input "Hình thức thanh toán" at bounding box center [1375, 466] width 202 height 27
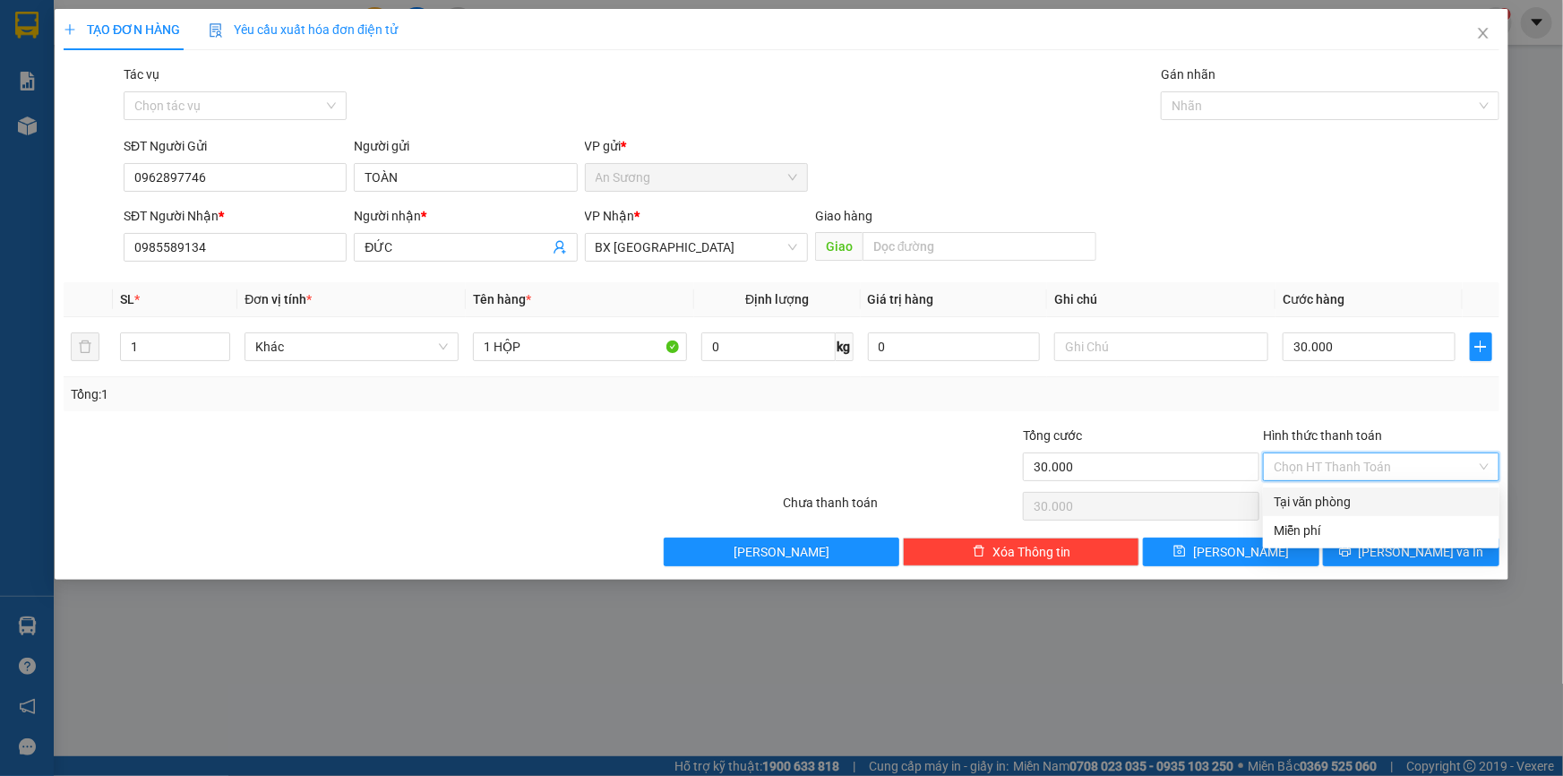
click at [1331, 506] on div "Tại văn phòng" at bounding box center [1381, 502] width 215 height 20
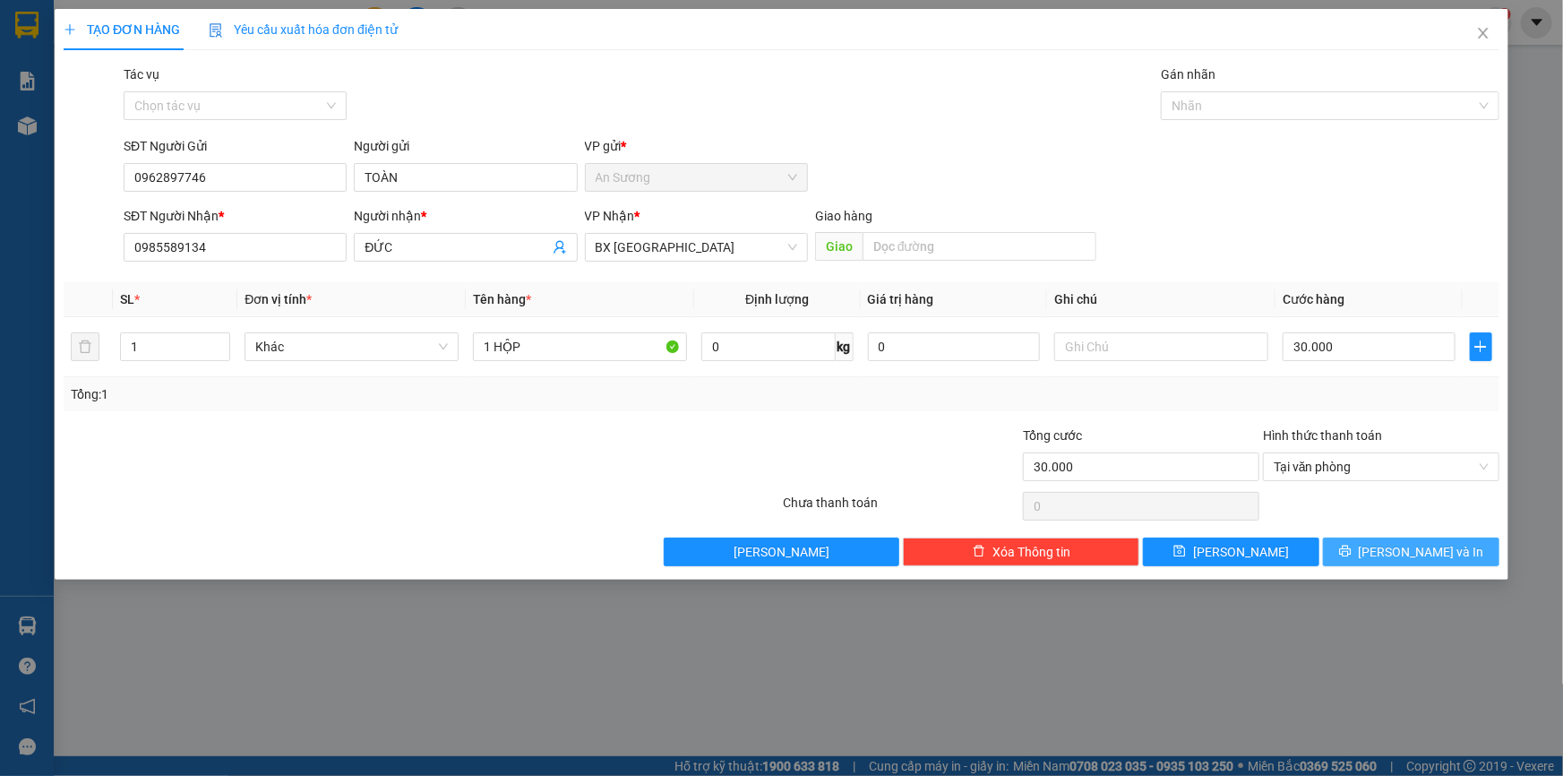
click at [1397, 555] on span "[PERSON_NAME] và In" at bounding box center [1421, 552] width 125 height 20
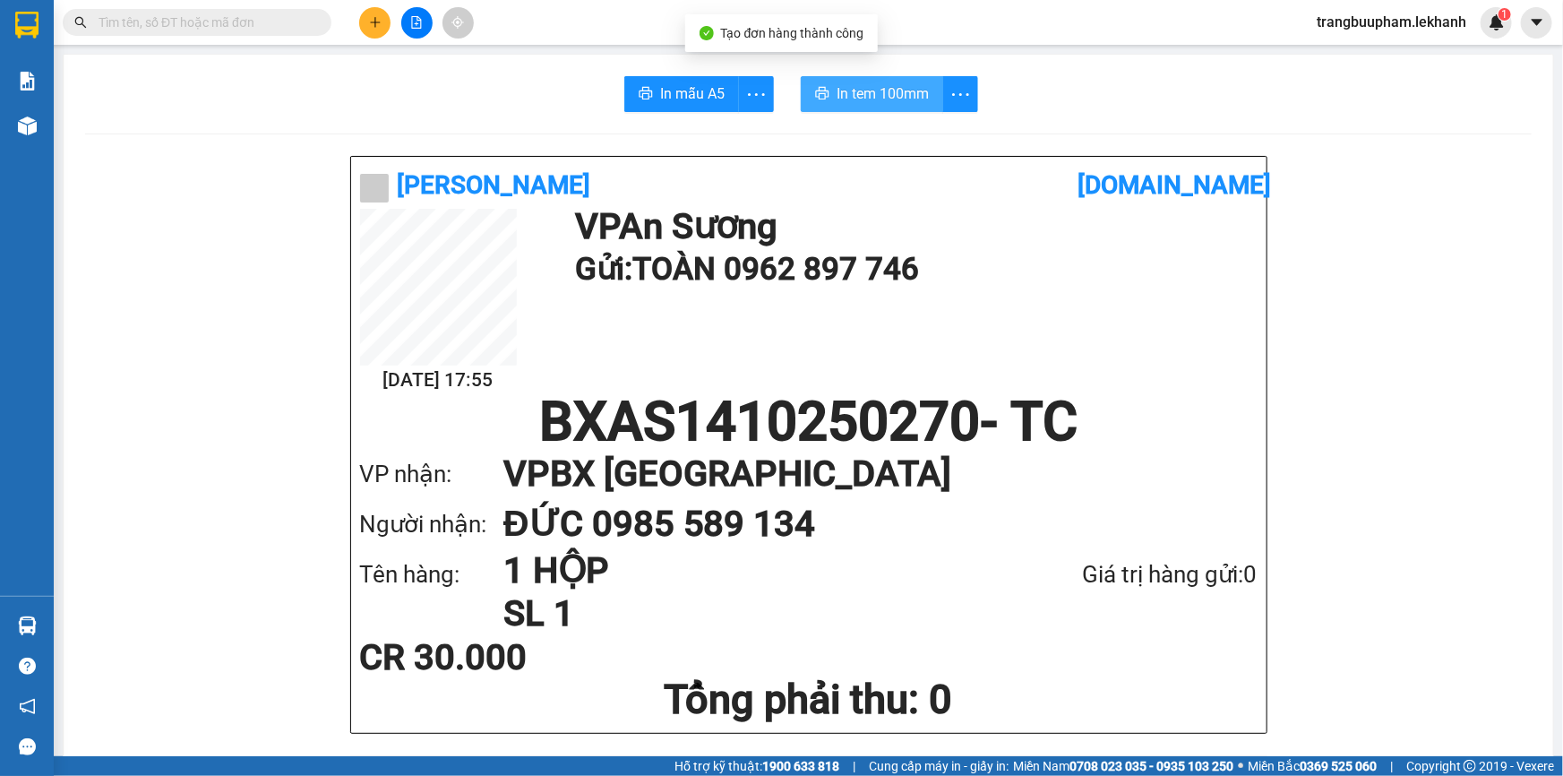
drag, startPoint x: 848, startPoint y: 106, endPoint x: 1024, endPoint y: 107, distance: 175.5
click at [849, 105] on button "In tem 100mm" at bounding box center [872, 94] width 142 height 36
click at [874, 100] on span "In tem 100mm" at bounding box center [883, 93] width 92 height 22
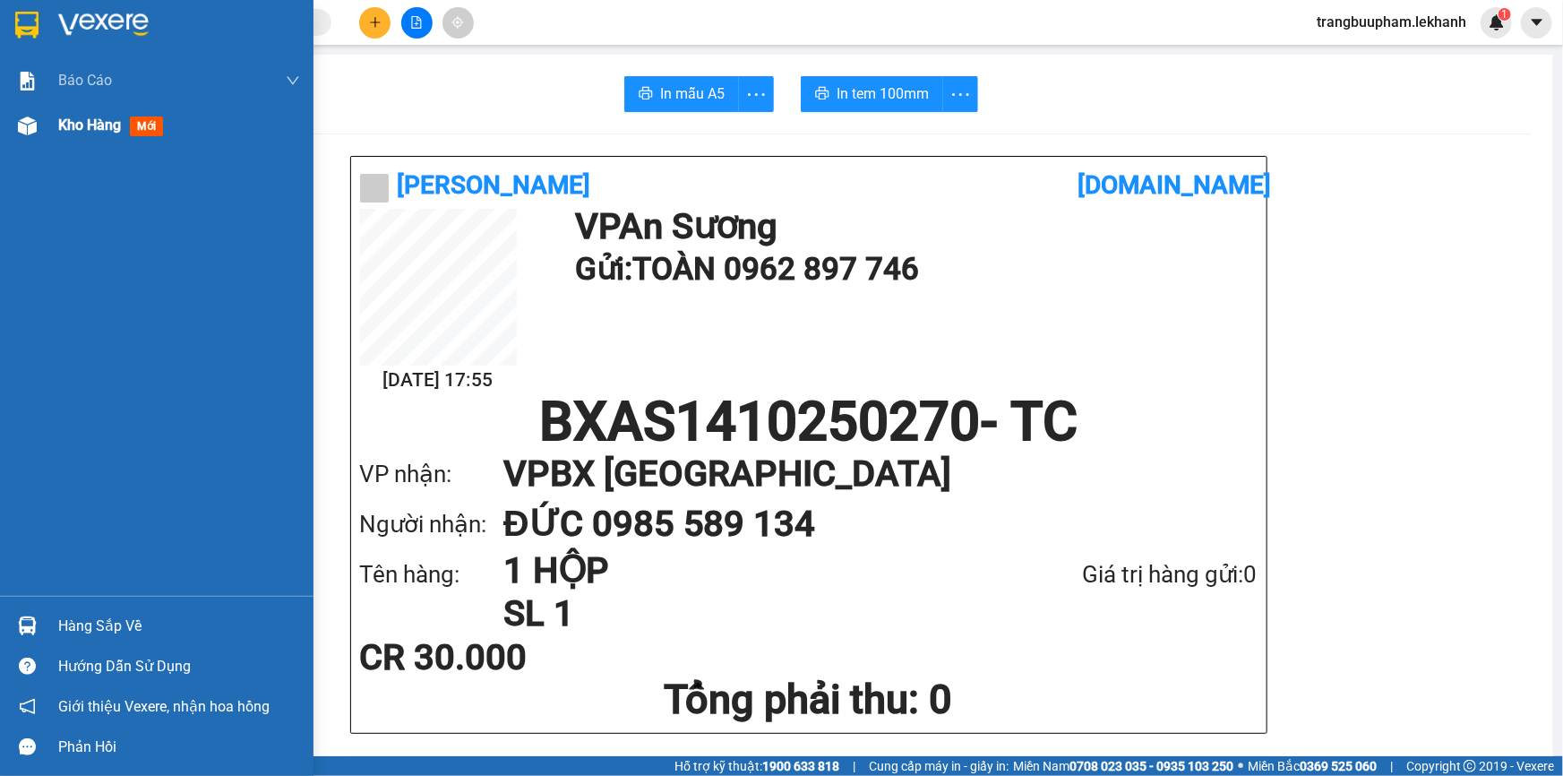
click at [68, 130] on span "Kho hàng" at bounding box center [89, 124] width 63 height 17
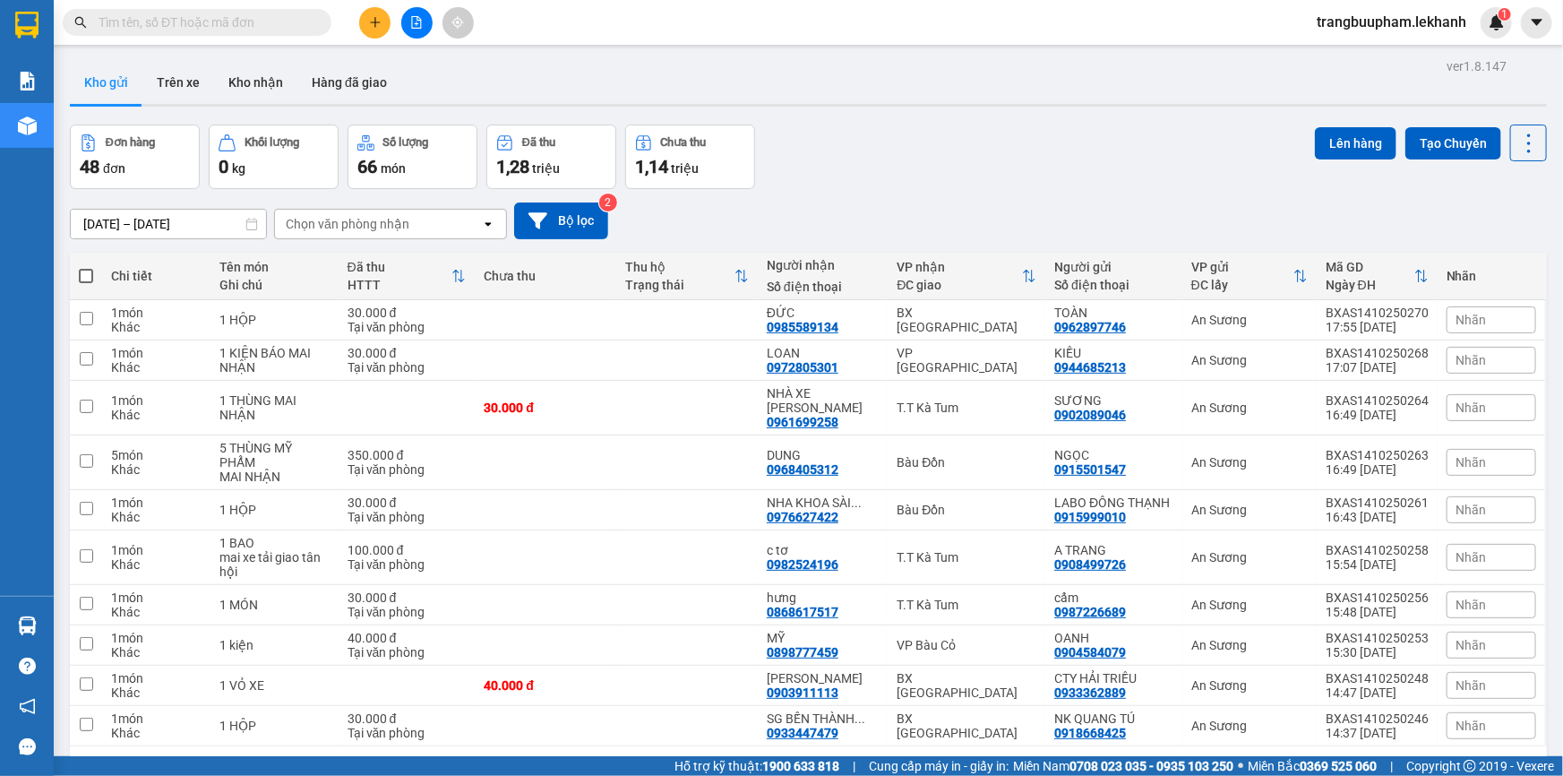
click at [1343, 761] on button "5" at bounding box center [1351, 774] width 27 height 27
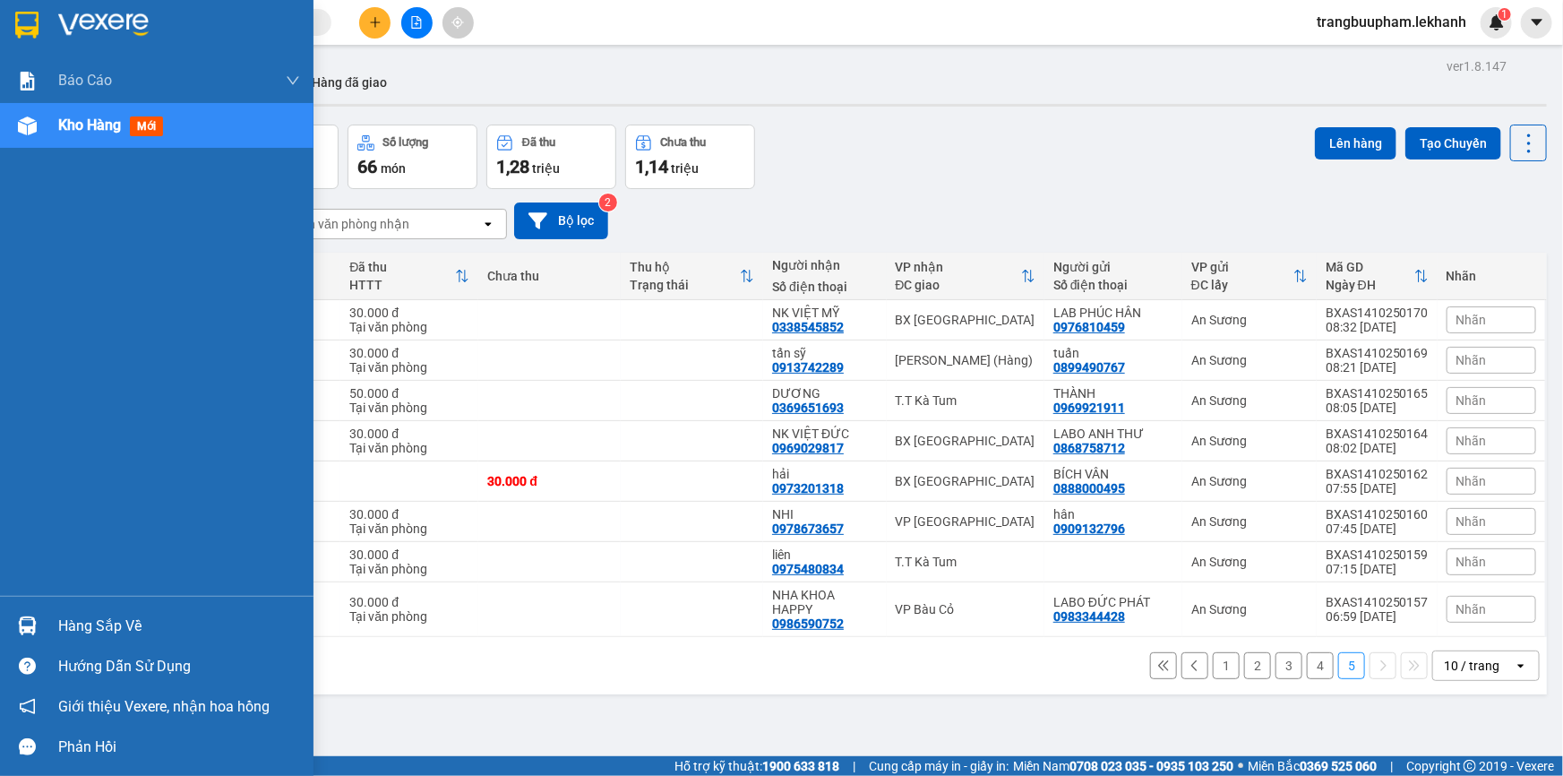
drag, startPoint x: 133, startPoint y: 131, endPoint x: 185, endPoint y: 333, distance: 209.2
click at [133, 132] on span "mới" at bounding box center [146, 126] width 33 height 20
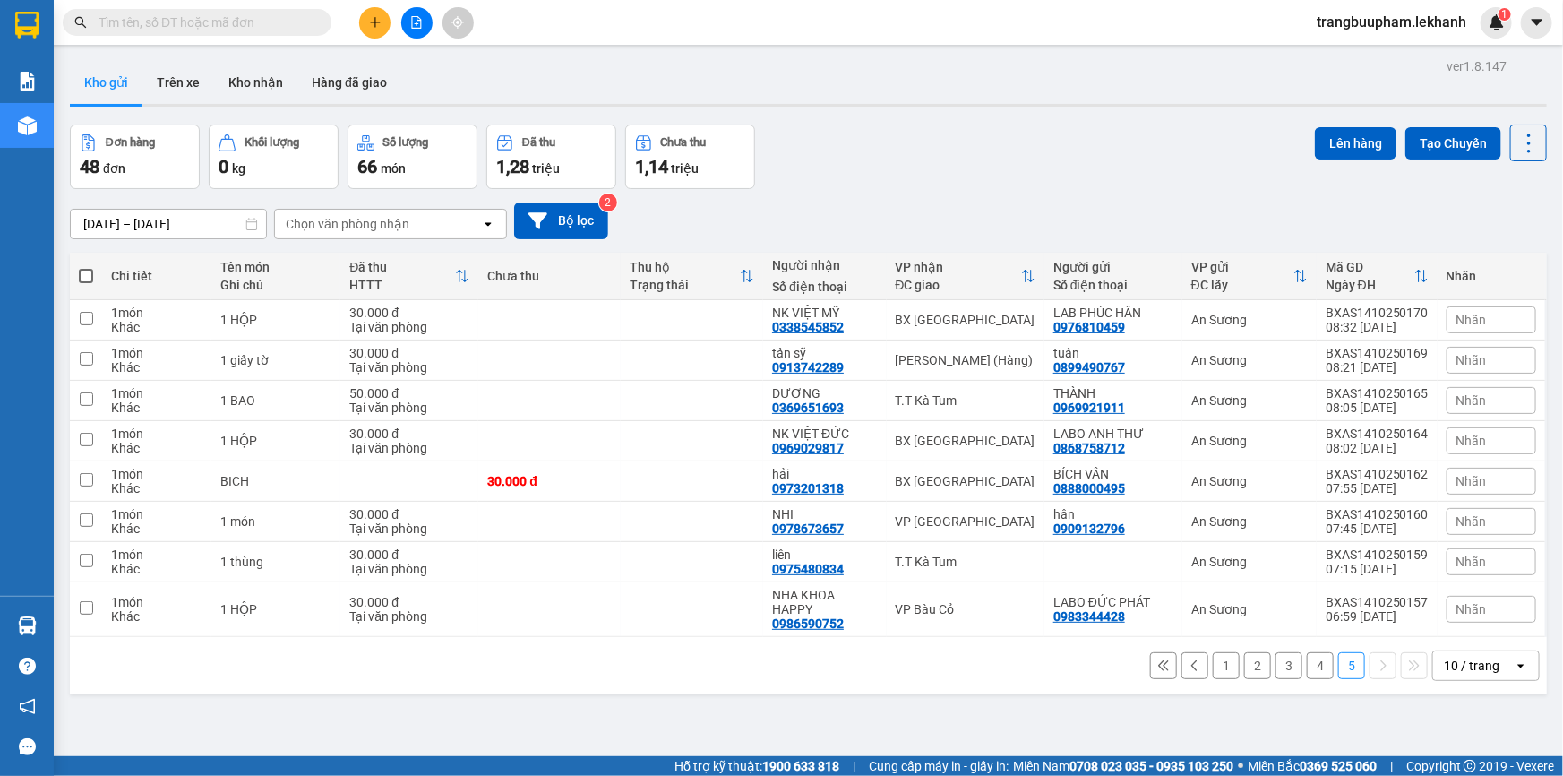
click at [367, 35] on button at bounding box center [374, 22] width 31 height 31
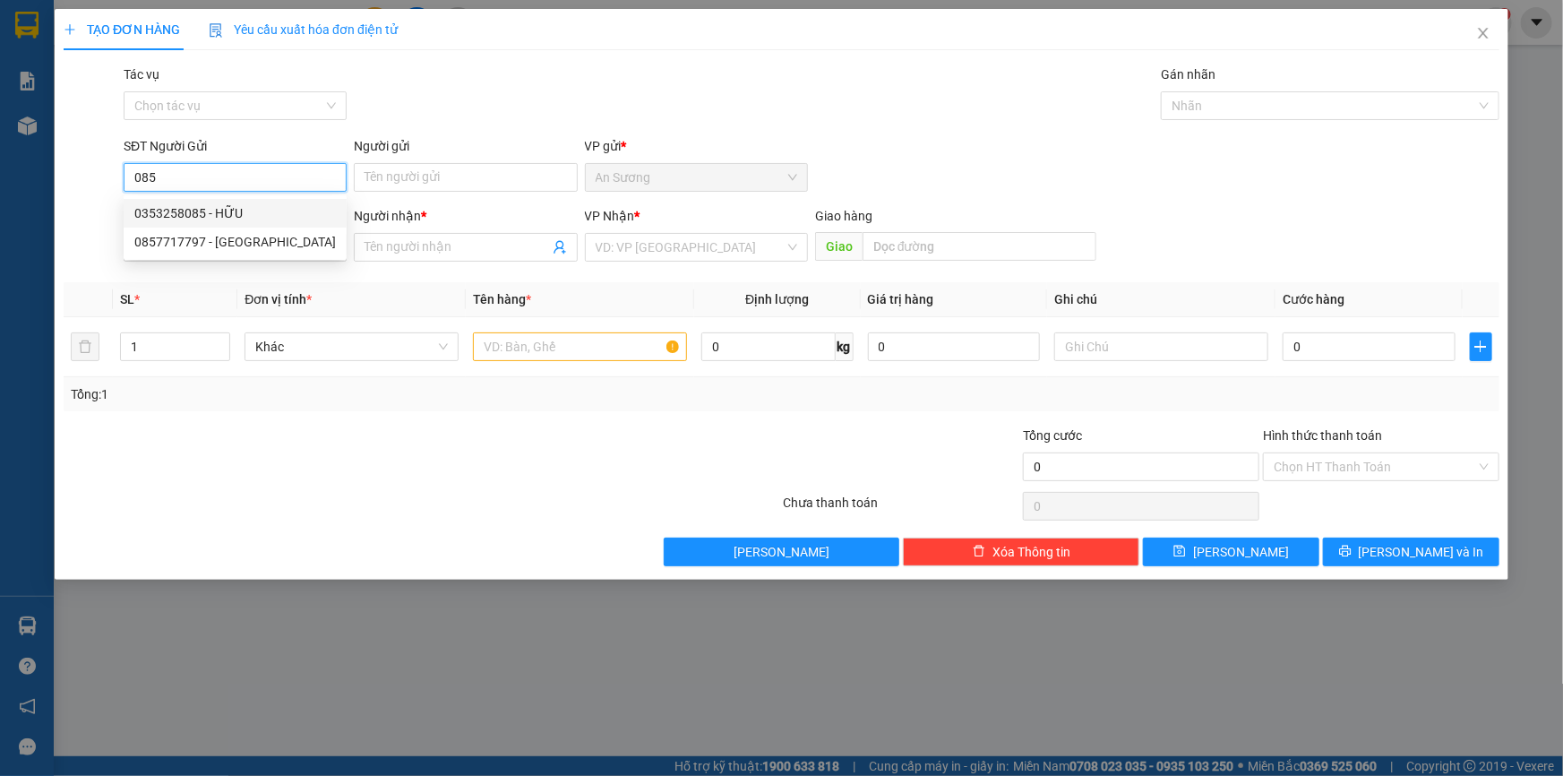
click at [260, 210] on div "0353258085 - HỮU" at bounding box center [235, 213] width 202 height 20
type input "0353258085"
type input "HỮU"
type input "0988228779"
type input "TUẤN"
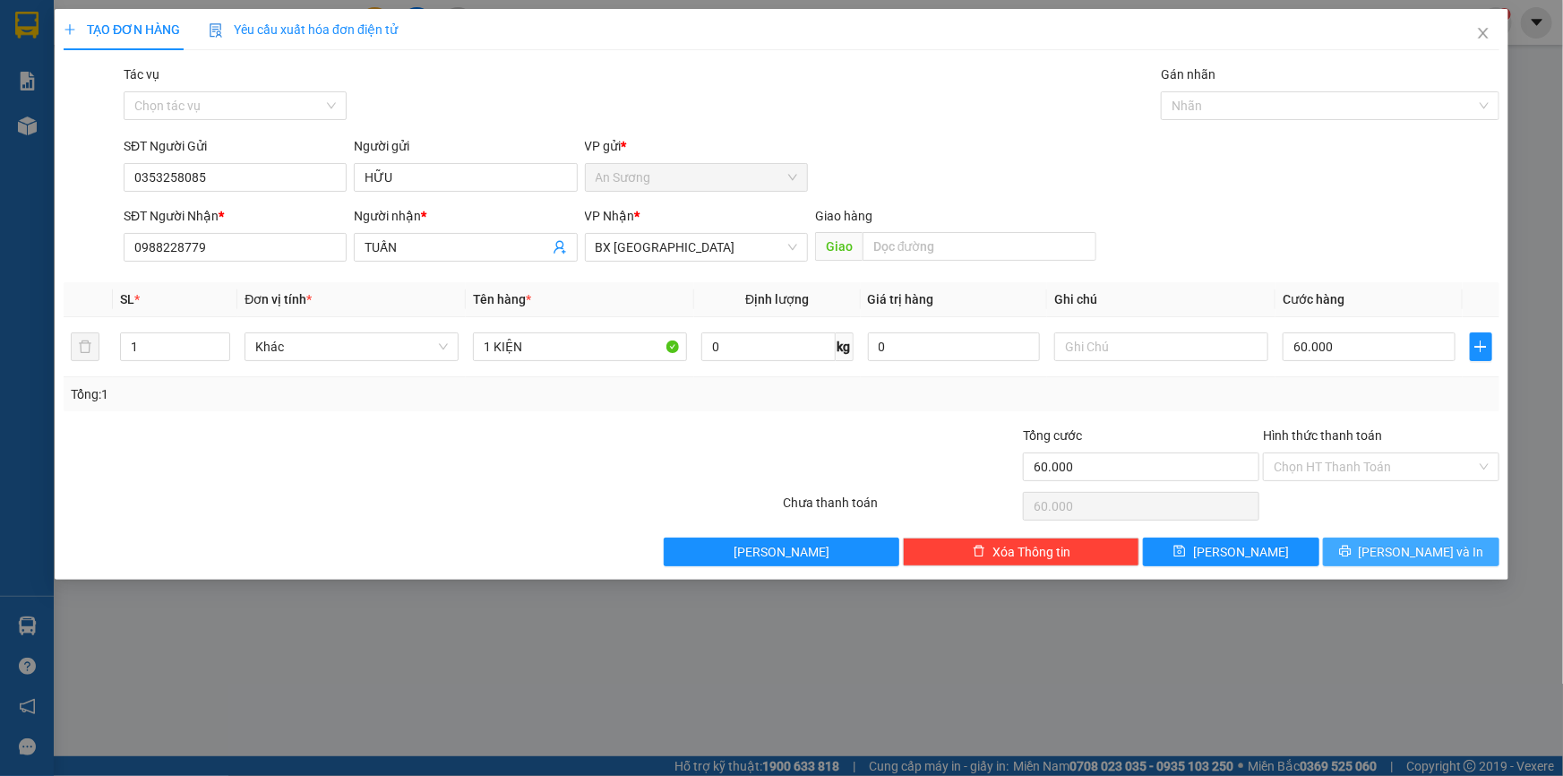
click at [1470, 560] on button "[PERSON_NAME] và In" at bounding box center [1411, 551] width 176 height 29
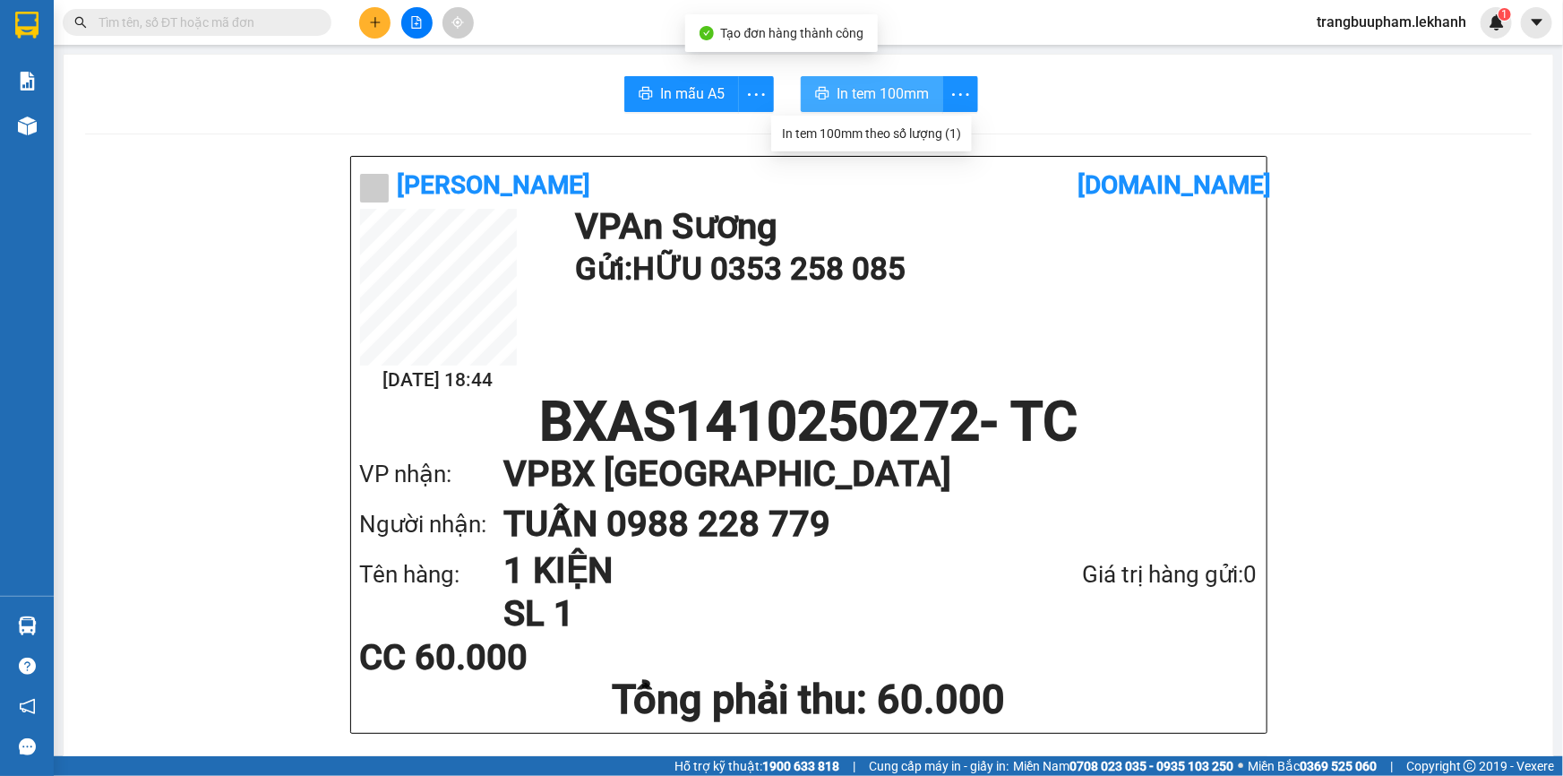
click at [880, 101] on span "In tem 100mm" at bounding box center [883, 93] width 92 height 22
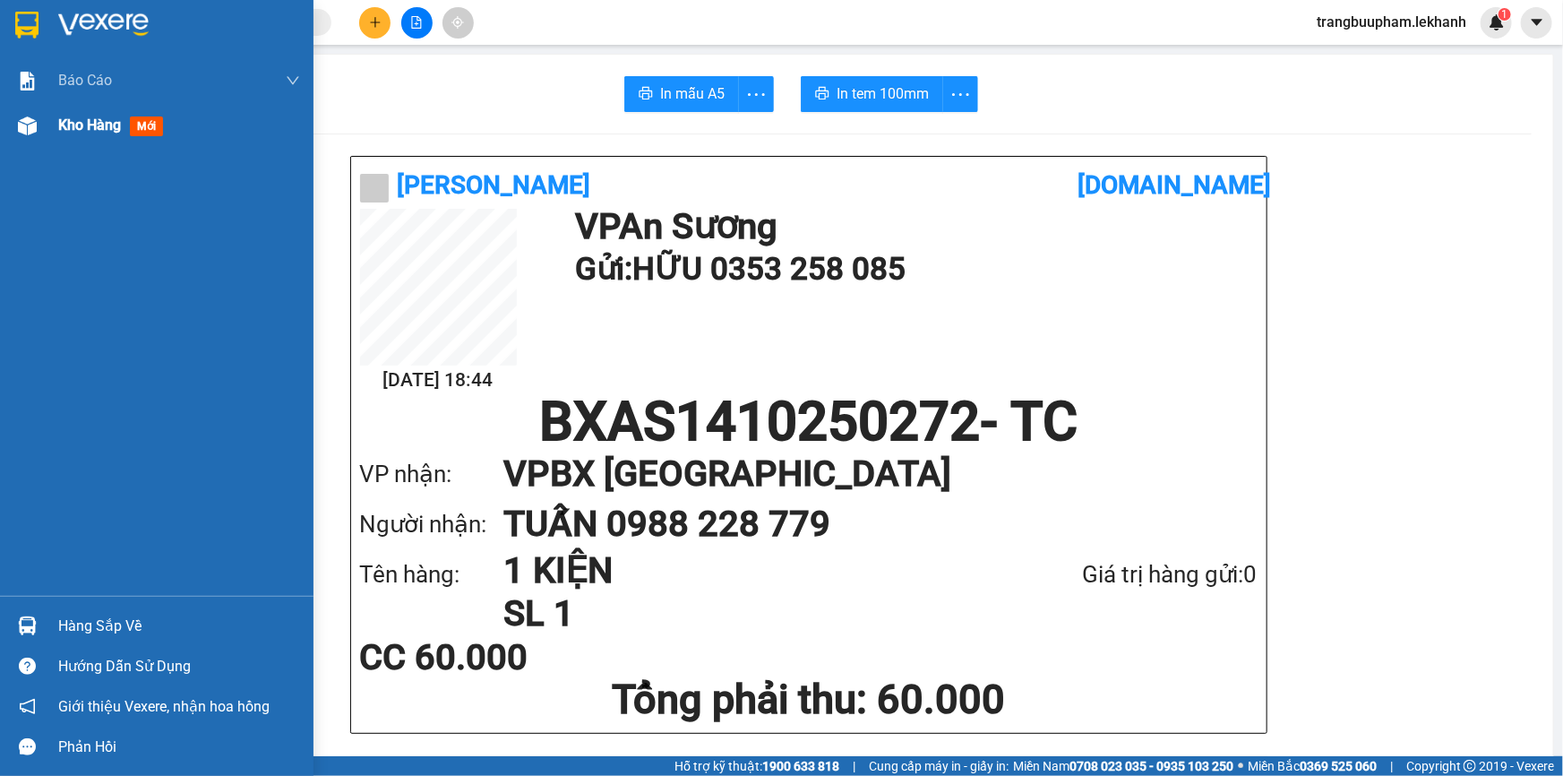
click at [89, 127] on span "Kho hàng" at bounding box center [89, 124] width 63 height 17
